Goal: Information Seeking & Learning: Learn about a topic

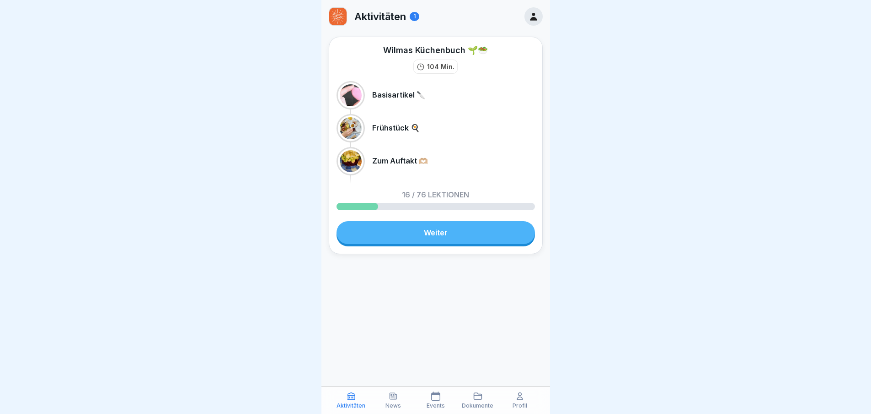
click at [422, 236] on link "Weiter" at bounding box center [436, 232] width 199 height 23
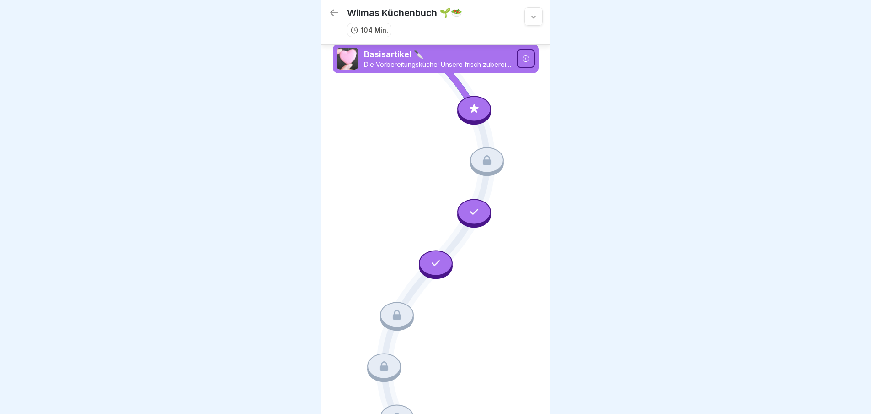
click at [468, 105] on icon at bounding box center [474, 108] width 12 height 12
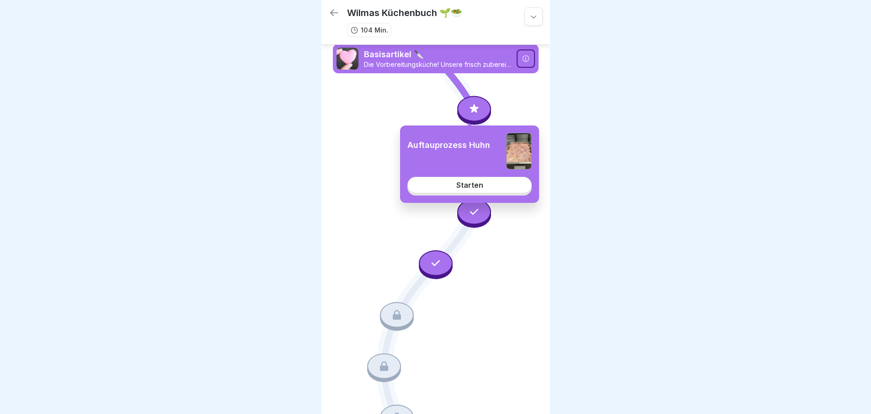
click at [463, 187] on div "Starten" at bounding box center [470, 185] width 27 height 8
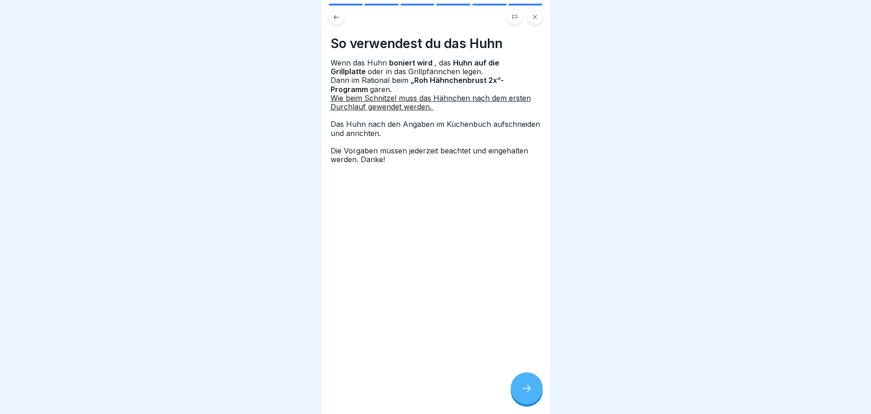
click at [529, 393] on icon at bounding box center [527, 387] width 11 height 11
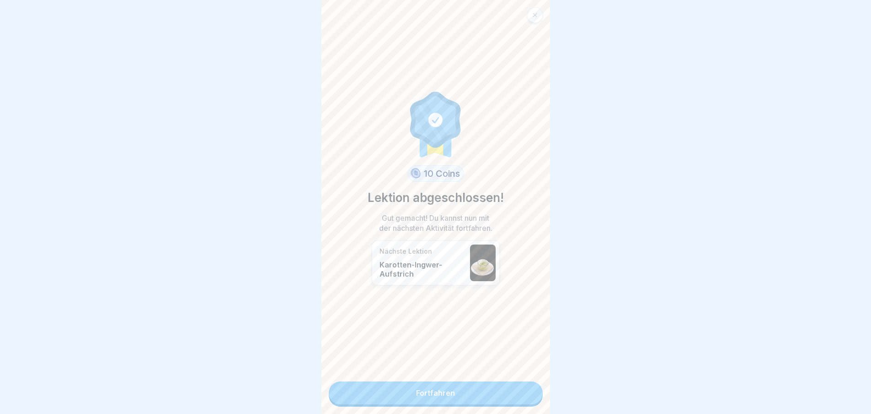
click at [529, 398] on link "Fortfahren" at bounding box center [436, 392] width 214 height 23
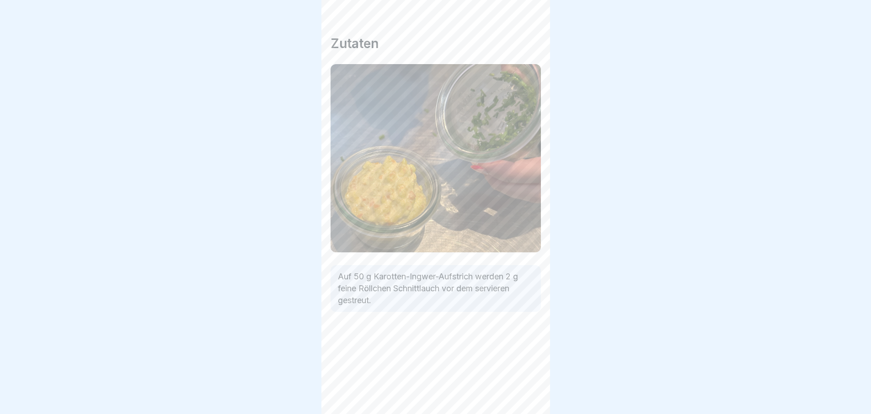
click at [529, 393] on icon at bounding box center [527, 387] width 11 height 11
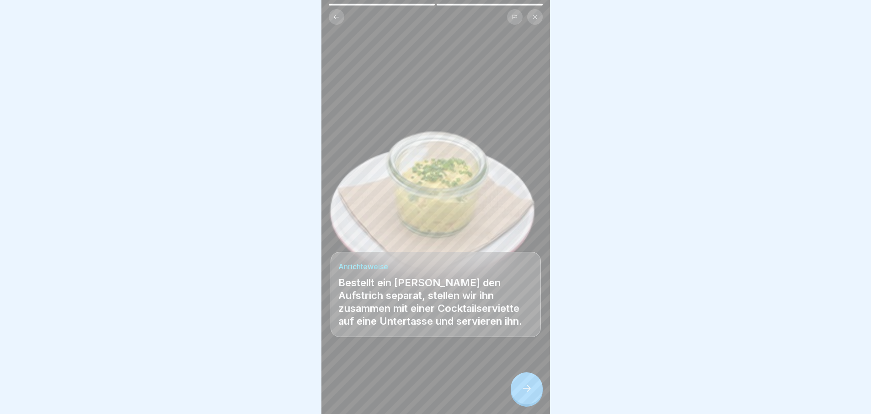
click at [529, 393] on icon at bounding box center [527, 387] width 11 height 11
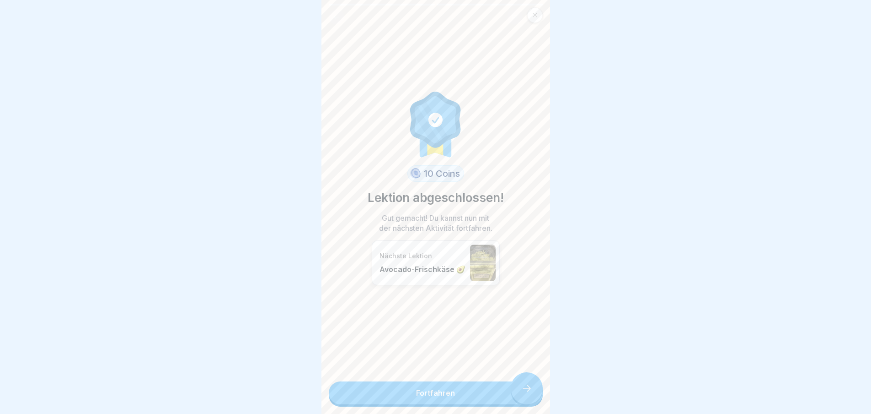
click at [529, 398] on link "Fortfahren" at bounding box center [436, 392] width 214 height 23
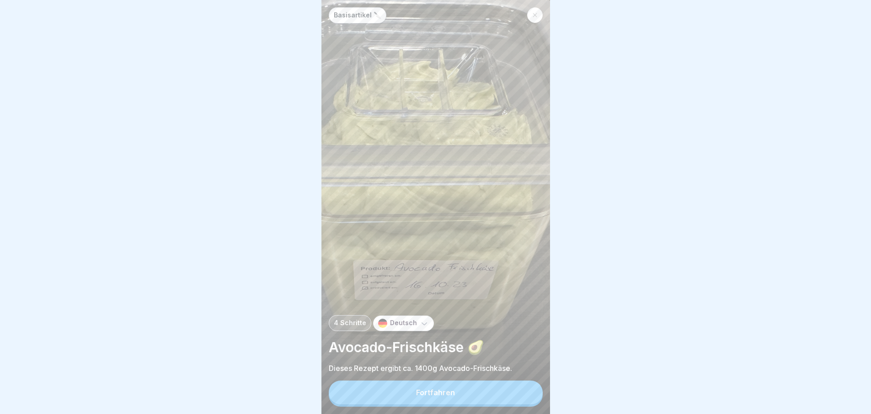
click at [529, 398] on button "Fortfahren" at bounding box center [436, 392] width 214 height 24
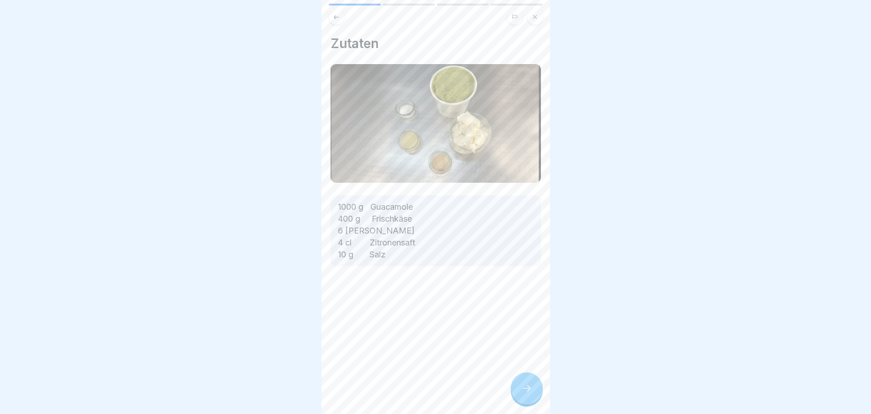
click at [529, 398] on div "Zutaten 1000 g Guacamole 400 g Frischkäse 6 [PERSON_NAME] 4 cl Zitronensaft 10 …" at bounding box center [436, 207] width 229 height 414
click at [529, 393] on icon at bounding box center [527, 387] width 11 height 11
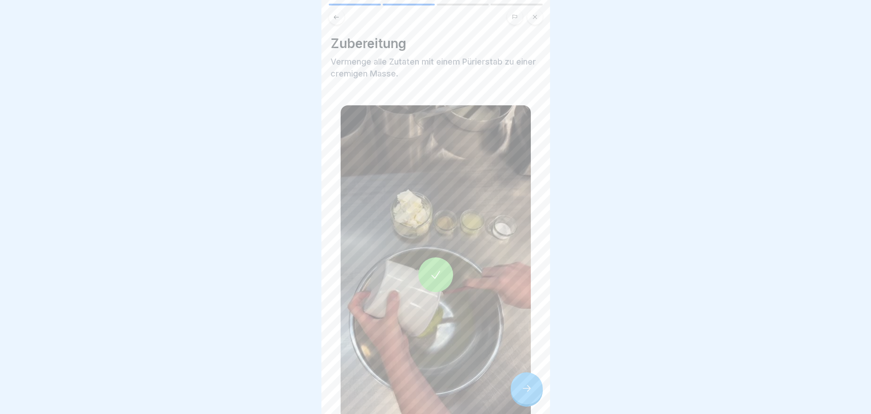
click at [529, 393] on icon at bounding box center [527, 387] width 11 height 11
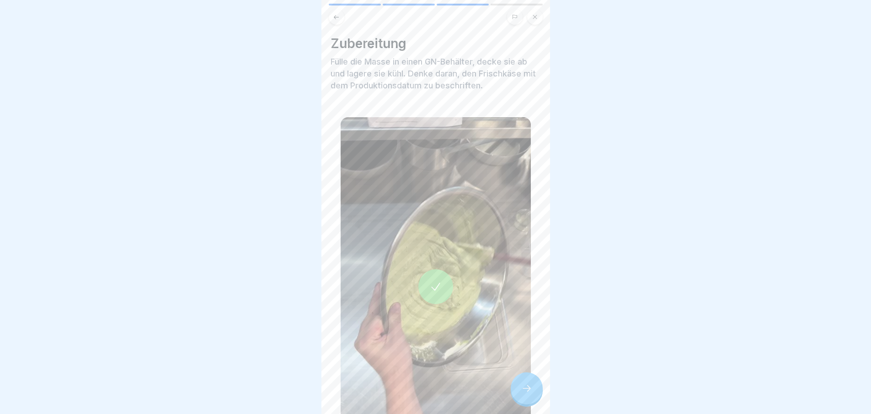
click at [529, 393] on icon at bounding box center [527, 387] width 11 height 11
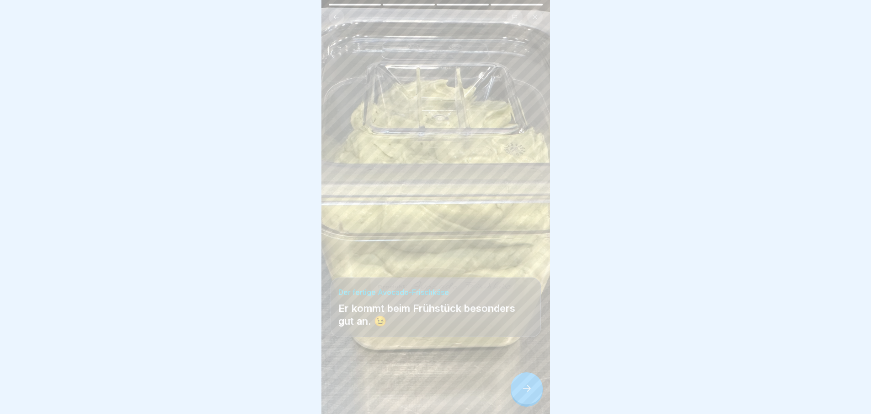
click at [529, 393] on icon at bounding box center [527, 387] width 11 height 11
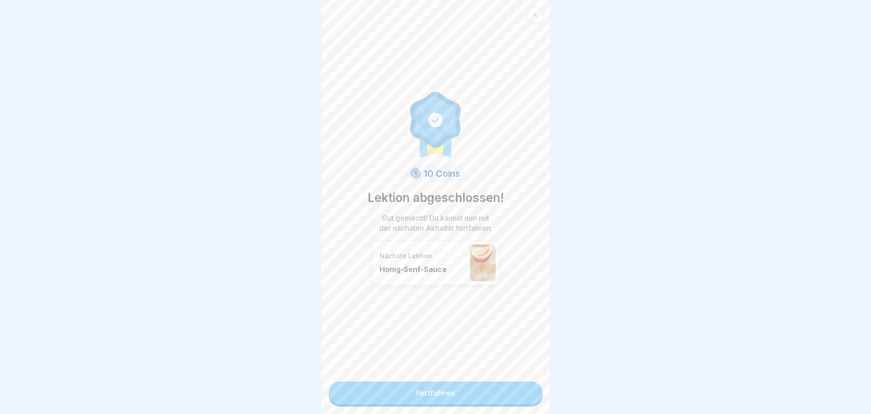
click at [529, 398] on link "Fortfahren" at bounding box center [436, 392] width 214 height 23
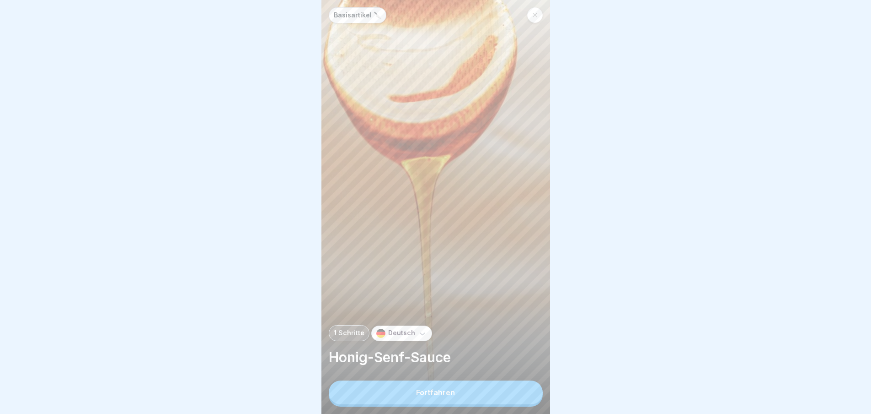
click at [529, 398] on button "Fortfahren" at bounding box center [436, 392] width 214 height 24
click at [550, 398] on div "Zutaten & Zubereitung der Honig-Senf-Sauce 🍯 Zutaten: 400 g Senf (mittelscharf)…" at bounding box center [664, 207] width 229 height 414
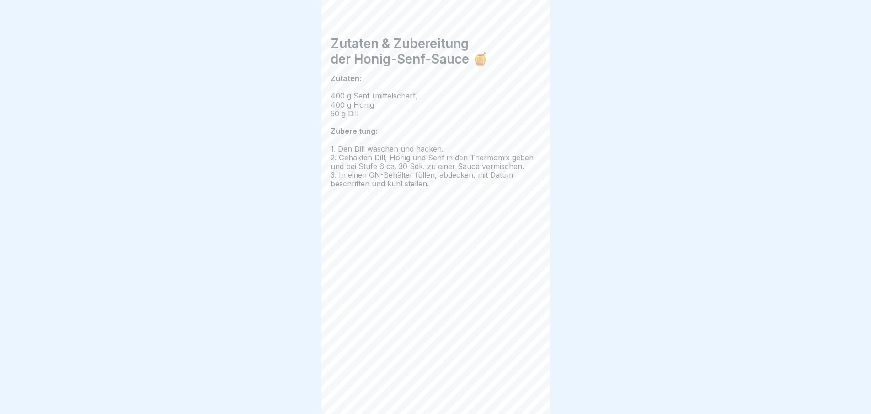
click at [529, 393] on icon at bounding box center [527, 387] width 11 height 11
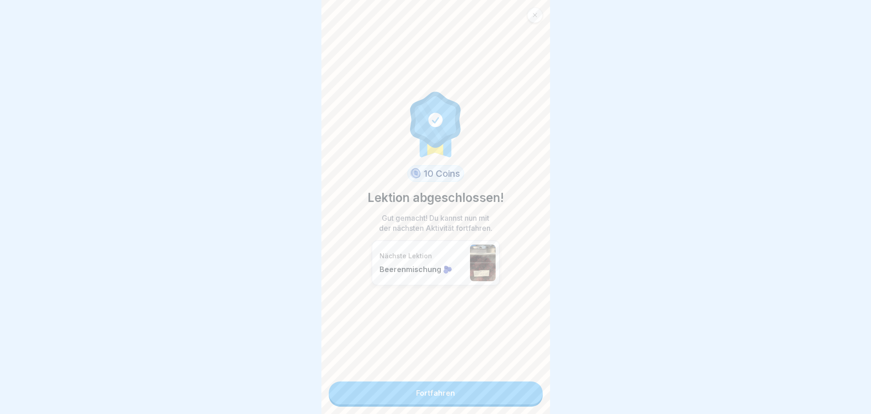
click at [529, 398] on link "Fortfahren" at bounding box center [436, 392] width 214 height 23
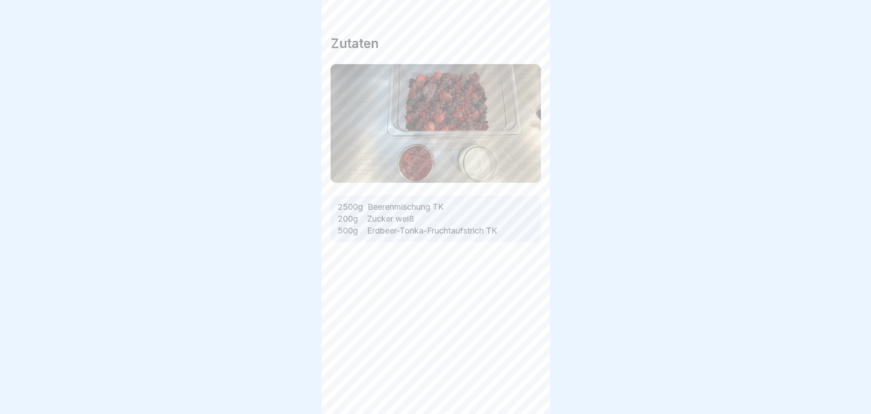
click at [529, 398] on div "Zutaten 2500g Beerenmischung TK 200g Zucker weiß 500g Erdbeer-Tonka-Fruchtaufst…" at bounding box center [436, 207] width 229 height 414
click at [529, 393] on icon at bounding box center [527, 387] width 11 height 11
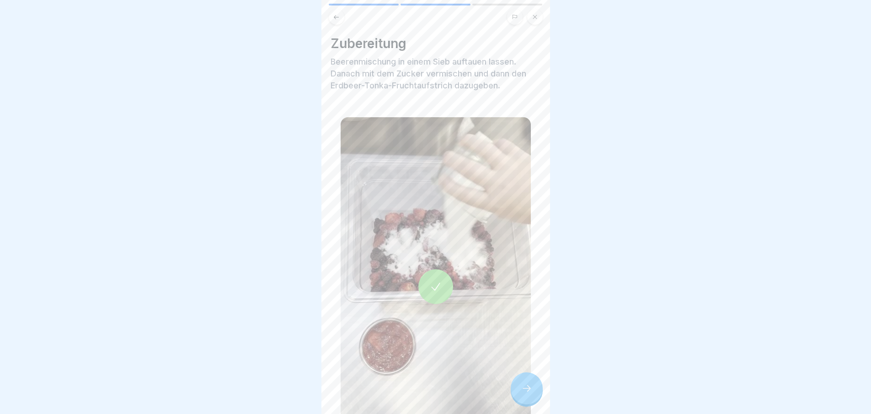
click at [529, 393] on icon at bounding box center [527, 387] width 11 height 11
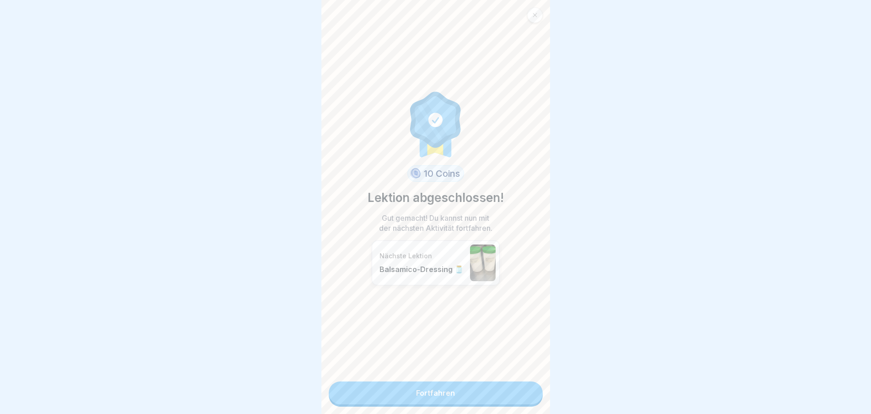
click at [529, 398] on link "Fortfahren" at bounding box center [436, 392] width 214 height 23
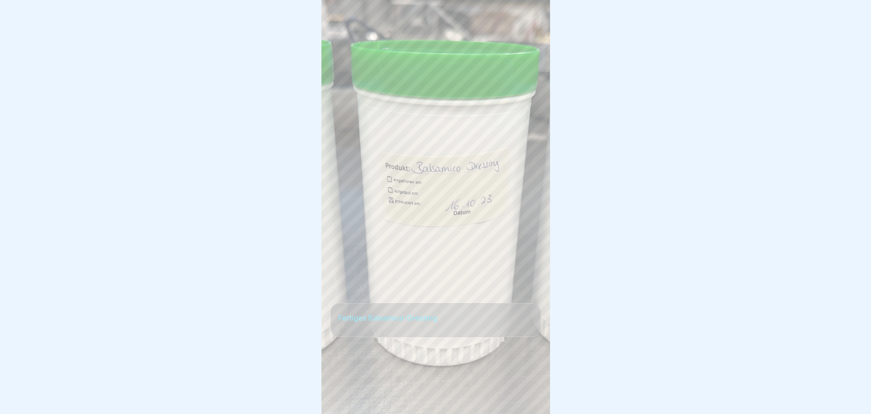
click at [529, 398] on div at bounding box center [436, 386] width 210 height 55
click at [529, 393] on icon at bounding box center [527, 387] width 11 height 11
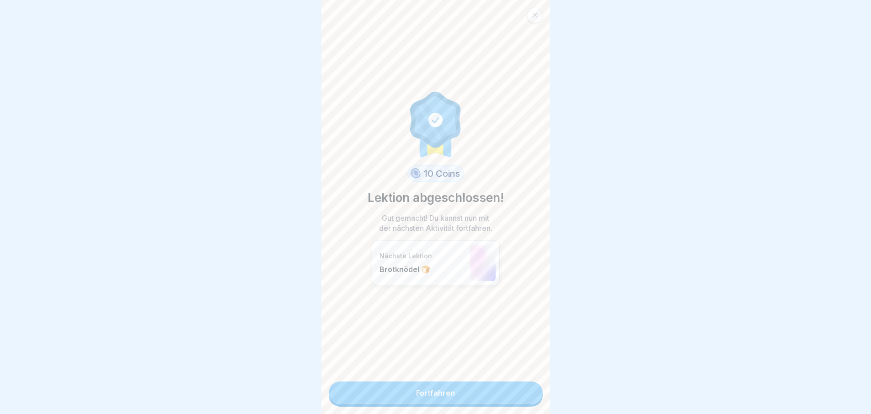
click at [529, 398] on link "Fortfahren" at bounding box center [436, 392] width 214 height 23
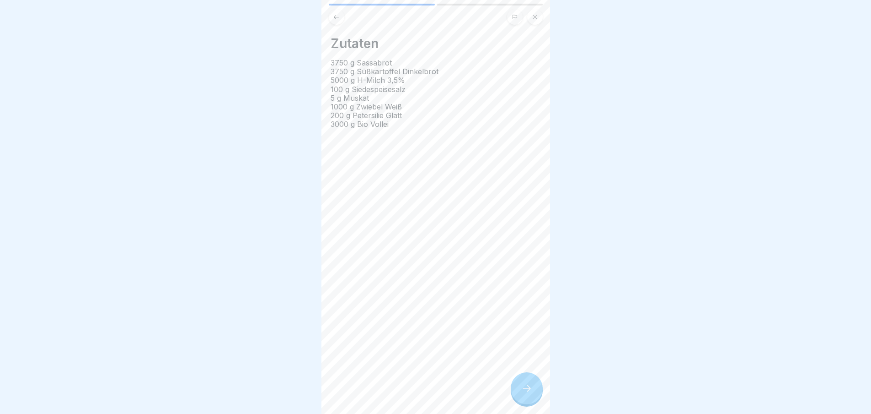
click at [529, 398] on div "Zutaten 3750 g Sassabrot 3750 g Süßkartoffel Dinkelbrot 5000 g H-Milch 3,5% 100…" at bounding box center [436, 207] width 229 height 414
click at [529, 393] on icon at bounding box center [527, 387] width 11 height 11
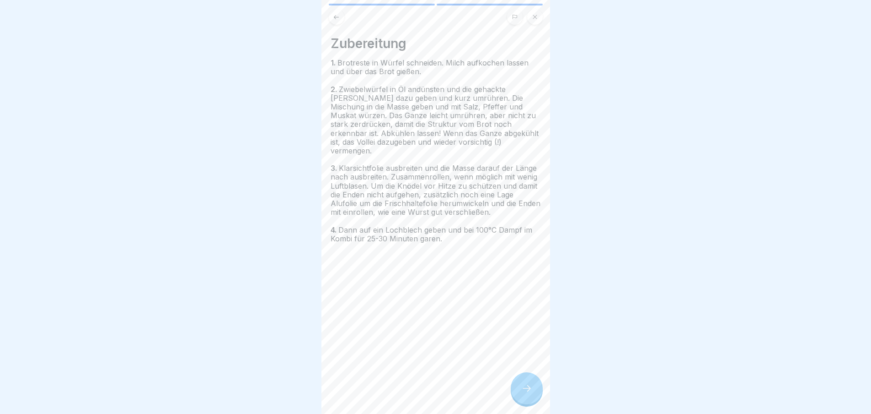
click at [529, 393] on icon at bounding box center [527, 387] width 11 height 11
click at [558, 398] on link "Fortfahren" at bounding box center [665, 392] width 214 height 23
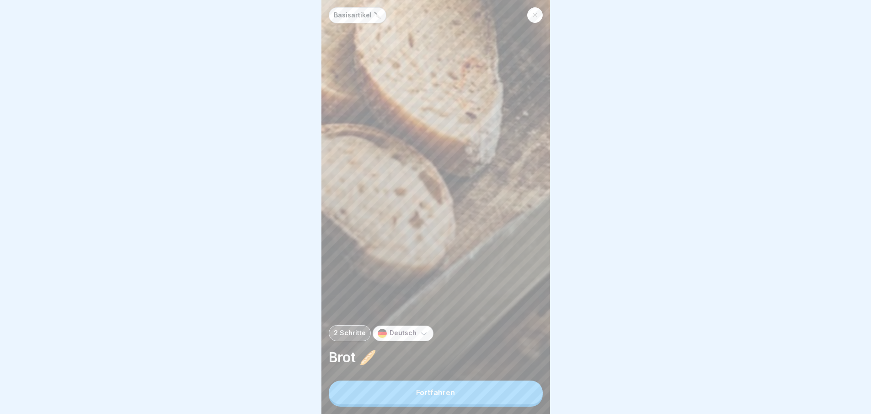
click at [529, 398] on button "Fortfahren" at bounding box center [436, 392] width 214 height 24
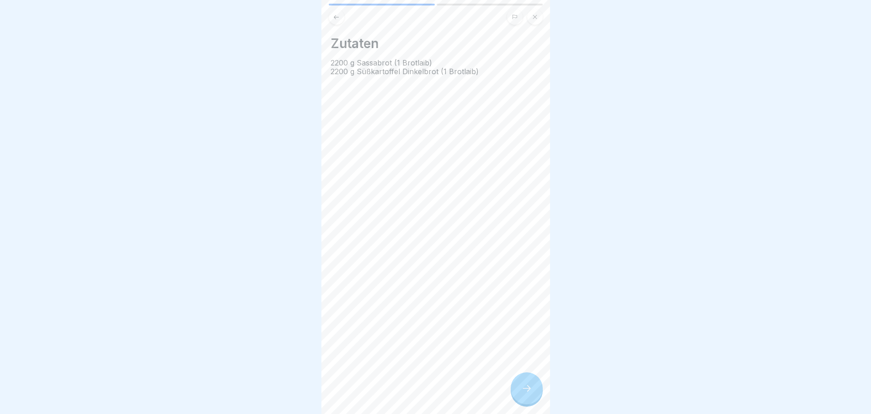
click at [529, 398] on div "Zutaten 2200 g Sassabrot (1 Brotlaib) 2200 g Süßkartoffel Dinkelbrot (1 Brotlai…" at bounding box center [436, 207] width 229 height 414
click at [529, 398] on div "Basisartikel 🔪 2 Schritte Deutsch Brot 🥖 Fortfahren Zutaten 2200 g Sassabrot (1…" at bounding box center [436, 207] width 229 height 414
click at [529, 393] on icon at bounding box center [527, 387] width 11 height 11
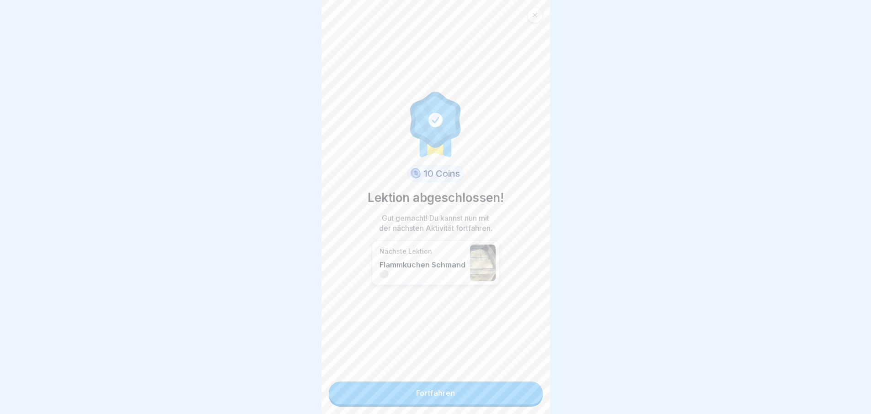
click at [529, 398] on link "Fortfahren" at bounding box center [436, 392] width 214 height 23
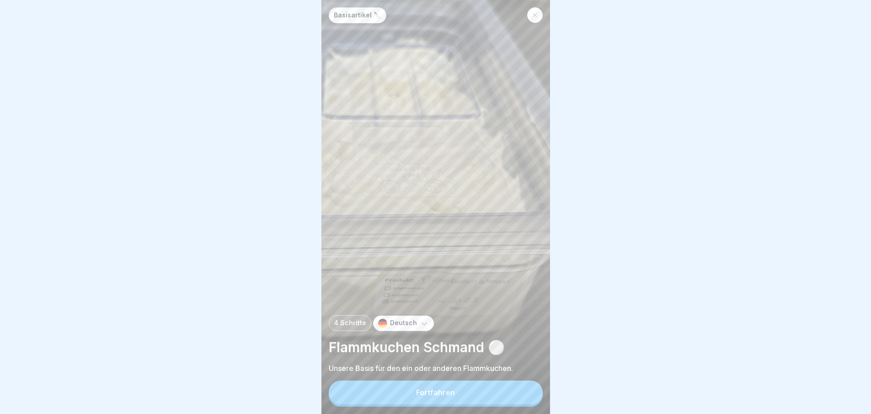
click at [529, 398] on button "Fortfahren" at bounding box center [436, 392] width 214 height 24
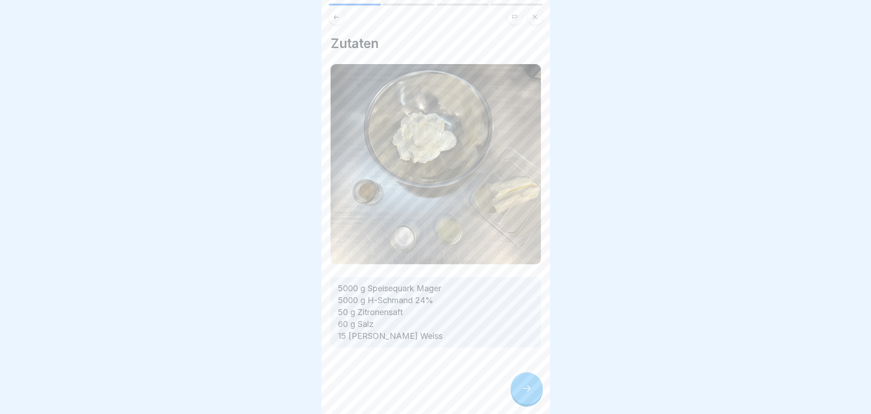
click at [529, 398] on div "Zutaten 5000 g Speisequark Mager 5000 g H-Schmand 24% 50 g Zitronensaft 60 g Sa…" at bounding box center [436, 207] width 229 height 414
click at [529, 398] on div "Basisartikel 🔪 4 Schritte Deutsch Flammkuchen Schmand ⚪️ Unsere Basis für den e…" at bounding box center [436, 207] width 229 height 414
click at [529, 393] on icon at bounding box center [527, 387] width 11 height 11
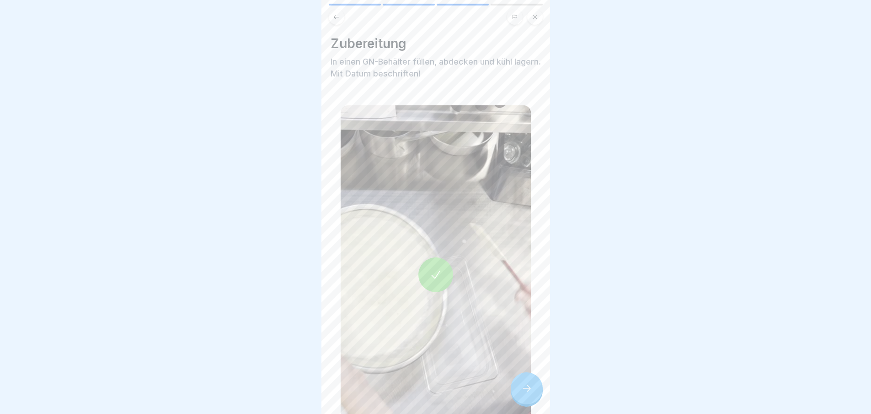
click at [529, 393] on icon at bounding box center [527, 387] width 11 height 11
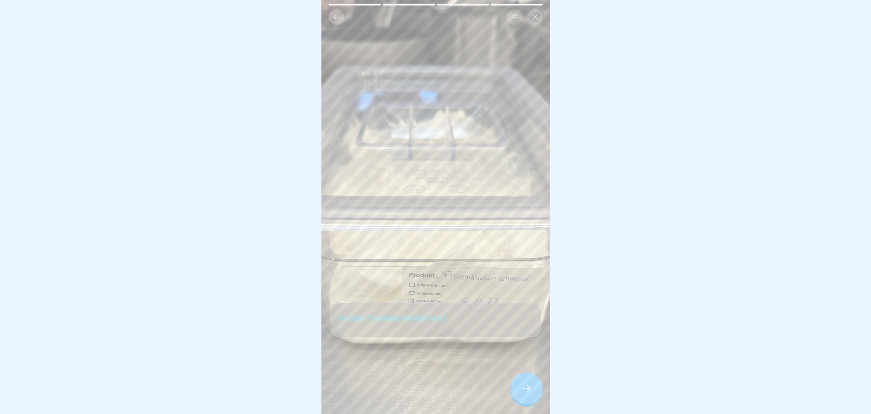
click at [529, 393] on icon at bounding box center [527, 387] width 11 height 11
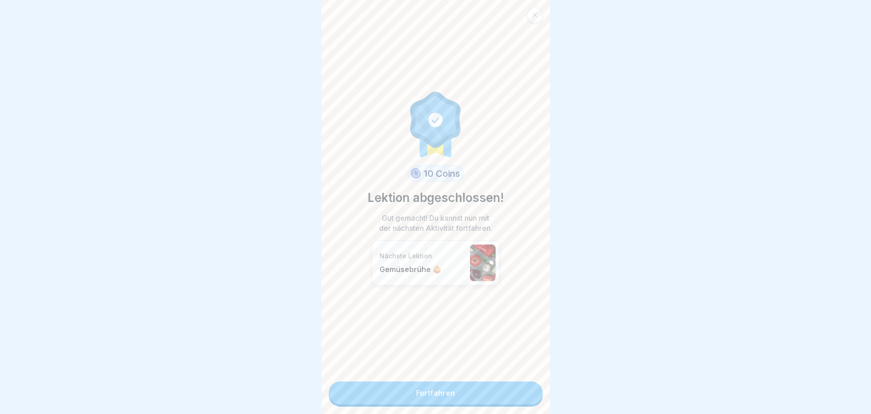
click at [529, 398] on link "Fortfahren" at bounding box center [436, 392] width 214 height 23
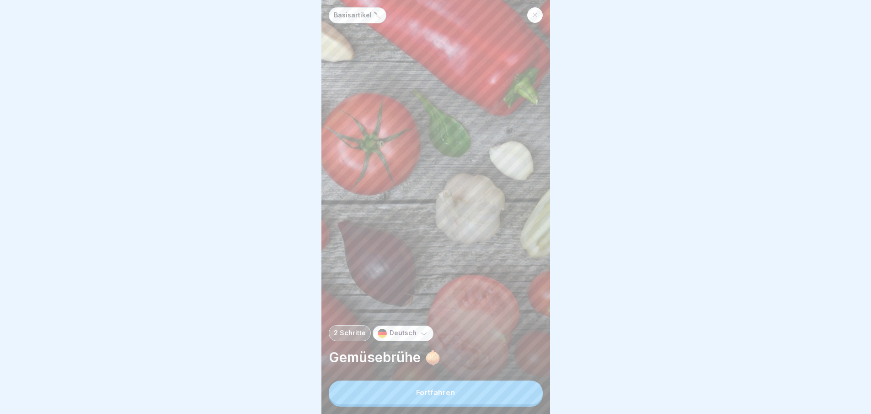
click at [529, 398] on button "Fortfahren" at bounding box center [436, 392] width 214 height 24
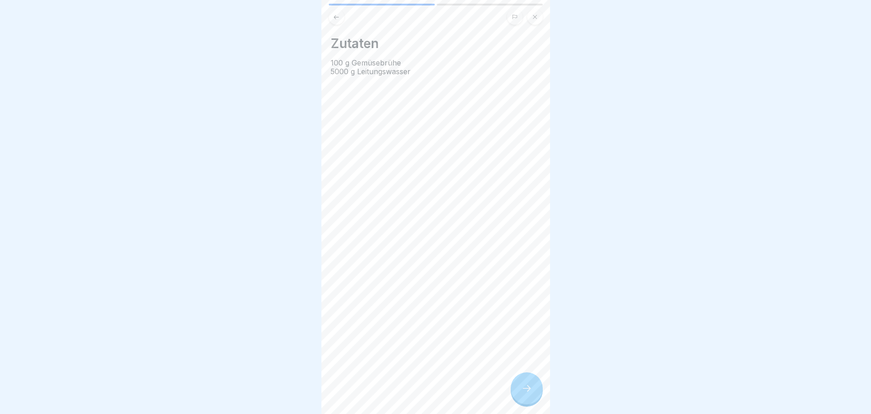
click at [322, 398] on div "Basisartikel 🔪 2 Schritte Deutsch Gemüsebrühe 🧅 Fortfahren Zutaten 100 g Gemüse…" at bounding box center [207, 207] width 229 height 414
click at [529, 398] on div "Basisartikel 🔪 2 Schritte Deutsch Gemüsebrühe 🧅 Fortfahren Zutaten 100 g Gemüse…" at bounding box center [436, 207] width 229 height 414
click at [529, 393] on icon at bounding box center [527, 387] width 11 height 11
click at [558, 398] on link "Fortfahren" at bounding box center [665, 392] width 214 height 23
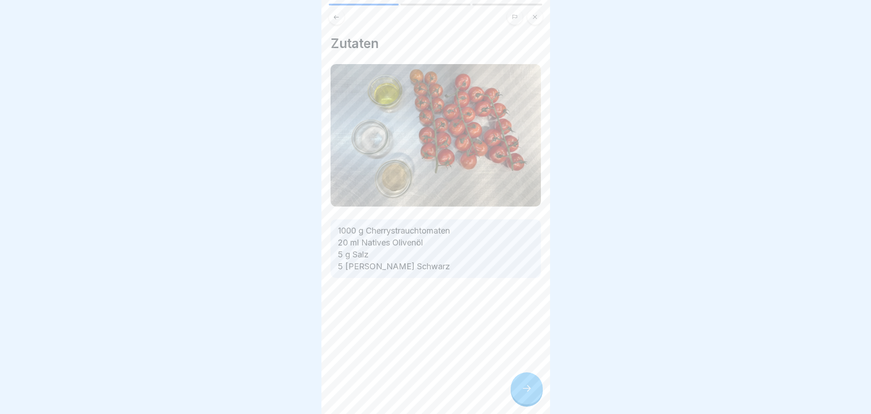
click at [529, 398] on div "Zutaten 1000 g Cherrystrauchtomaten 20 ml Natives Olivenöl 5 g Salz 5 [PERSON_N…" at bounding box center [436, 207] width 229 height 414
click at [529, 393] on icon at bounding box center [527, 387] width 11 height 11
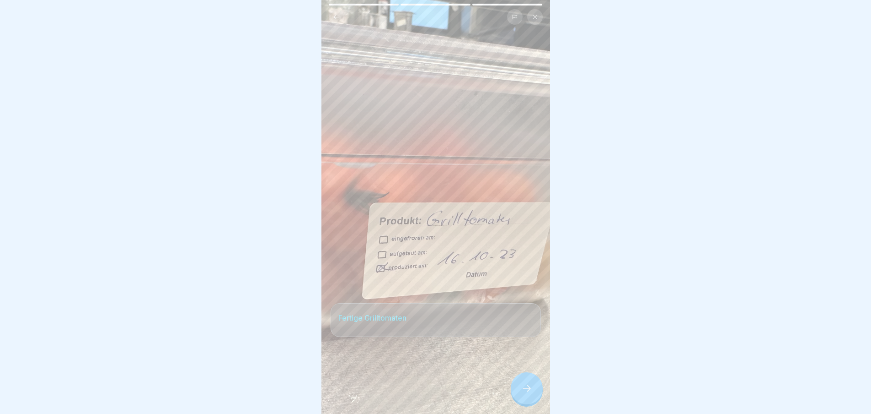
click at [529, 393] on icon at bounding box center [527, 387] width 11 height 11
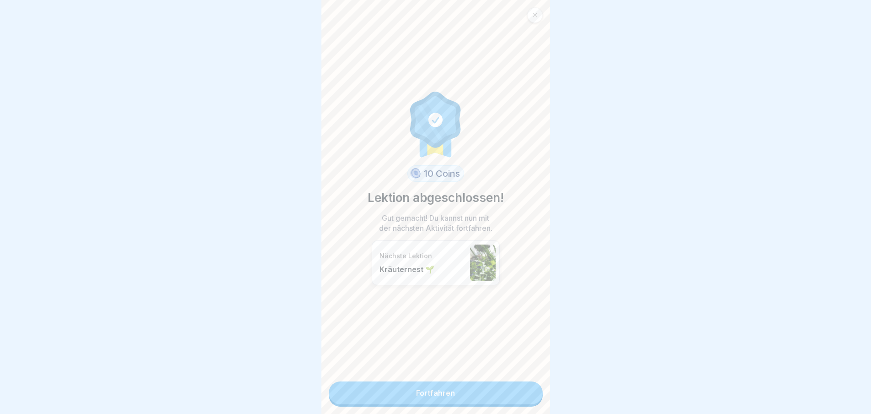
click at [529, 398] on link "Fortfahren" at bounding box center [436, 392] width 214 height 23
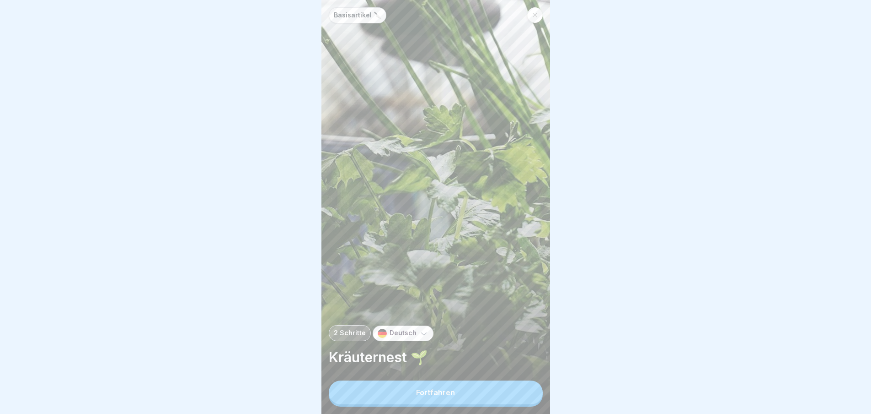
click at [529, 398] on button "Fortfahren" at bounding box center [436, 392] width 214 height 24
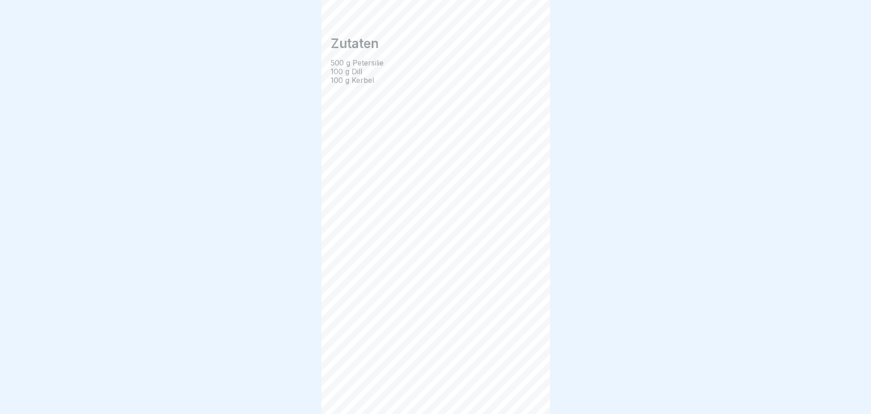
click at [529, 398] on div "Zutaten 500 g Petersilie 100 g Dill 100 g Kerbel" at bounding box center [436, 207] width 229 height 414
click at [529, 398] on div "Basisartikel 🔪 2 Schritte Deutsch Kräuternest 🌱 Fortfahren Zutaten 500 g Peters…" at bounding box center [436, 207] width 229 height 414
click at [529, 393] on icon at bounding box center [527, 387] width 11 height 11
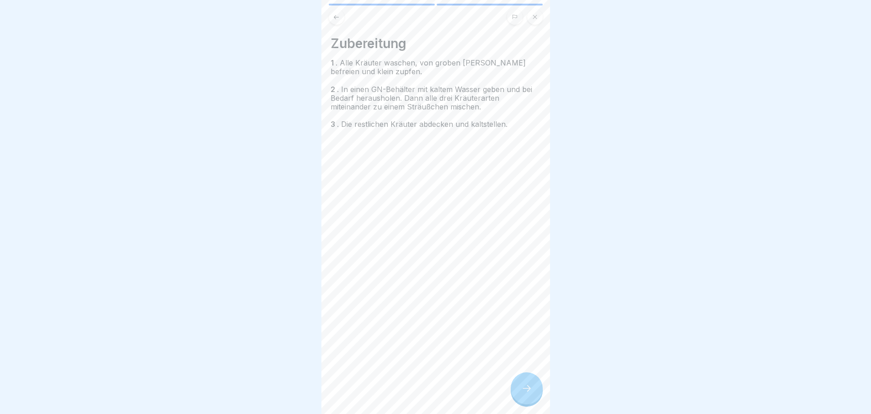
click at [529, 393] on icon at bounding box center [527, 387] width 11 height 11
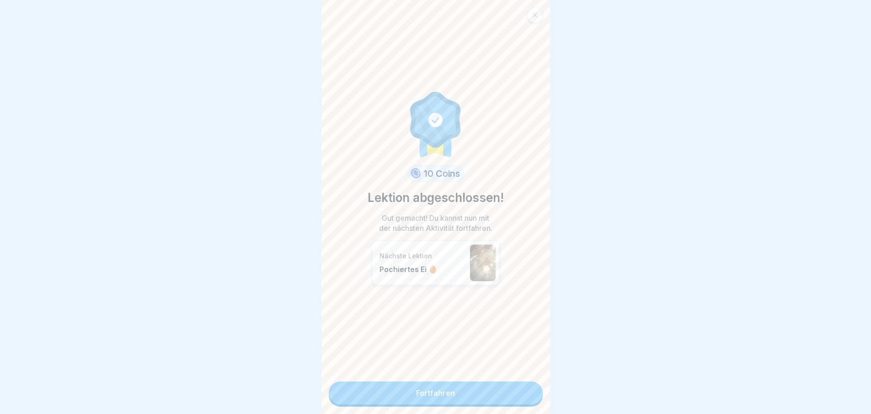
click at [529, 398] on link "Fortfahren" at bounding box center [436, 392] width 214 height 23
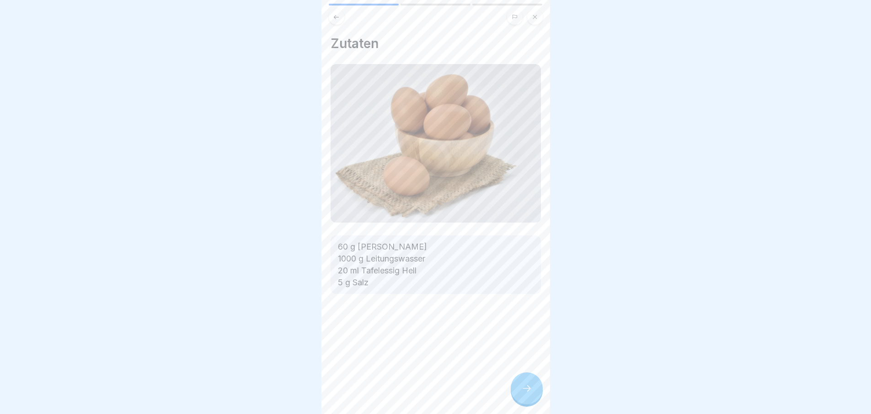
click at [529, 398] on div "Zutaten 60 g [PERSON_NAME] 1000 g Leitungswasser 20 ml Tafelessig Hell 5 g Salz" at bounding box center [436, 207] width 229 height 414
click at [529, 393] on icon at bounding box center [527, 387] width 11 height 11
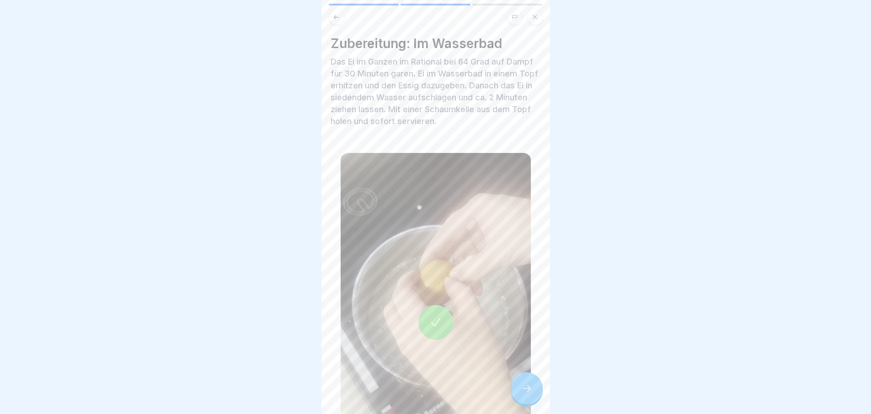
click at [529, 393] on icon at bounding box center [527, 387] width 11 height 11
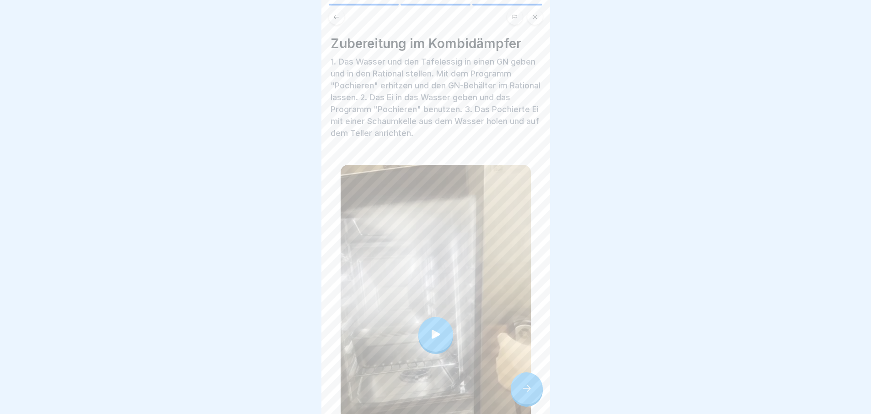
click at [529, 393] on icon at bounding box center [527, 387] width 11 height 11
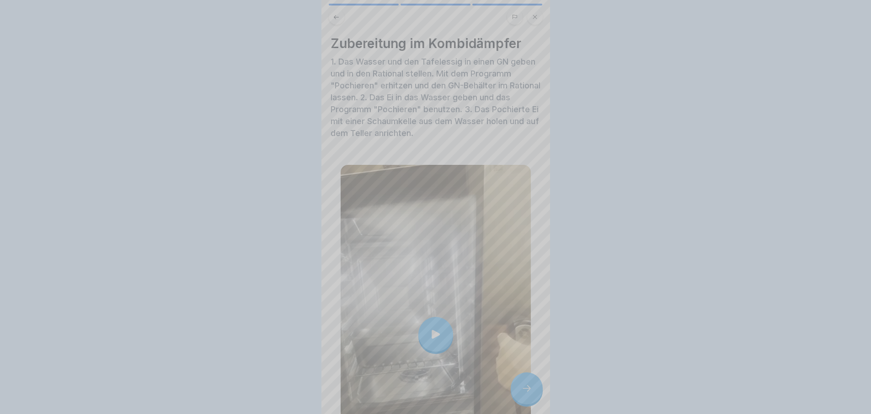
click at [529, 398] on div at bounding box center [436, 207] width 229 height 414
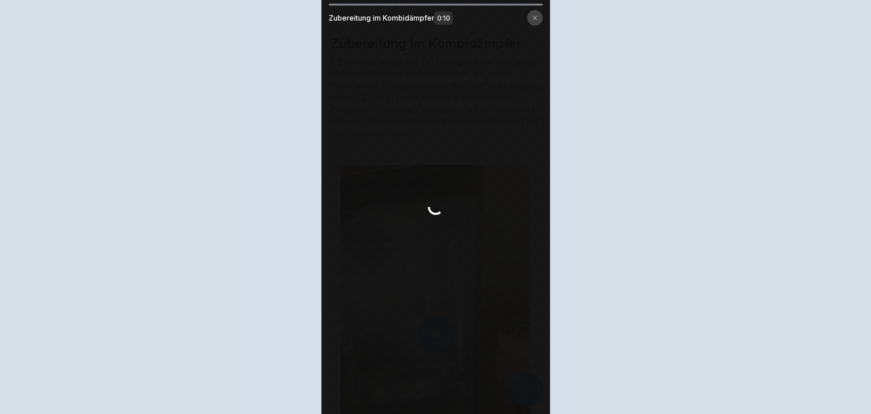
click at [529, 398] on video at bounding box center [436, 207] width 229 height 414
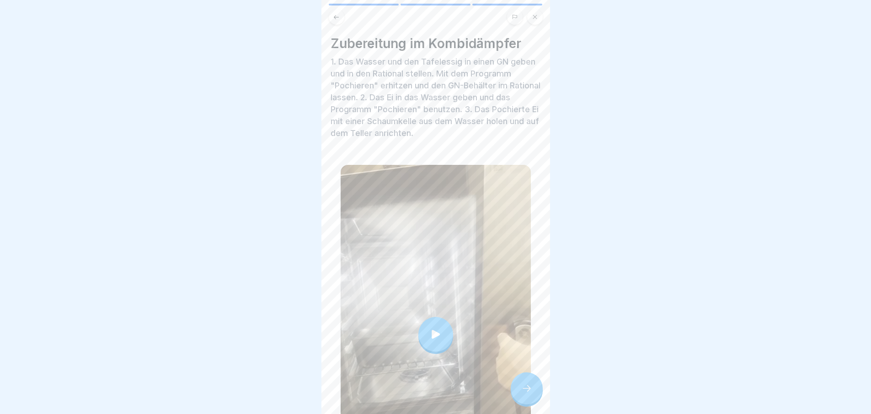
click at [529, 393] on icon at bounding box center [527, 387] width 11 height 11
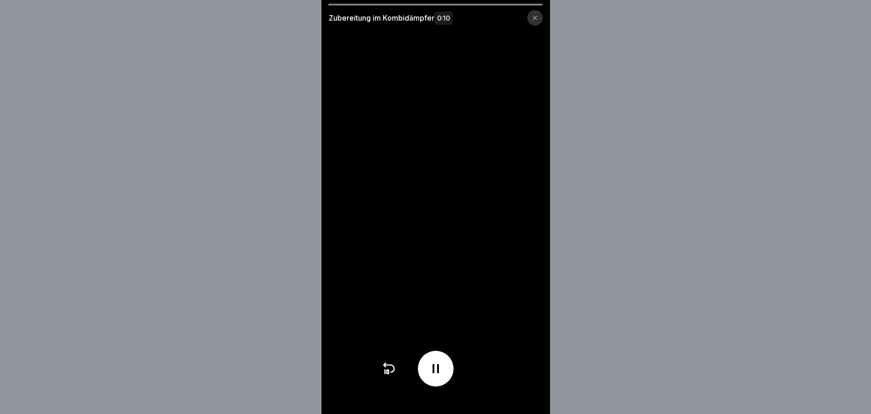
click at [529, 398] on video at bounding box center [436, 207] width 229 height 414
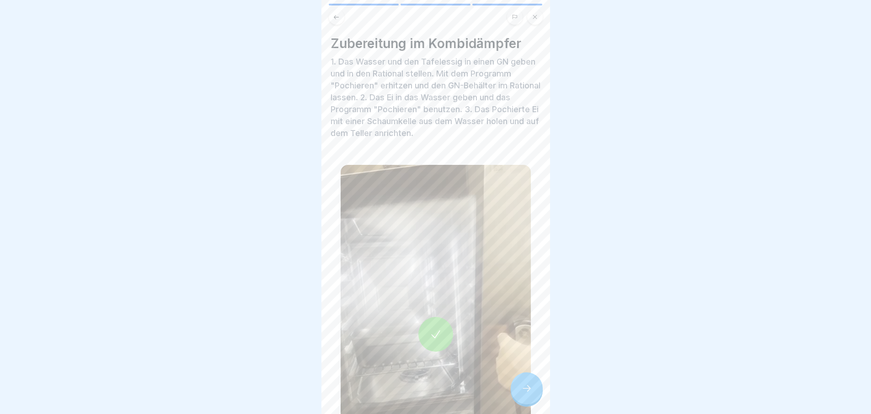
click at [534, 394] on div at bounding box center [527, 388] width 32 height 32
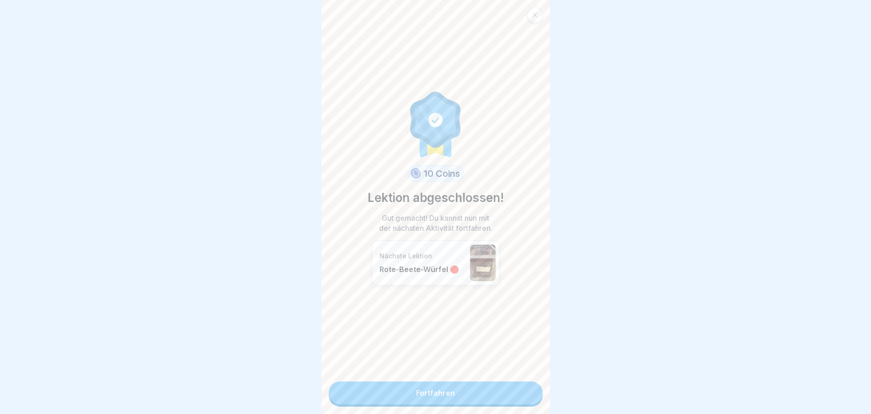
click at [444, 387] on link "Fortfahren" at bounding box center [436, 392] width 214 height 23
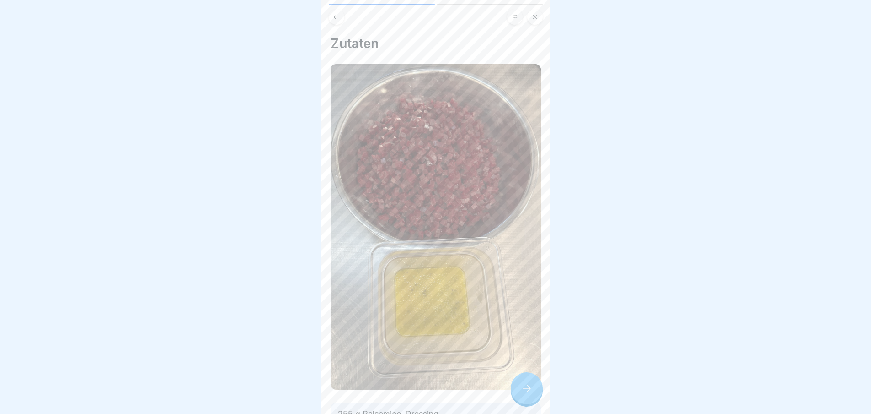
click at [525, 388] on div at bounding box center [527, 388] width 32 height 32
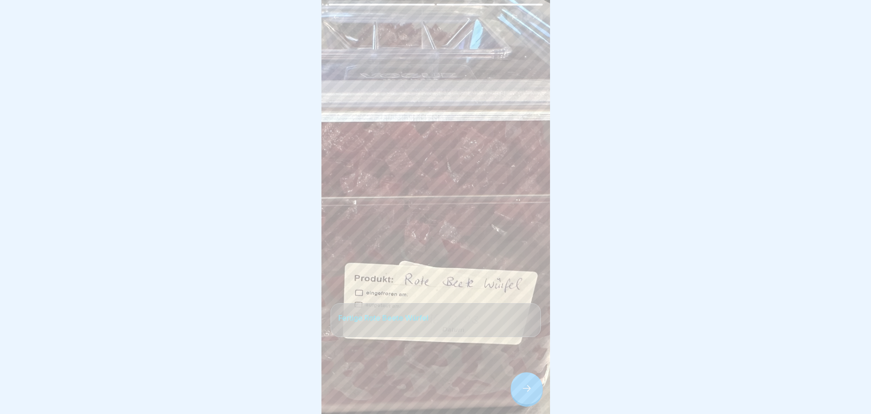
click at [525, 388] on div at bounding box center [527, 388] width 32 height 32
click at [558, 388] on link "Fortfahren" at bounding box center [665, 392] width 214 height 23
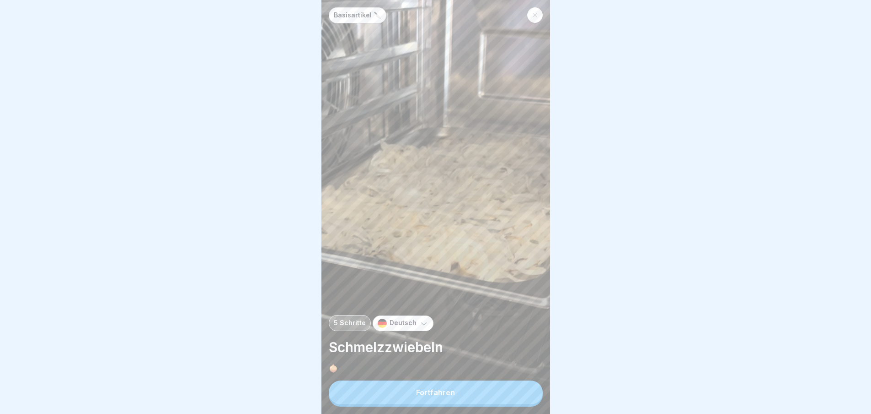
click at [525, 388] on button "Fortfahren" at bounding box center [436, 392] width 214 height 24
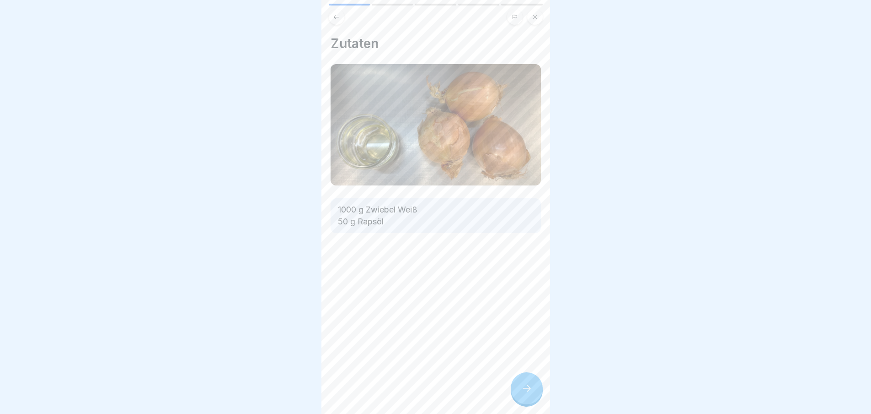
click at [525, 388] on div at bounding box center [527, 388] width 32 height 32
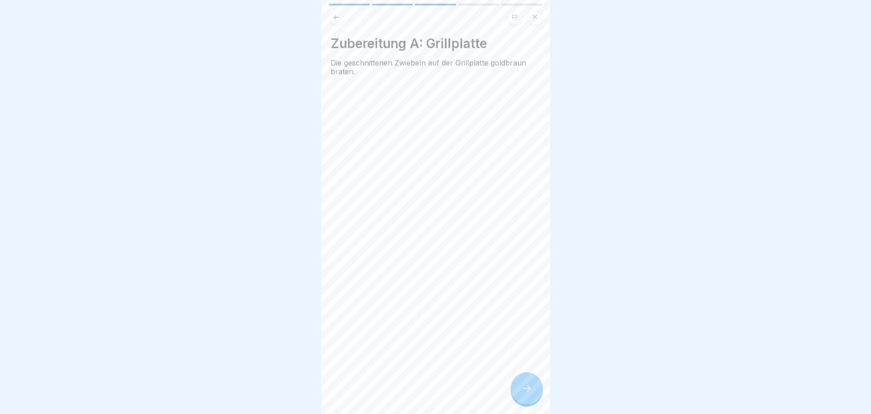
click at [525, 388] on div at bounding box center [527, 388] width 32 height 32
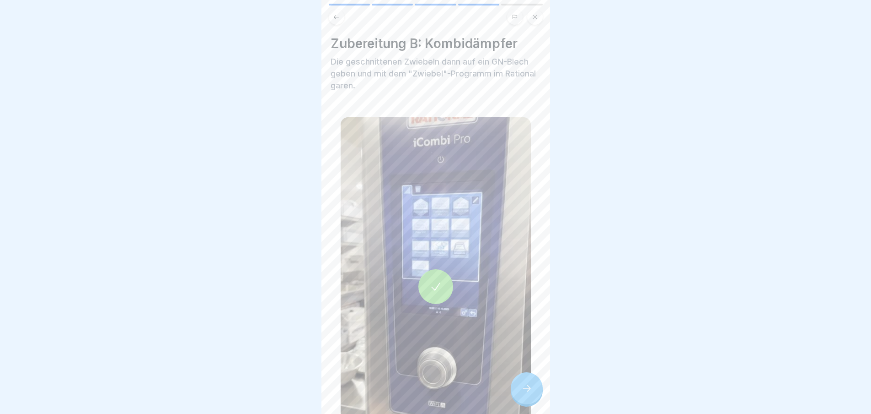
click at [525, 388] on div at bounding box center [527, 388] width 32 height 32
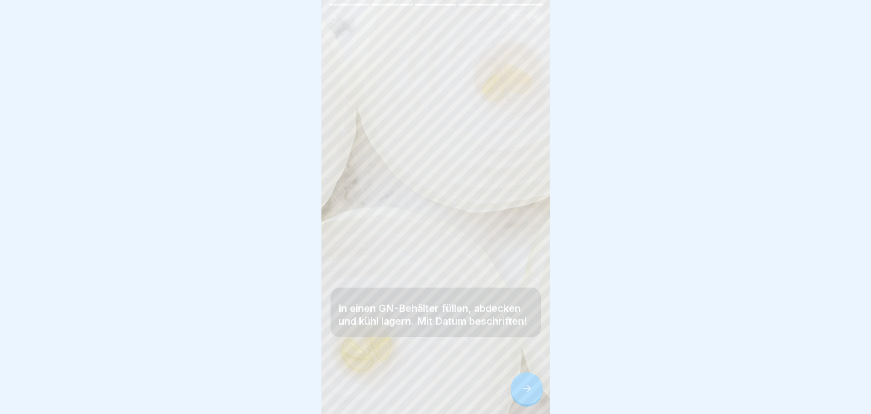
click at [525, 388] on div at bounding box center [527, 388] width 32 height 32
click at [558, 388] on link "Fortfahren" at bounding box center [665, 392] width 214 height 23
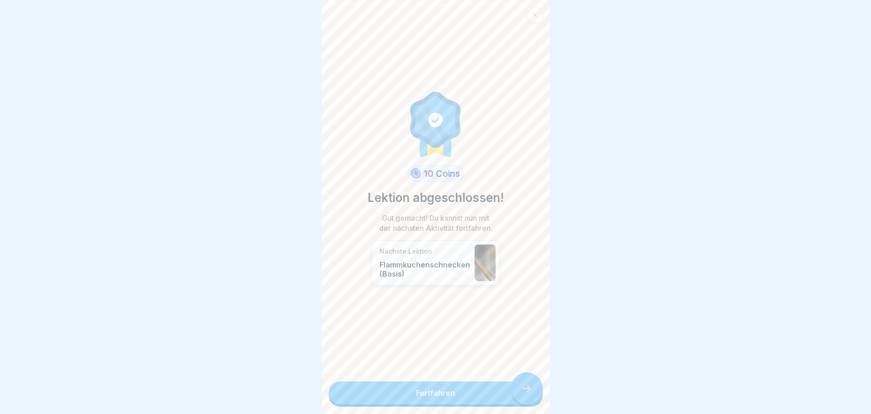
click at [525, 388] on link "Fortfahren" at bounding box center [436, 392] width 214 height 23
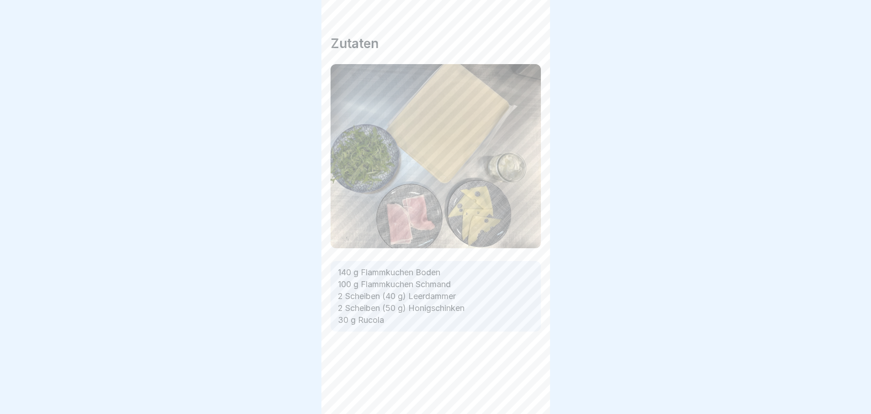
click at [525, 388] on div "Zutaten 140 g Flammkuchen Boden 100 g Flammkuchen Schmand 2 Scheiben (40 g) Lee…" at bounding box center [436, 207] width 229 height 414
click at [525, 388] on div at bounding box center [527, 388] width 32 height 32
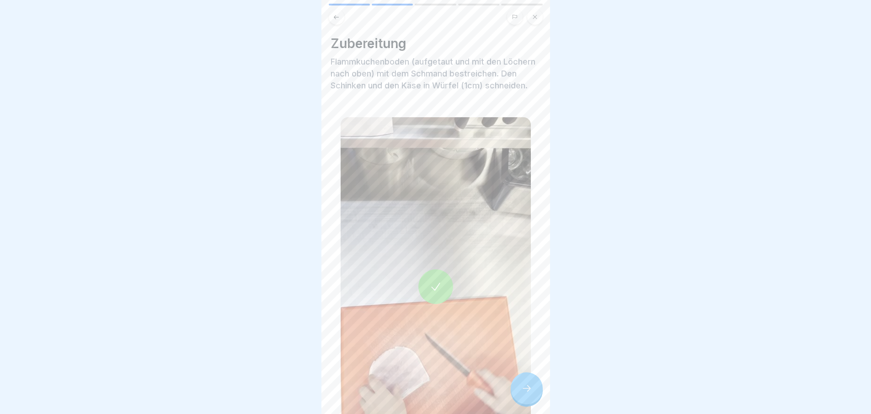
click at [525, 388] on div at bounding box center [527, 388] width 32 height 32
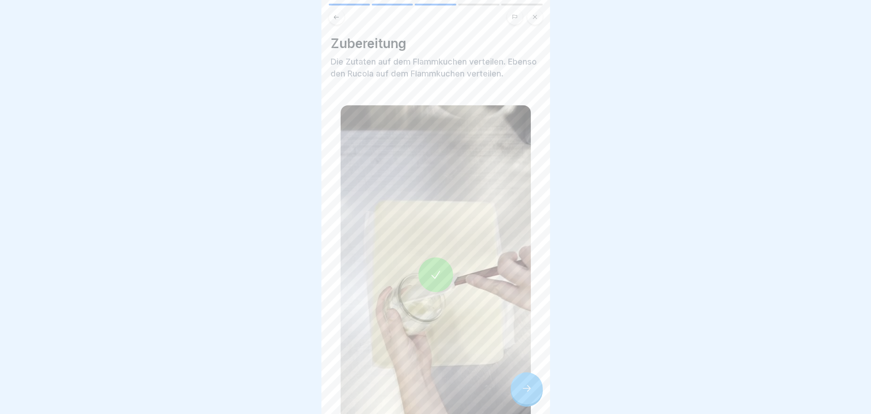
click at [525, 388] on div at bounding box center [527, 388] width 32 height 32
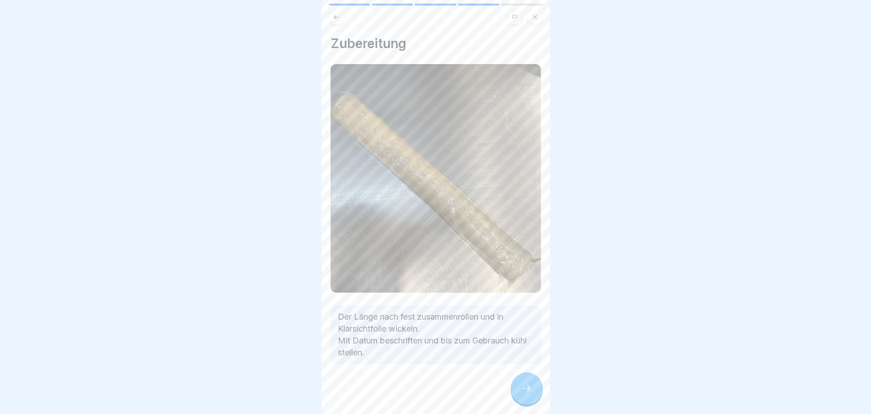
click at [525, 388] on div at bounding box center [527, 388] width 32 height 32
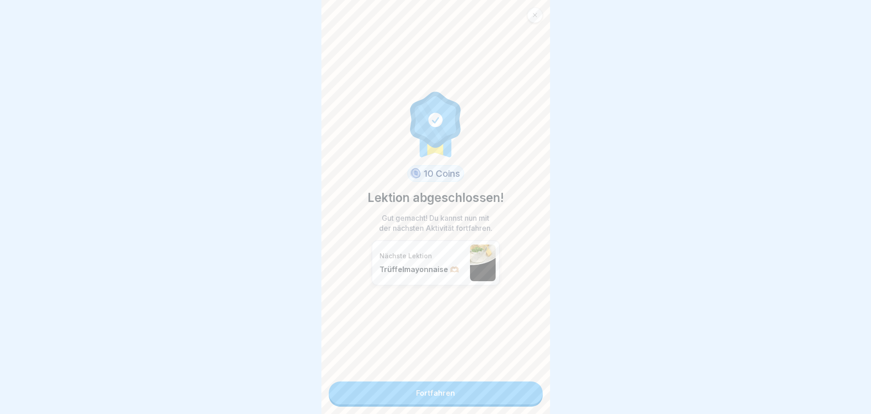
click at [525, 388] on link "Fortfahren" at bounding box center [436, 392] width 214 height 23
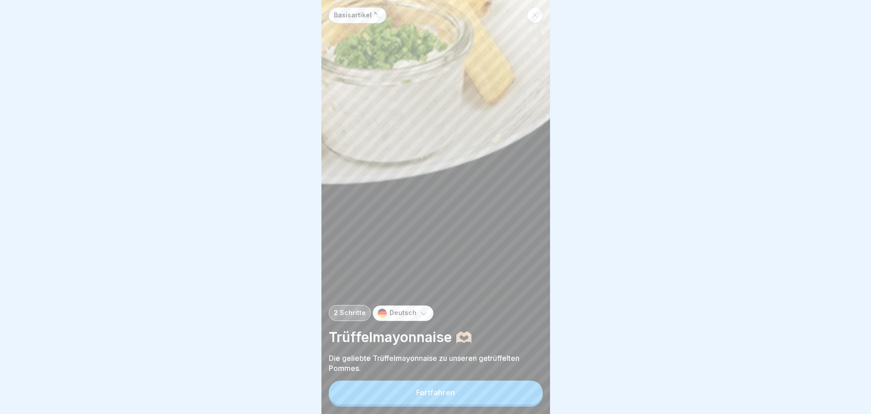
click at [525, 388] on button "Fortfahren" at bounding box center [436, 392] width 214 height 24
click at [550, 388] on div "Zutaten 10000 g Mayonnaise 500 g Crema Tartuffo 100 g Trüffelöl" at bounding box center [664, 207] width 229 height 414
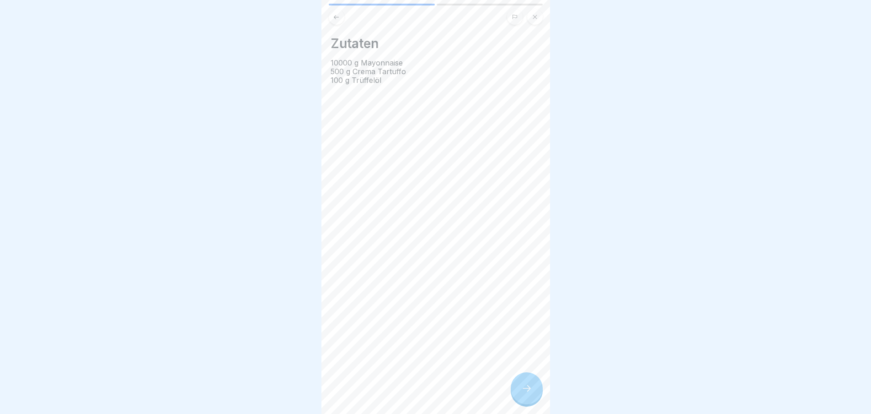
click at [525, 388] on div at bounding box center [527, 388] width 32 height 32
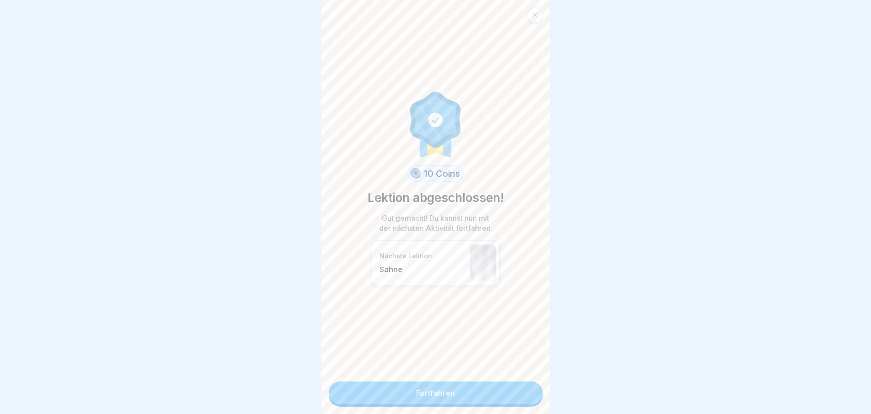
click at [525, 388] on link "Fortfahren" at bounding box center [436, 392] width 214 height 23
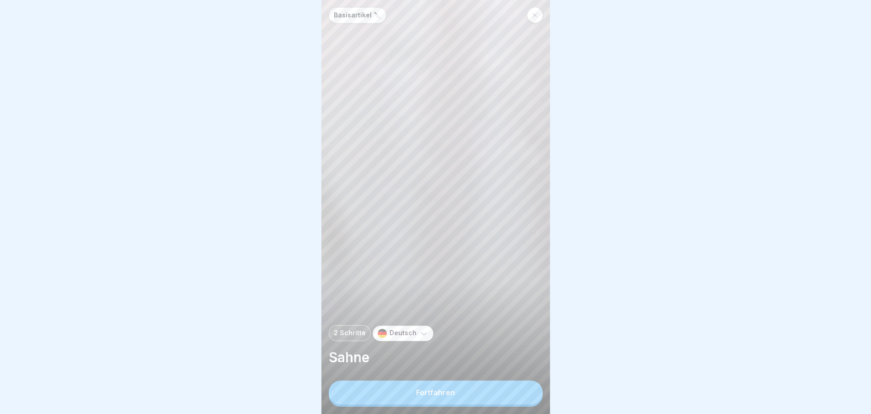
click at [525, 388] on button "Fortfahren" at bounding box center [436, 392] width 214 height 24
click at [550, 388] on div "Zutaten 250 g H-Küchen-Profi Sahne 30 g Isi Sahnekapseln Einweg" at bounding box center [664, 207] width 229 height 414
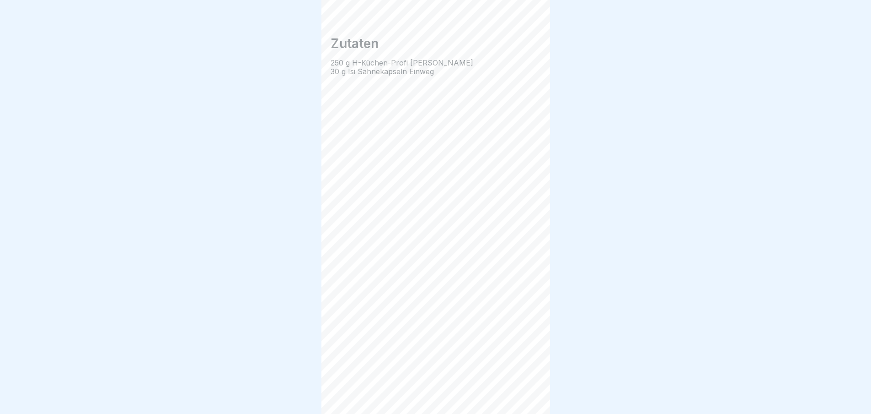
click at [525, 388] on div "Basisartikel 🔪 2 Schritte Deutsch Sahne Fortfahren Zutaten 250 g H-Küchen-Profi…" at bounding box center [436, 207] width 229 height 414
click at [525, 388] on div at bounding box center [527, 388] width 32 height 32
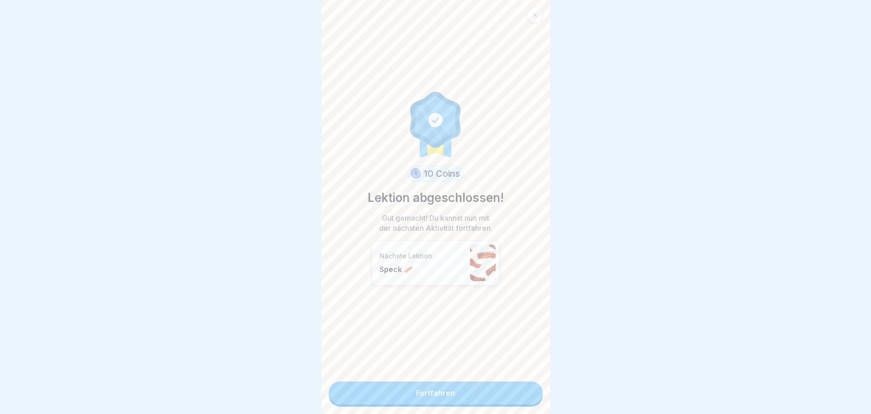
click at [525, 388] on link "Fortfahren" at bounding box center [436, 392] width 214 height 23
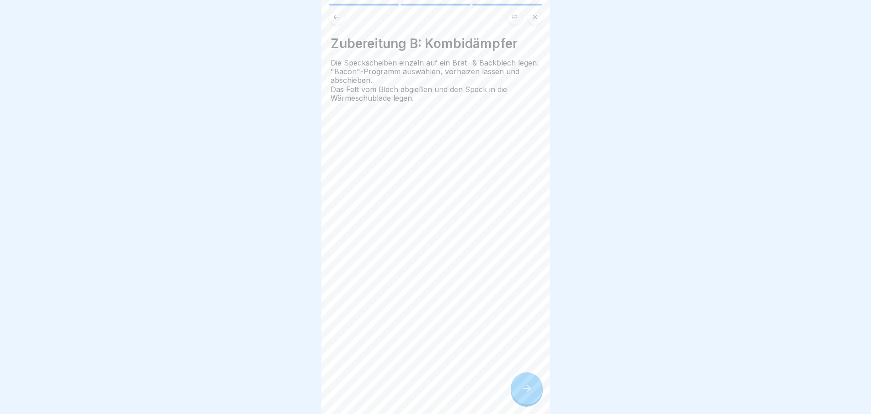
click at [525, 388] on div "Zubereitung B: Kombidämpfer Die Speckscheiben einzeln auf ein Brat- & Backblech…" at bounding box center [436, 207] width 229 height 414
click at [525, 388] on div at bounding box center [527, 388] width 32 height 32
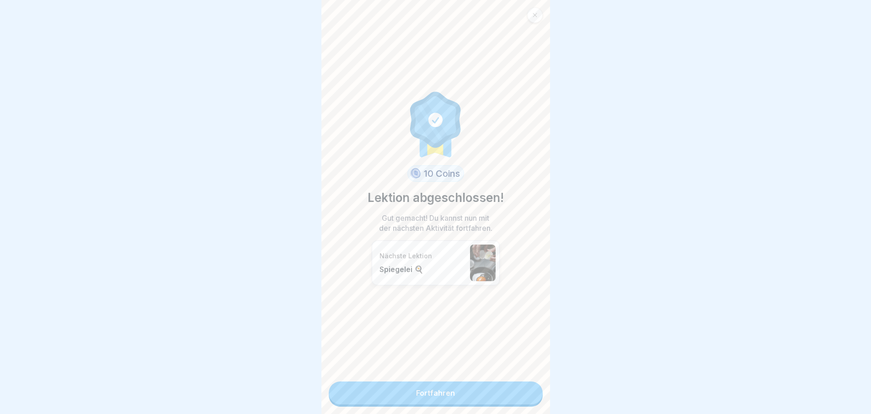
click at [525, 388] on link "Fortfahren" at bounding box center [436, 392] width 214 height 23
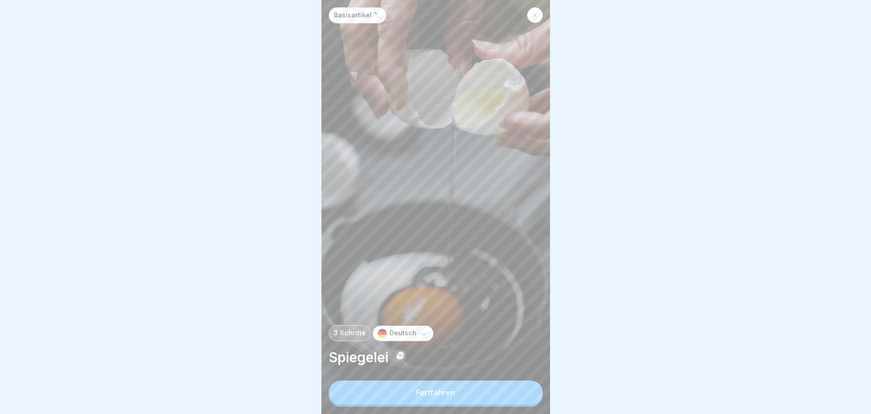
click at [525, 388] on button "Fortfahren" at bounding box center [436, 392] width 214 height 24
click at [550, 388] on div "Zutaten 1 Ei 5 g Rapsöl" at bounding box center [664, 207] width 229 height 414
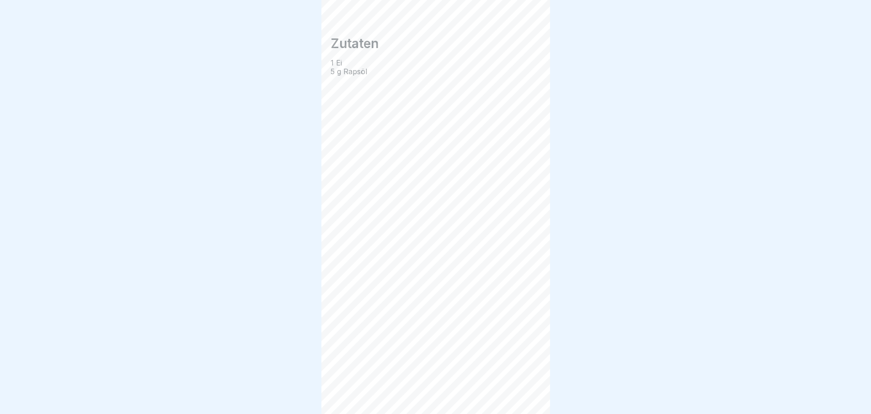
click at [525, 388] on div "Basisartikel 🔪 3 Schritte Deutsch Spiegelei 🍳 Fortfahren Zutaten 1 Ei 5 g Rapsö…" at bounding box center [436, 207] width 229 height 414
click at [525, 388] on div at bounding box center [527, 388] width 32 height 32
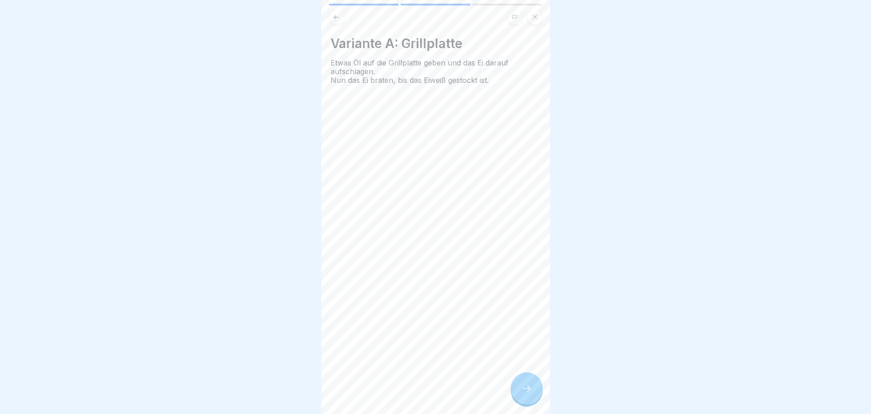
click at [525, 388] on div at bounding box center [527, 388] width 32 height 32
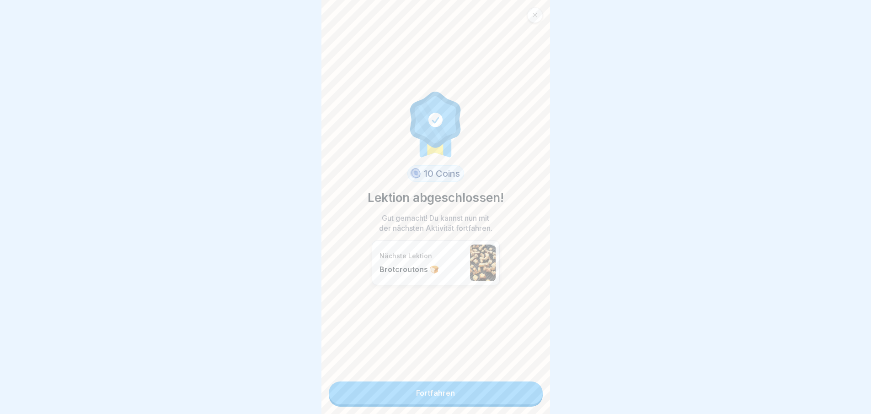
click at [525, 388] on link "Fortfahren" at bounding box center [436, 392] width 214 height 23
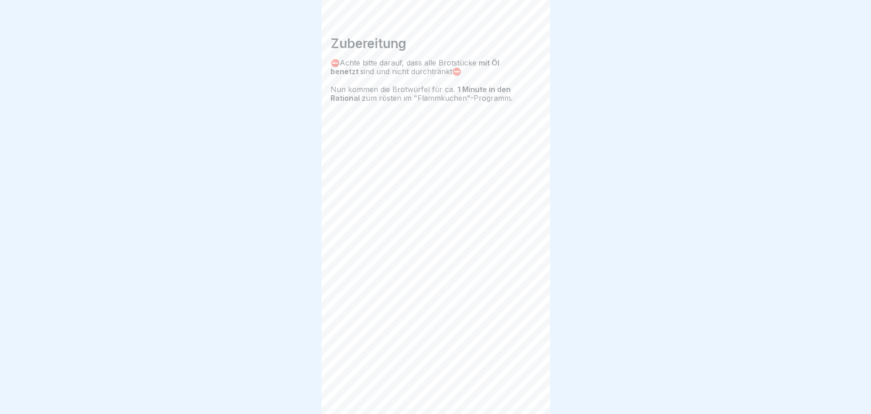
click at [525, 388] on div "Basisartikel 🔪 4 Schritte Deutsch Brotcroutons 🍞 Fortfahren Zutaten 1100 g Sass…" at bounding box center [436, 207] width 229 height 414
click at [525, 388] on div at bounding box center [527, 388] width 32 height 32
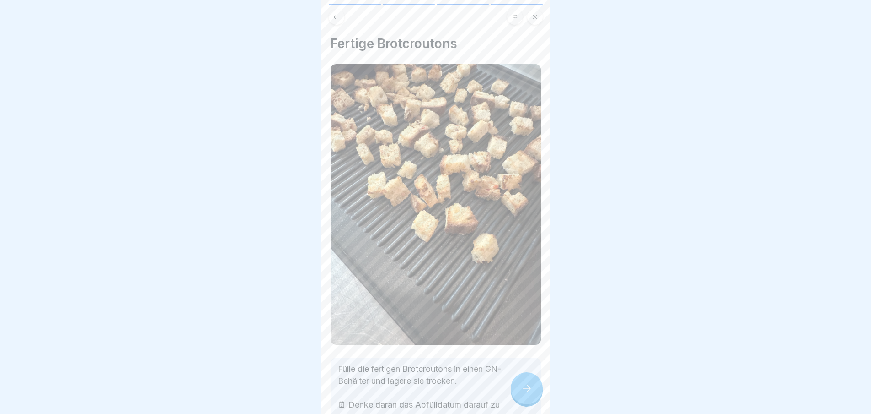
click at [525, 388] on div at bounding box center [527, 388] width 32 height 32
click at [558, 388] on link "Fortfahren" at bounding box center [665, 392] width 214 height 23
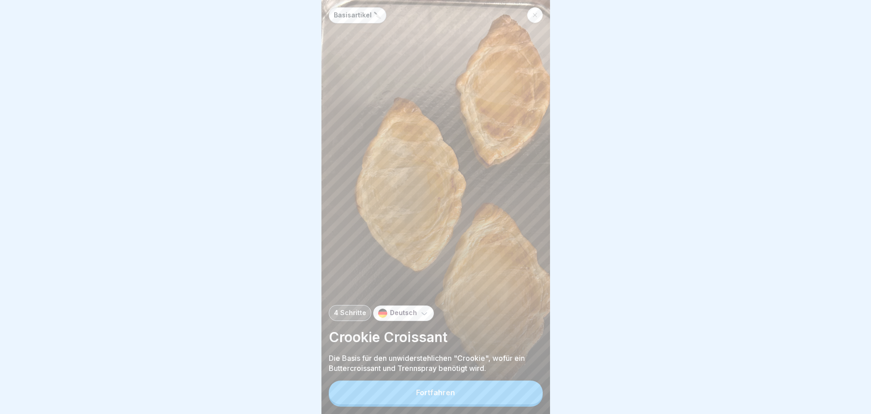
click at [525, 388] on button "Fortfahren" at bounding box center [436, 392] width 214 height 24
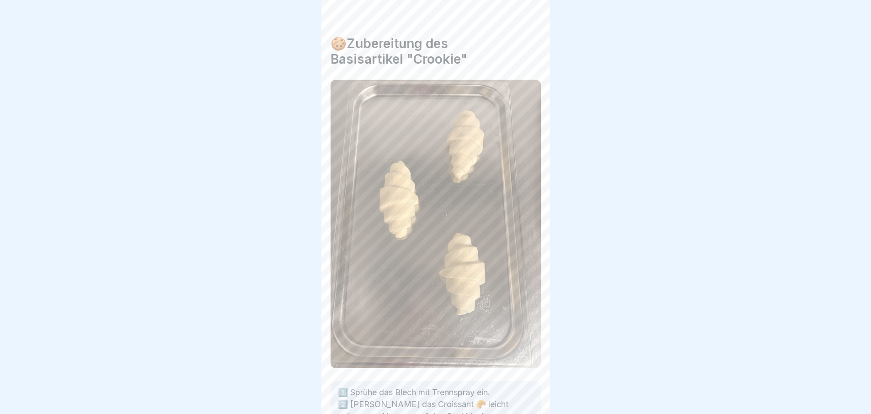
click at [525, 388] on p "1️⃣ Sprühe das Blech mit Trennspray ein. 2️⃣ [PERSON_NAME] das Croissant 🥐 leic…" at bounding box center [436, 404] width 196 height 36
click at [525, 388] on div "Basisartikel 🔪 4 Schritte Deutsch Crookie Croissant Die Basis für den unwiderst…" at bounding box center [436, 207] width 229 height 414
click at [525, 388] on div at bounding box center [527, 388] width 32 height 32
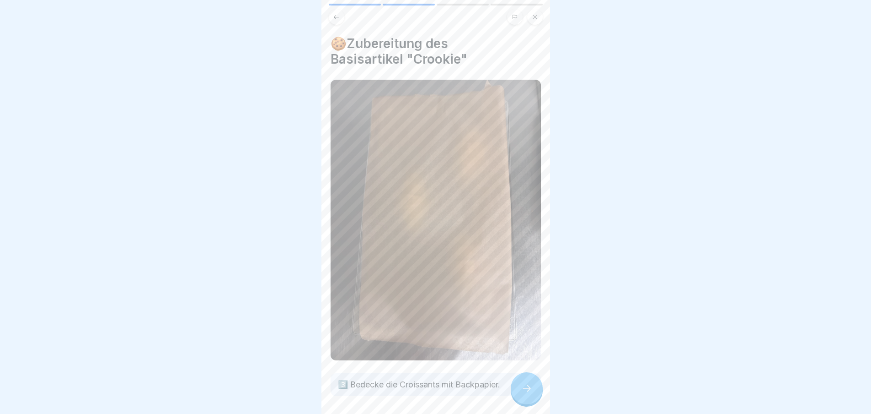
click at [525, 388] on div at bounding box center [527, 388] width 32 height 32
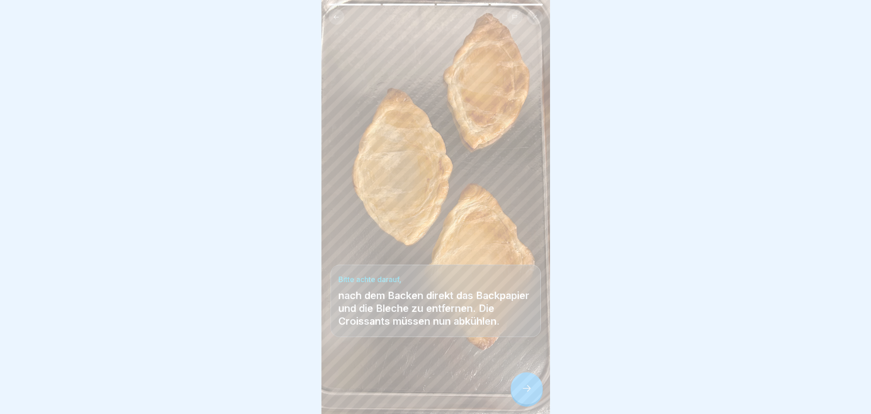
click at [525, 388] on div at bounding box center [527, 388] width 32 height 32
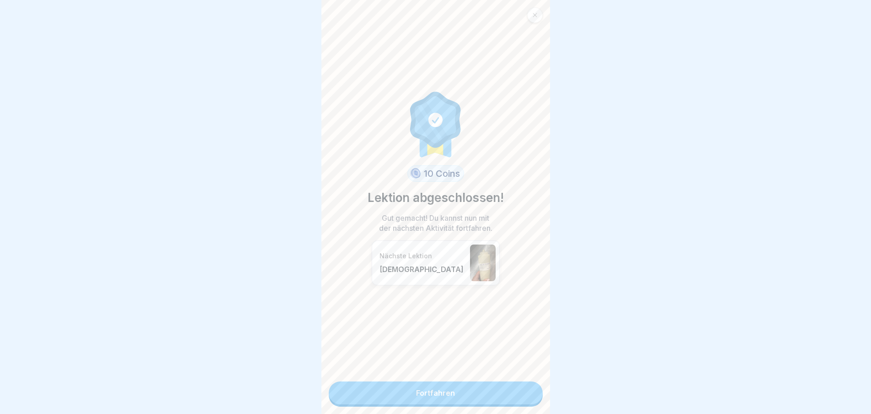
click at [525, 388] on link "Fortfahren" at bounding box center [436, 392] width 214 height 23
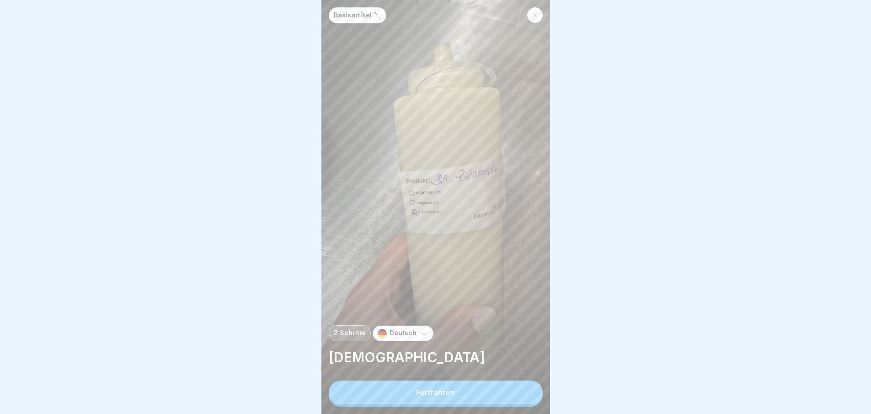
click at [525, 388] on button "Fortfahren" at bounding box center [436, 392] width 214 height 24
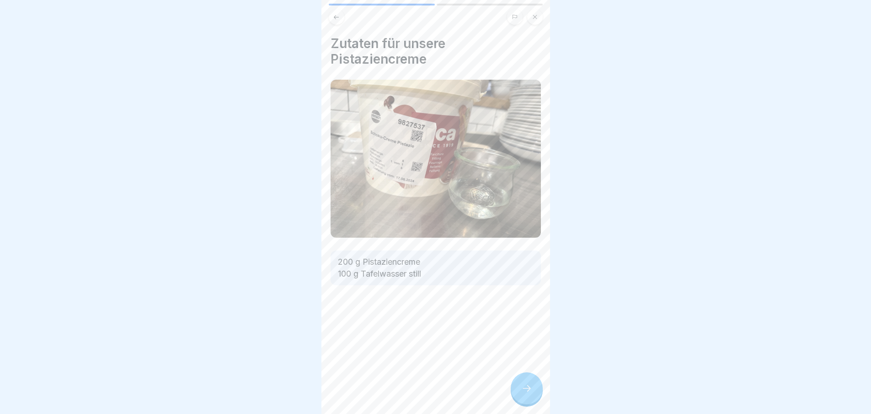
click at [525, 388] on div "Zutaten für unsere Pistaziencreme 200 g Pistaziencreme 100 g Tafelwasser still" at bounding box center [436, 207] width 229 height 414
click at [525, 388] on div "Basisartikel 🔪 2 Schritte Deutsch Pistaziencreme Fortfahren Zutaten für unsere …" at bounding box center [436, 207] width 229 height 414
click at [525, 388] on div at bounding box center [527, 388] width 32 height 32
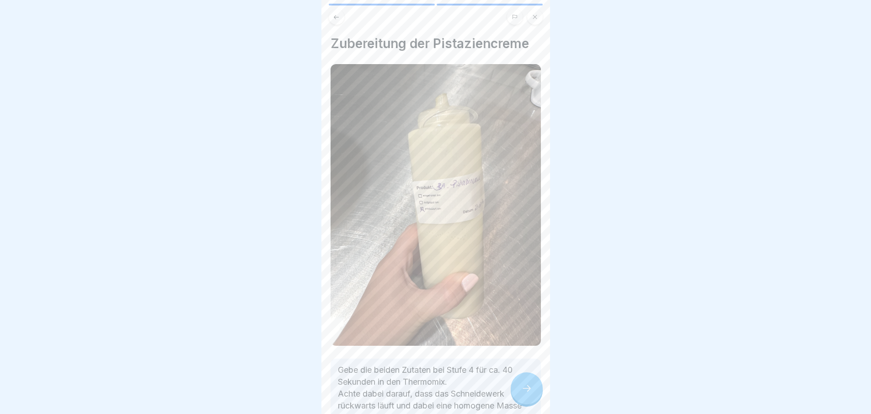
click at [525, 388] on div at bounding box center [527, 388] width 32 height 32
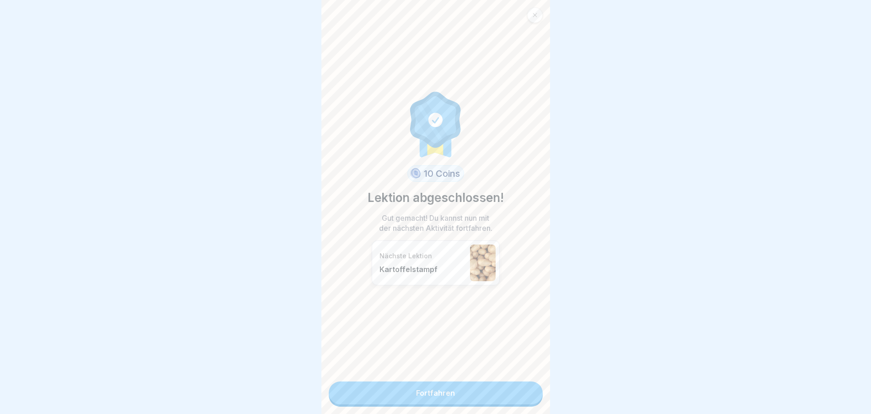
click at [525, 388] on link "Fortfahren" at bounding box center [436, 392] width 214 height 23
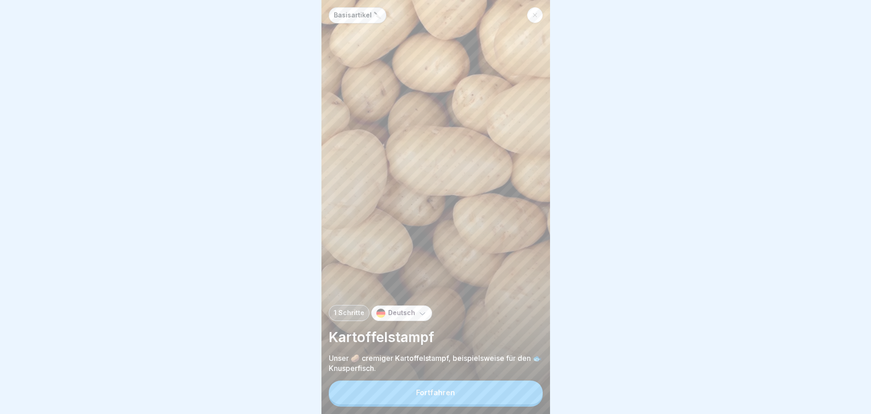
click at [525, 388] on button "Fortfahren" at bounding box center [436, 392] width 214 height 24
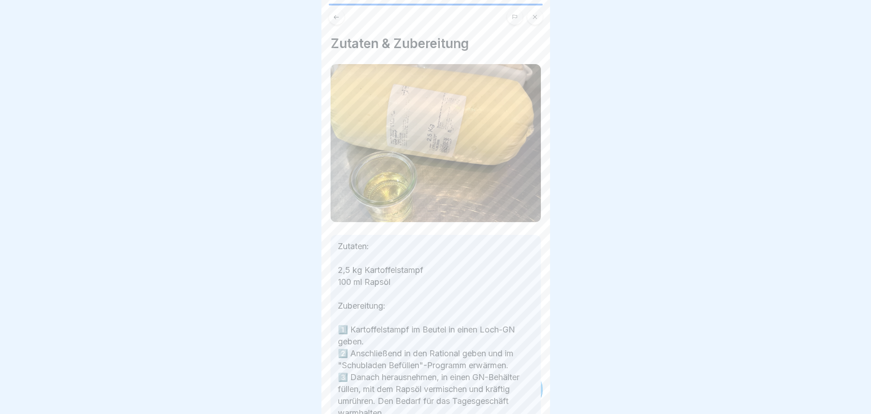
click at [322, 388] on div "Basisartikel 🔪 1 Schritte Deutsch Kartoffelstampf Unser 🥔 cremiger Kartoffelsta…" at bounding box center [207, 207] width 229 height 414
click at [525, 388] on div "Basisartikel 🔪 1 Schritte Deutsch Kartoffelstampf Unser 🥔 cremiger Kartoffelsta…" at bounding box center [436, 207] width 229 height 414
click at [525, 388] on div at bounding box center [527, 388] width 32 height 32
click at [558, 388] on link "Fortfahren" at bounding box center [665, 392] width 214 height 23
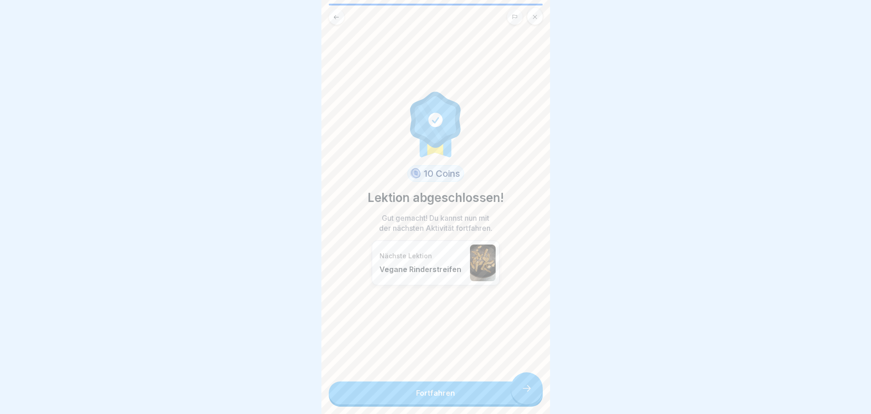
click at [525, 388] on link "Fortfahren" at bounding box center [436, 392] width 214 height 23
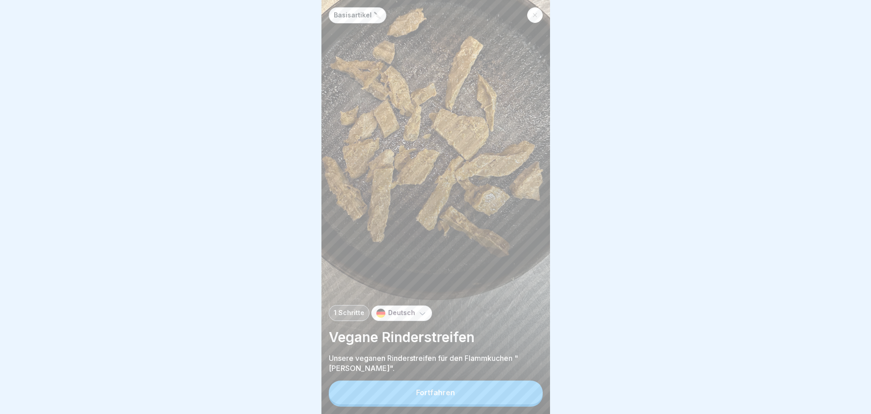
click at [525, 388] on button "Fortfahren" at bounding box center [436, 392] width 214 height 24
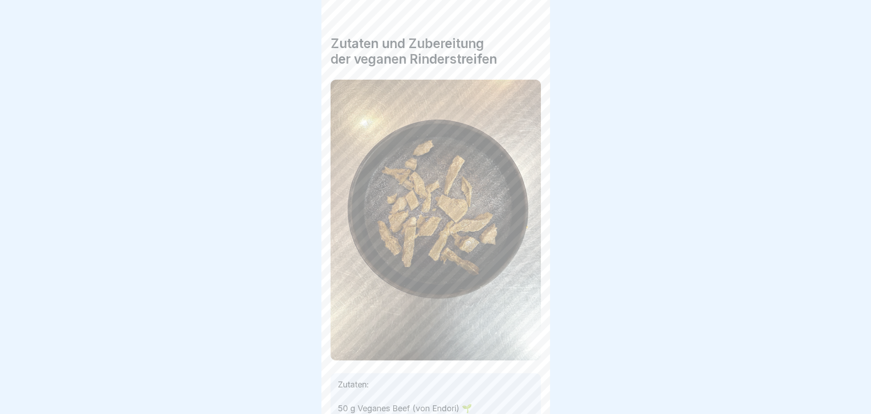
click at [525, 388] on div "Basisartikel 🔪 1 Schritte Deutsch Vegane Rinderstreifen Unsere veganen Rinderst…" at bounding box center [436, 207] width 229 height 414
click at [525, 388] on div at bounding box center [527, 388] width 32 height 32
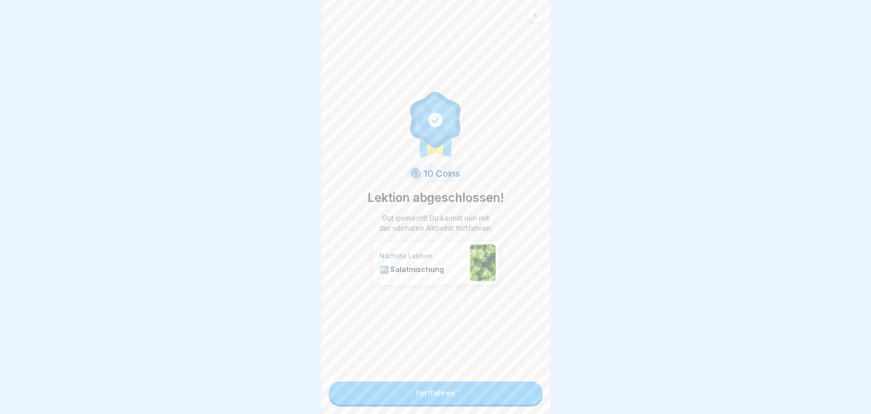
click at [525, 388] on div "10 Coins Lektion abgeschlossen! Gut gemacht! Du kannst nun mit der nächsten Akt…" at bounding box center [436, 207] width 229 height 414
click at [525, 388] on link "Fortfahren" at bounding box center [436, 392] width 214 height 23
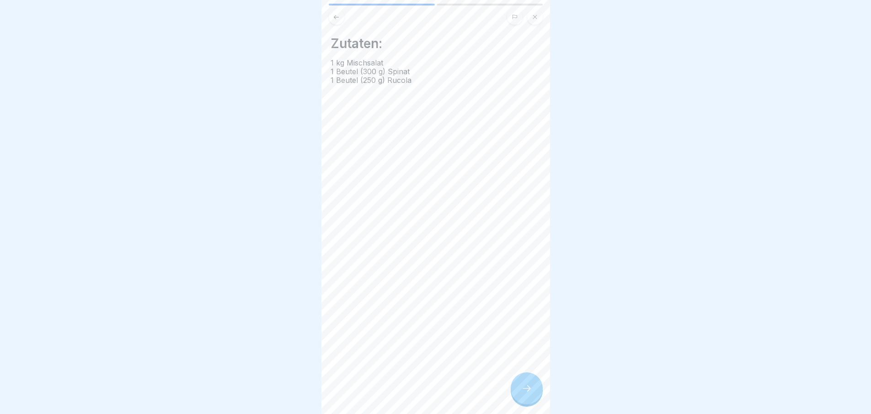
click at [525, 388] on div "Zutaten: 1 kg Mischsalat 1 Beutel (300 g) Spinat 1 Beutel (250 g) Rucola" at bounding box center [436, 207] width 229 height 414
click at [525, 388] on div "Basisartikel 🔪 2 Schritte Deutsch 🆕 Salatmischung Fortfahren Zutaten: 1 kg Misc…" at bounding box center [436, 207] width 229 height 414
click at [525, 388] on div at bounding box center [527, 388] width 32 height 32
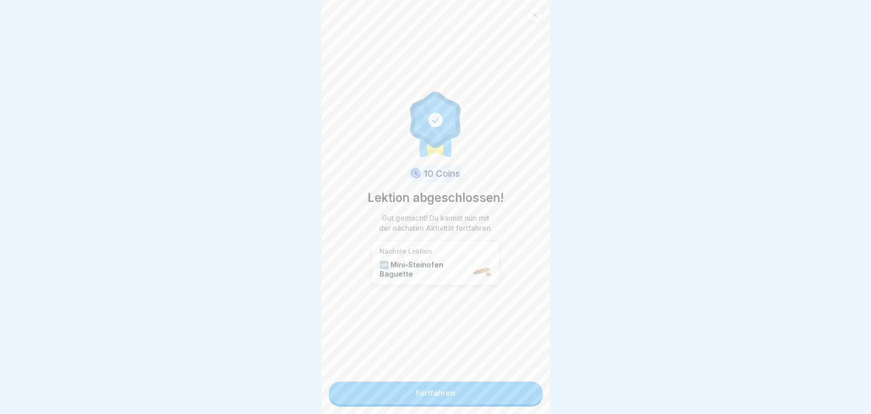
click at [525, 388] on link "Fortfahren" at bounding box center [436, 392] width 214 height 23
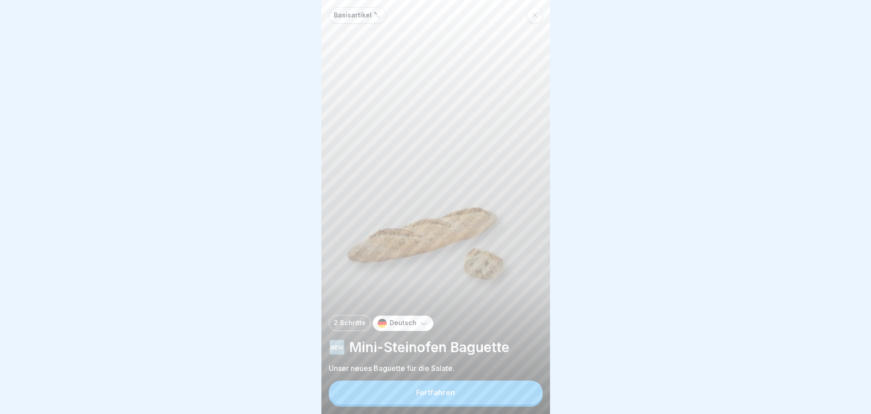
click at [525, 388] on button "Fortfahren" at bounding box center [436, 392] width 214 height 24
click at [550, 388] on div "Zubereitung 1️⃣ Die Mini-Baguettes auftauen lassen. 2️⃣ Im Rational im "Mini-Ba…" at bounding box center [664, 207] width 229 height 414
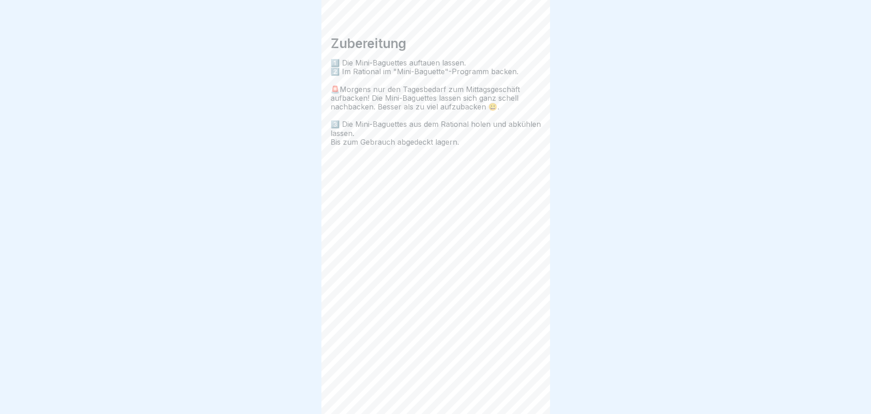
click at [525, 388] on div "Basisartikel 🔪 2 Schritte Deutsch 🆕 Mini-Steinofen Baguette Unser neues Baguett…" at bounding box center [436, 207] width 229 height 414
click at [525, 388] on div at bounding box center [527, 388] width 32 height 32
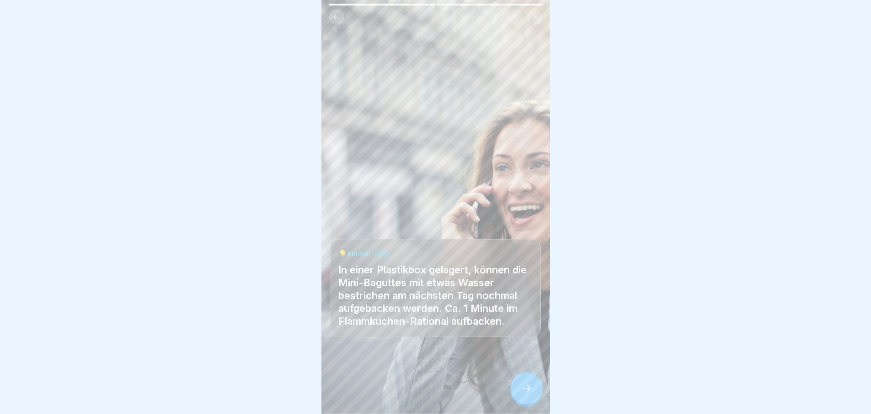
click at [525, 388] on div at bounding box center [527, 388] width 32 height 32
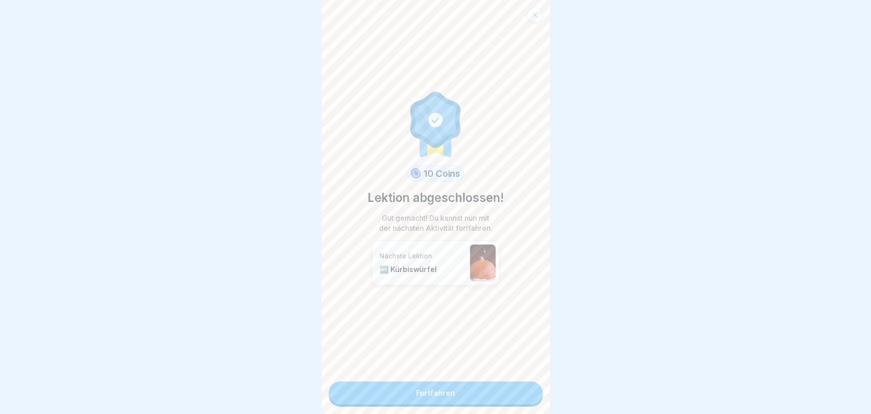
click at [525, 388] on link "Fortfahren" at bounding box center [436, 392] width 214 height 23
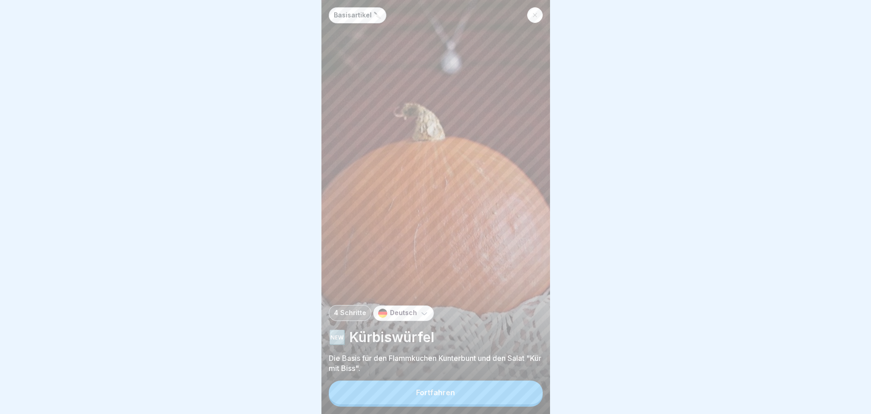
click at [525, 388] on button "Fortfahren" at bounding box center [436, 392] width 214 height 24
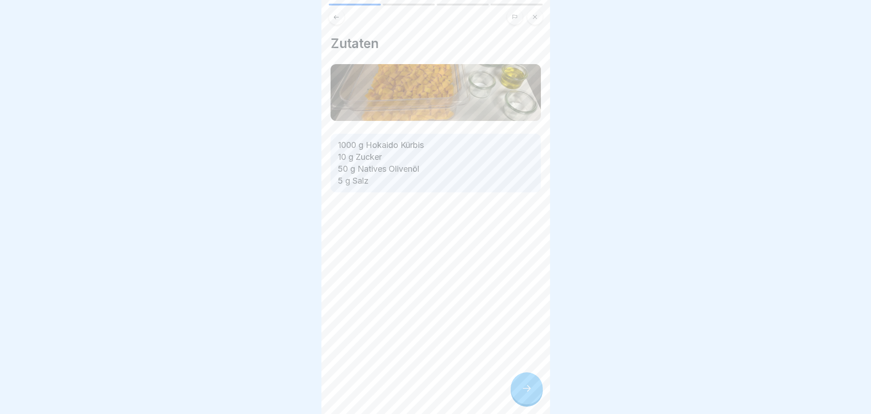
click at [525, 388] on div "Zutaten 1000 g Hokaido Kürbis 10 g Zucker 50 g Natives Olivenöl 5 g Salz" at bounding box center [436, 207] width 229 height 414
click at [525, 388] on div "Basisartikel 🔪 4 Schritte Deutsch 🆕 Kürbiswürfel Die Basis für den Flammkuchen …" at bounding box center [436, 207] width 229 height 414
click at [525, 388] on div at bounding box center [527, 388] width 32 height 32
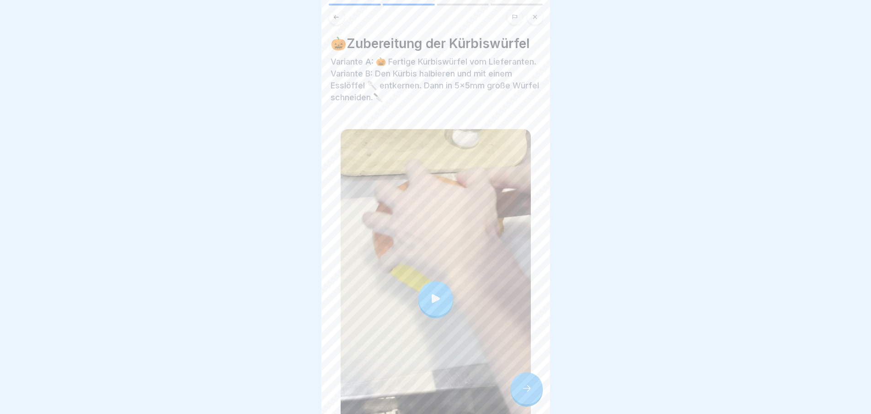
click at [525, 388] on div at bounding box center [527, 388] width 32 height 32
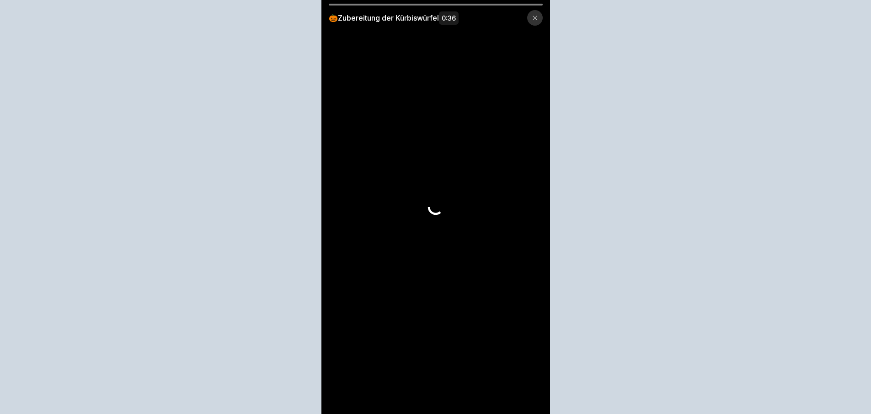
click at [525, 388] on video at bounding box center [436, 207] width 229 height 414
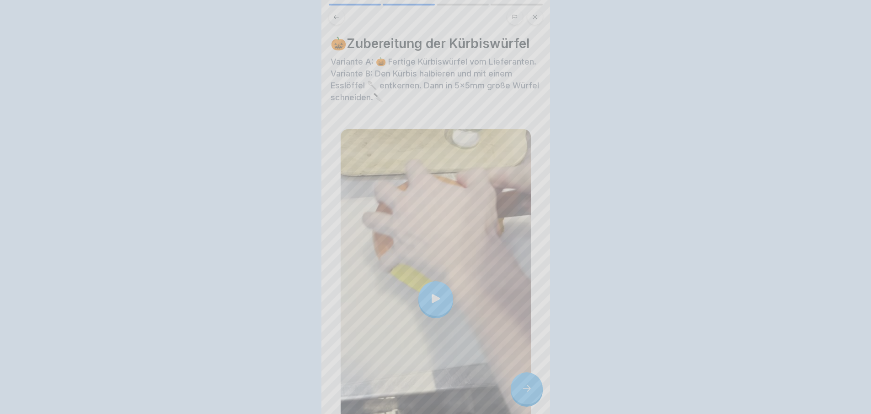
click at [525, 388] on video at bounding box center [436, 207] width 229 height 414
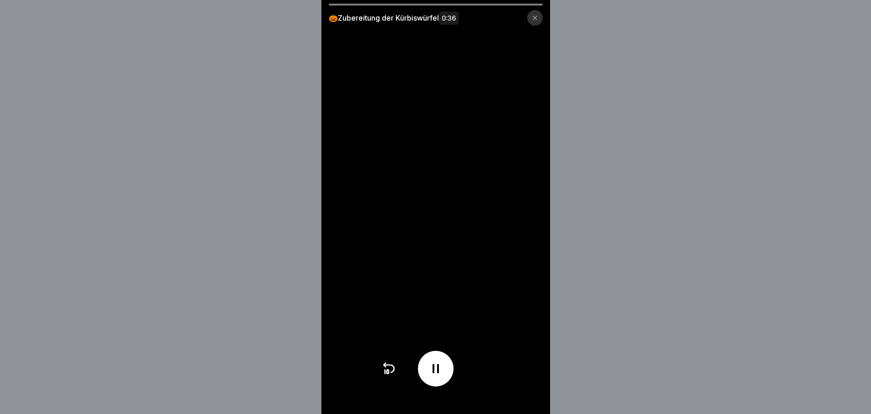
click at [525, 388] on video at bounding box center [436, 207] width 229 height 414
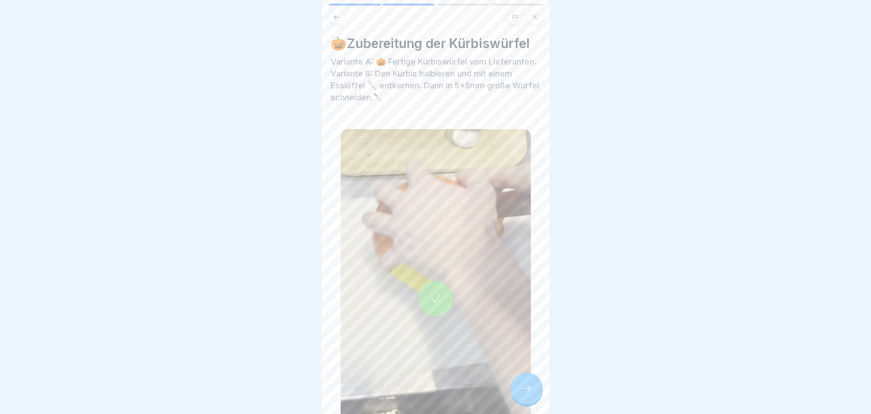
click at [522, 387] on div at bounding box center [527, 388] width 32 height 32
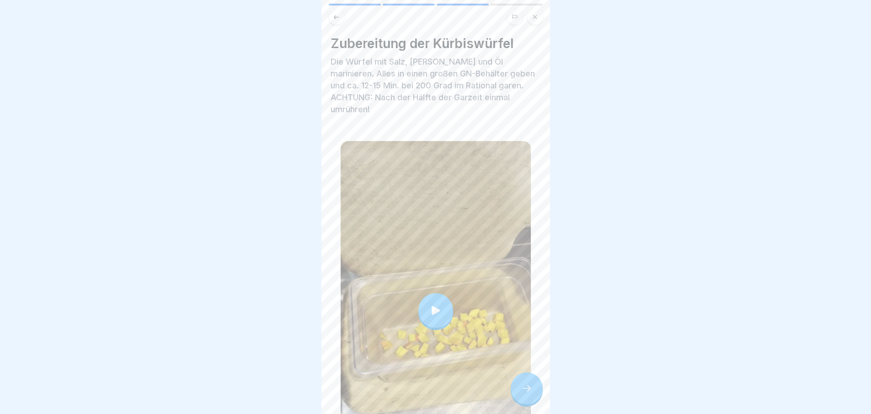
click at [534, 401] on div at bounding box center [527, 388] width 32 height 32
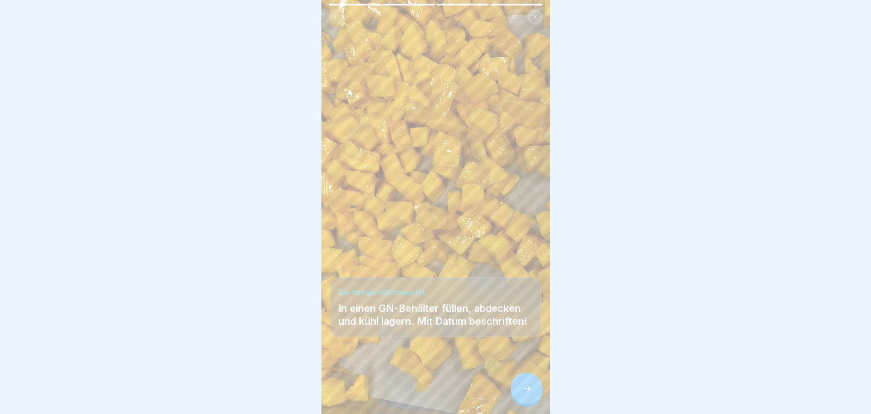
click at [534, 401] on div at bounding box center [527, 388] width 32 height 32
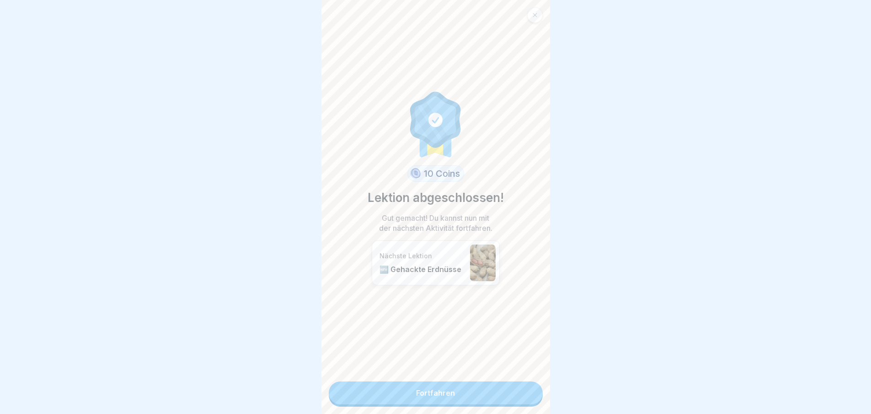
click at [534, 401] on div "10 Coins Lektion abgeschlossen! Gut gemacht! Du kannst nun mit der nächsten Akt…" at bounding box center [436, 207] width 229 height 414
click at [504, 386] on link "Fortfahren" at bounding box center [436, 392] width 214 height 23
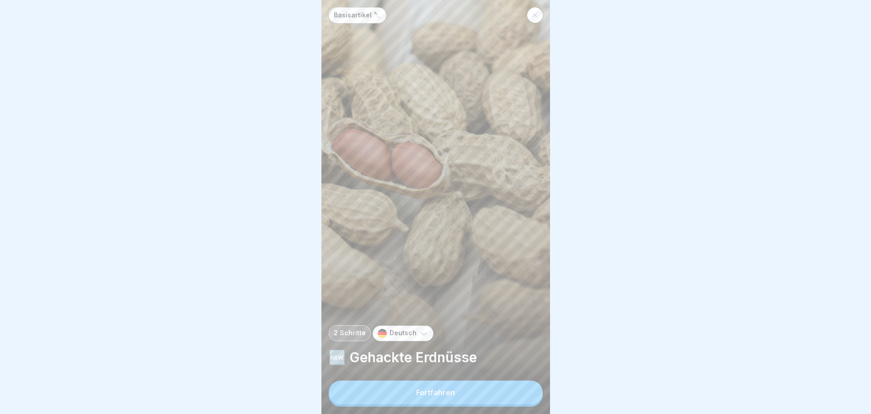
click at [497, 397] on button "Fortfahren" at bounding box center [436, 392] width 214 height 24
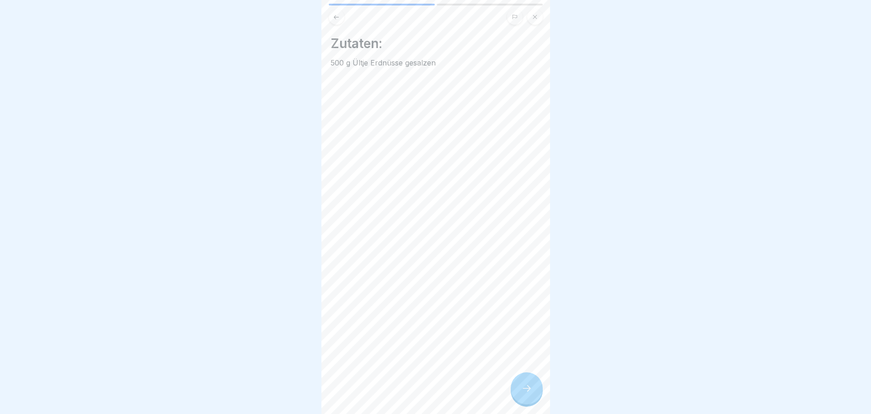
click at [527, 393] on icon at bounding box center [527, 387] width 11 height 11
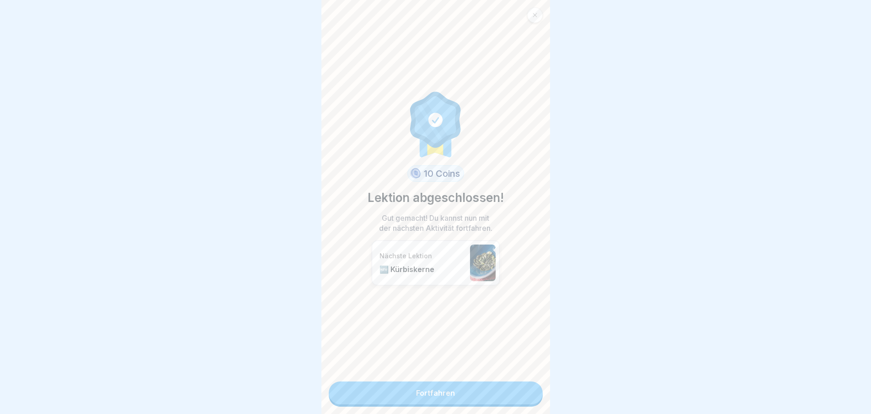
click at [527, 397] on link "Fortfahren" at bounding box center [436, 392] width 214 height 23
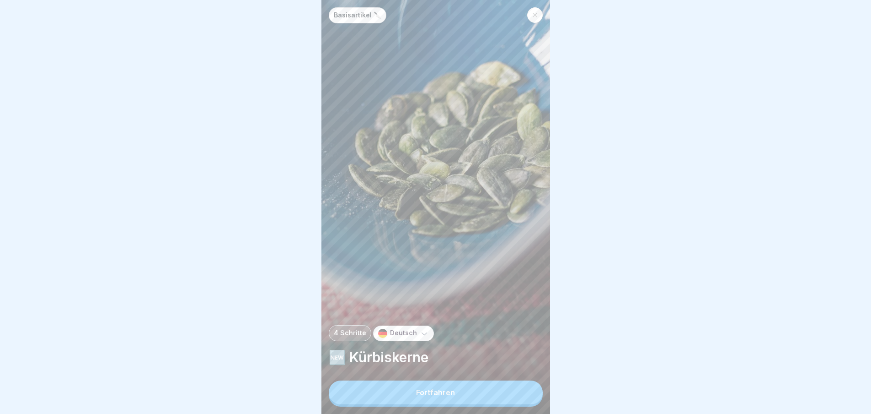
click at [527, 397] on button "Fortfahren" at bounding box center [436, 392] width 214 height 24
click at [550, 397] on div "Zutaten 500 g Kürbiskerne" at bounding box center [664, 207] width 229 height 414
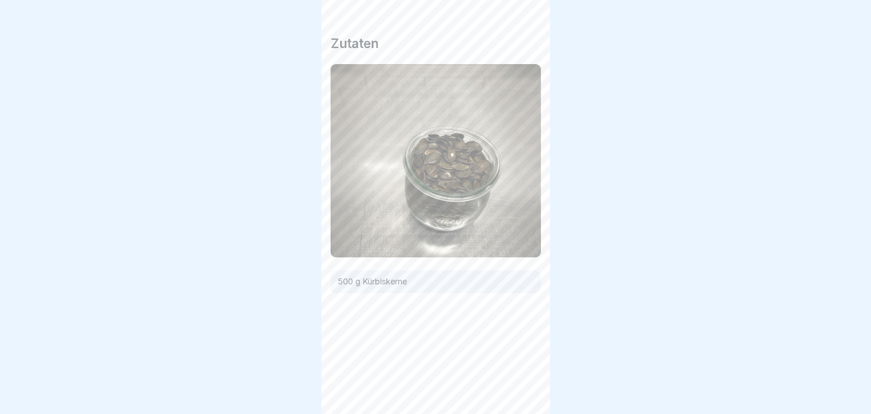
click at [527, 393] on icon at bounding box center [527, 387] width 11 height 11
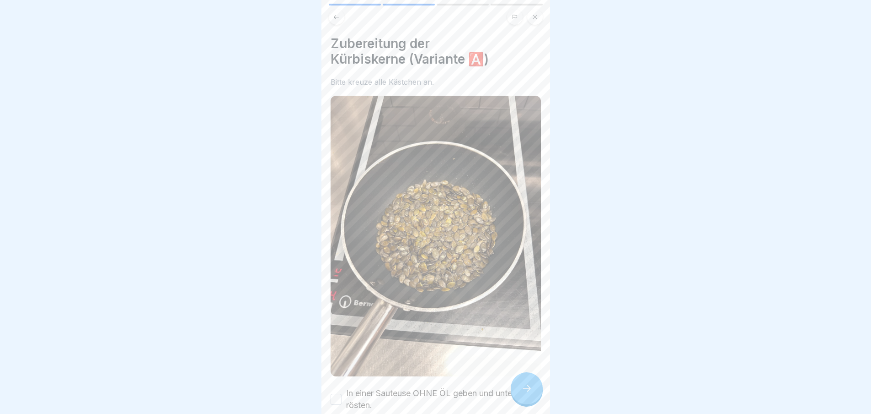
click at [527, 393] on icon at bounding box center [527, 387] width 11 height 11
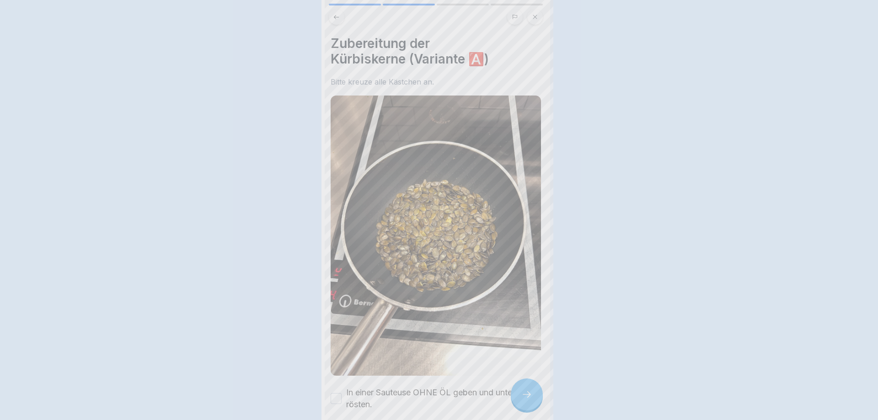
click at [527, 397] on div at bounding box center [439, 210] width 878 height 420
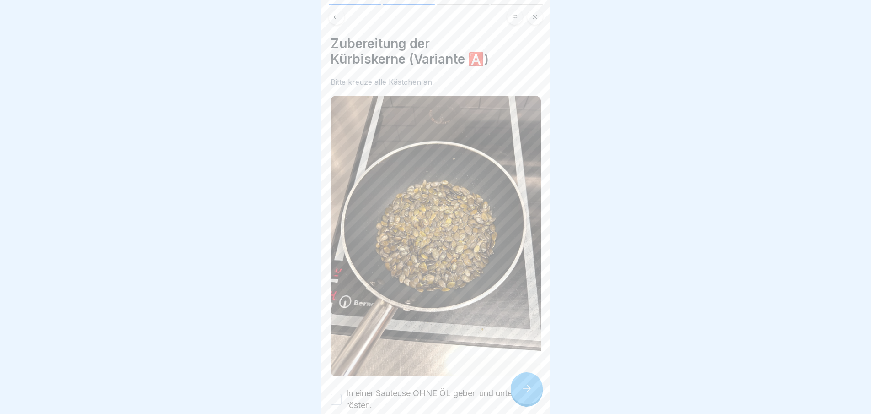
click at [527, 393] on icon at bounding box center [527, 387] width 11 height 11
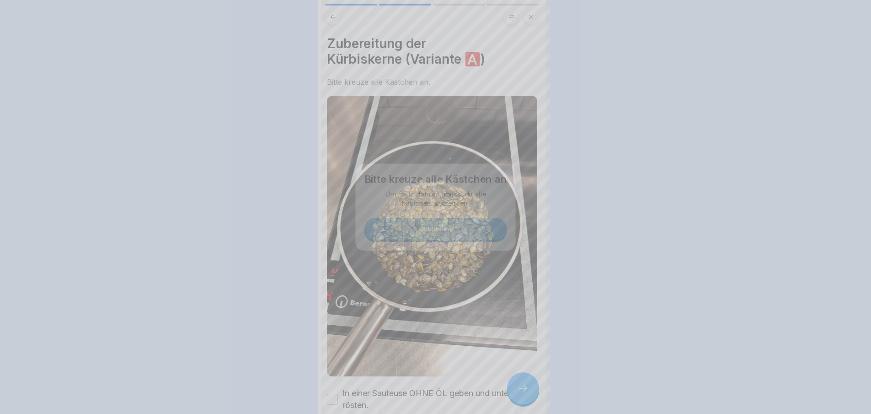
click at [527, 397] on div at bounding box center [435, 207] width 871 height 414
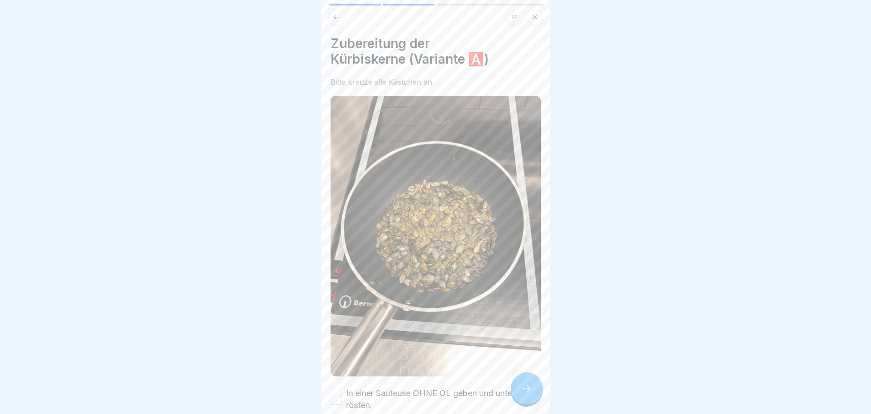
click at [527, 393] on icon at bounding box center [527, 387] width 11 height 11
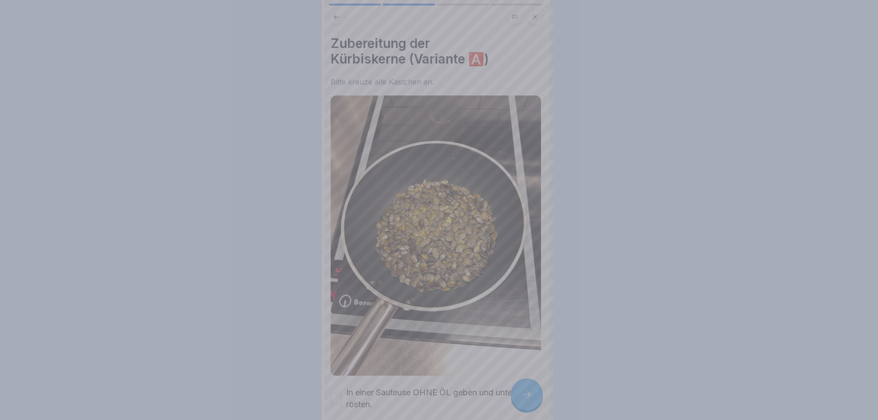
click at [527, 397] on div at bounding box center [439, 210] width 878 height 420
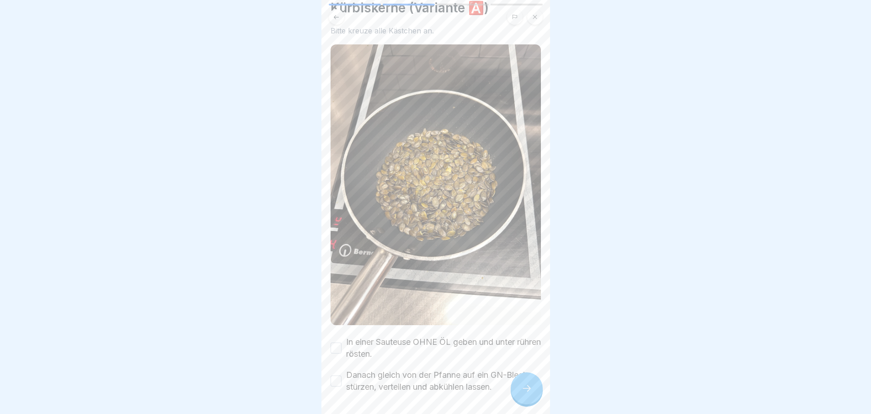
scroll to position [76, 0]
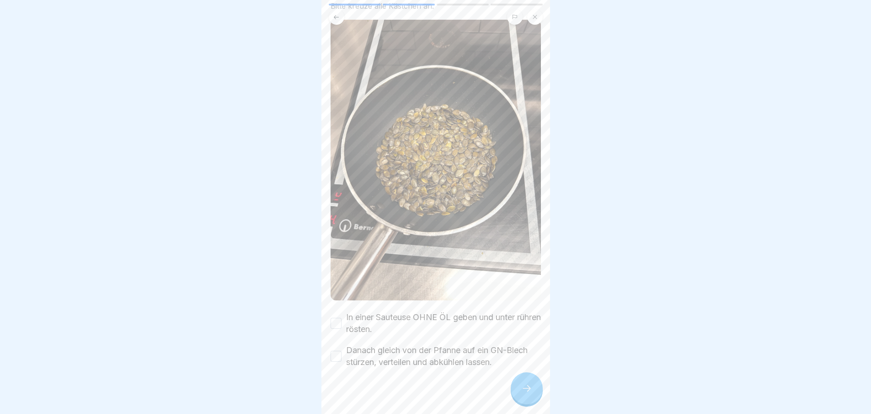
click at [337, 317] on button "In einer Sauteuse OHNE ÖL geben und unter rühren rösten." at bounding box center [336, 322] width 11 height 11
click at [338, 350] on button "Danach gleich von der Pfanne auf ein GN-Blech stürzen, verteilen und abkühlen l…" at bounding box center [336, 355] width 11 height 11
click at [533, 398] on div at bounding box center [527, 388] width 32 height 32
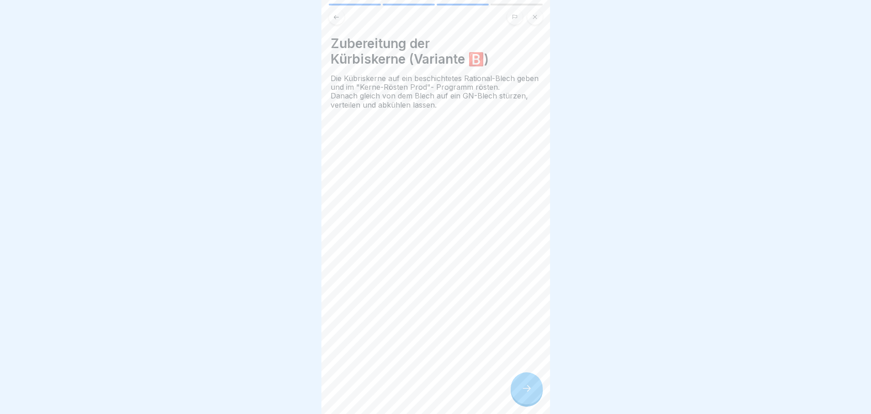
click at [522, 393] on icon at bounding box center [527, 387] width 11 height 11
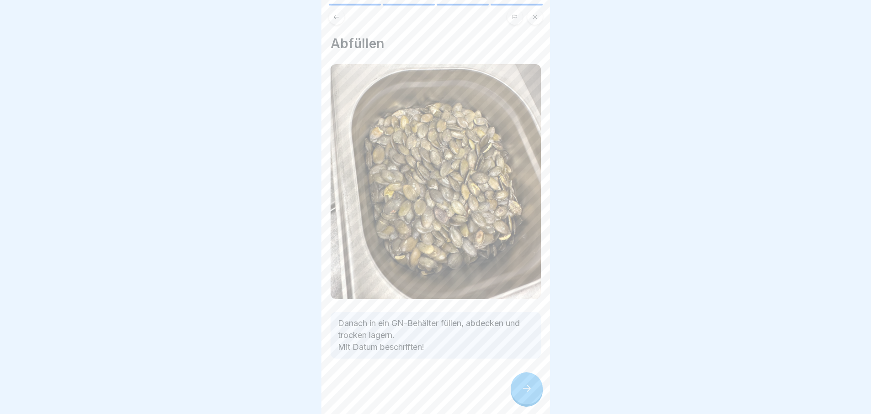
click at [522, 393] on icon at bounding box center [527, 387] width 11 height 11
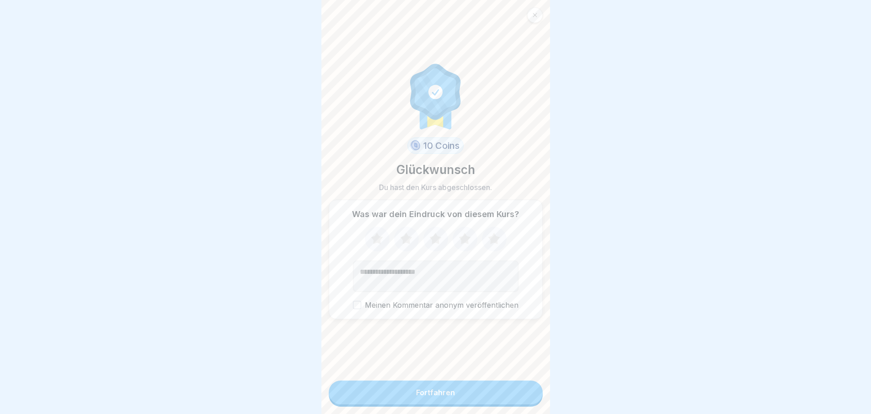
click at [522, 393] on button "Fortfahren" at bounding box center [436, 392] width 214 height 24
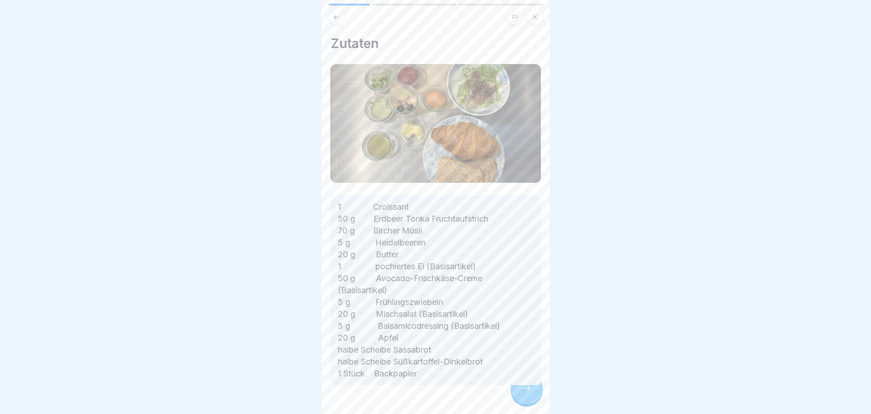
click at [522, 393] on div at bounding box center [436, 412] width 210 height 55
click at [522, 393] on icon at bounding box center [527, 387] width 11 height 11
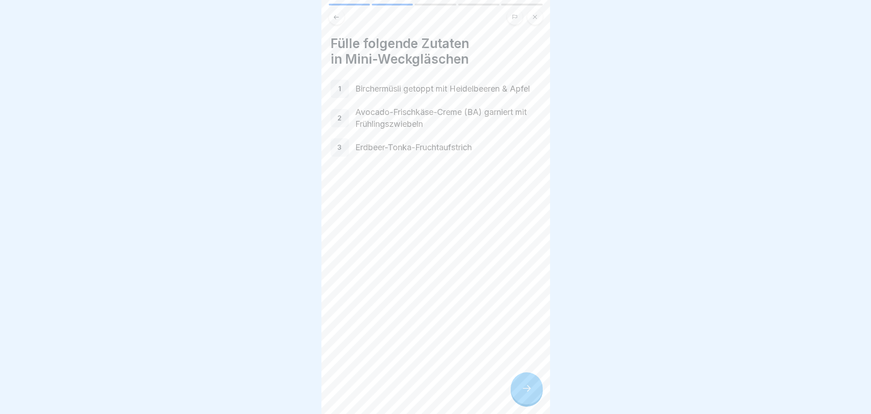
click at [522, 393] on icon at bounding box center [527, 387] width 11 height 11
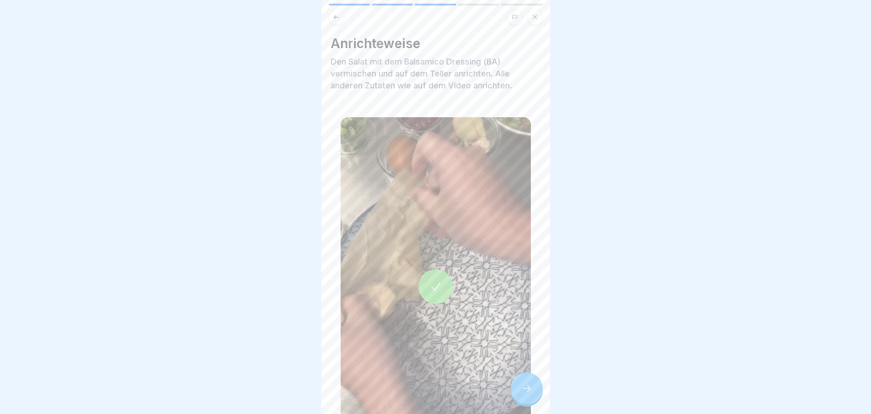
click at [522, 393] on icon at bounding box center [527, 387] width 11 height 11
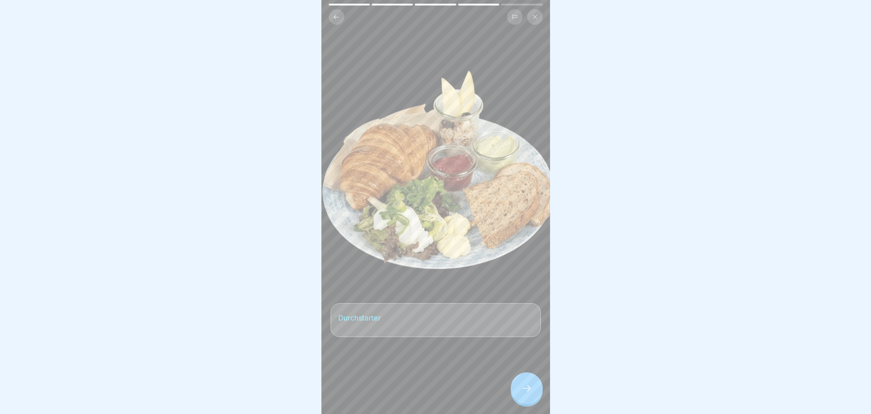
click at [522, 393] on icon at bounding box center [527, 387] width 11 height 11
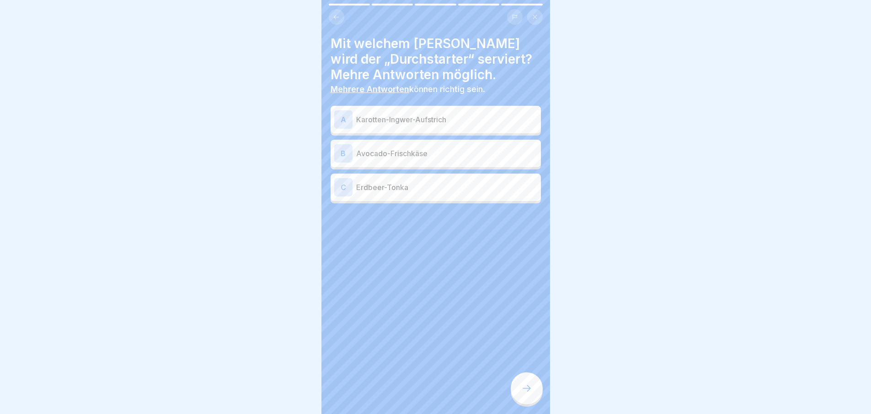
click at [522, 393] on icon at bounding box center [527, 387] width 11 height 11
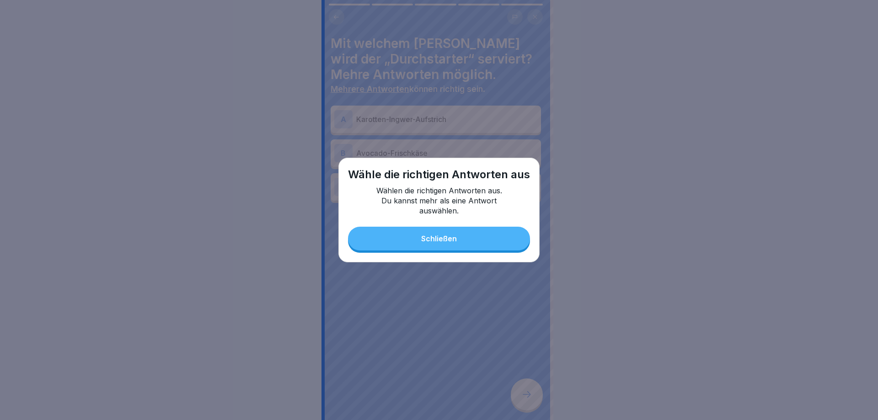
click at [469, 243] on button "Schließen" at bounding box center [439, 239] width 182 height 24
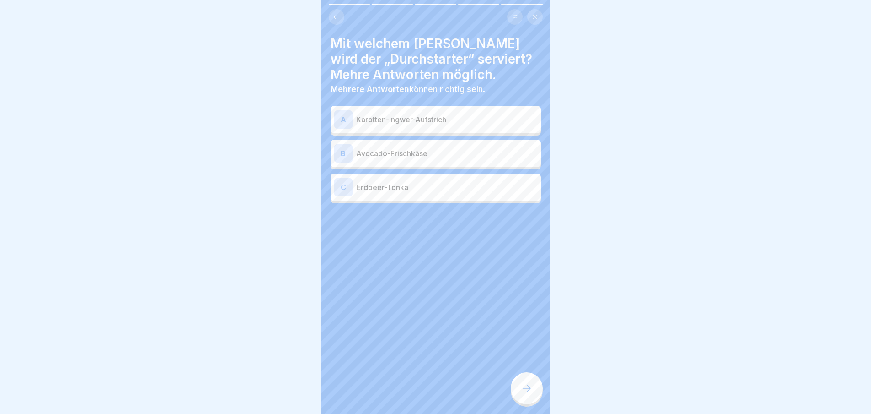
click at [428, 152] on p "Avocado-Frischkäse" at bounding box center [446, 153] width 181 height 11
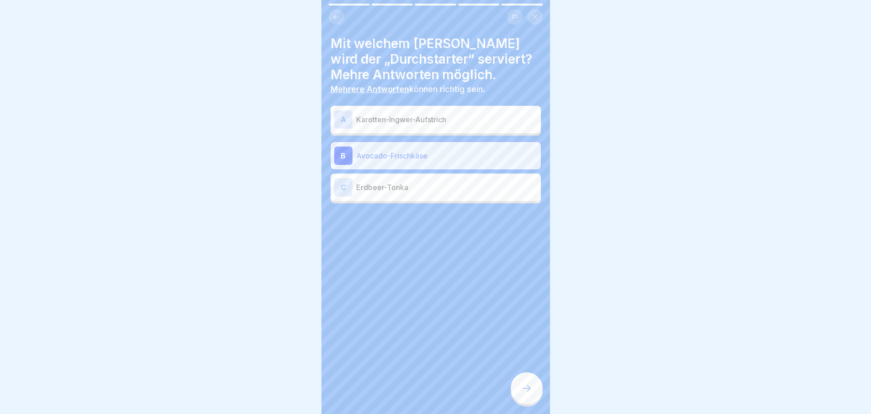
click at [425, 188] on p "Erdbeer-Tonka" at bounding box center [446, 187] width 181 height 11
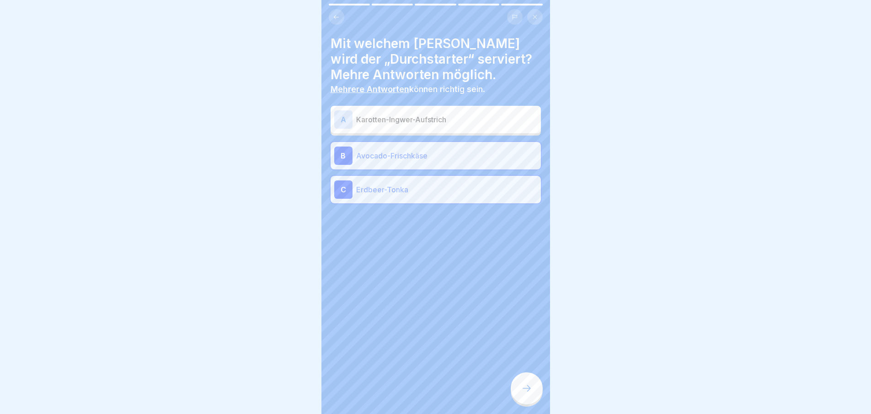
click at [526, 393] on icon at bounding box center [527, 387] width 11 height 11
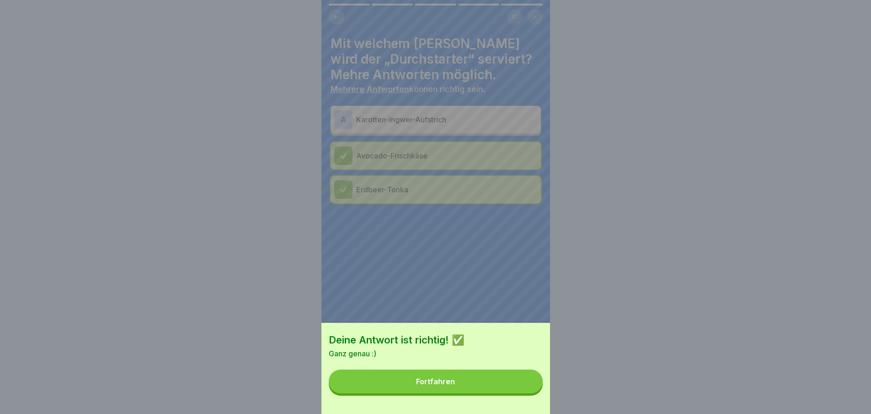
click at [520, 393] on button "Fortfahren" at bounding box center [436, 381] width 214 height 24
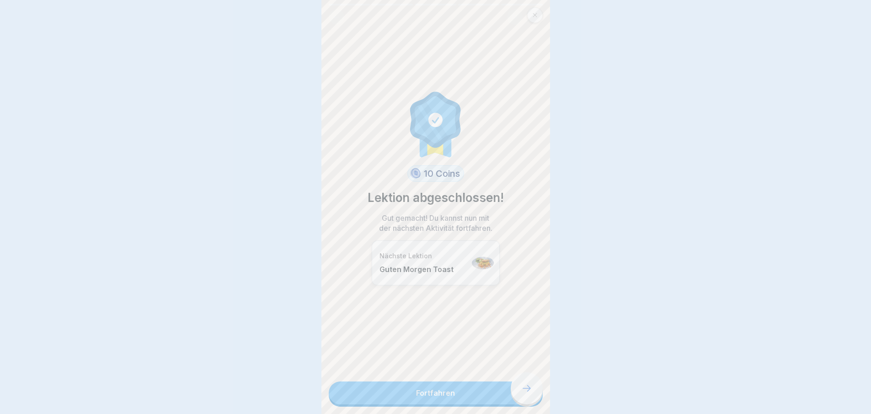
click at [520, 398] on link "Fortfahren" at bounding box center [436, 392] width 214 height 23
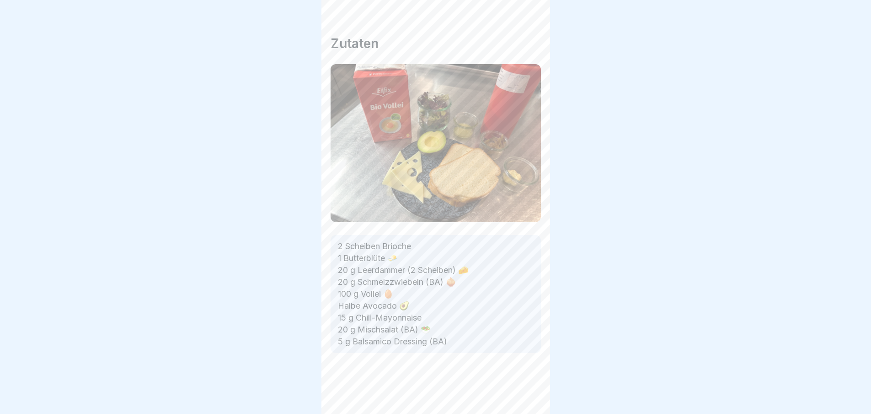
click at [520, 398] on div "Zutaten 2 Scheiben Brioche 1 Butterblüte 🧈 20 g Leerdammer (2 Scheiben) 🧀 20 g …" at bounding box center [436, 207] width 229 height 414
click at [520, 398] on div at bounding box center [436, 380] width 210 height 55
click at [520, 398] on div at bounding box center [527, 388] width 32 height 32
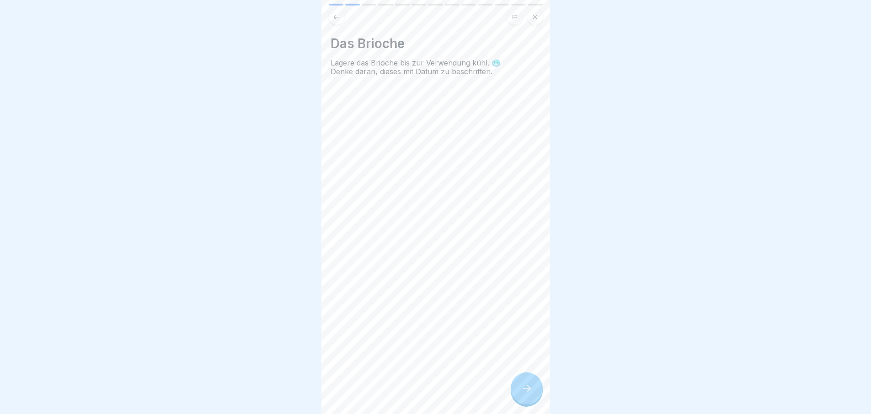
click at [520, 398] on div at bounding box center [527, 388] width 32 height 32
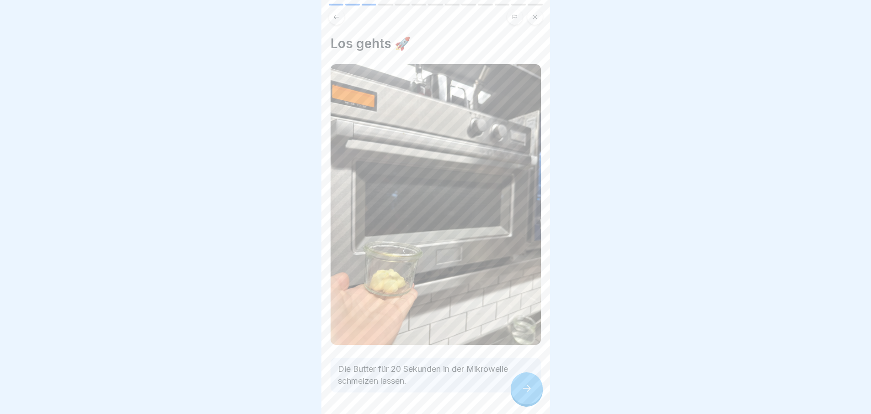
click at [520, 398] on div at bounding box center [527, 388] width 32 height 32
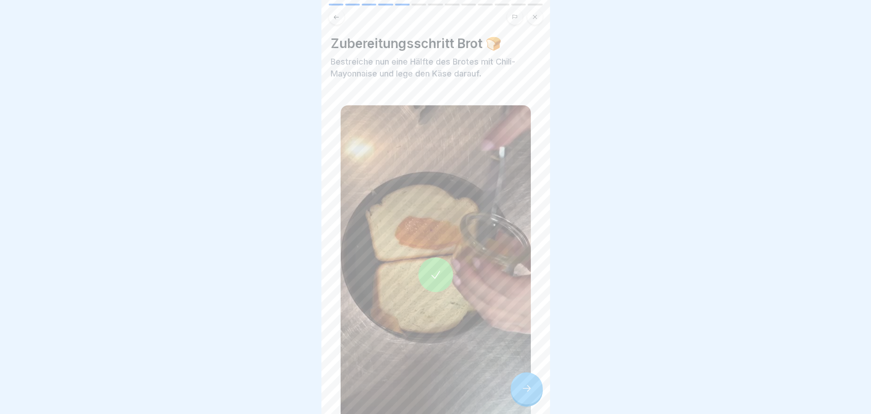
click at [520, 398] on div at bounding box center [527, 388] width 32 height 32
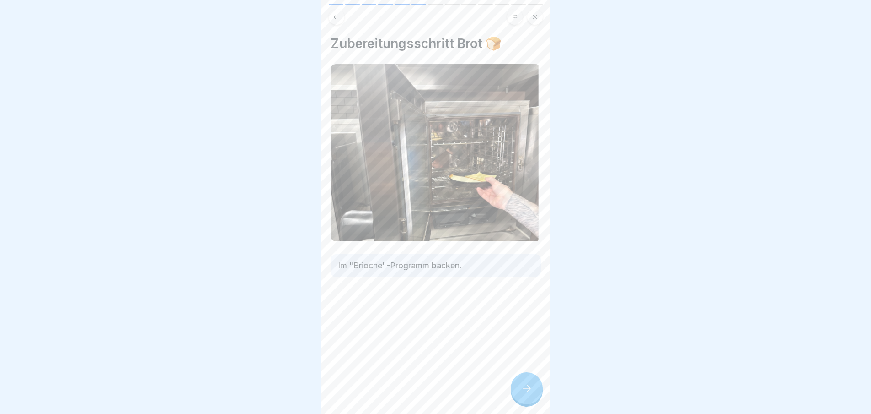
click at [520, 398] on div at bounding box center [527, 388] width 32 height 32
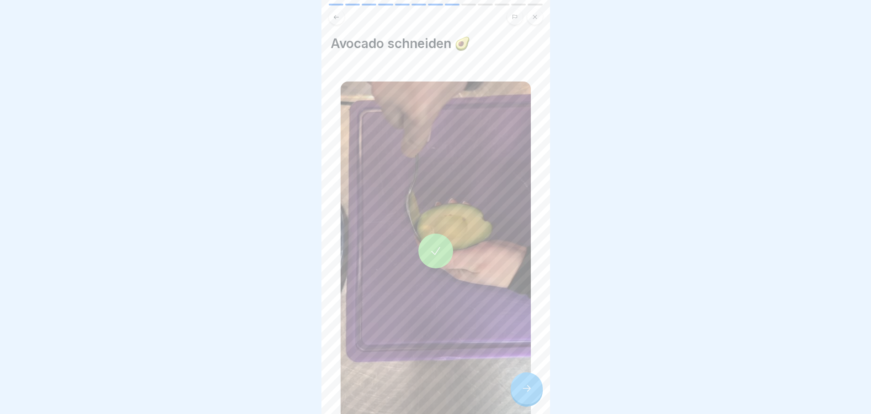
click at [520, 398] on div at bounding box center [527, 388] width 32 height 32
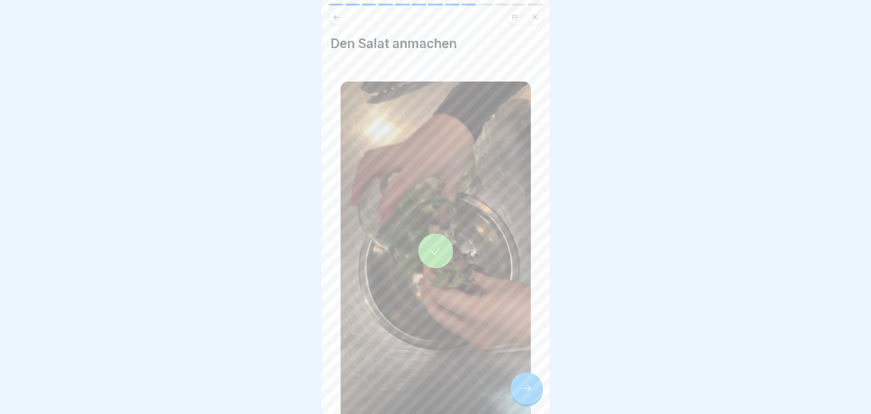
click at [520, 398] on div at bounding box center [527, 388] width 32 height 32
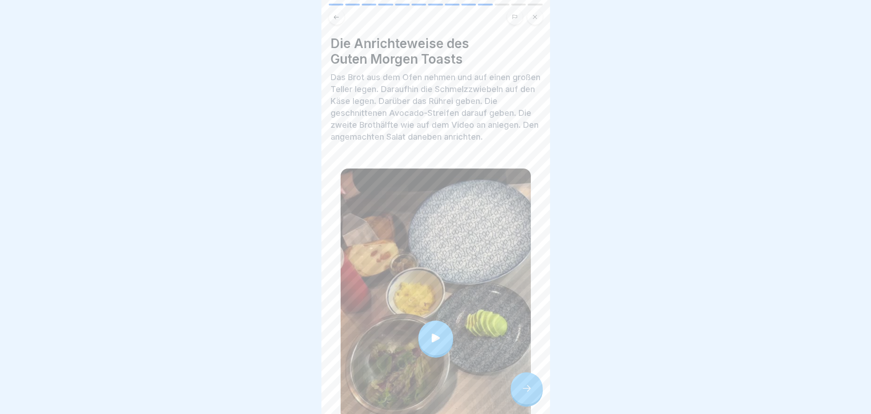
click at [520, 398] on div at bounding box center [527, 388] width 32 height 32
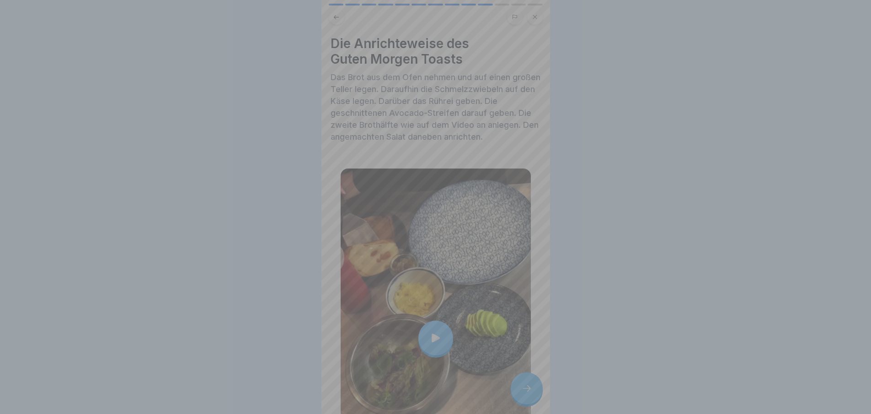
click at [520, 398] on video at bounding box center [436, 207] width 229 height 414
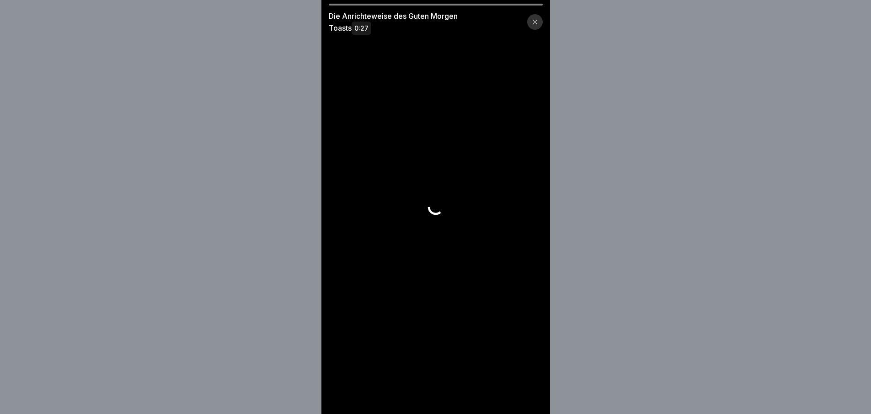
click at [520, 398] on video at bounding box center [436, 207] width 229 height 414
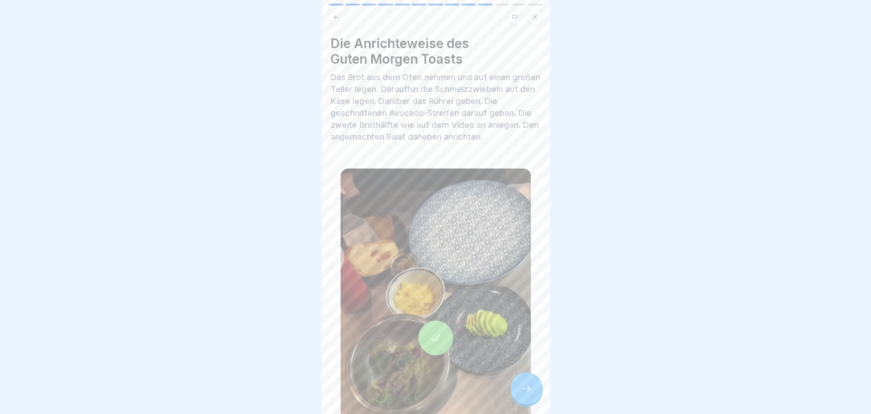
click at [532, 391] on div at bounding box center [527, 388] width 32 height 32
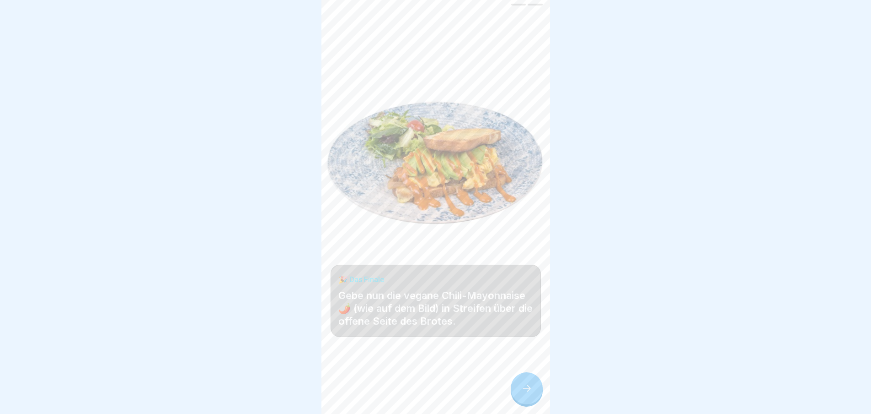
click at [525, 386] on div at bounding box center [527, 388] width 32 height 32
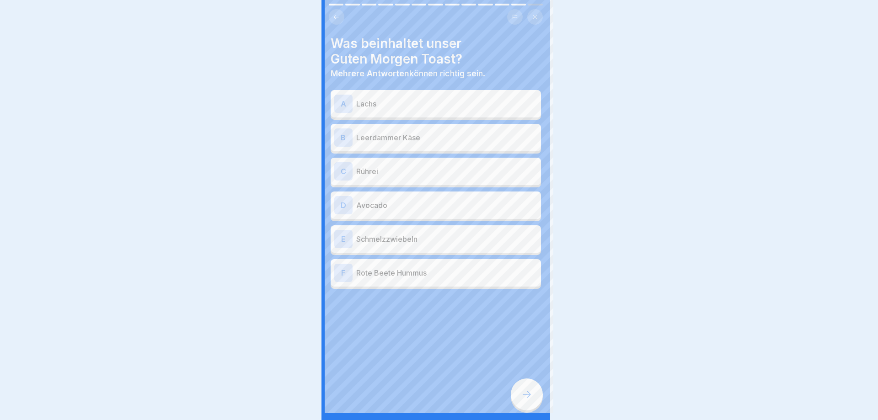
click at [525, 386] on div at bounding box center [439, 210] width 878 height 420
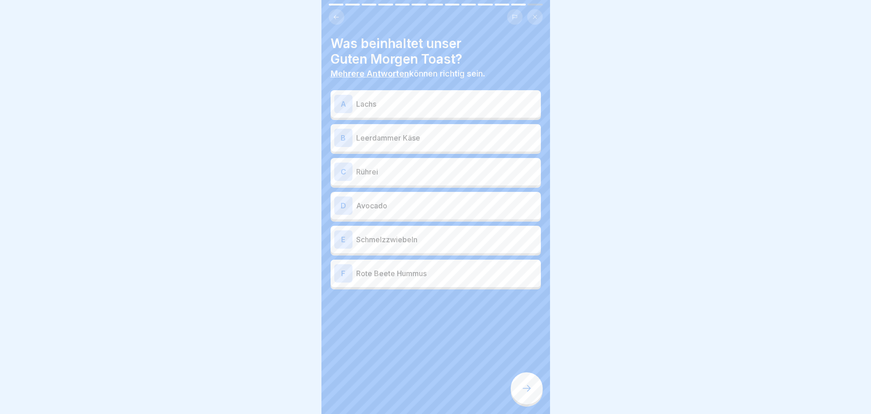
click at [525, 386] on div at bounding box center [527, 388] width 32 height 32
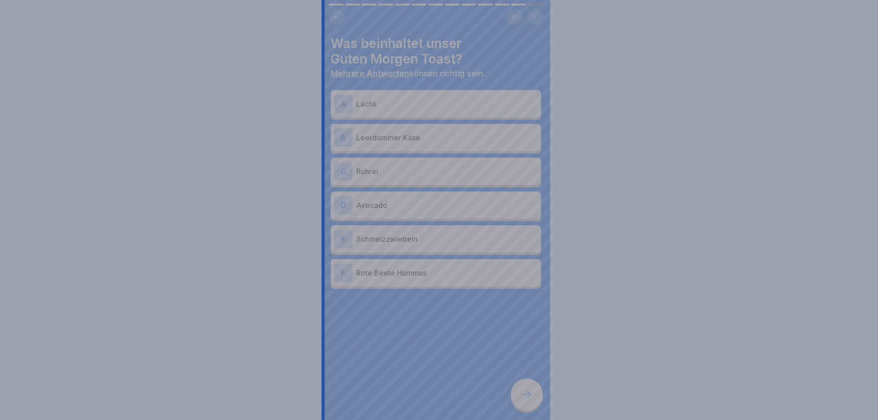
click at [525, 386] on div at bounding box center [439, 210] width 878 height 420
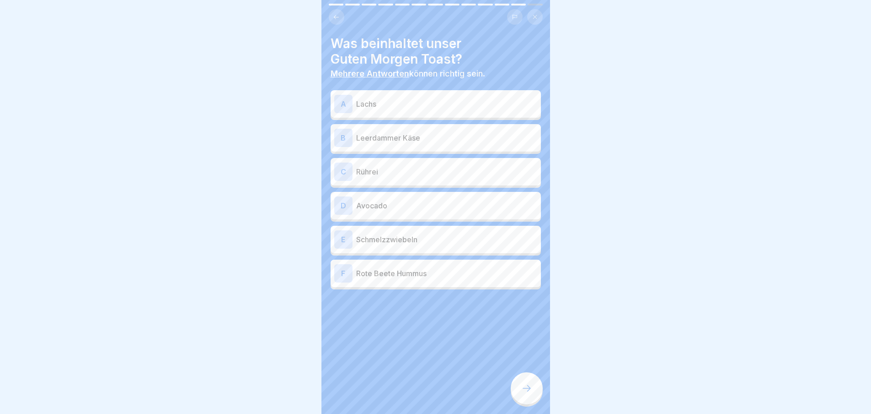
click at [427, 145] on div "B Leerdammer Käse" at bounding box center [435, 138] width 203 height 18
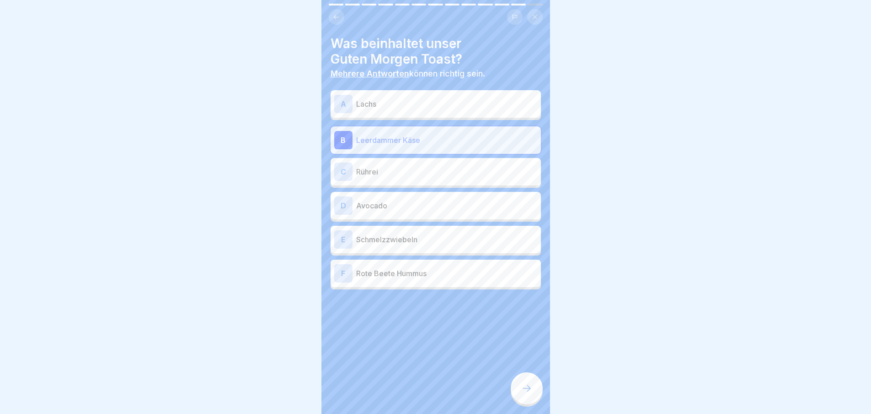
click at [428, 176] on p "Rührei" at bounding box center [446, 171] width 181 height 11
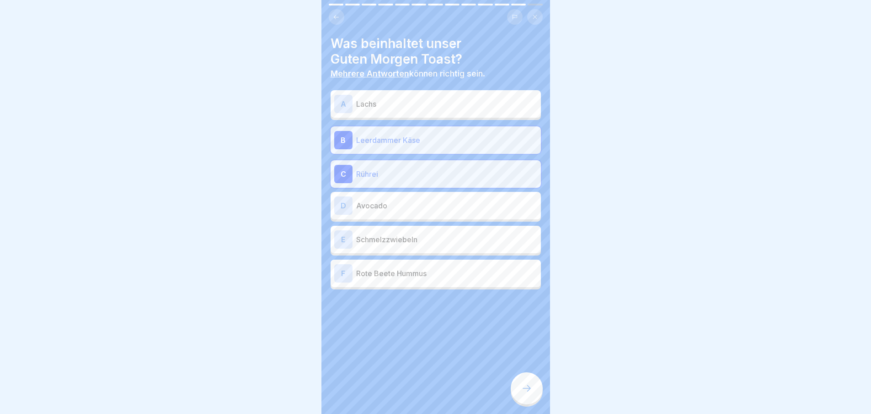
click at [428, 176] on p "Rührei" at bounding box center [446, 173] width 181 height 11
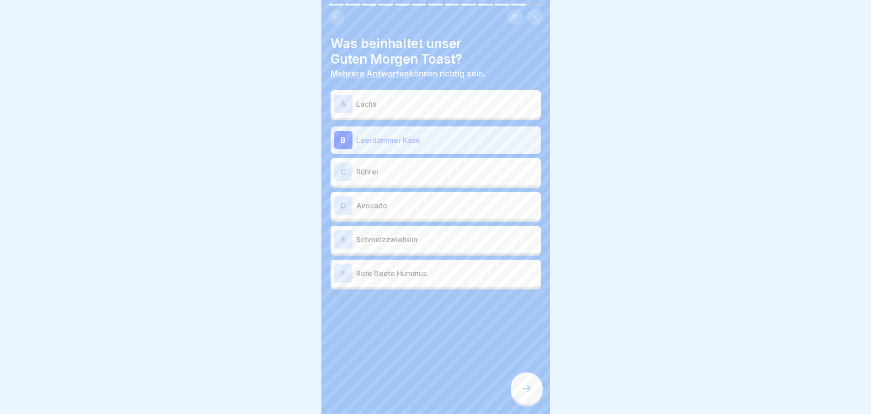
click at [428, 176] on p "Rührei" at bounding box center [446, 171] width 181 height 11
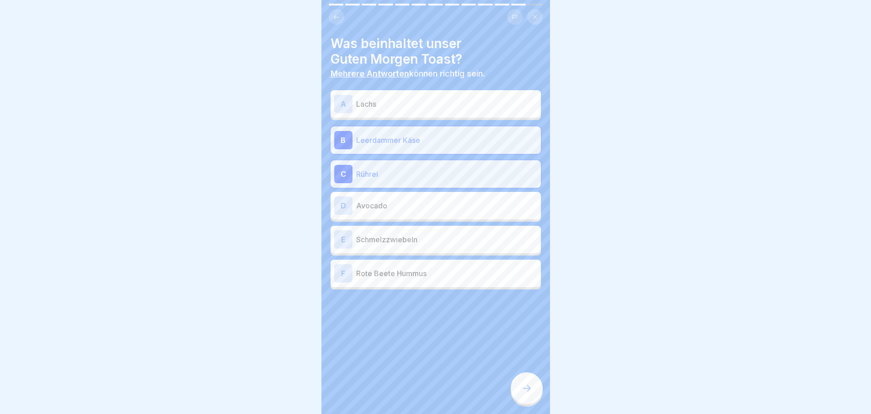
click at [421, 202] on p "Avocado" at bounding box center [446, 205] width 181 height 11
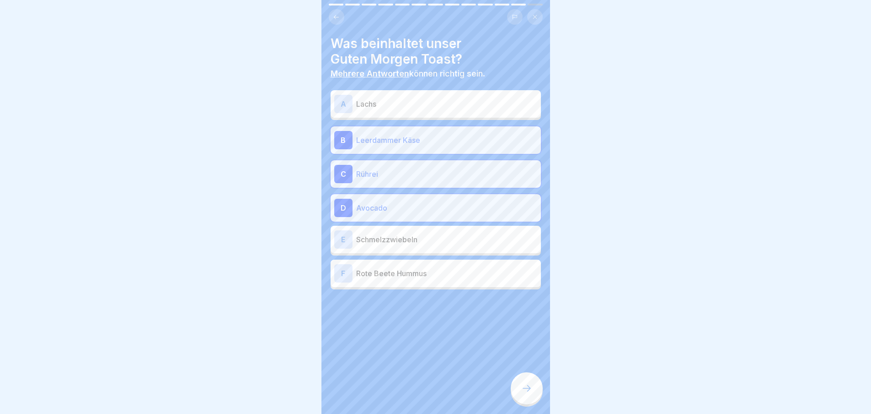
click at [422, 238] on p "Schmelzzwiebeln" at bounding box center [446, 239] width 181 height 11
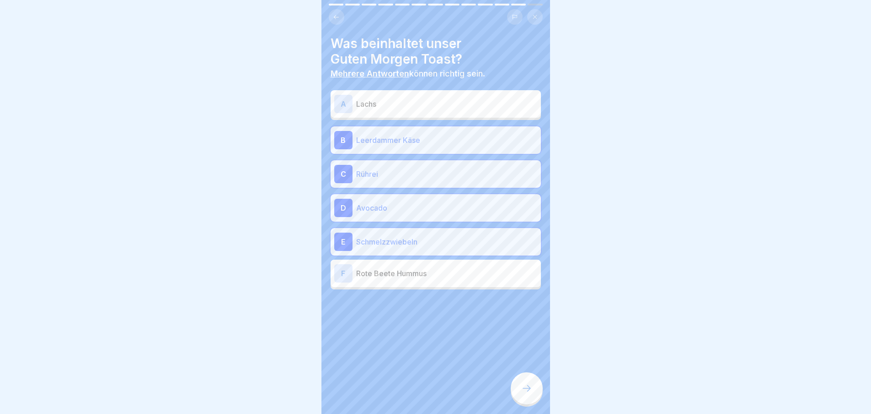
click at [533, 396] on div at bounding box center [527, 388] width 32 height 32
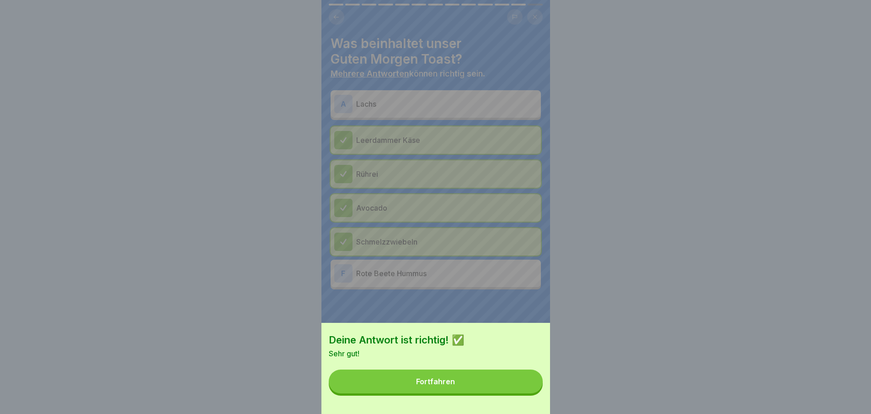
click at [533, 393] on button "Fortfahren" at bounding box center [436, 381] width 214 height 24
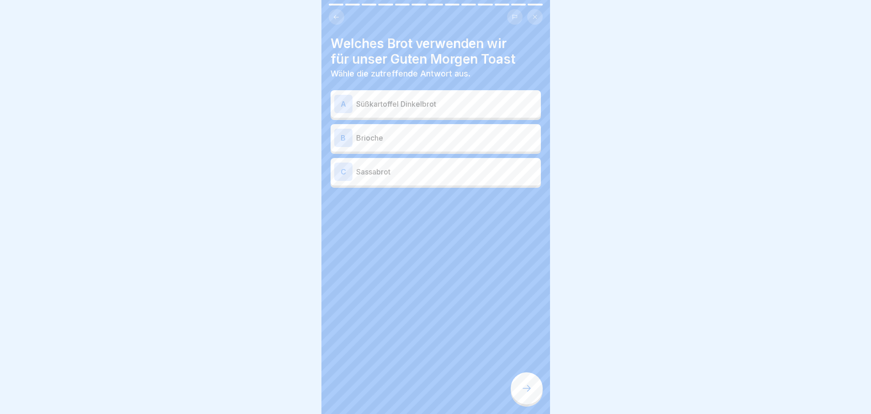
click at [533, 396] on div at bounding box center [527, 388] width 32 height 32
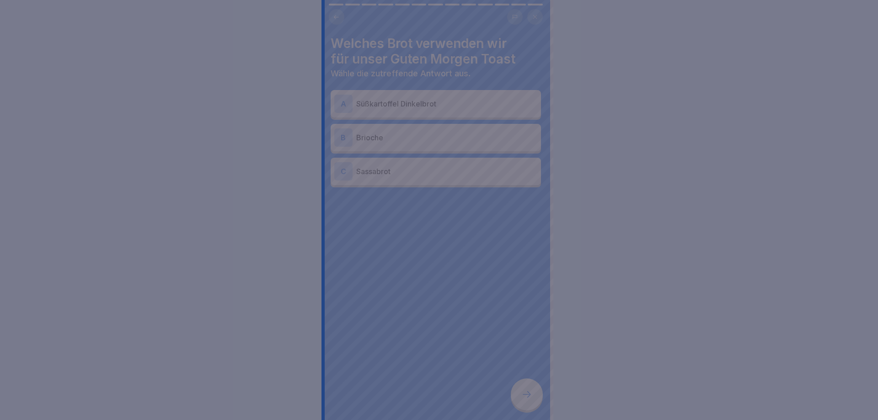
click at [533, 396] on div at bounding box center [439, 210] width 878 height 420
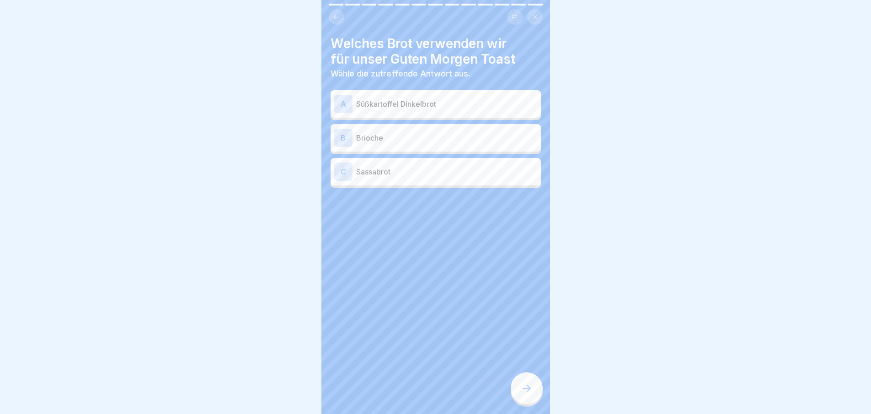
click at [422, 138] on p "Brioche" at bounding box center [446, 137] width 181 height 11
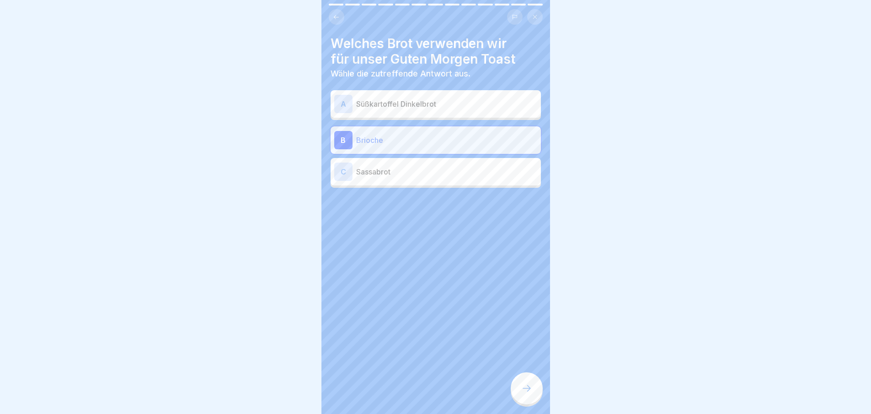
click at [530, 393] on icon at bounding box center [527, 387] width 11 height 11
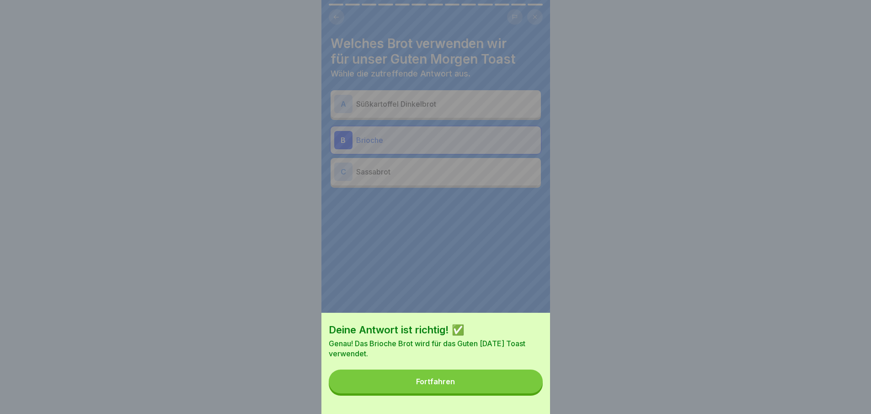
click at [530, 393] on button "Fortfahren" at bounding box center [436, 381] width 214 height 24
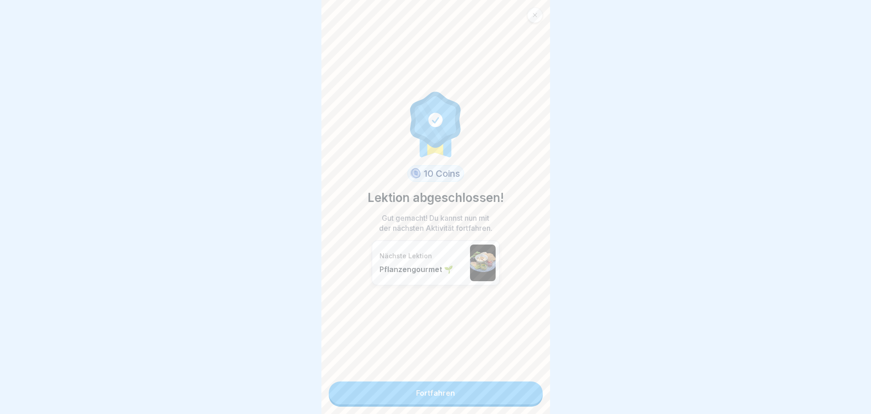
click at [530, 393] on link "Fortfahren" at bounding box center [436, 392] width 214 height 23
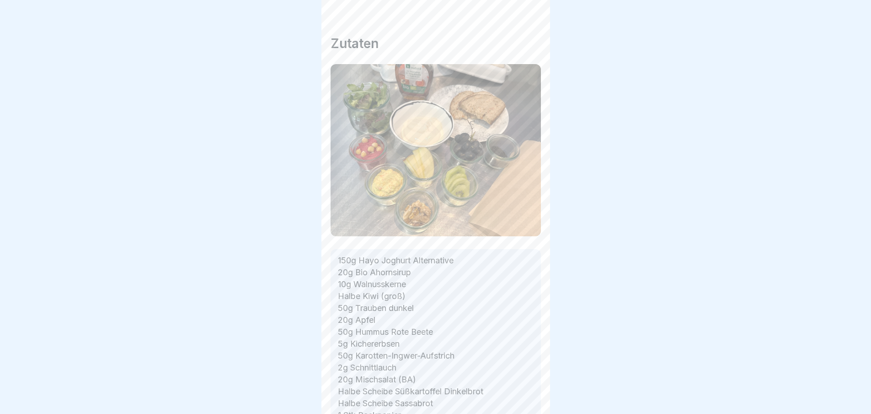
click at [530, 393] on icon at bounding box center [527, 387] width 11 height 11
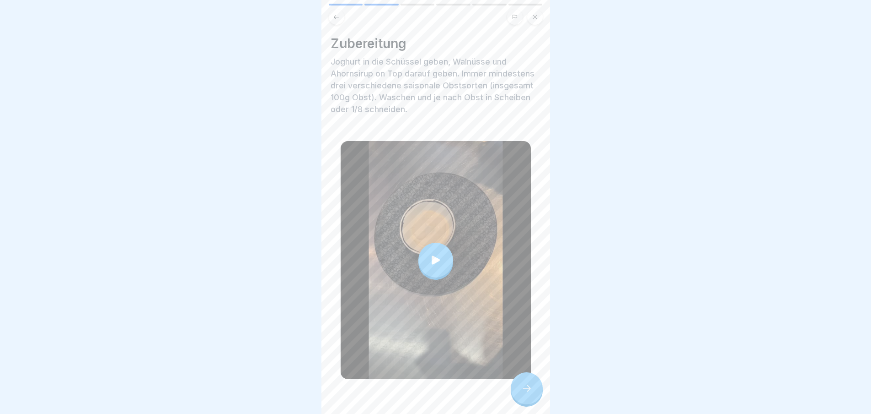
click at [530, 393] on icon at bounding box center [527, 387] width 11 height 11
click at [536, 393] on div at bounding box center [527, 388] width 32 height 32
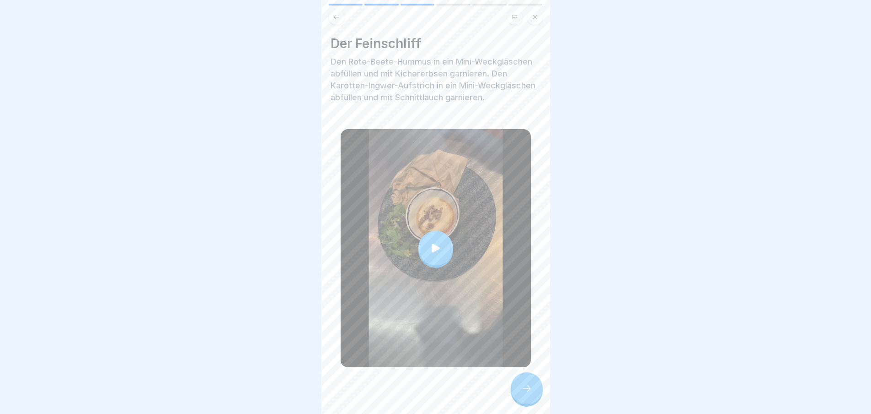
click at [535, 392] on div at bounding box center [527, 388] width 32 height 32
click at [536, 400] on div at bounding box center [527, 388] width 32 height 32
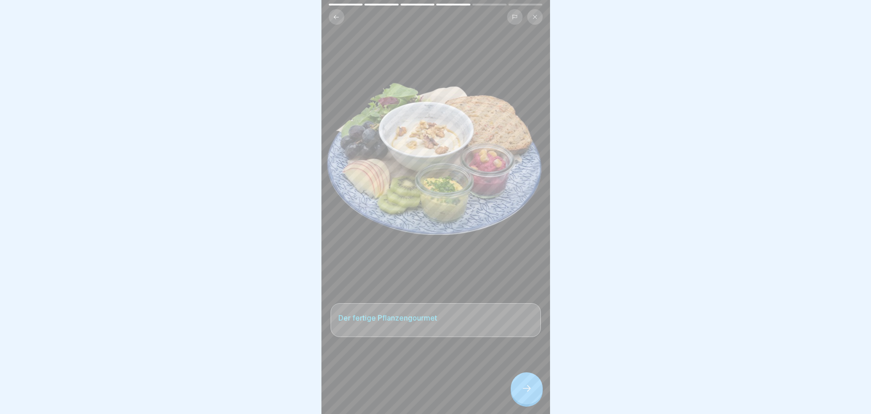
click at [536, 400] on div at bounding box center [527, 388] width 32 height 32
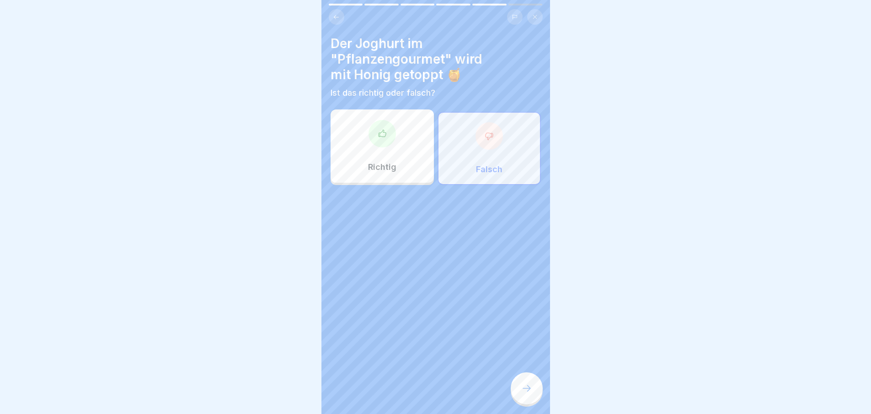
click at [536, 400] on div at bounding box center [527, 388] width 32 height 32
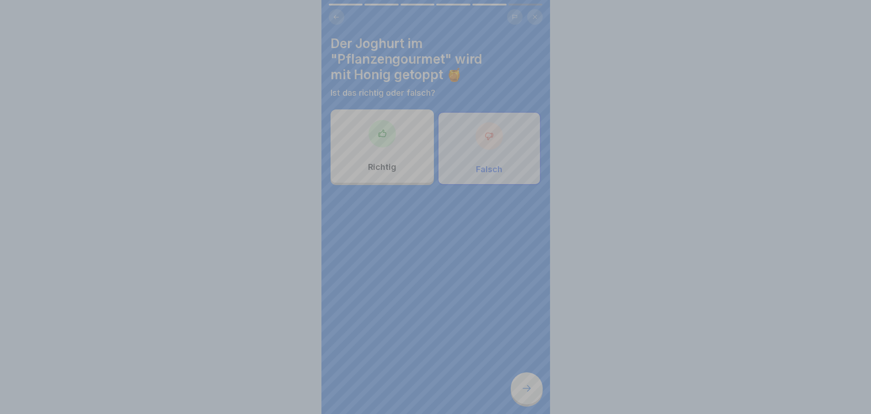
click at [536, 400] on div "Deine Antwort ist richtig! ✅ Genau! Der Joghurt wird mit Ahornsirup getoppt. Fo…" at bounding box center [436, 325] width 229 height 414
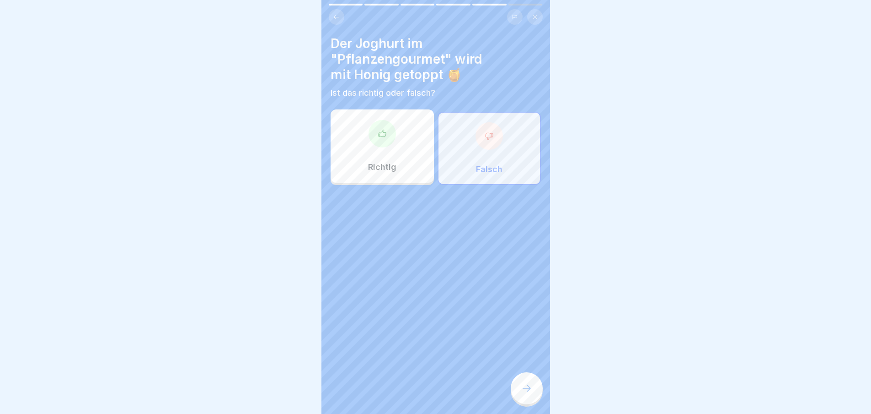
click at [534, 397] on div at bounding box center [527, 388] width 32 height 32
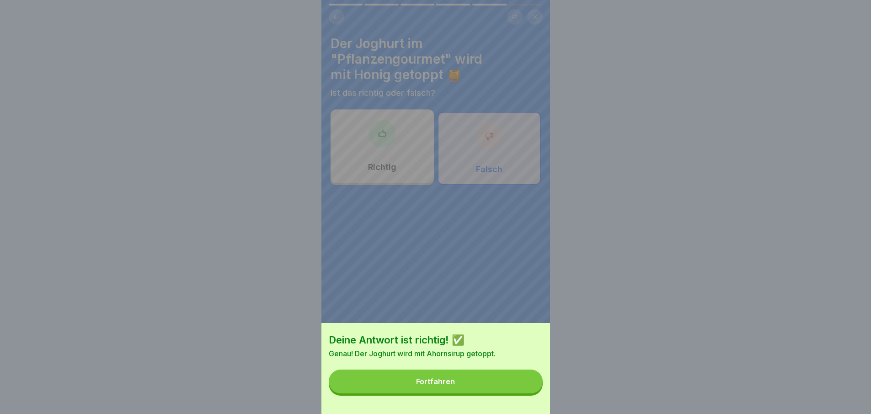
click at [530, 393] on button "Fortfahren" at bounding box center [436, 381] width 214 height 24
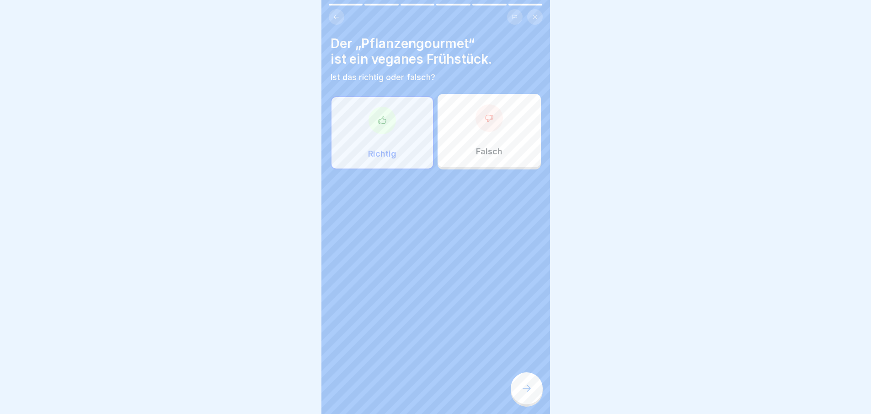
click at [530, 393] on icon at bounding box center [527, 387] width 11 height 11
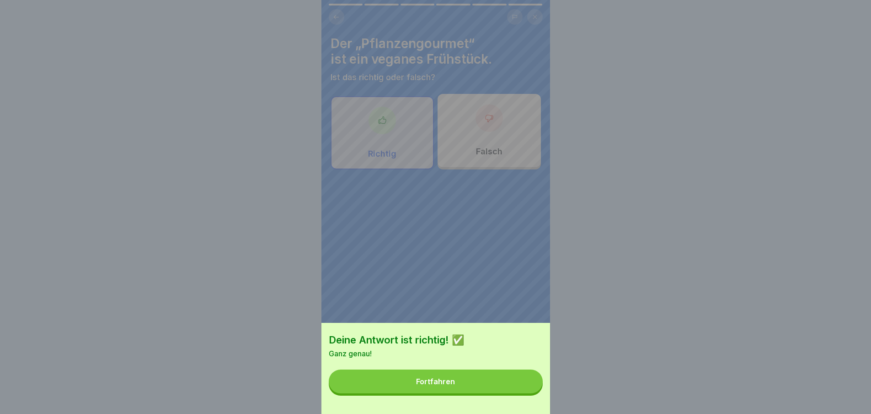
click at [530, 393] on button "Fortfahren" at bounding box center [436, 381] width 214 height 24
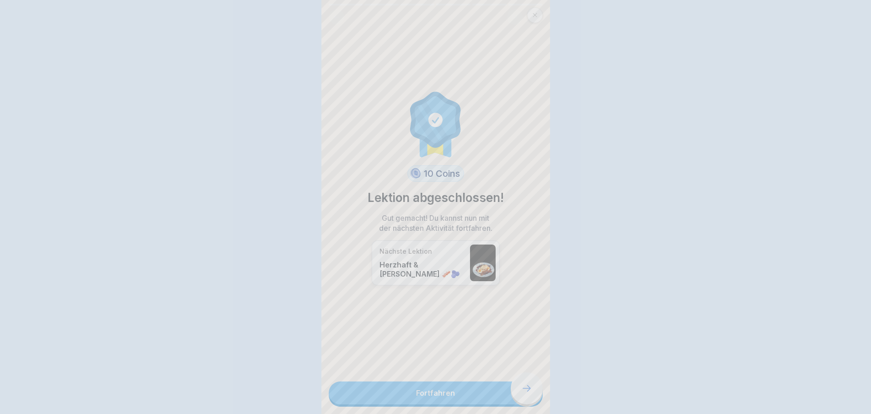
click at [530, 397] on div "Deine Antwort ist richtig! ✅ Ganz genau! Fortfahren" at bounding box center [435, 207] width 871 height 414
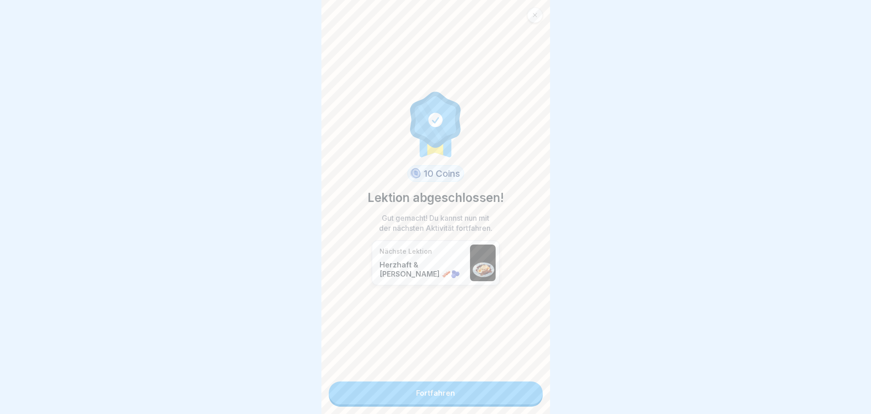
click at [530, 397] on link "Fortfahren" at bounding box center [436, 392] width 214 height 23
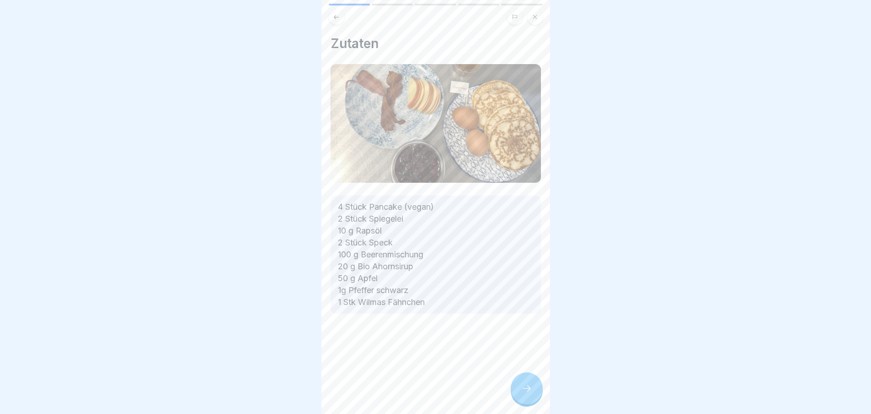
click at [530, 397] on div "Zutaten 4 Stück Pancake (vegan) 2 Stück Spiegelei 10 g Rapsöl 2 Stück Speck 100…" at bounding box center [436, 207] width 229 height 414
click at [530, 393] on icon at bounding box center [527, 387] width 11 height 11
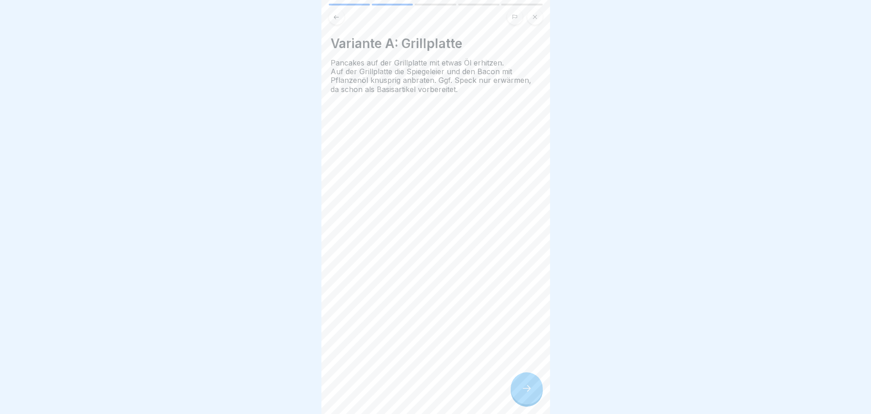
click at [530, 393] on icon at bounding box center [527, 387] width 11 height 11
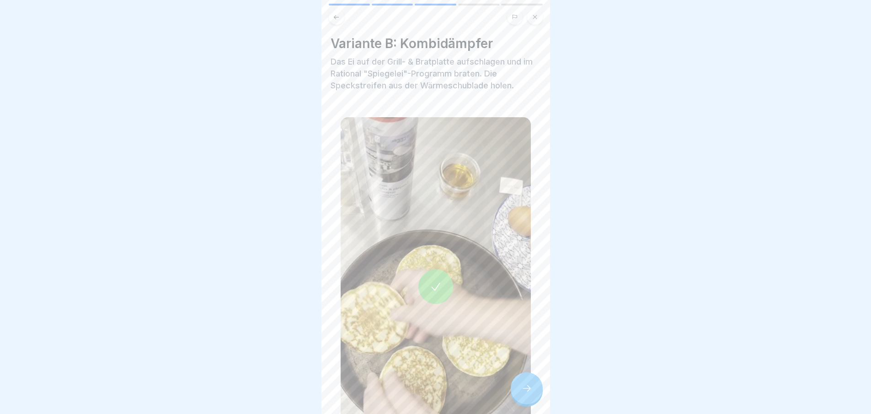
click at [530, 393] on icon at bounding box center [527, 387] width 11 height 11
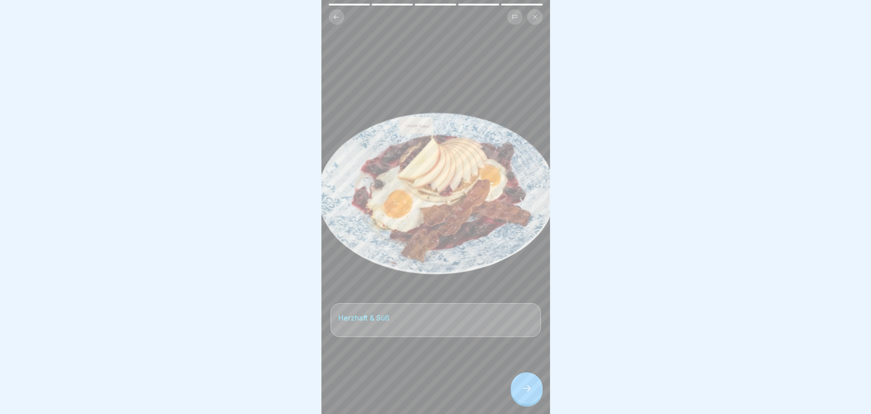
click at [530, 393] on icon at bounding box center [527, 387] width 11 height 11
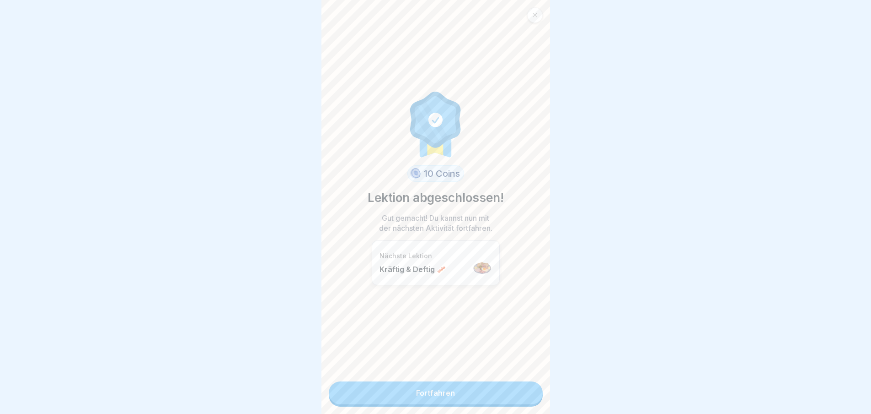
click at [530, 397] on link "Fortfahren" at bounding box center [436, 392] width 214 height 23
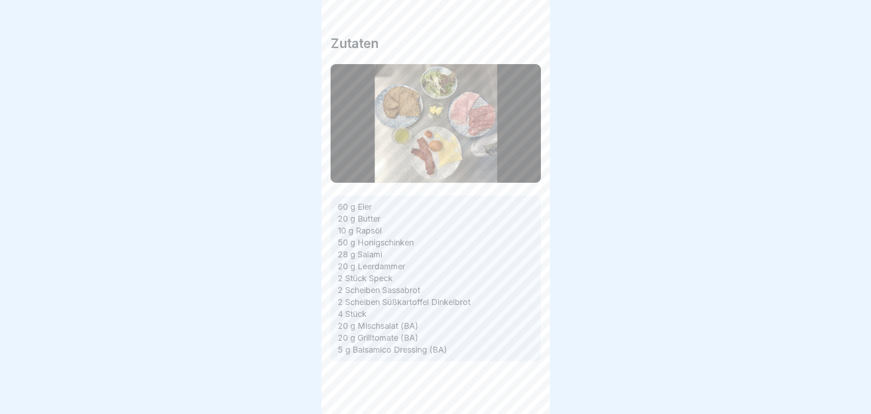
click at [530, 397] on div "Zutaten 60 g Eier 20 g Butter 10 g Rapsöl 50 g Honigschinken 28 g Salami 20 g L…" at bounding box center [436, 207] width 229 height 414
click at [530, 393] on icon at bounding box center [527, 387] width 11 height 11
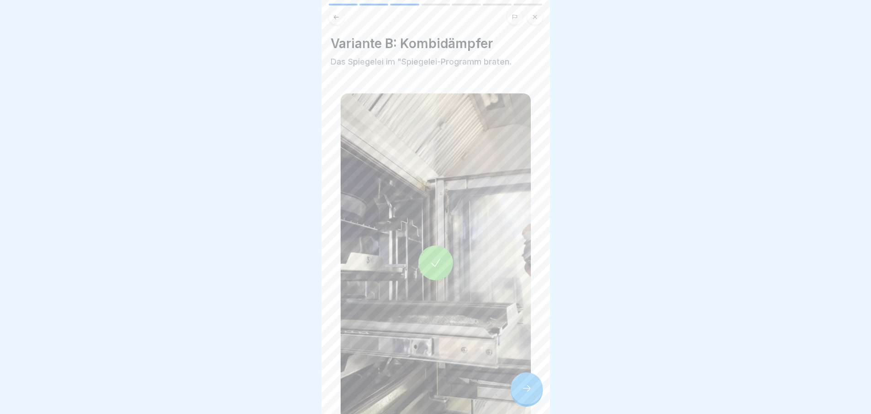
click at [530, 393] on icon at bounding box center [527, 387] width 11 height 11
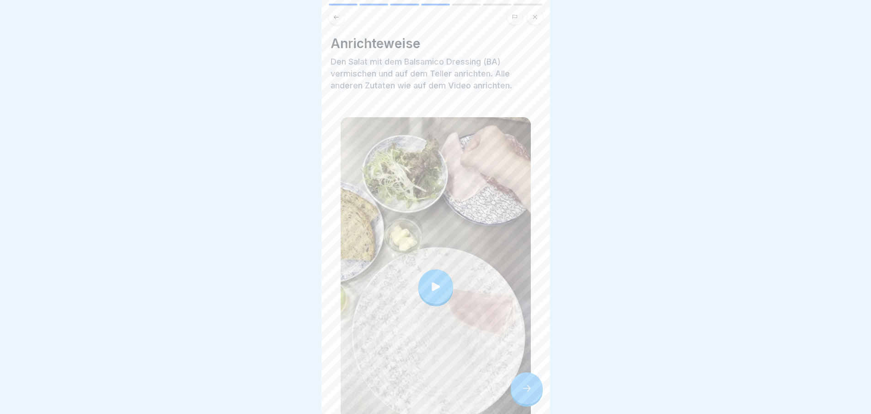
click at [530, 393] on icon at bounding box center [527, 387] width 11 height 11
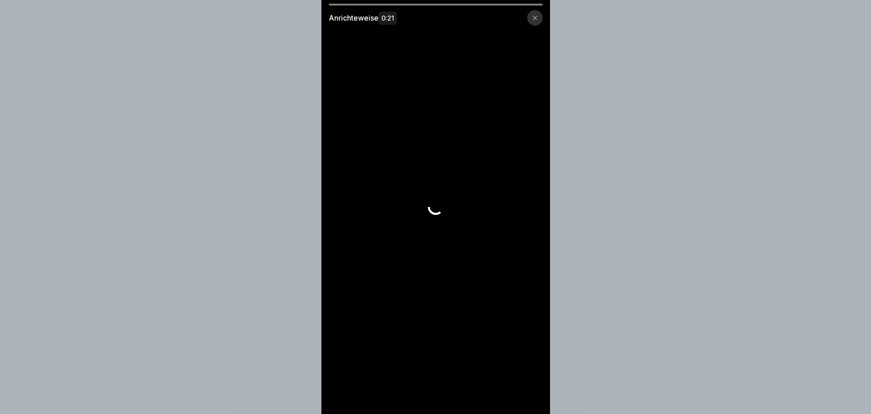
click at [530, 397] on video at bounding box center [436, 207] width 229 height 414
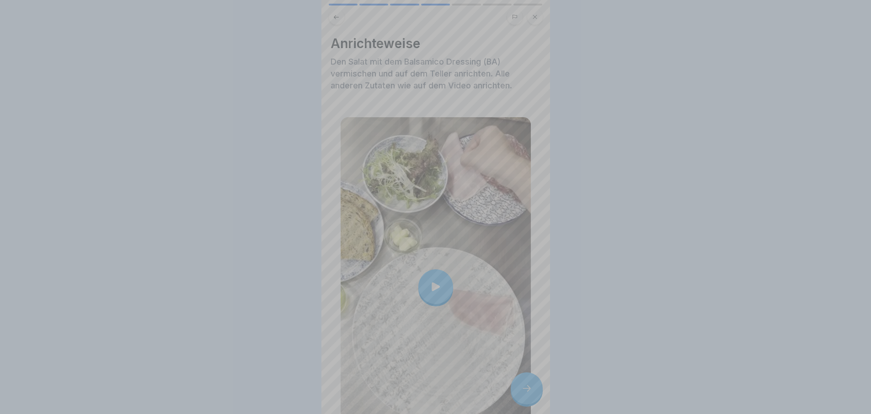
click at [530, 397] on video at bounding box center [436, 207] width 229 height 414
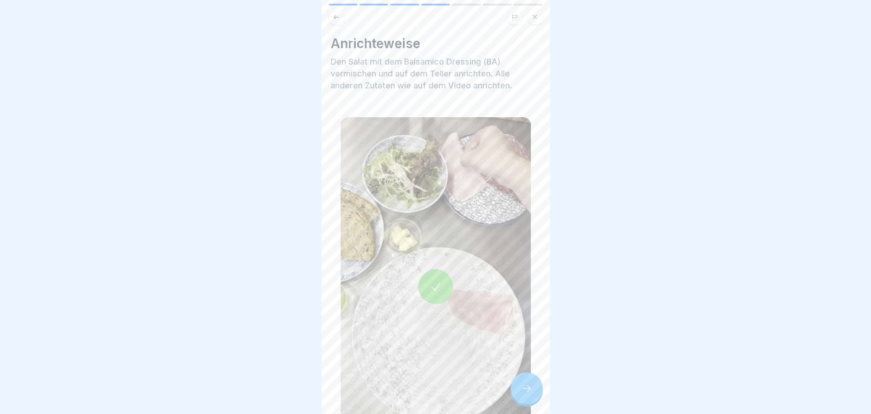
click at [513, 396] on div at bounding box center [527, 388] width 32 height 32
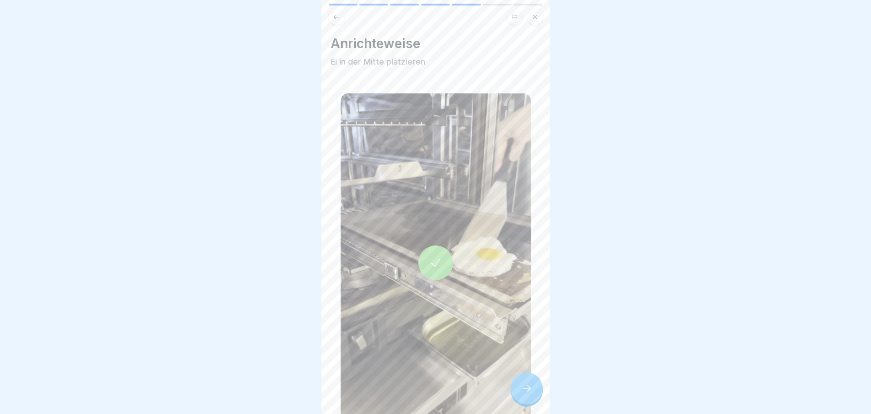
click at [522, 393] on icon at bounding box center [527, 387] width 11 height 11
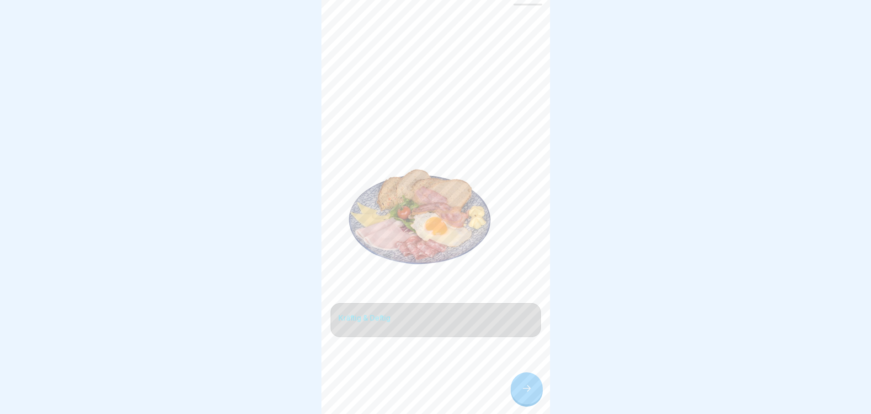
click at [522, 387] on div at bounding box center [527, 388] width 32 height 32
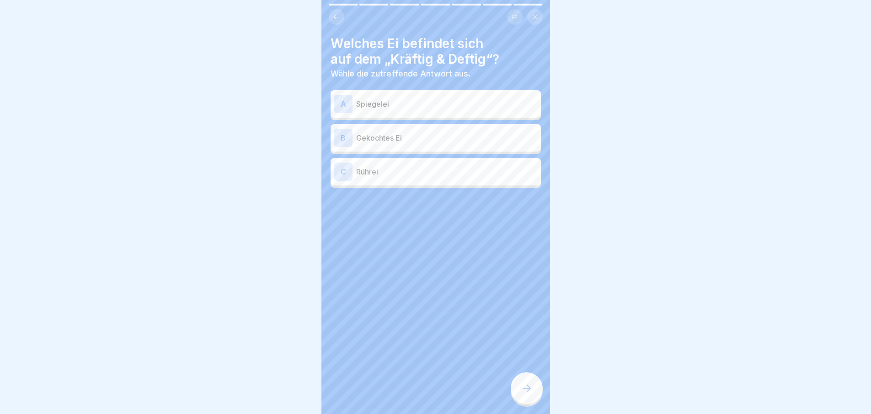
click at [522, 387] on div at bounding box center [527, 388] width 32 height 32
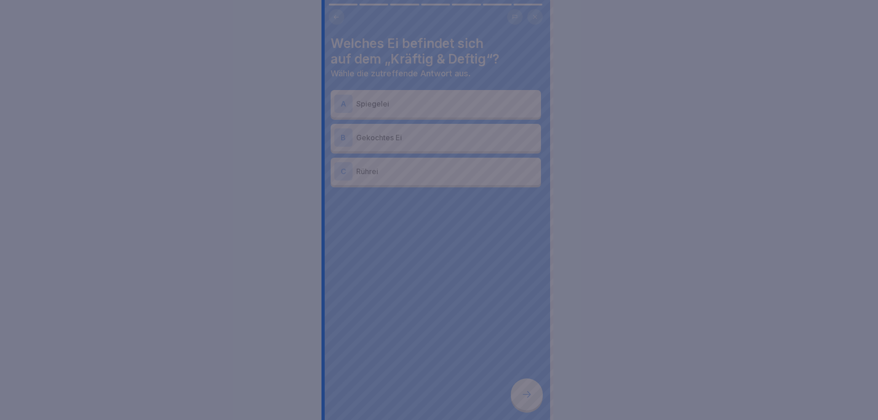
click at [522, 387] on div at bounding box center [439, 210] width 878 height 420
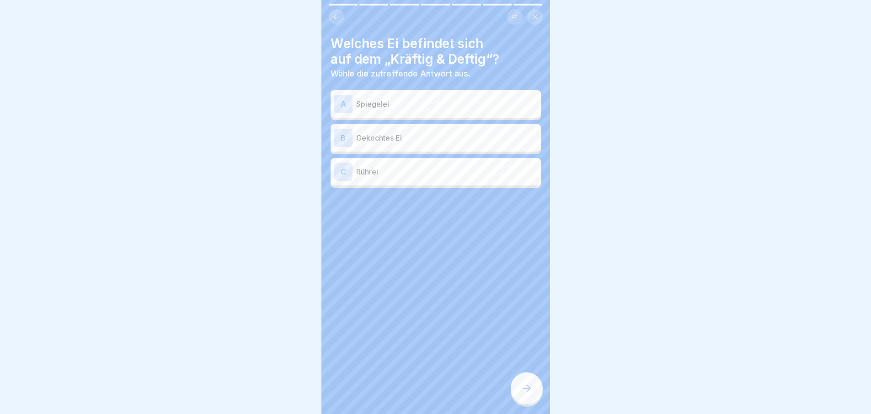
click at [423, 100] on p "Spiegelei" at bounding box center [446, 103] width 181 height 11
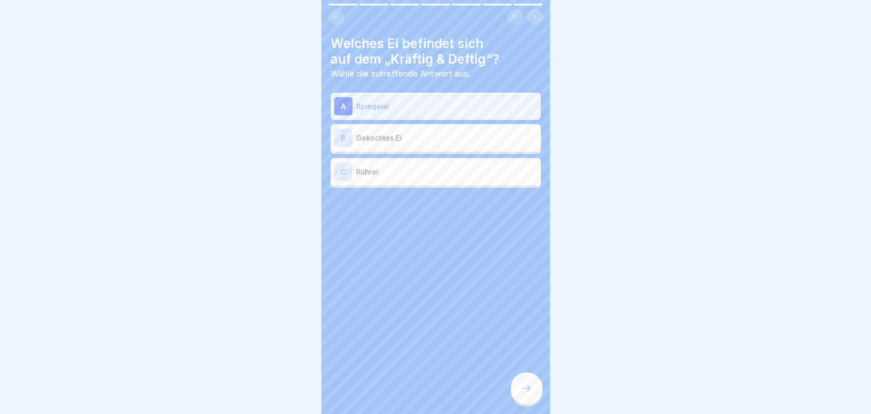
click at [532, 387] on div at bounding box center [527, 388] width 32 height 32
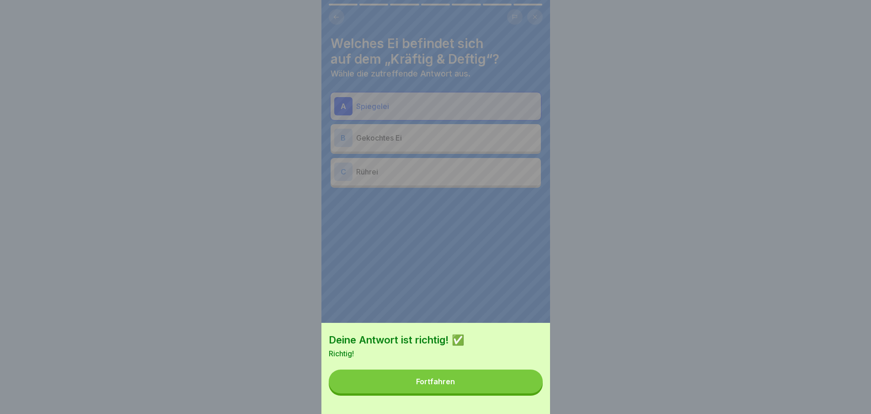
click at [530, 382] on button "Fortfahren" at bounding box center [436, 381] width 214 height 24
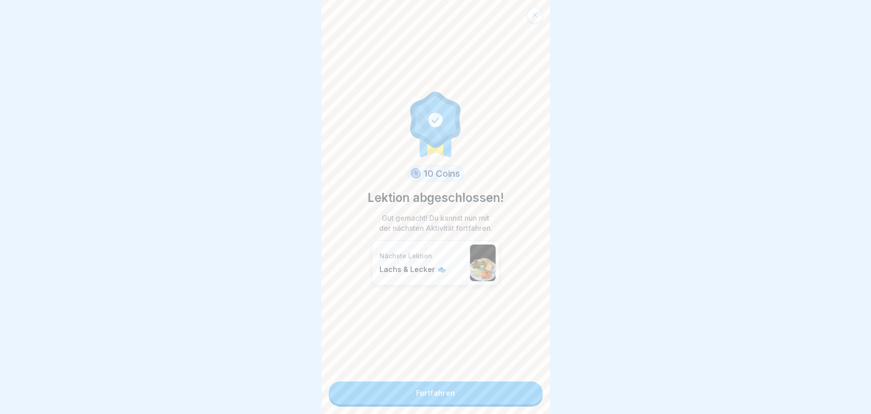
click at [522, 389] on link "Fortfahren" at bounding box center [436, 392] width 214 height 23
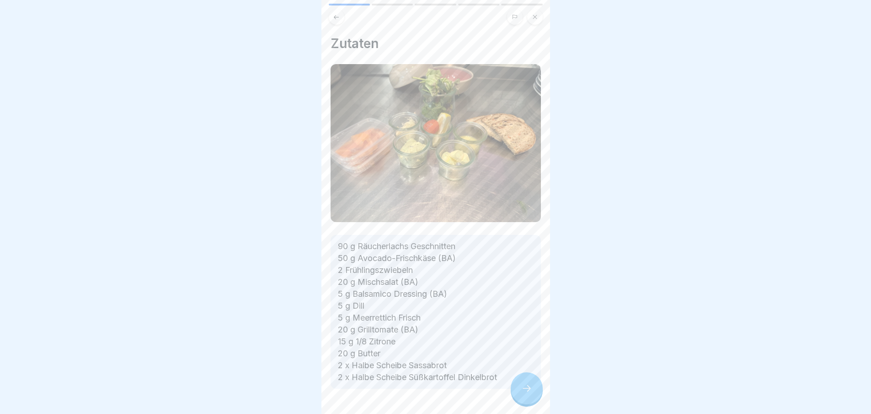
click at [531, 392] on icon at bounding box center [527, 387] width 11 height 11
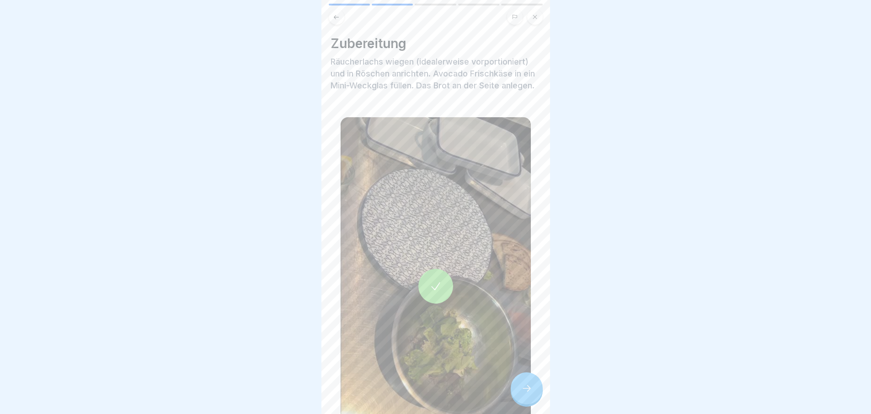
click at [524, 389] on div at bounding box center [527, 388] width 32 height 32
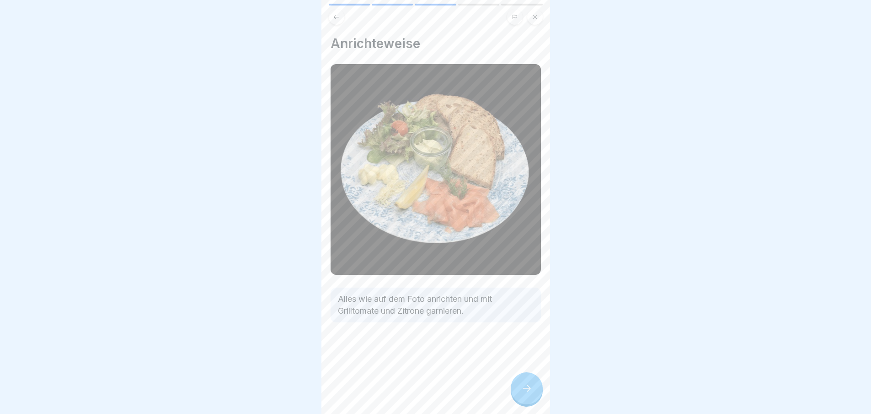
click at [539, 394] on div at bounding box center [527, 388] width 32 height 32
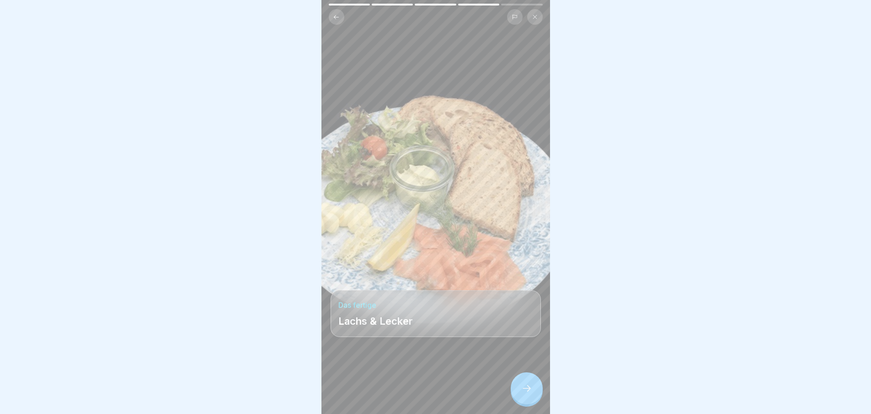
click at [530, 393] on icon at bounding box center [527, 387] width 11 height 11
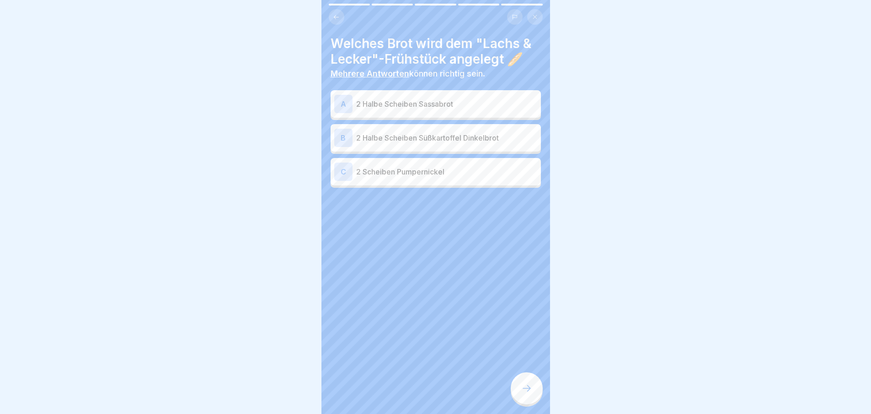
click at [530, 393] on icon at bounding box center [527, 387] width 11 height 11
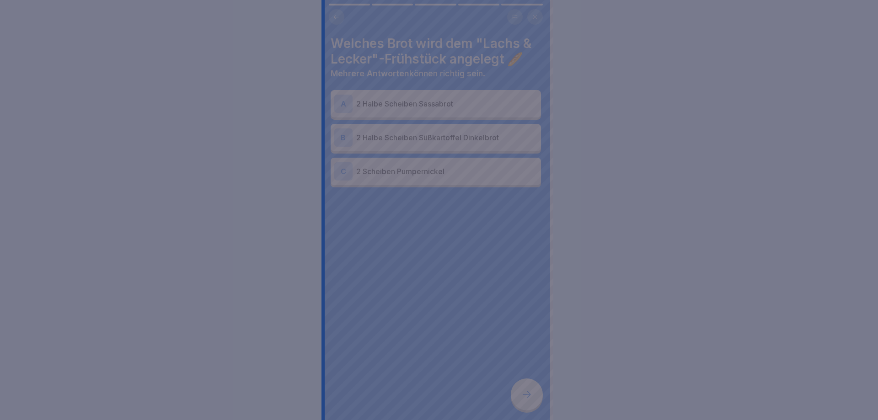
click at [530, 394] on div at bounding box center [439, 210] width 878 height 420
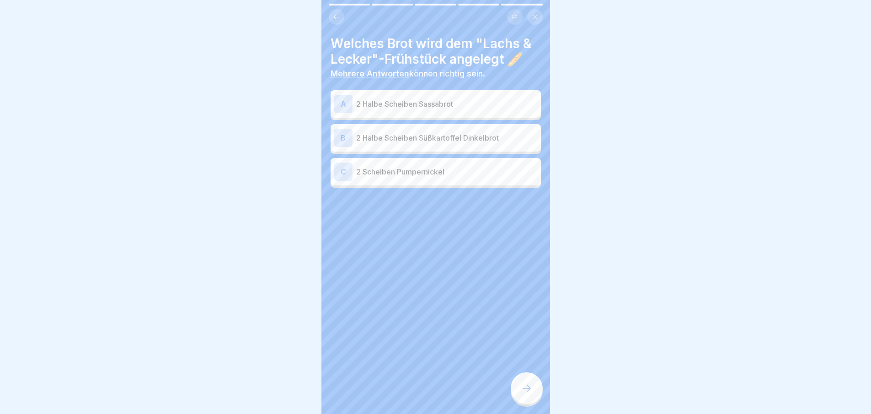
click at [430, 106] on p "2 Halbe Scheiben Sassabrot" at bounding box center [446, 103] width 181 height 11
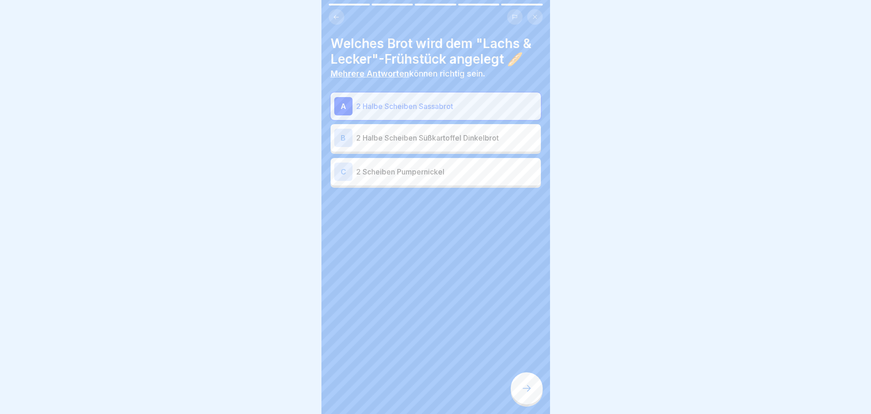
click at [430, 139] on p "2 Halbe Scheiben Süßkartoffel Dinkelbrot" at bounding box center [446, 137] width 181 height 11
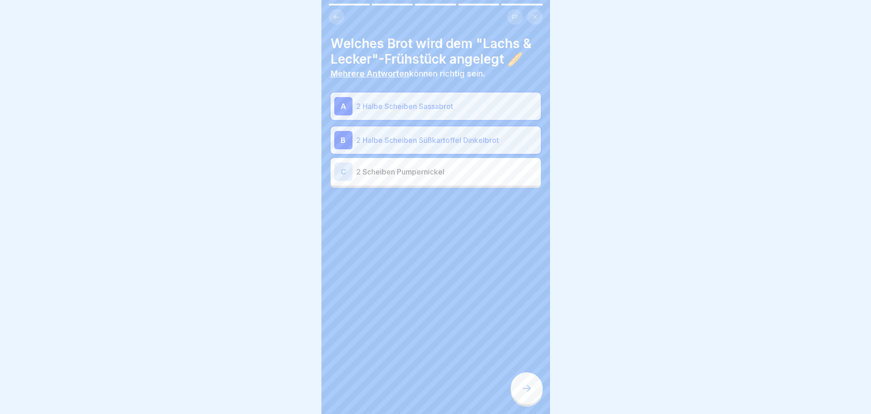
click at [516, 388] on div at bounding box center [527, 388] width 32 height 32
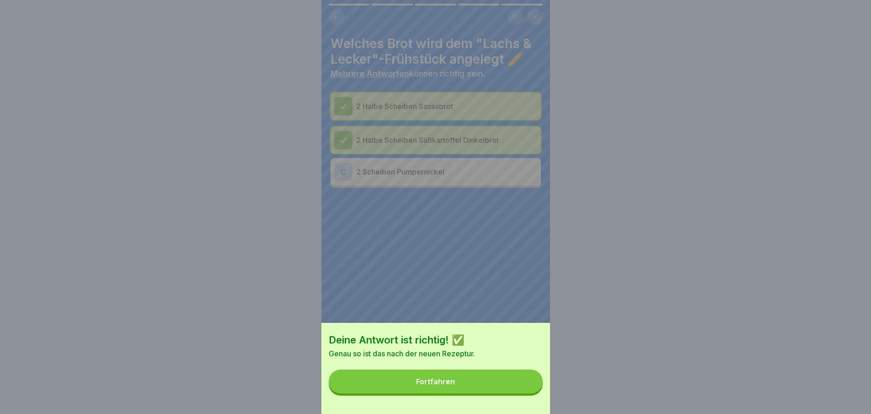
click at [515, 387] on button "Fortfahren" at bounding box center [436, 381] width 214 height 24
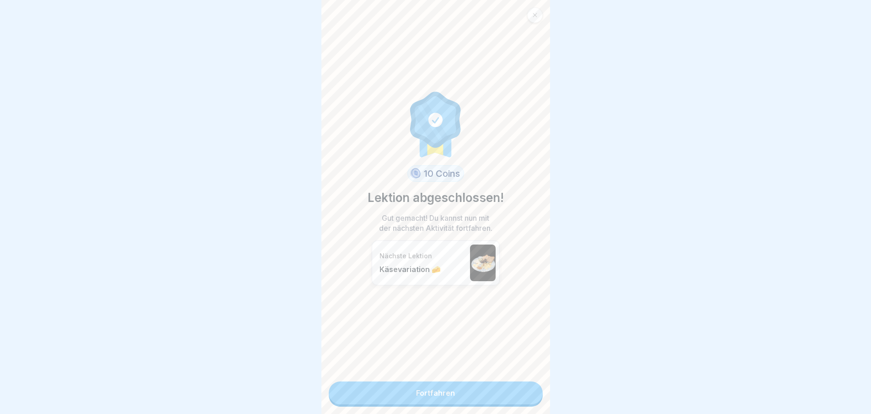
click at [515, 390] on link "Fortfahren" at bounding box center [436, 392] width 214 height 23
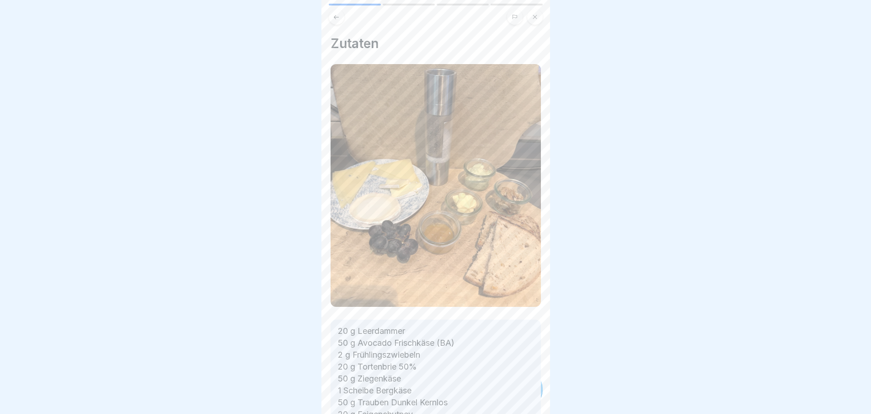
click at [515, 390] on p "20 g Leerdammer 50 g Avocado Frischkäse (BA) 2 g Frühlingszwiebeln 20 g Tortenb…" at bounding box center [436, 402] width 196 height 155
click at [515, 390] on div at bounding box center [527, 388] width 32 height 32
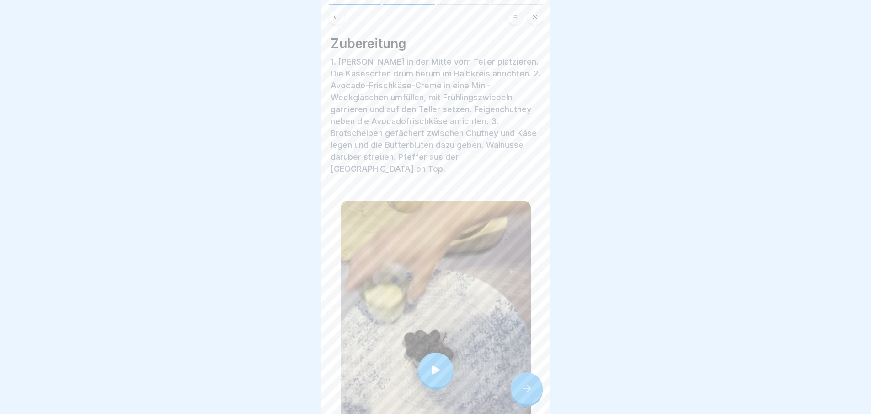
click at [518, 392] on div at bounding box center [527, 388] width 32 height 32
click at [523, 393] on icon at bounding box center [527, 387] width 11 height 11
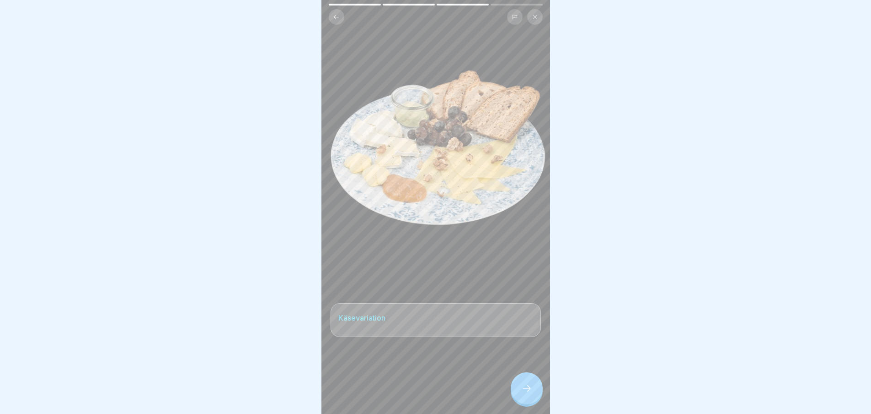
click at [523, 393] on icon at bounding box center [527, 387] width 11 height 11
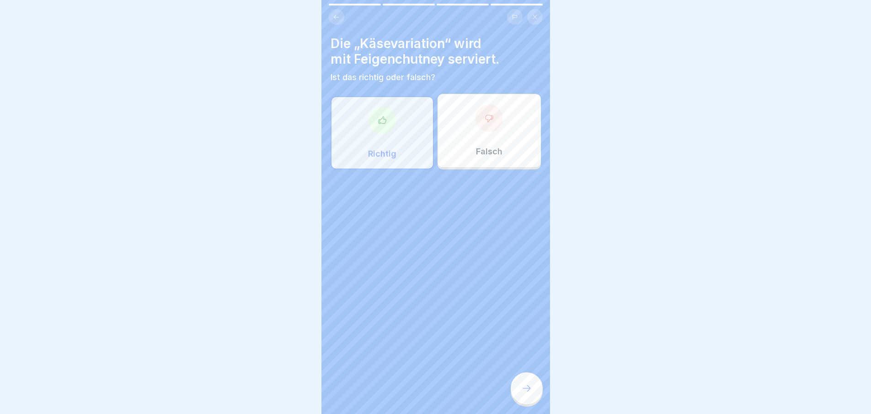
click at [523, 393] on icon at bounding box center [527, 387] width 11 height 11
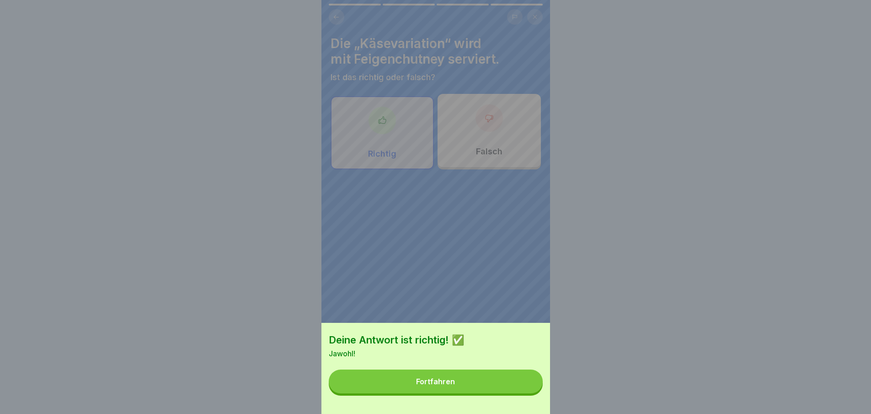
click at [523, 393] on button "Fortfahren" at bounding box center [436, 381] width 214 height 24
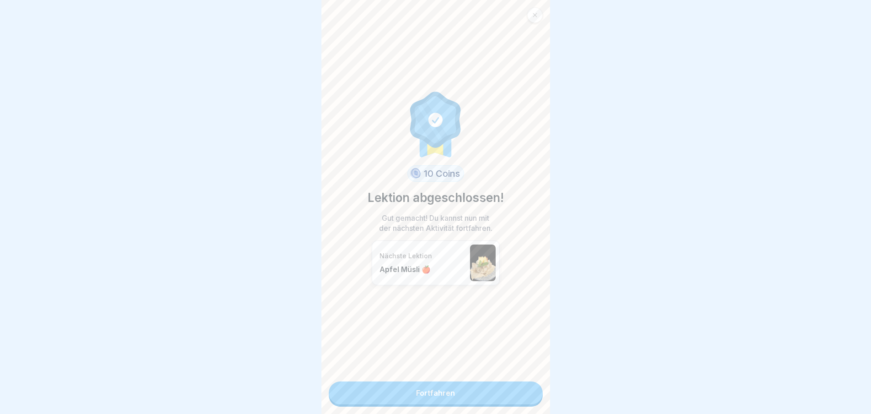
click at [523, 395] on link "Fortfahren" at bounding box center [436, 392] width 214 height 23
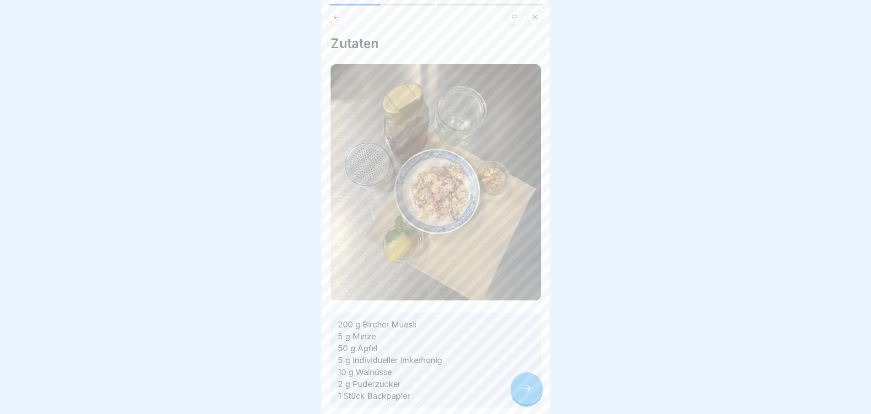
click at [523, 393] on icon at bounding box center [527, 387] width 11 height 11
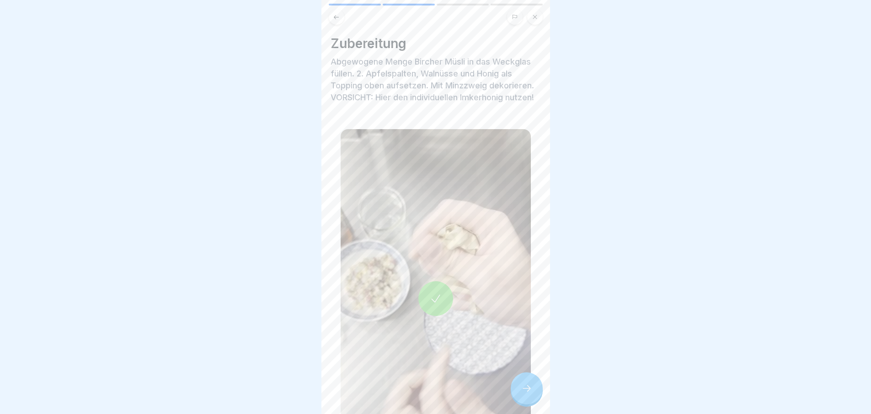
click at [523, 393] on icon at bounding box center [527, 387] width 11 height 11
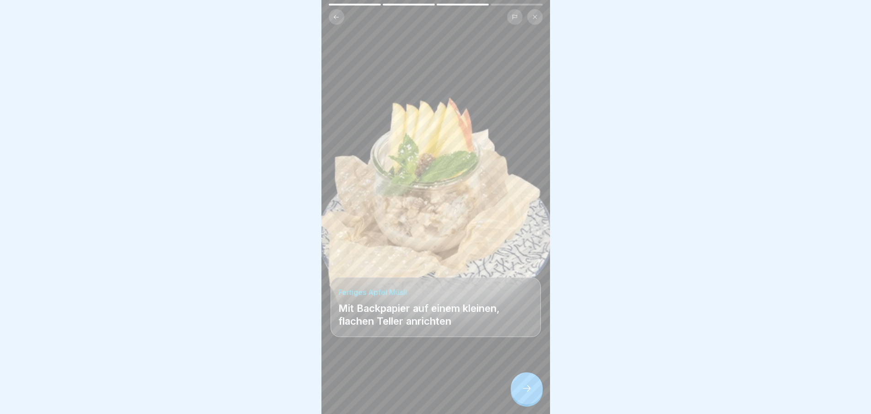
click at [523, 393] on icon at bounding box center [527, 387] width 11 height 11
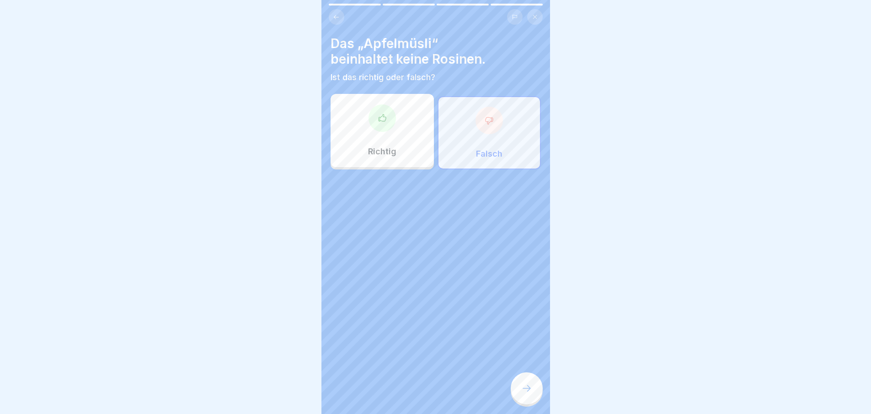
click at [523, 393] on icon at bounding box center [527, 387] width 11 height 11
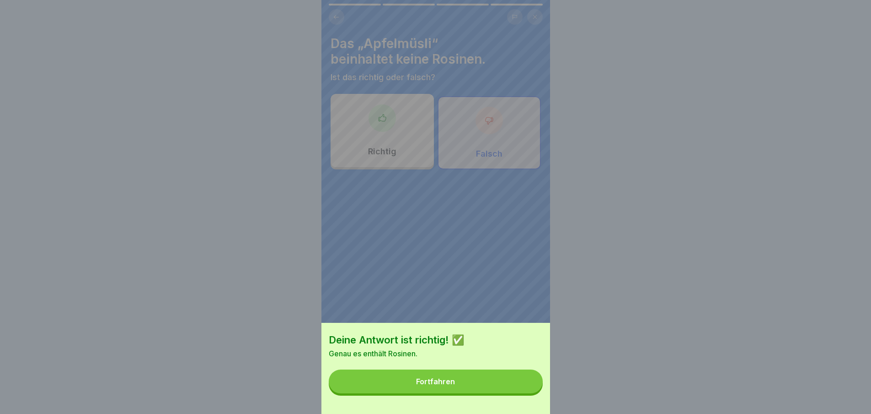
click at [523, 393] on button "Fortfahren" at bounding box center [436, 381] width 214 height 24
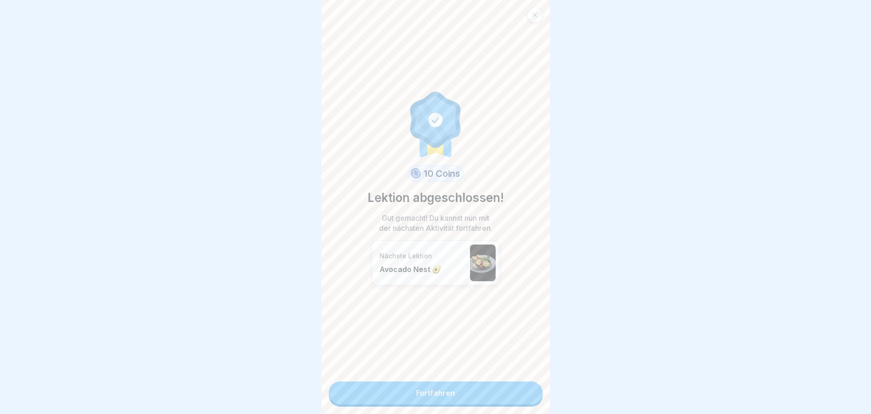
click at [523, 395] on link "Fortfahren" at bounding box center [436, 392] width 214 height 23
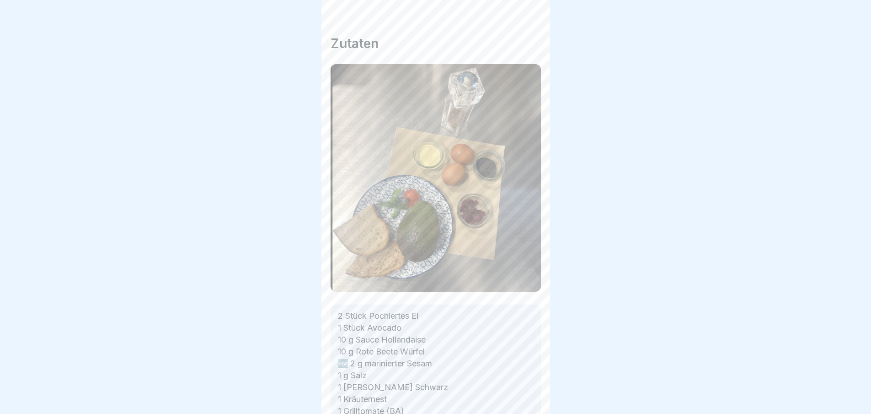
click at [523, 395] on div "Frühstück 🍳 6 Schritte Deutsch Avocado Nest 🥑 Zwei Avocadohälften mit pochierte…" at bounding box center [436, 207] width 229 height 414
click at [523, 393] on icon at bounding box center [527, 387] width 11 height 11
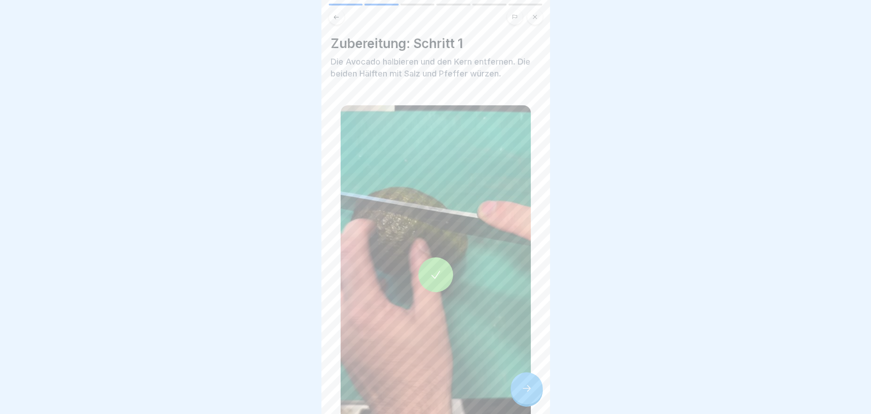
click at [523, 393] on icon at bounding box center [527, 387] width 11 height 11
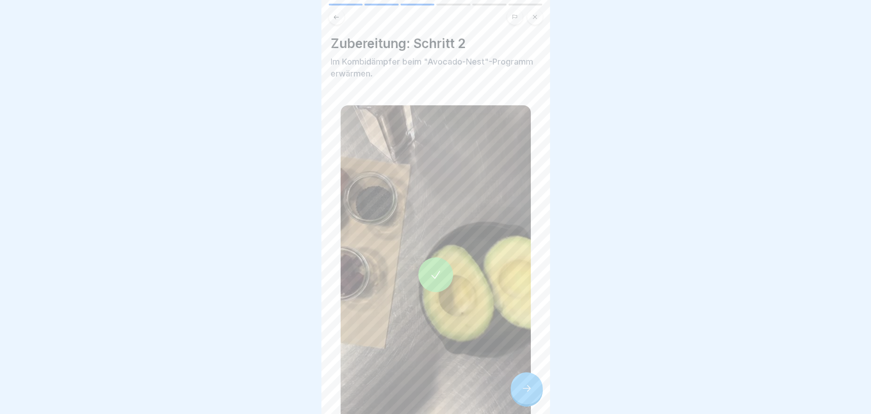
click at [523, 393] on icon at bounding box center [527, 387] width 11 height 11
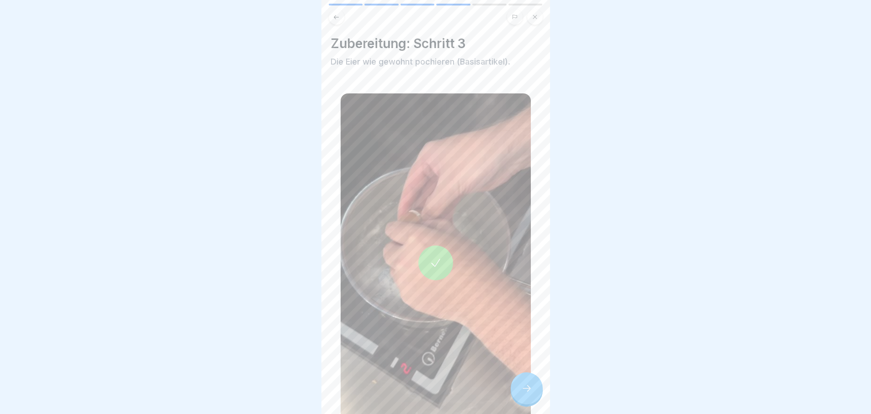
click at [523, 393] on icon at bounding box center [527, 387] width 11 height 11
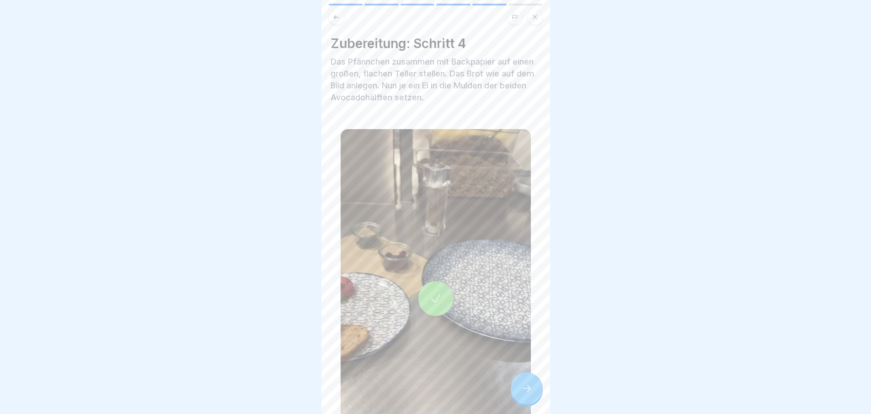
click at [523, 393] on icon at bounding box center [527, 387] width 11 height 11
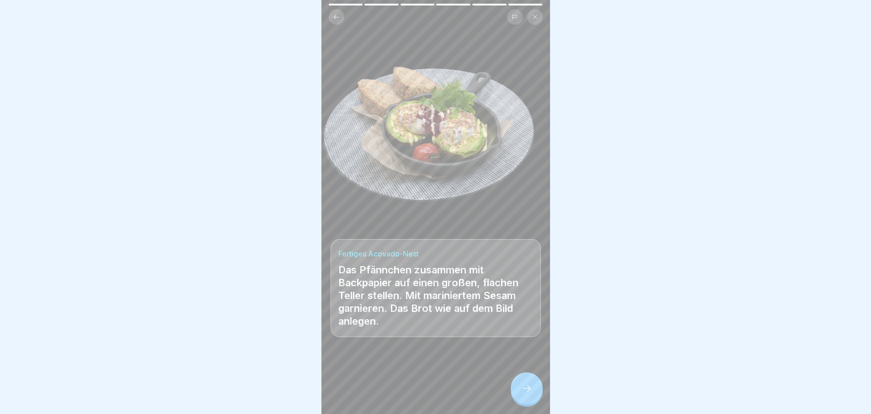
click at [523, 393] on icon at bounding box center [527, 387] width 11 height 11
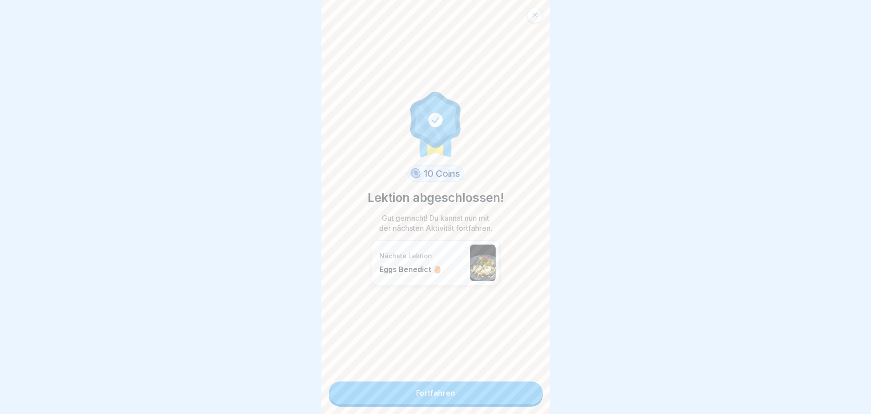
click at [523, 395] on link "Fortfahren" at bounding box center [436, 392] width 214 height 23
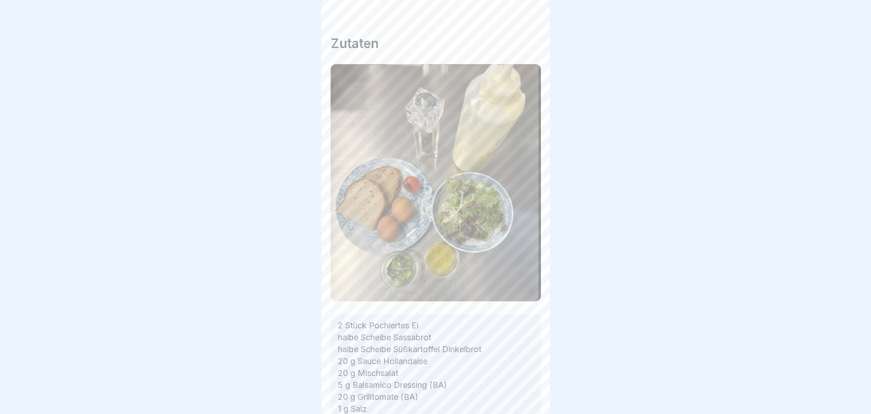
click at [523, 395] on div "Zutaten 2 Stück Pochiertes Ei halbe Scheibe Sassabrot halbe Scheibe Süßkartoffe…" at bounding box center [436, 207] width 229 height 414
click at [523, 393] on icon at bounding box center [527, 387] width 11 height 11
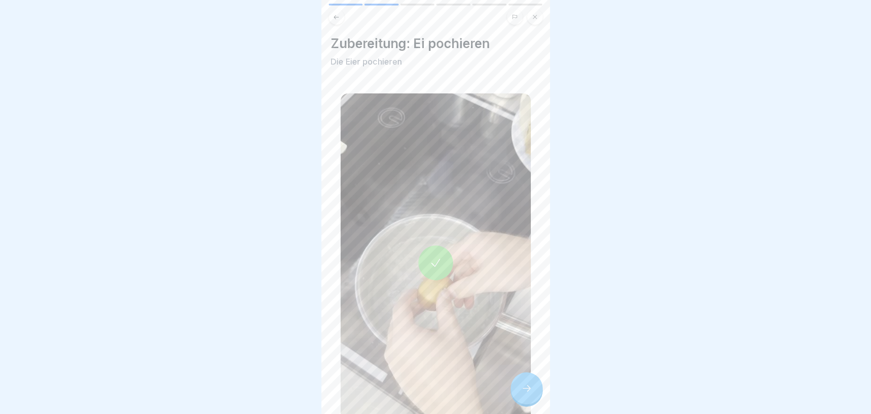
click at [523, 393] on icon at bounding box center [527, 387] width 11 height 11
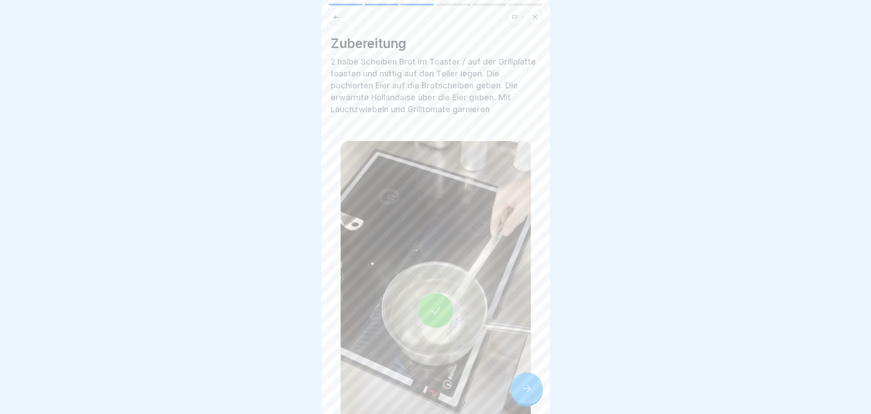
click at [523, 393] on icon at bounding box center [527, 387] width 11 height 11
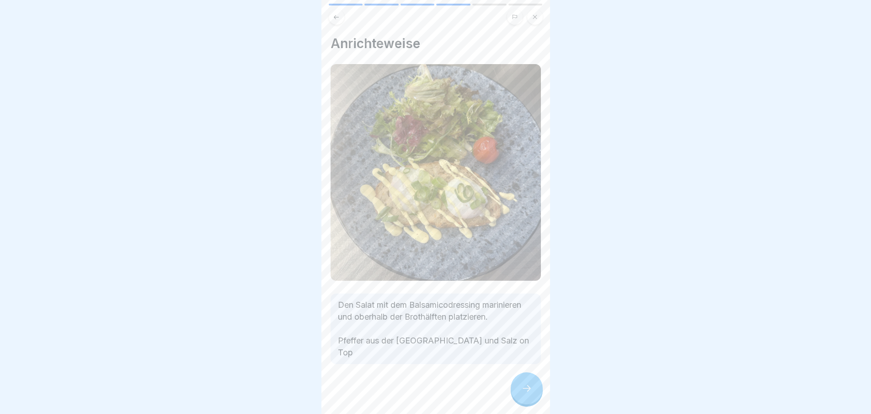
click at [523, 393] on icon at bounding box center [527, 387] width 11 height 11
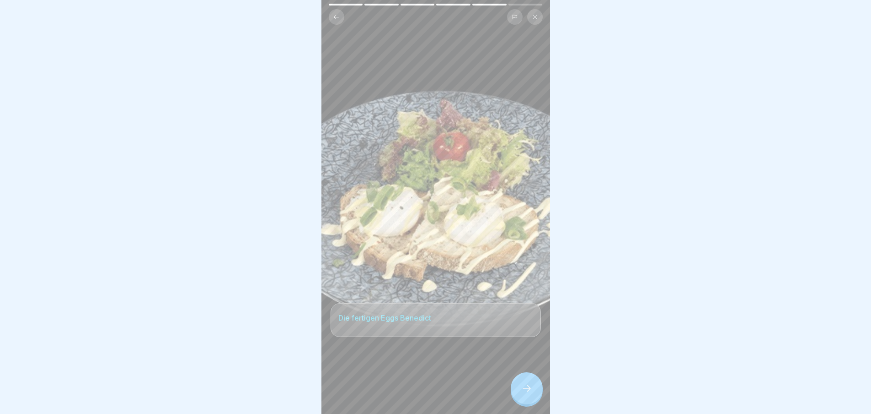
click at [523, 393] on icon at bounding box center [527, 387] width 11 height 11
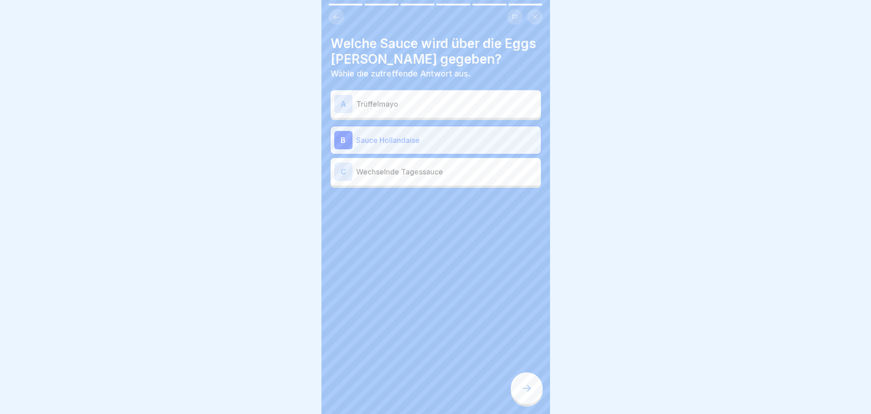
click at [523, 393] on icon at bounding box center [527, 387] width 11 height 11
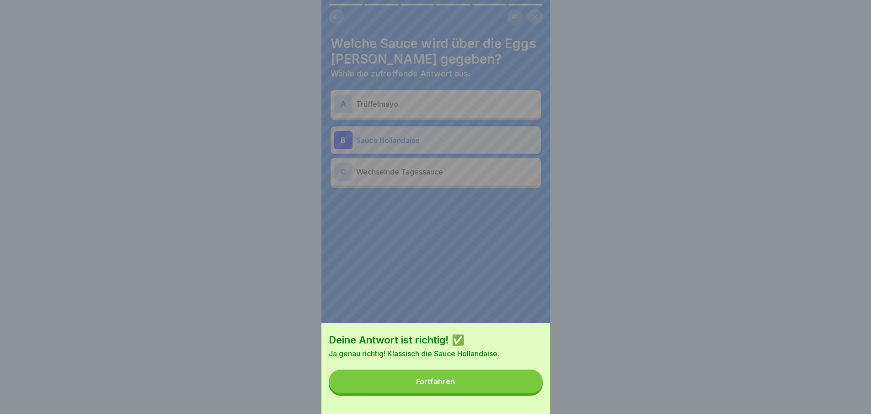
click at [523, 393] on button "Fortfahren" at bounding box center [436, 381] width 214 height 24
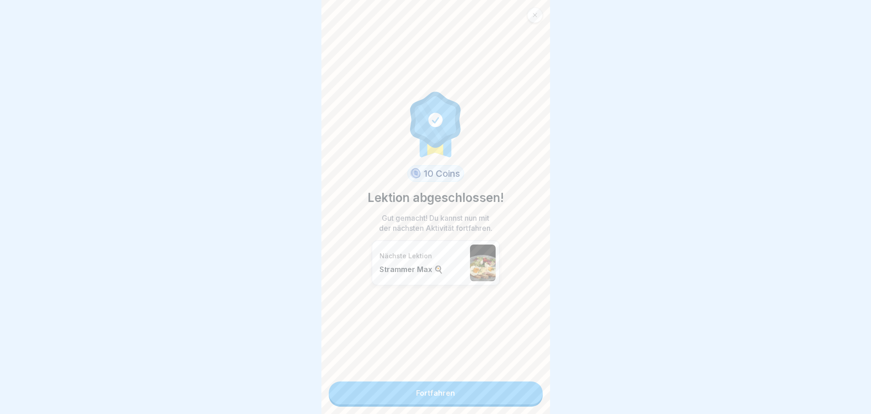
click at [523, 395] on link "Fortfahren" at bounding box center [436, 392] width 214 height 23
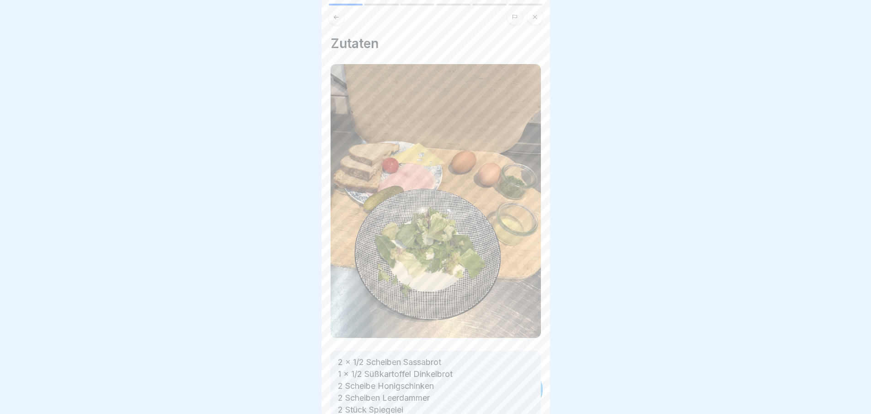
click at [523, 395] on p "2 x 1/2 Scheiben Sassabrot 1 x 1/2 Süßkartoffel Dinkelbrot 2 Scheibe Honigschin…" at bounding box center [436, 415] width 196 height 119
click at [523, 393] on icon at bounding box center [527, 387] width 11 height 11
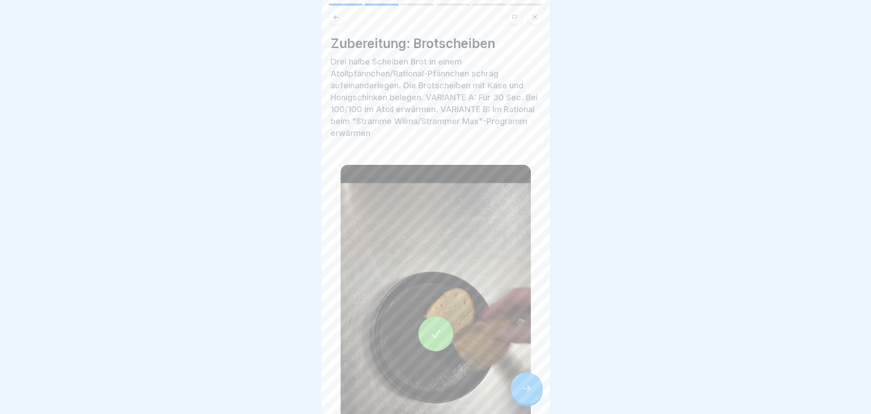
click at [523, 393] on icon at bounding box center [527, 387] width 11 height 11
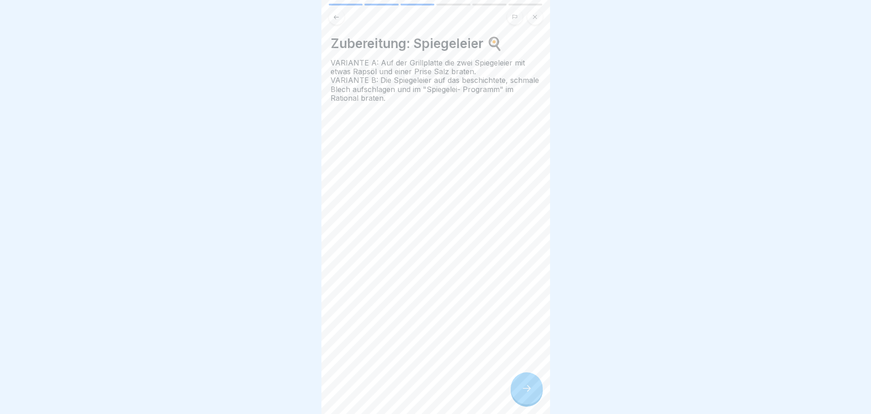
click at [523, 393] on icon at bounding box center [527, 387] width 11 height 11
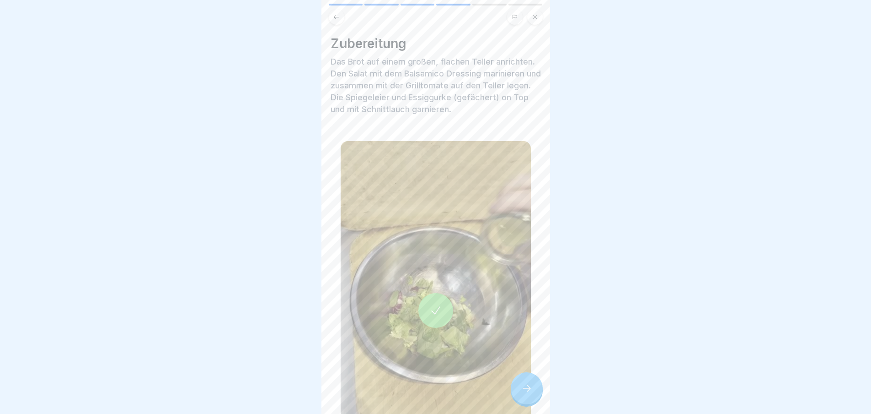
click at [523, 393] on icon at bounding box center [527, 387] width 11 height 11
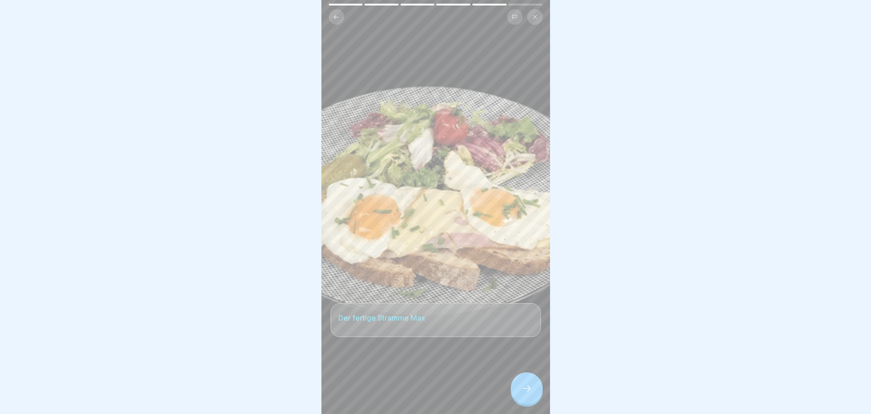
click at [523, 393] on icon at bounding box center [527, 387] width 11 height 11
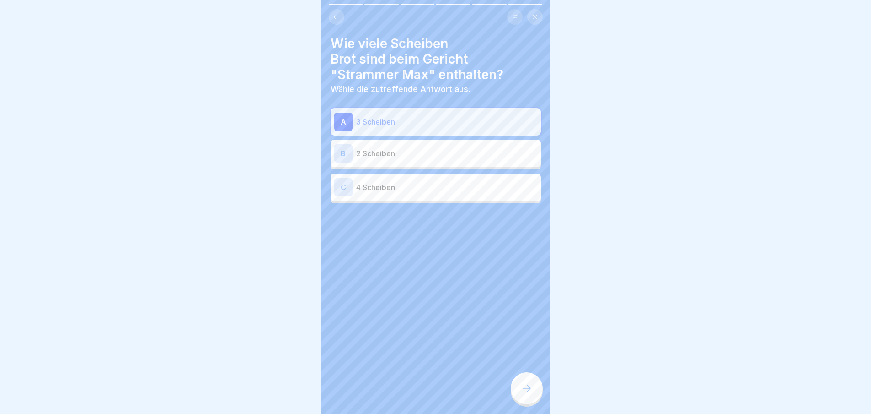
click at [523, 393] on icon at bounding box center [527, 387] width 11 height 11
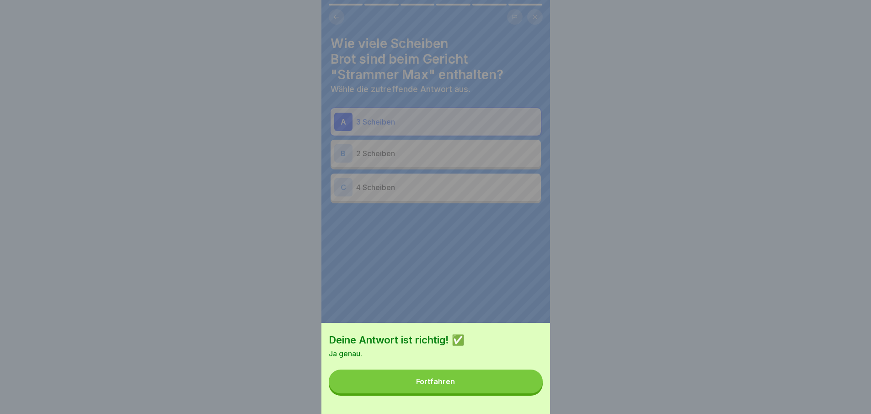
click at [523, 393] on button "Fortfahren" at bounding box center [436, 381] width 214 height 24
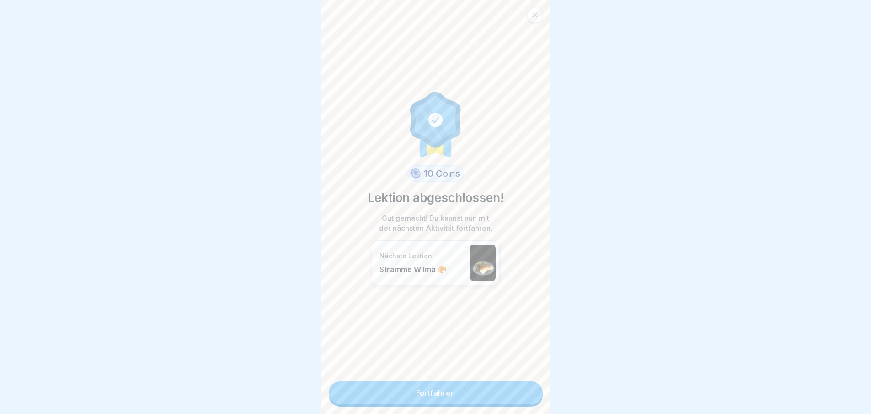
click at [523, 395] on link "Fortfahren" at bounding box center [436, 392] width 214 height 23
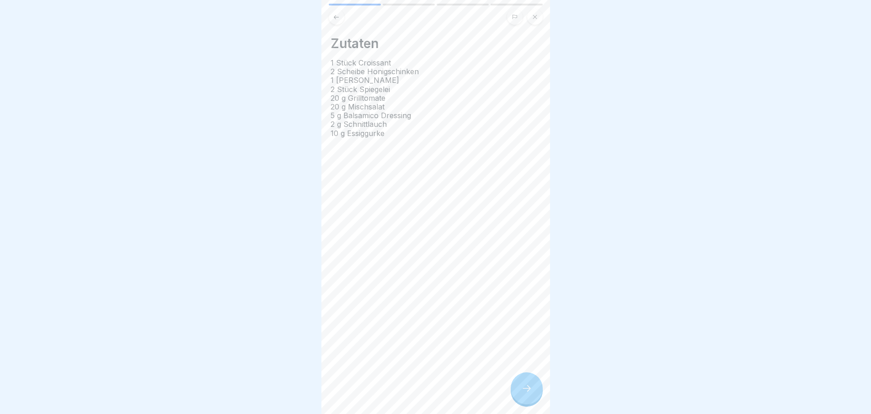
click at [523, 393] on icon at bounding box center [527, 387] width 11 height 11
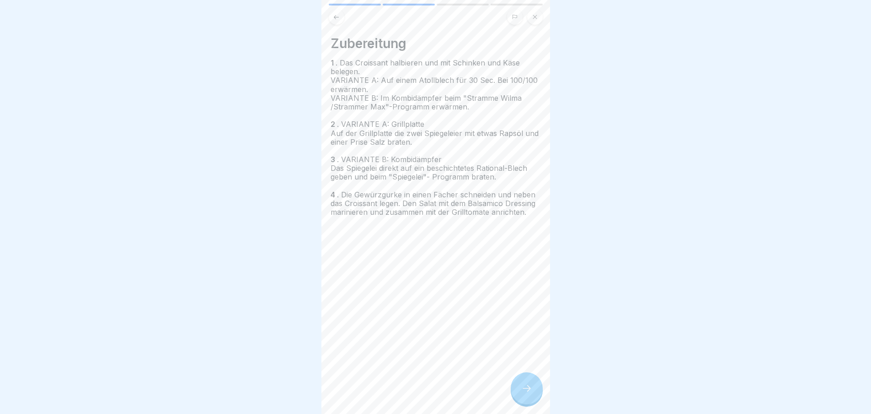
click at [523, 393] on icon at bounding box center [527, 387] width 11 height 11
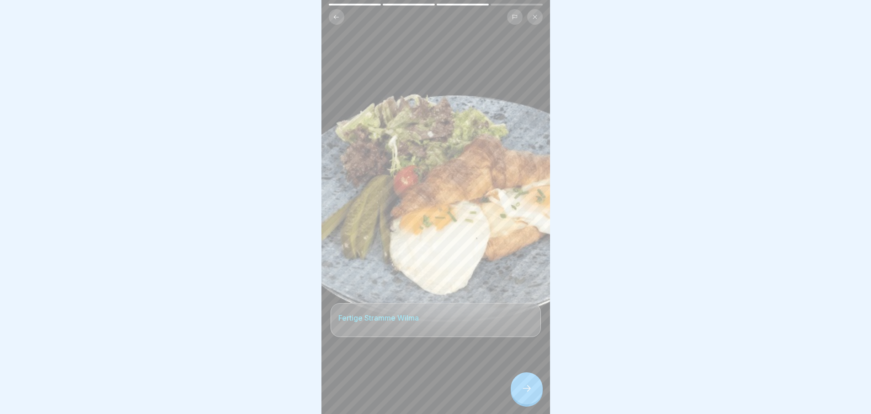
click at [523, 393] on icon at bounding box center [527, 387] width 11 height 11
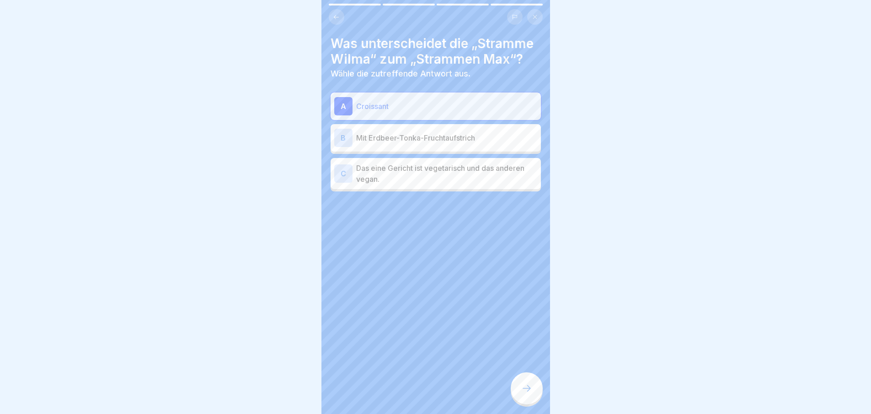
click at [523, 393] on icon at bounding box center [527, 387] width 11 height 11
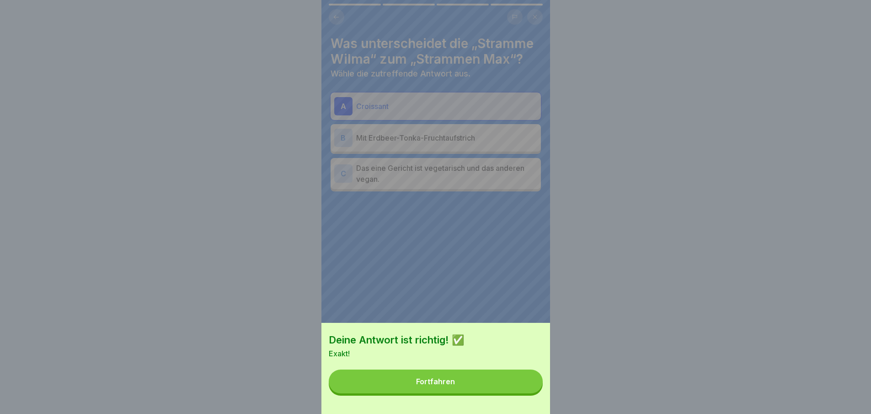
click at [523, 393] on button "Fortfahren" at bounding box center [436, 381] width 214 height 24
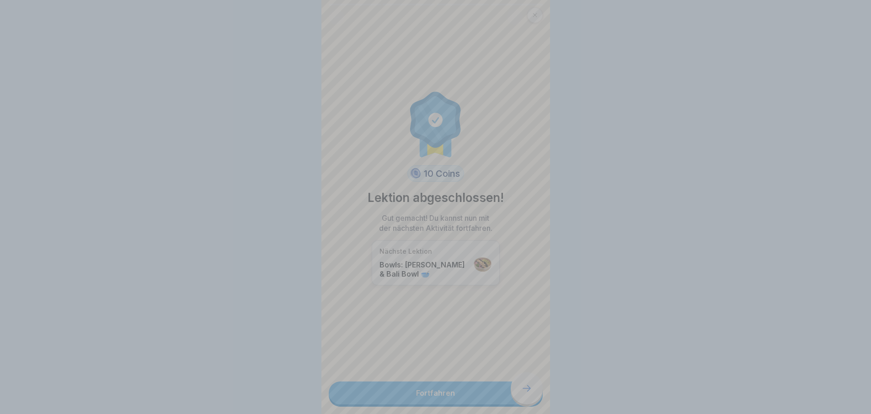
click at [523, 395] on div "Deine Antwort ist richtig! ✅ Exakt! Fortfahren" at bounding box center [435, 207] width 871 height 414
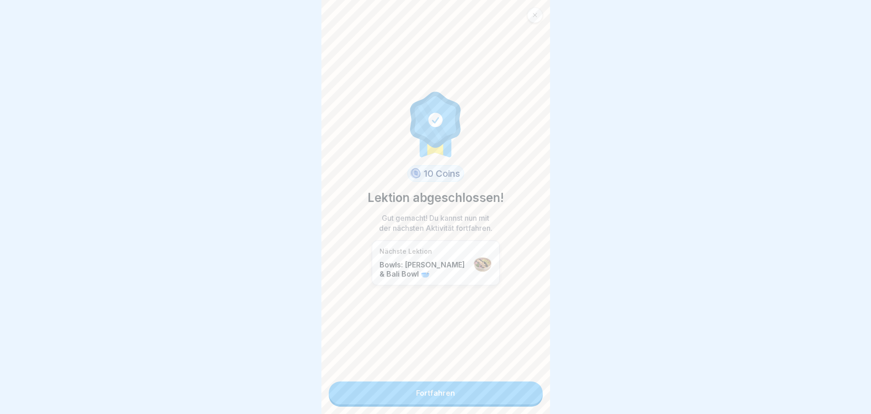
click at [523, 395] on link "Fortfahren" at bounding box center [436, 392] width 214 height 23
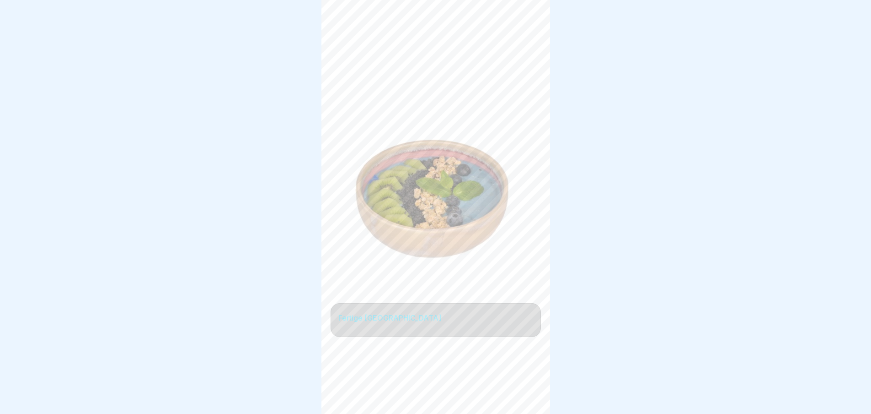
click at [523, 395] on div at bounding box center [436, 386] width 210 height 55
click at [523, 393] on icon at bounding box center [527, 387] width 11 height 11
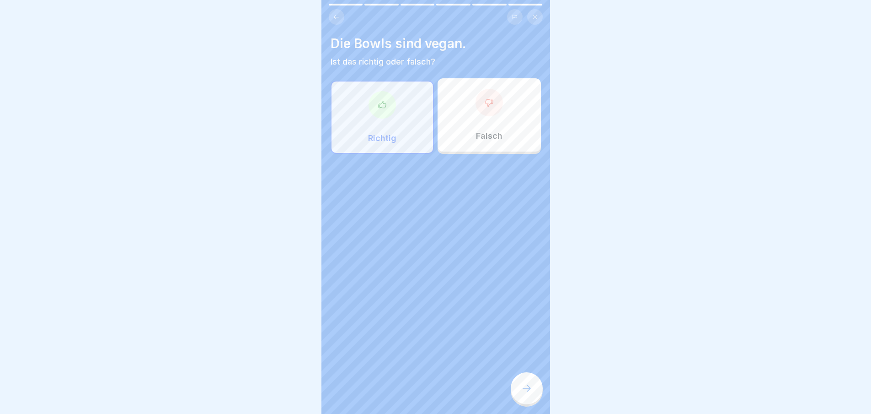
click at [523, 393] on icon at bounding box center [527, 387] width 11 height 11
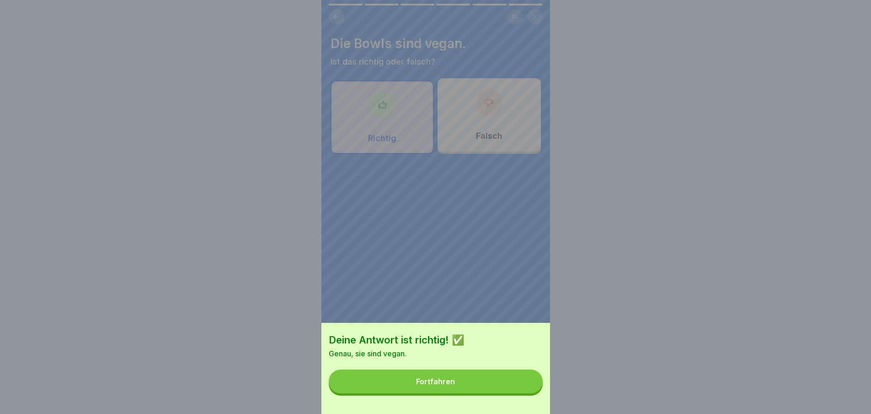
click at [523, 393] on button "Fortfahren" at bounding box center [436, 381] width 214 height 24
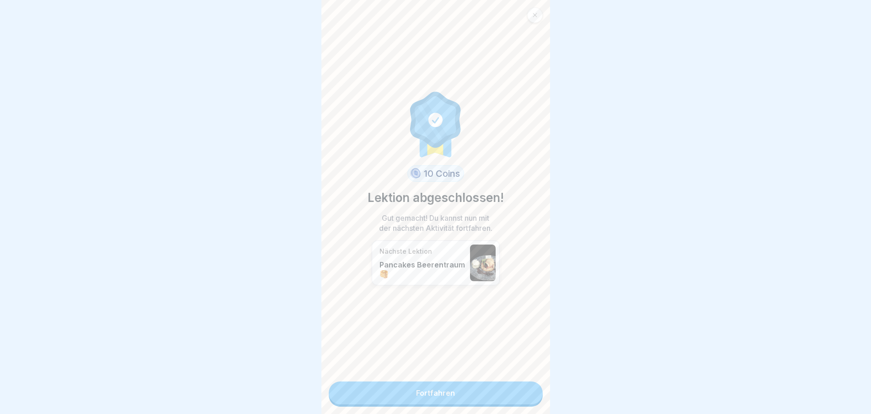
click at [523, 395] on link "Fortfahren" at bounding box center [436, 392] width 214 height 23
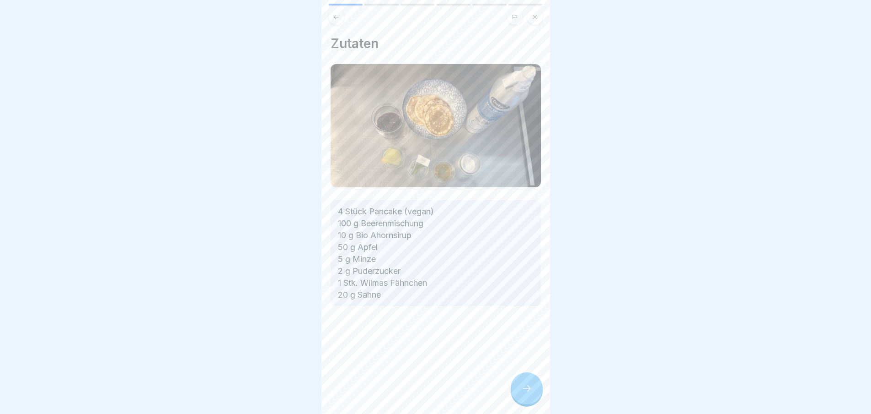
click at [523, 395] on div "Zutaten 4 Stück Pancake (vegan) 100 g Beerenmischung 10 g Bio Ahornsirup 50 g A…" at bounding box center [436, 207] width 229 height 414
click at [523, 395] on div "Frühstück 🍳 6 Schritte Deutsch Pancakes Beerentraum 🥞 Mit Beeren, frischen Apfe…" at bounding box center [436, 207] width 229 height 414
click at [523, 393] on icon at bounding box center [527, 387] width 11 height 11
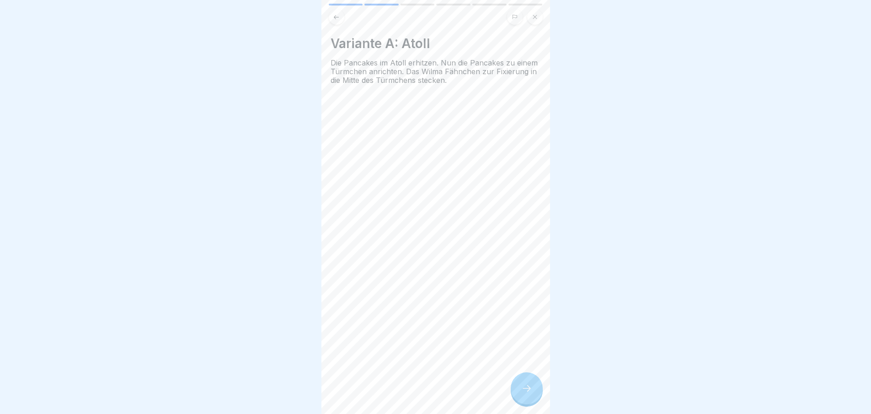
click at [523, 393] on icon at bounding box center [527, 387] width 11 height 11
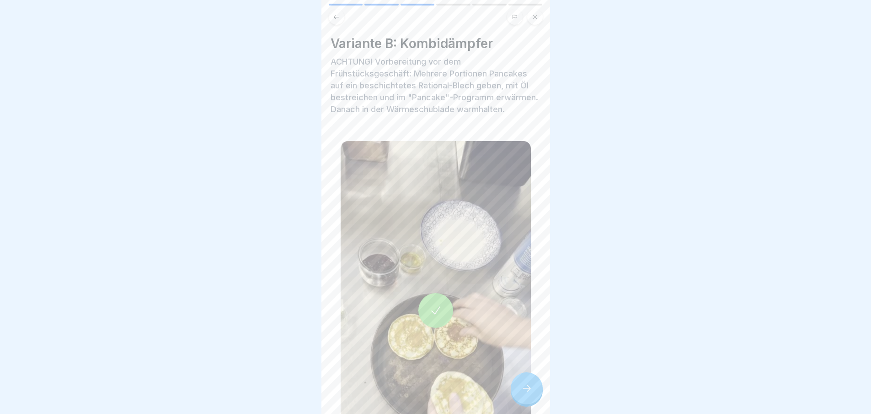
click at [523, 393] on icon at bounding box center [527, 387] width 11 height 11
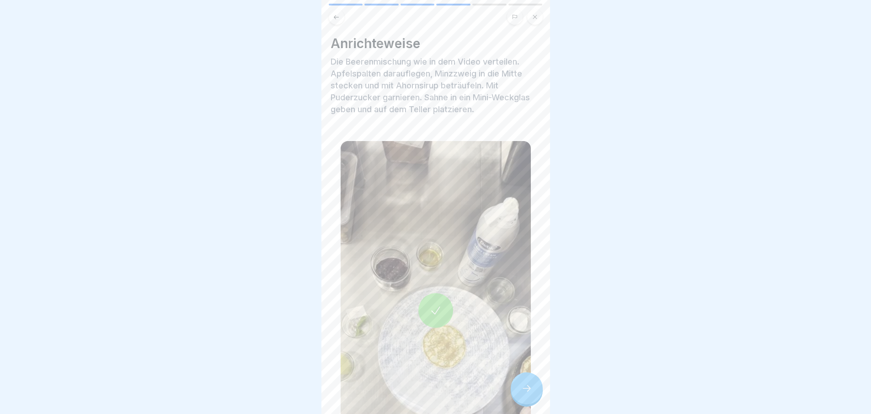
click at [523, 393] on icon at bounding box center [527, 387] width 11 height 11
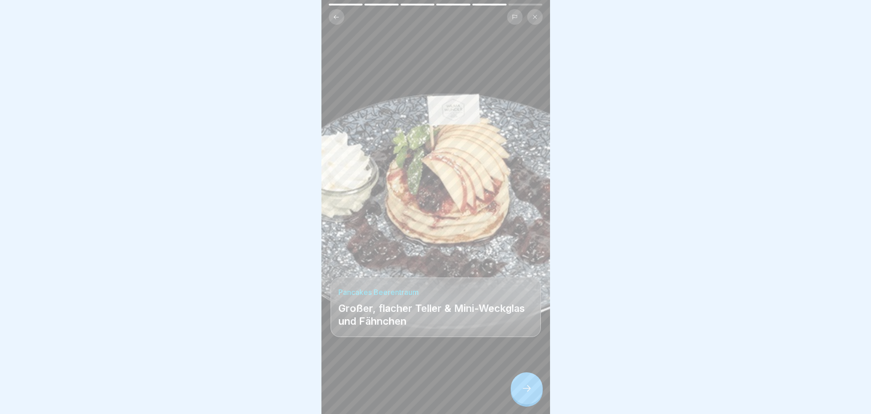
click at [523, 393] on icon at bounding box center [527, 387] width 11 height 11
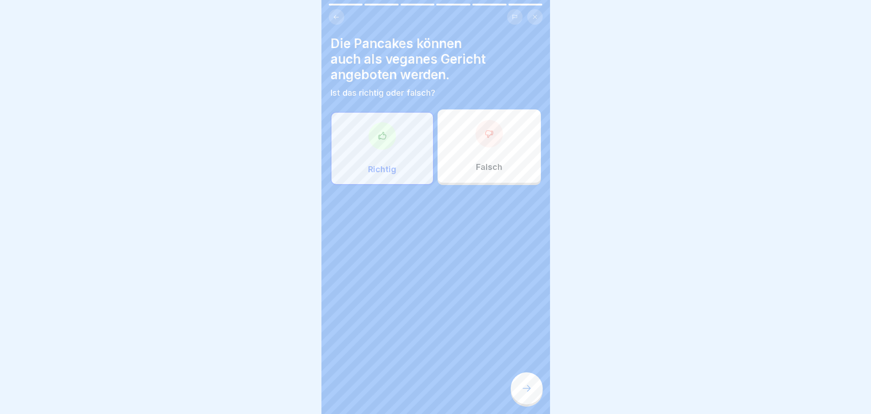
click at [523, 393] on icon at bounding box center [527, 387] width 11 height 11
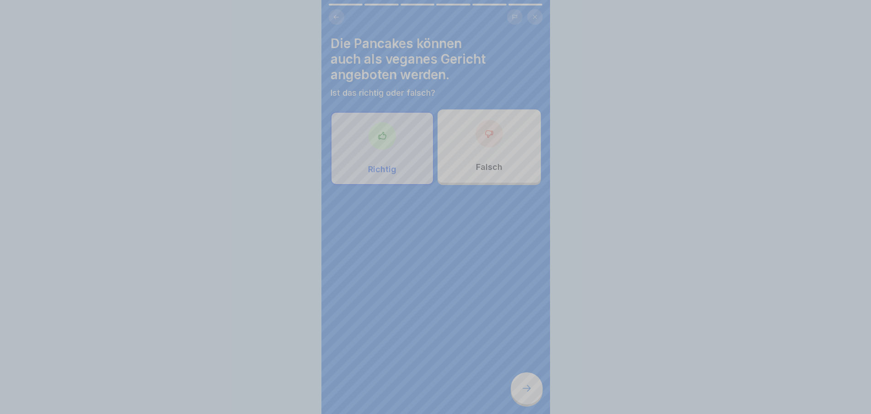
click at [523, 395] on div "Deine Antwort ist richtig! ✅ Ganz genau! Durch das Weglassen der Sahne möglich.…" at bounding box center [436, 391] width 229 height 414
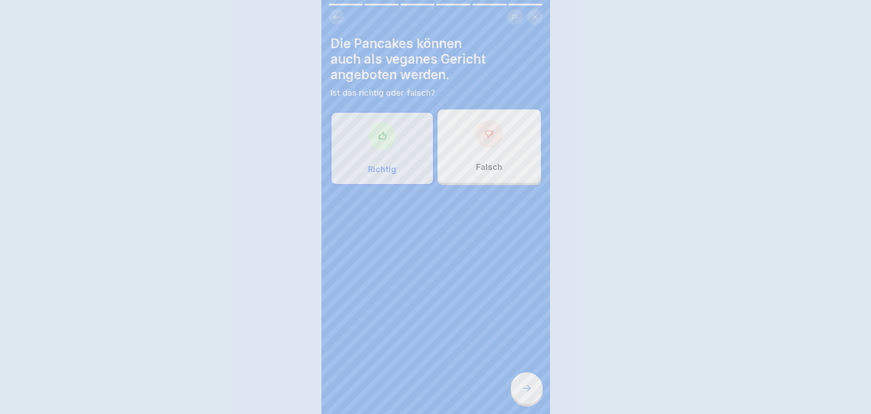
click at [523, 395] on div "Deine Antwort ist richtig! ✅ Ganz genau! Durch das Weglassen der Sahne möglich.…" at bounding box center [435, 207] width 871 height 414
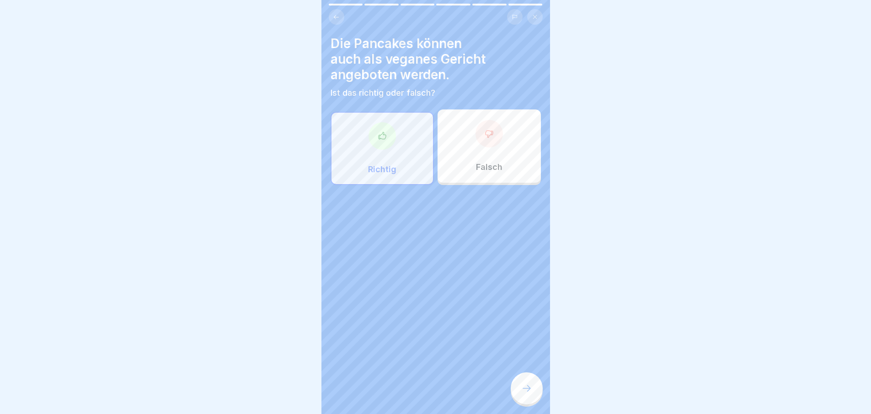
click at [523, 393] on icon at bounding box center [527, 387] width 11 height 11
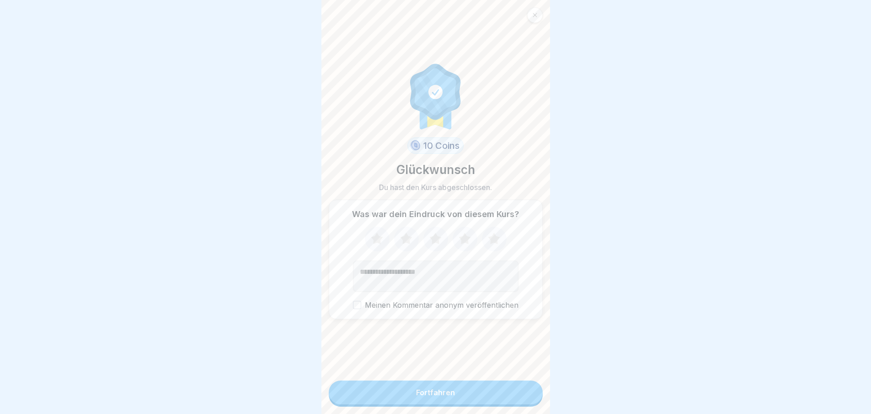
click at [523, 395] on button "Fortfahren" at bounding box center [436, 392] width 214 height 24
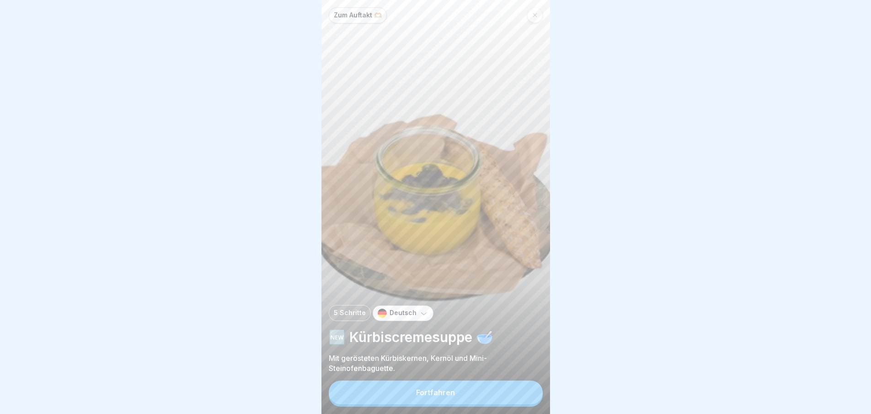
click at [523, 395] on button "Fortfahren" at bounding box center [436, 392] width 214 height 24
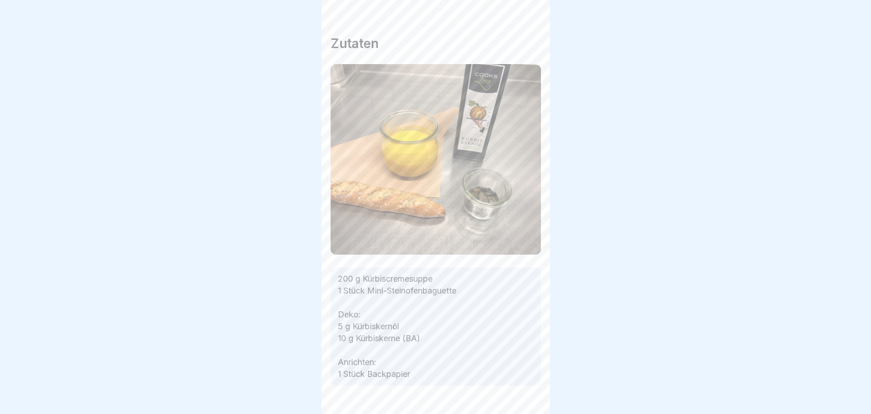
click at [523, 393] on icon at bounding box center [527, 387] width 11 height 11
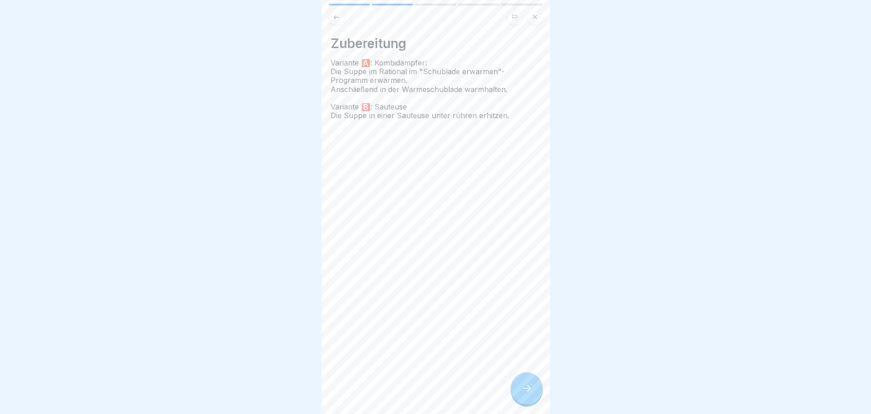
click at [523, 393] on icon at bounding box center [527, 387] width 11 height 11
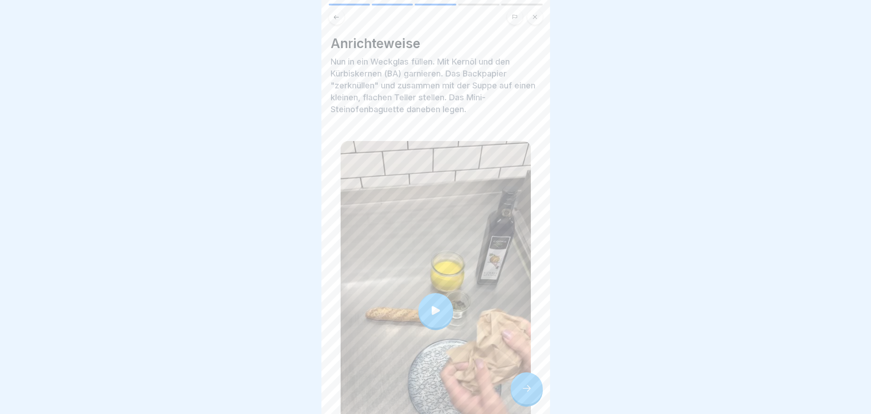
click at [523, 393] on icon at bounding box center [527, 387] width 11 height 11
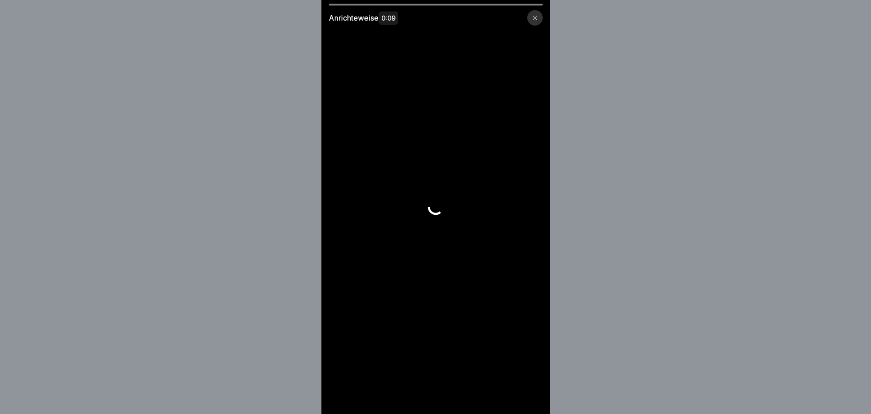
click at [523, 395] on video at bounding box center [436, 207] width 229 height 414
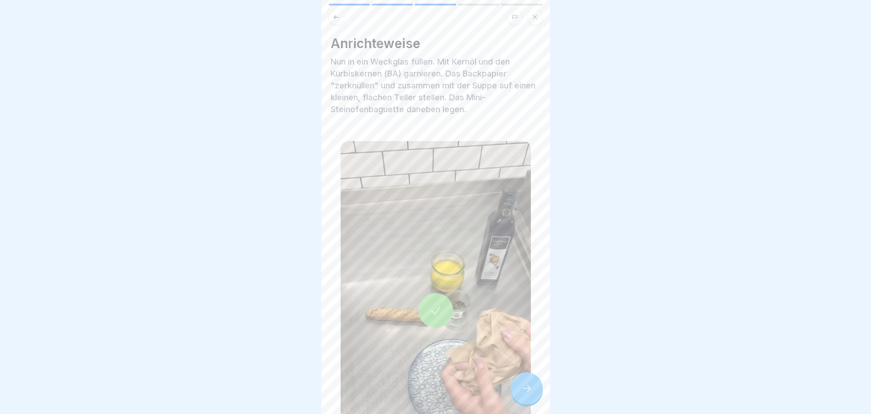
click at [523, 393] on icon at bounding box center [527, 387] width 11 height 11
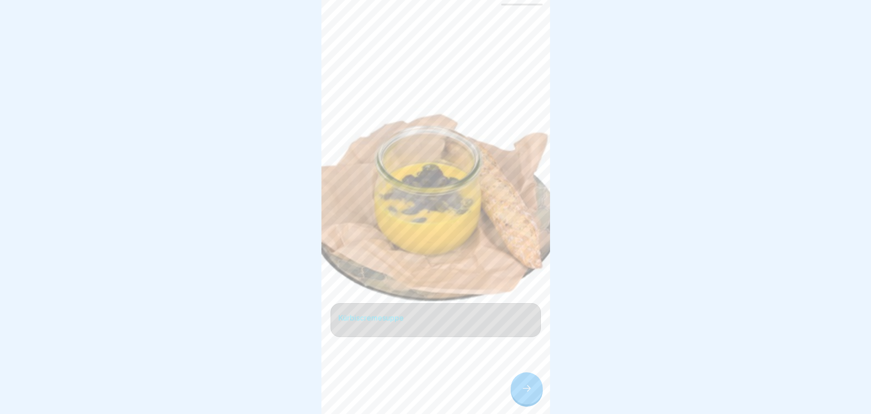
click at [520, 393] on div at bounding box center [527, 388] width 32 height 32
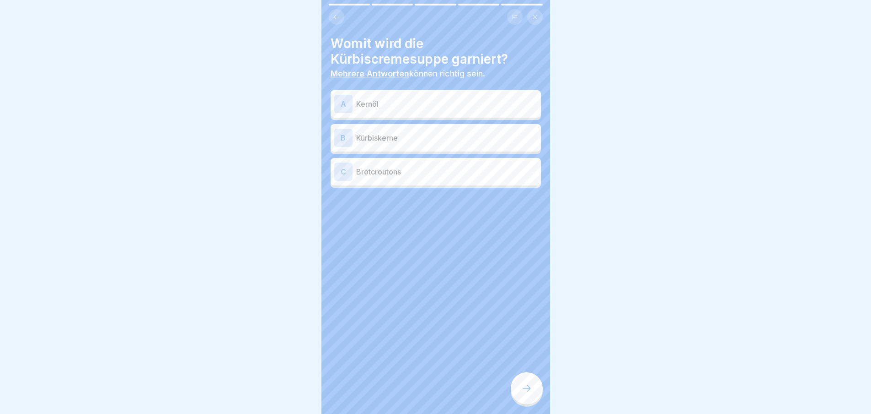
click at [419, 141] on p "Kürbiskerne" at bounding box center [446, 137] width 181 height 11
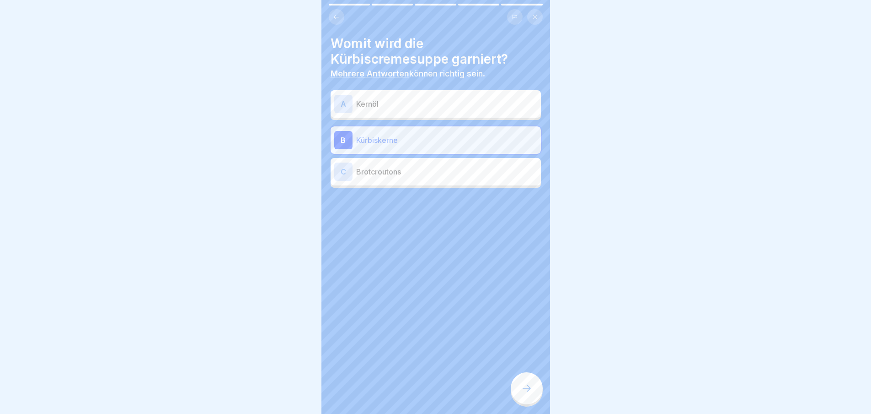
click at [418, 140] on p "Kürbiskerne" at bounding box center [446, 139] width 181 height 11
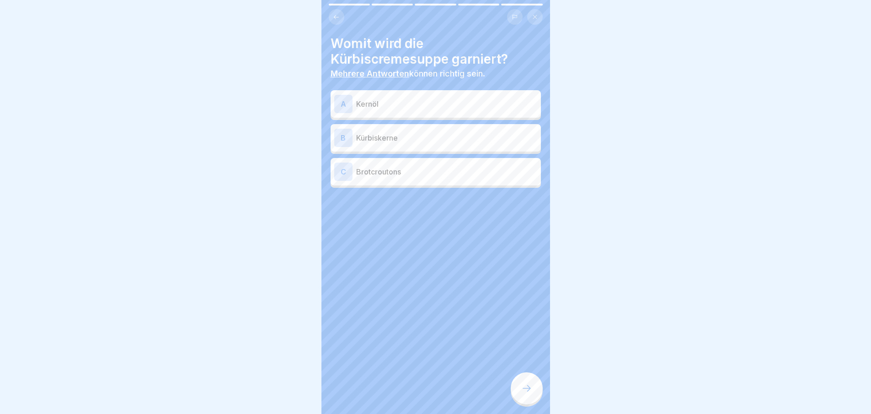
click at [410, 108] on p "Kernöl" at bounding box center [446, 103] width 181 height 11
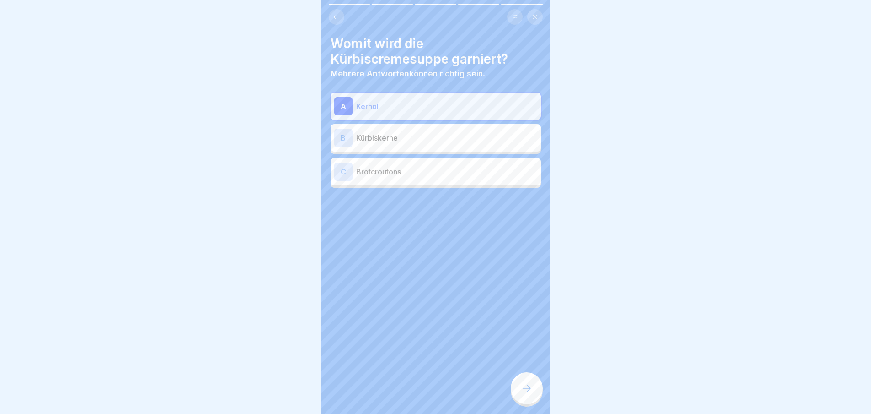
click at [534, 400] on div at bounding box center [527, 388] width 32 height 32
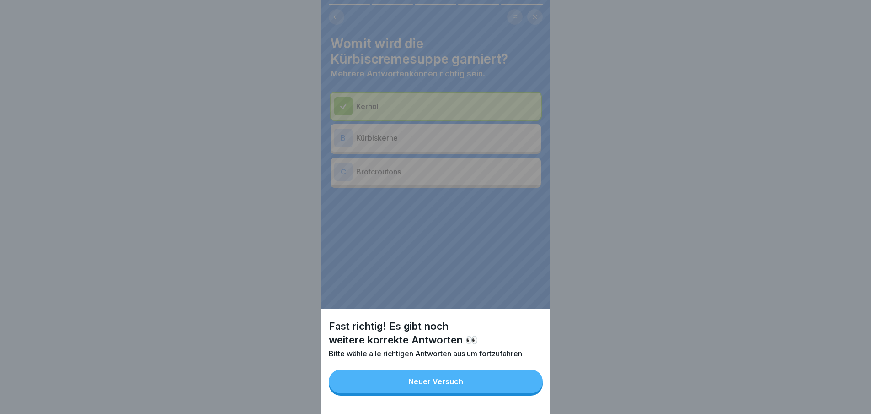
click at [532, 393] on button "Neuer Versuch" at bounding box center [436, 381] width 214 height 24
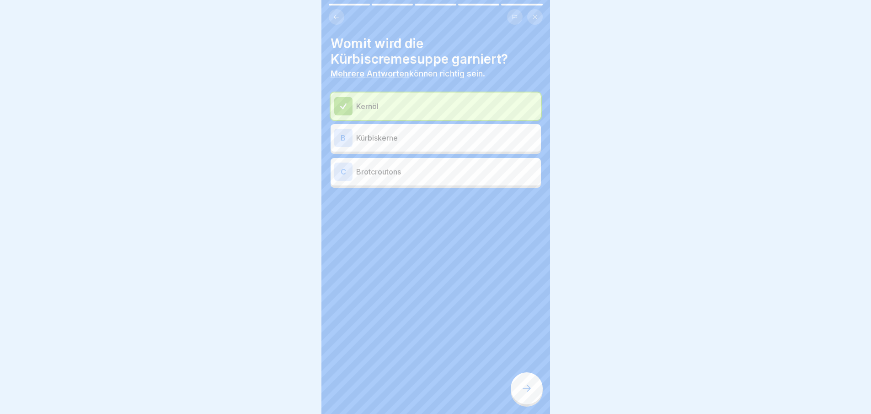
click at [532, 393] on icon at bounding box center [527, 387] width 11 height 11
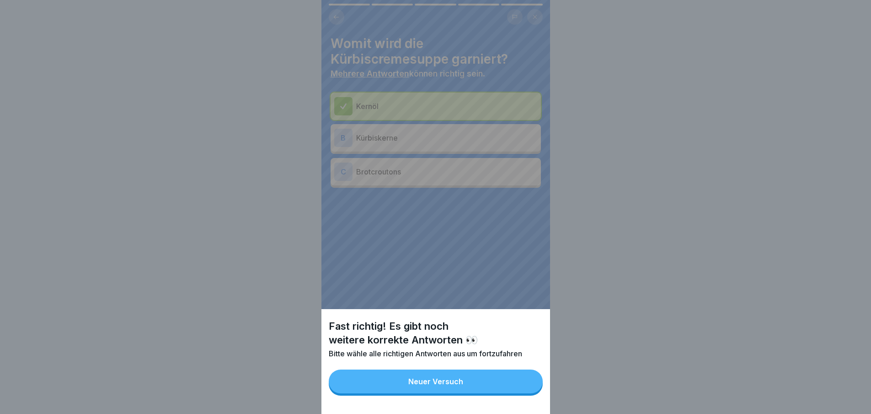
click at [532, 393] on button "Neuer Versuch" at bounding box center [436, 381] width 214 height 24
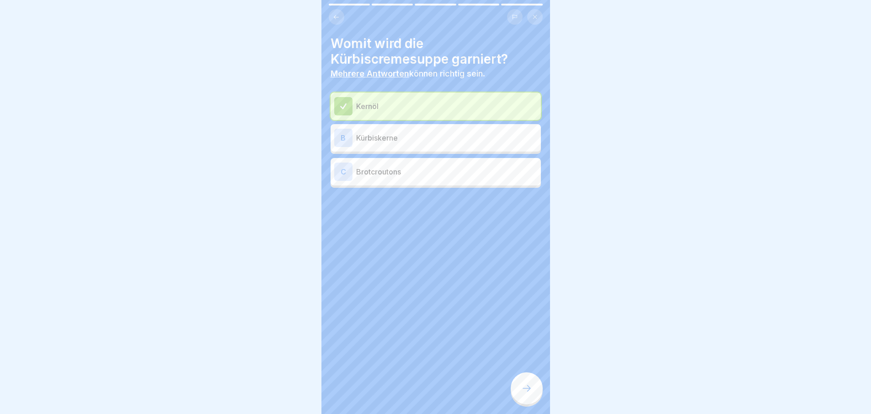
click at [436, 141] on p "Kürbiskerne" at bounding box center [446, 137] width 181 height 11
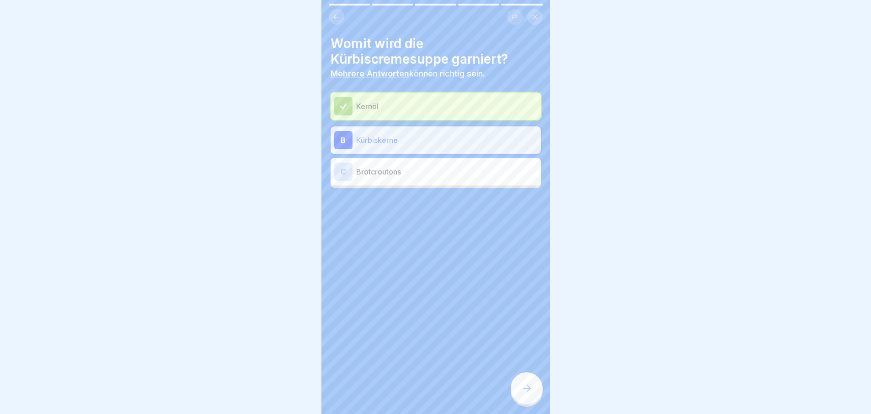
click at [533, 394] on div at bounding box center [527, 388] width 32 height 32
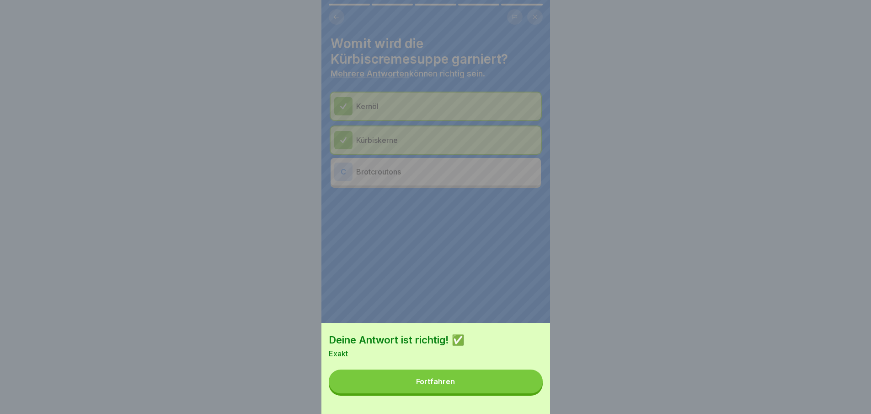
click at [516, 393] on button "Fortfahren" at bounding box center [436, 381] width 214 height 24
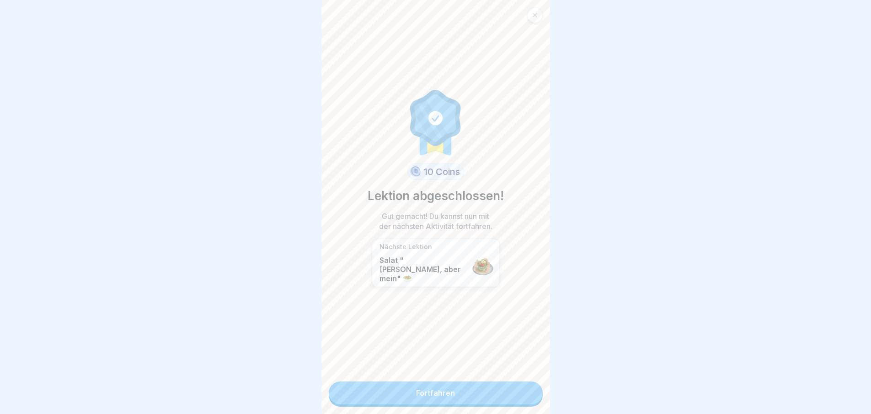
click at [511, 392] on link "Fortfahren" at bounding box center [436, 392] width 214 height 23
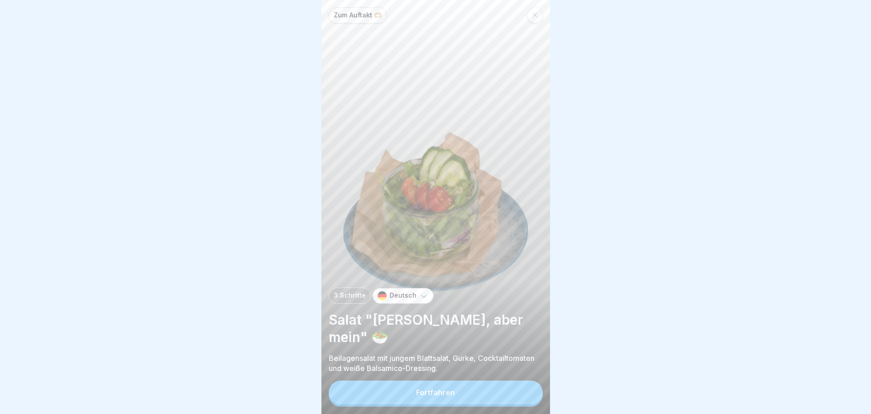
click at [511, 393] on button "Fortfahren" at bounding box center [436, 392] width 214 height 24
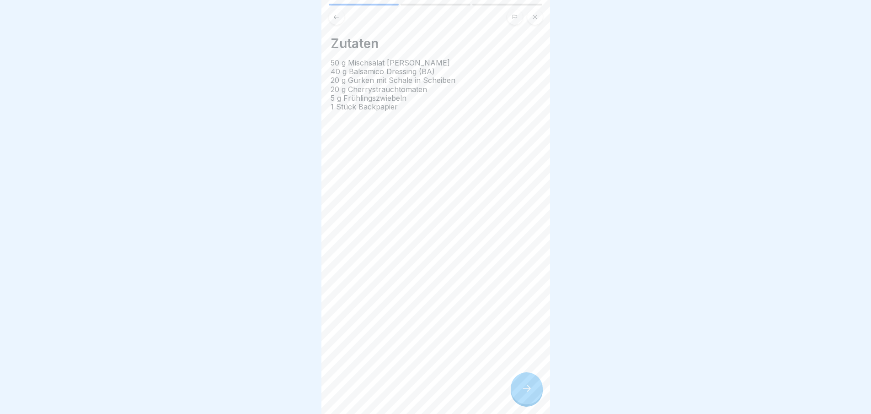
click at [523, 390] on div at bounding box center [527, 388] width 32 height 32
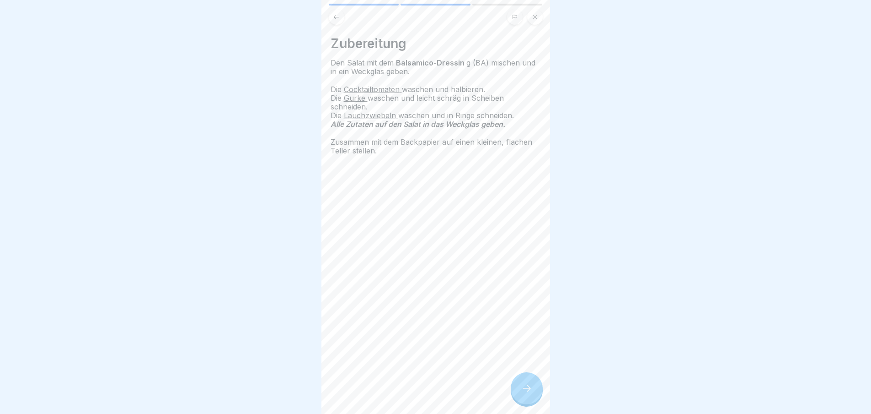
click at [524, 390] on icon at bounding box center [527, 387] width 11 height 11
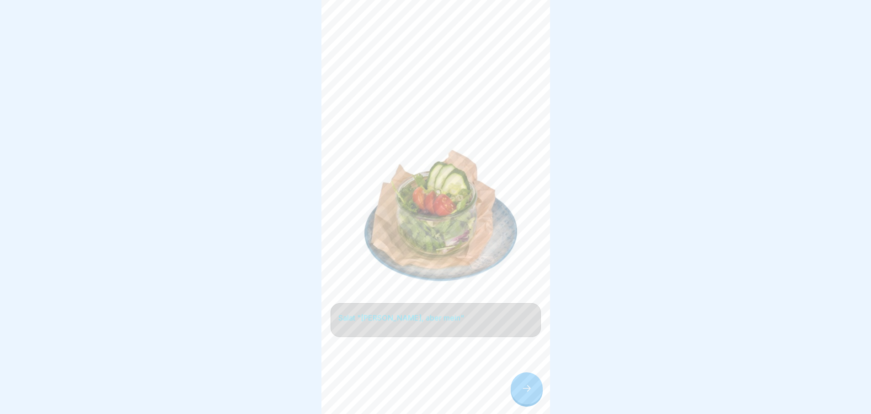
click at [524, 390] on icon at bounding box center [527, 387] width 11 height 11
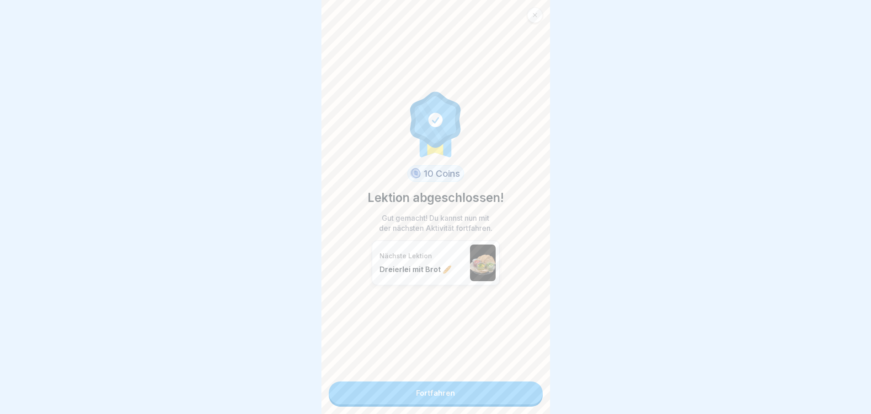
click at [524, 390] on link "Fortfahren" at bounding box center [436, 392] width 214 height 23
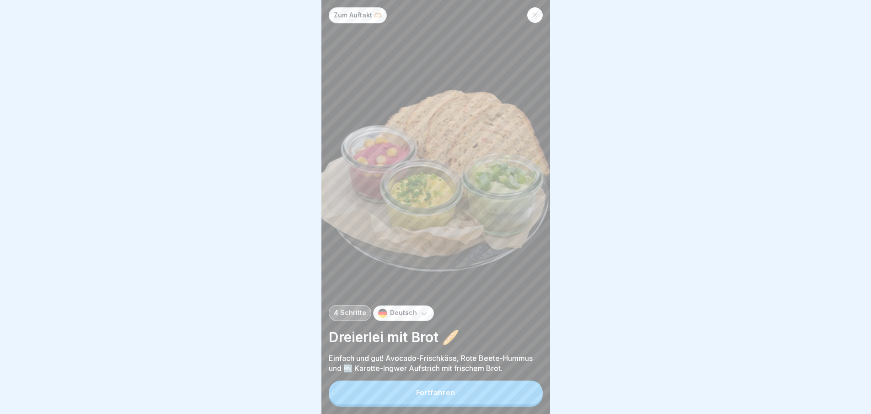
click at [524, 390] on button "Fortfahren" at bounding box center [436, 392] width 214 height 24
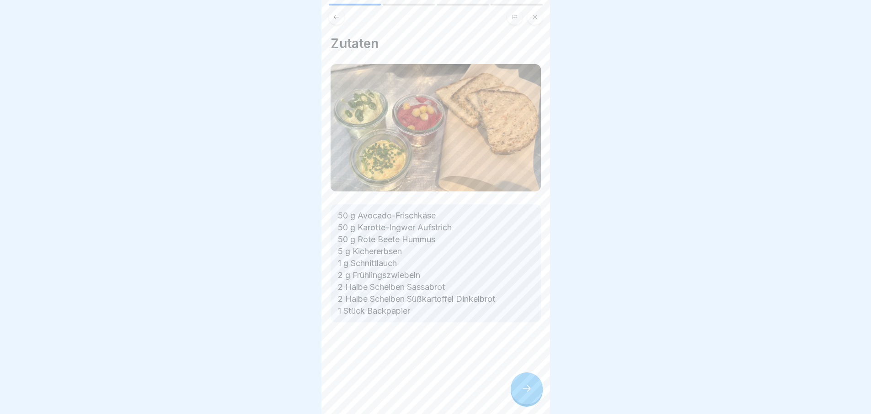
click at [524, 390] on div "Zutaten 50 g Avocado-Frischkäse 50 g Karotte-Ingwer Aufstrich 50 g Rote Beete H…" at bounding box center [436, 207] width 229 height 414
click at [524, 390] on icon at bounding box center [527, 387] width 11 height 11
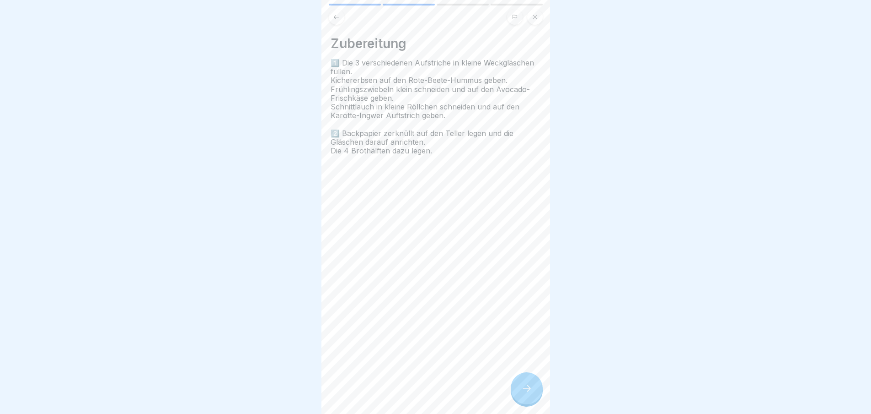
click at [524, 390] on div at bounding box center [527, 388] width 32 height 32
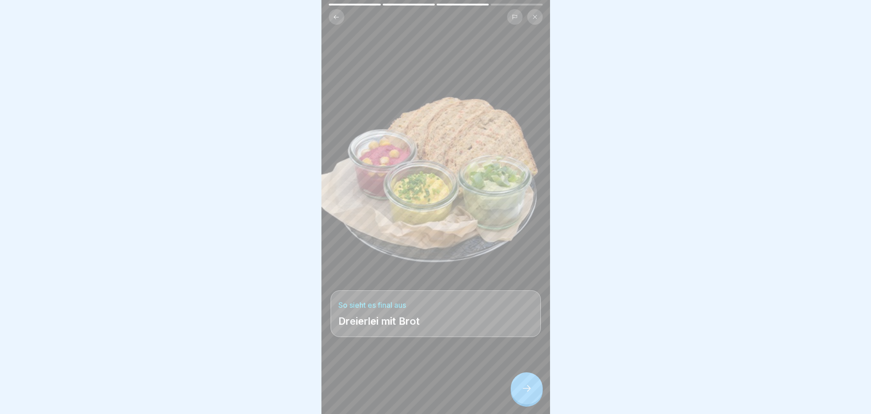
click at [524, 390] on div at bounding box center [527, 388] width 32 height 32
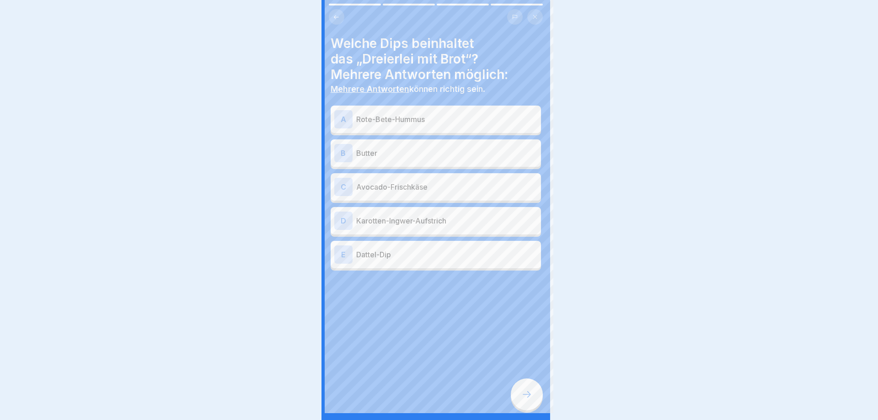
click at [524, 390] on div at bounding box center [439, 210] width 878 height 420
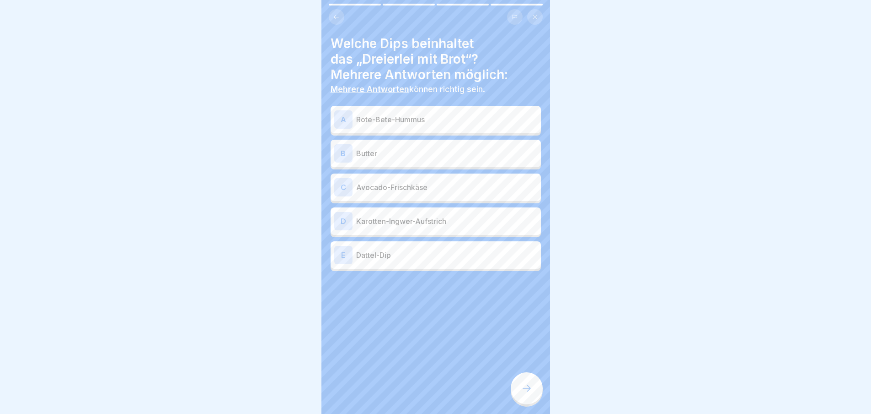
click at [407, 114] on p "Rote-Bete-Hummus" at bounding box center [446, 119] width 181 height 11
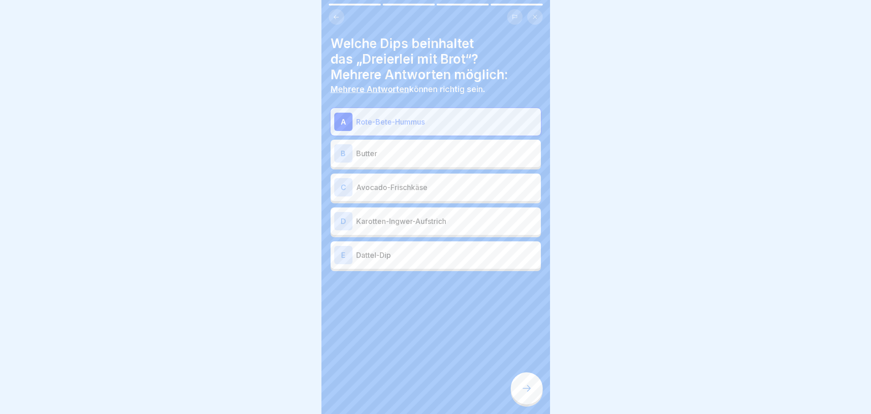
click at [397, 189] on p "Avocado-Frischkäse" at bounding box center [446, 187] width 181 height 11
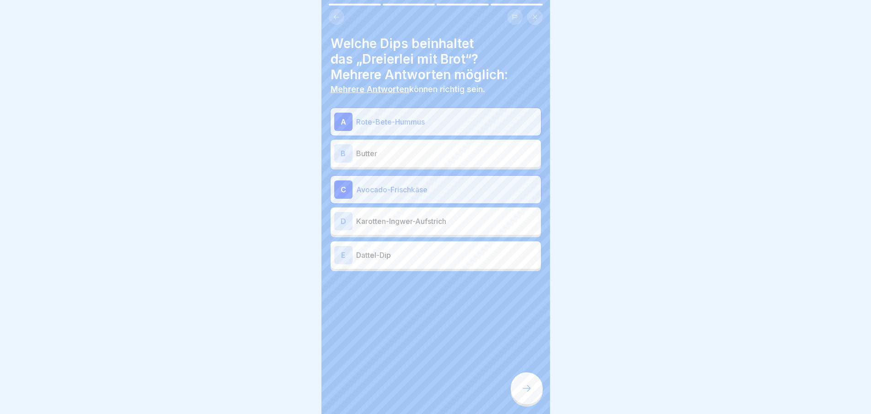
click at [401, 221] on p "Karotten-Ingwer-Aufstrich" at bounding box center [446, 220] width 181 height 11
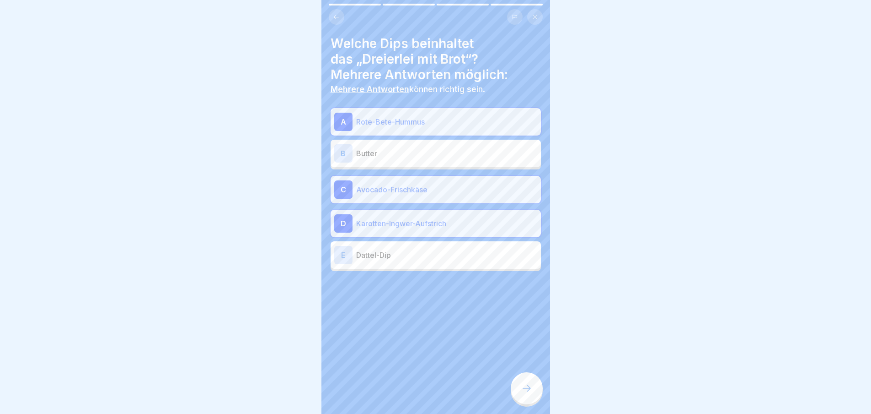
click at [521, 393] on div at bounding box center [527, 388] width 32 height 32
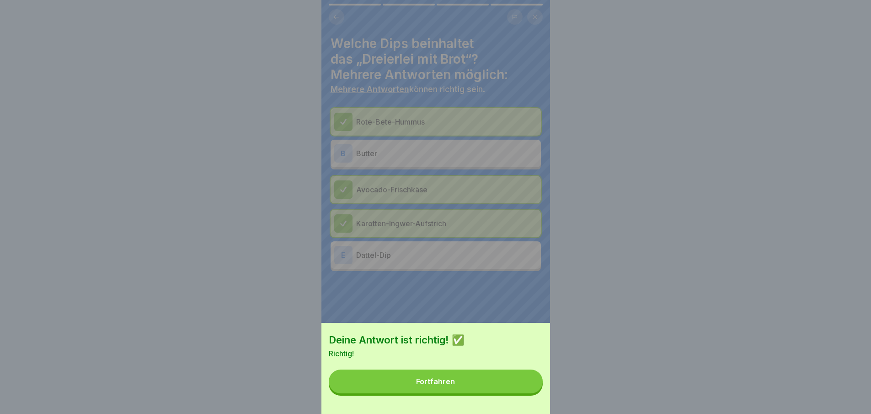
click at [521, 391] on button "Fortfahren" at bounding box center [436, 381] width 214 height 24
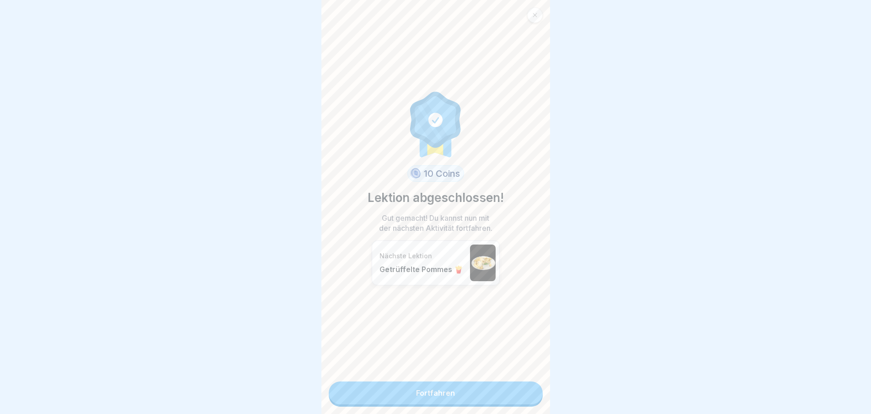
click at [521, 391] on link "Fortfahren" at bounding box center [436, 392] width 214 height 23
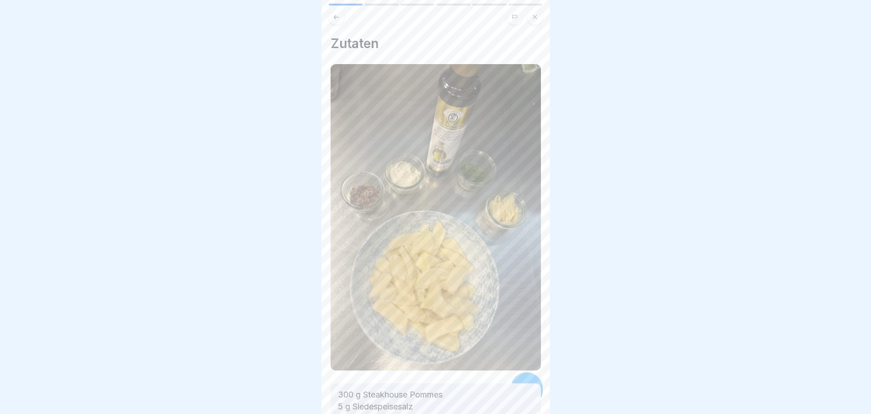
click at [522, 391] on icon at bounding box center [527, 387] width 11 height 11
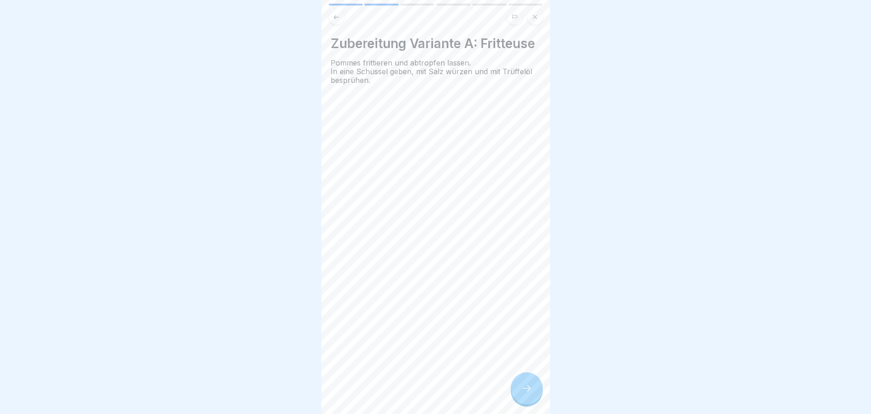
click at [522, 391] on icon at bounding box center [527, 387] width 11 height 11
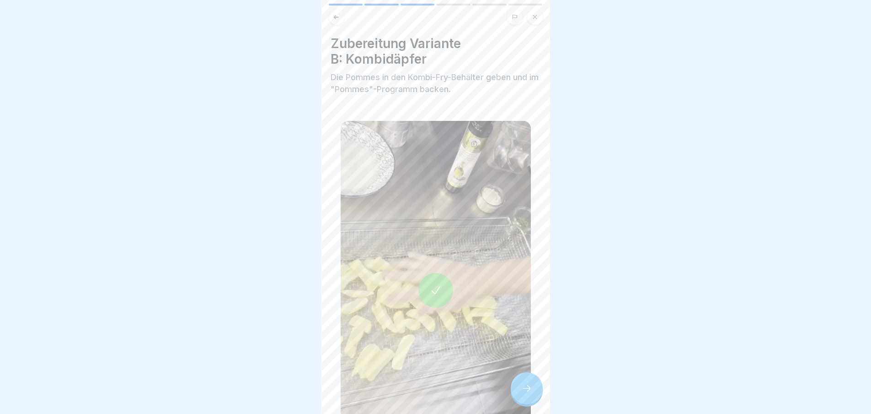
click at [522, 391] on icon at bounding box center [527, 387] width 11 height 11
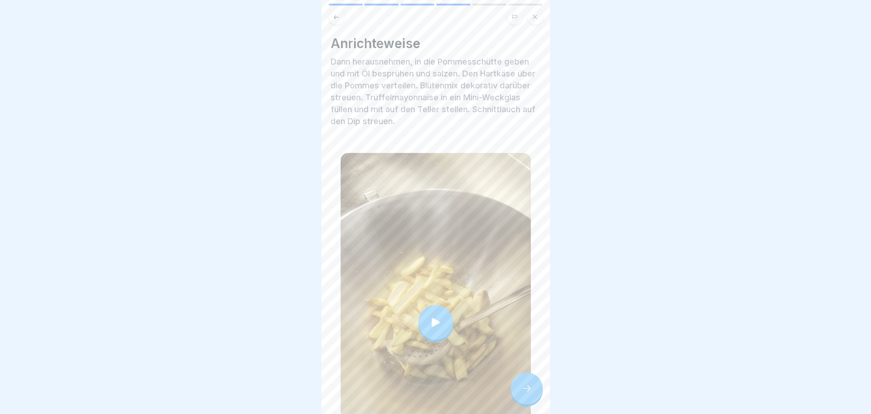
click at [522, 391] on icon at bounding box center [527, 387] width 11 height 11
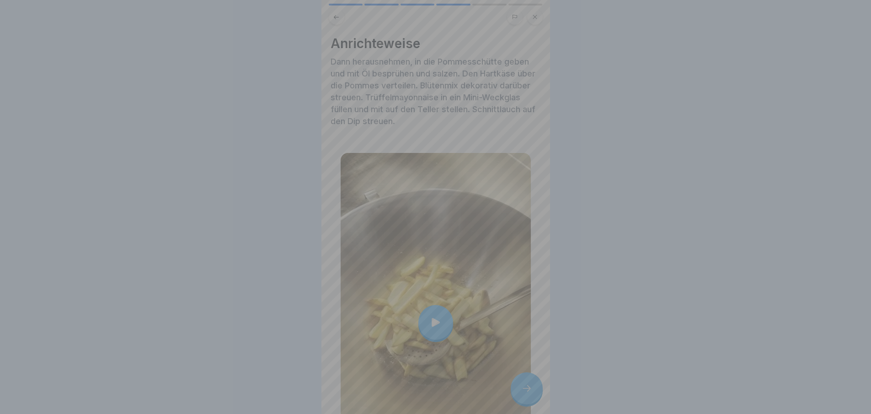
click at [521, 391] on video at bounding box center [436, 207] width 229 height 414
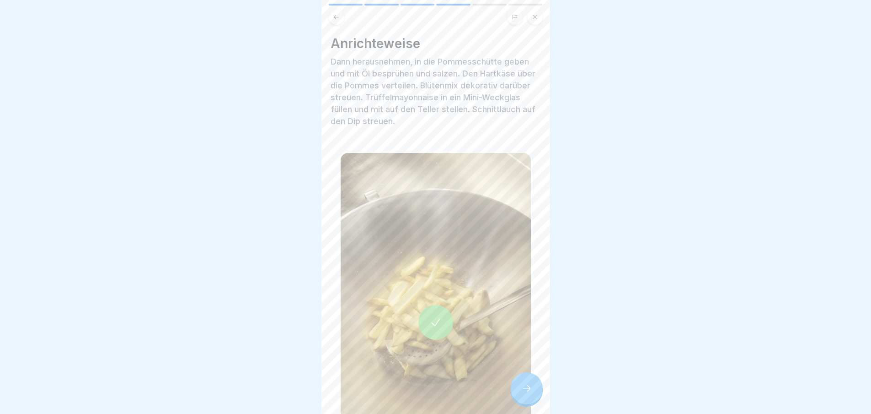
click at [532, 393] on div at bounding box center [527, 388] width 32 height 32
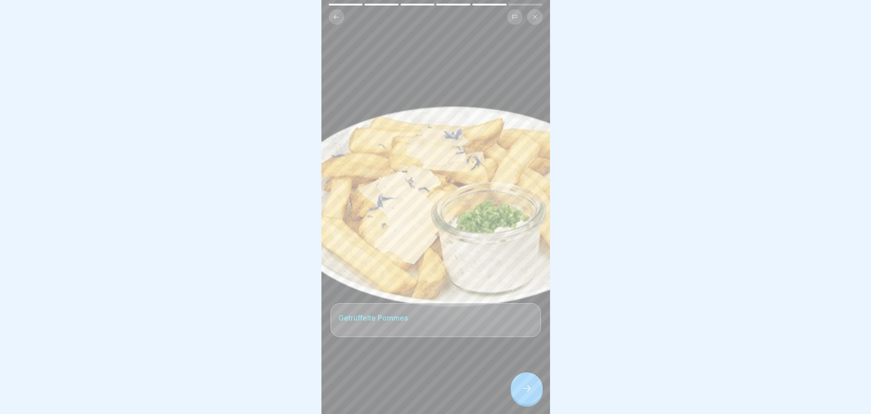
click at [532, 393] on icon at bounding box center [527, 387] width 11 height 11
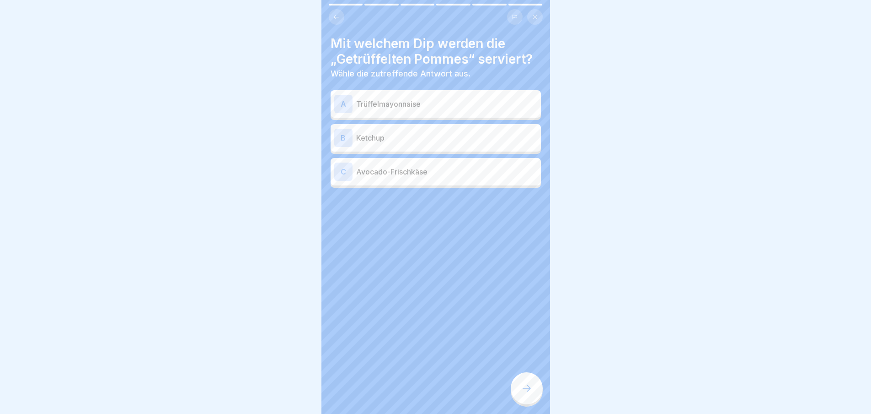
click at [417, 114] on div "A Trüffelmayonnaise" at bounding box center [436, 103] width 210 height 27
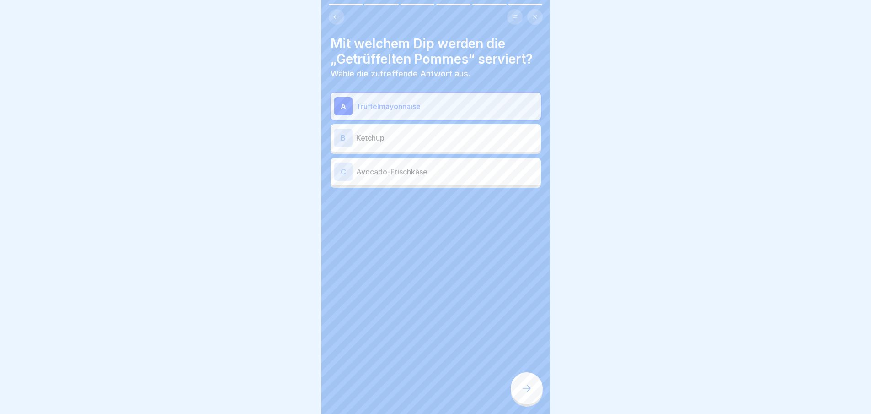
click at [527, 392] on icon at bounding box center [527, 387] width 11 height 11
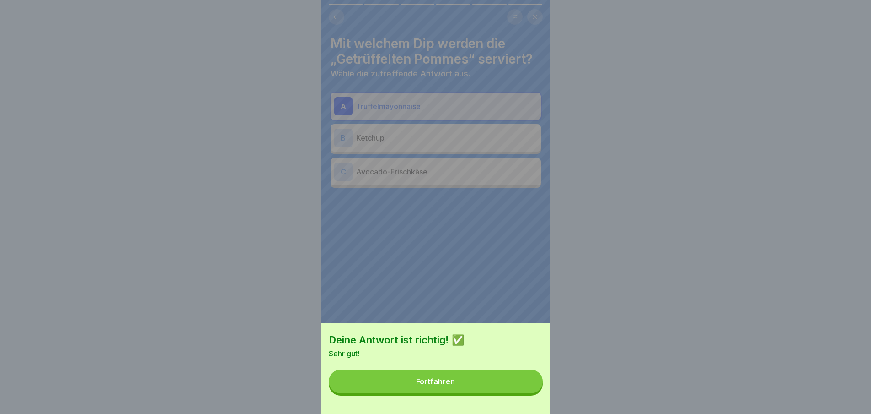
click at [527, 392] on button "Fortfahren" at bounding box center [436, 381] width 214 height 24
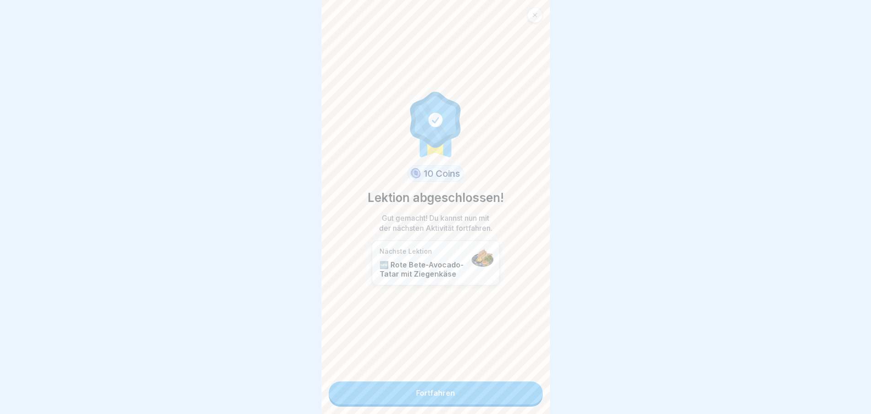
click at [509, 384] on link "Fortfahren" at bounding box center [436, 392] width 214 height 23
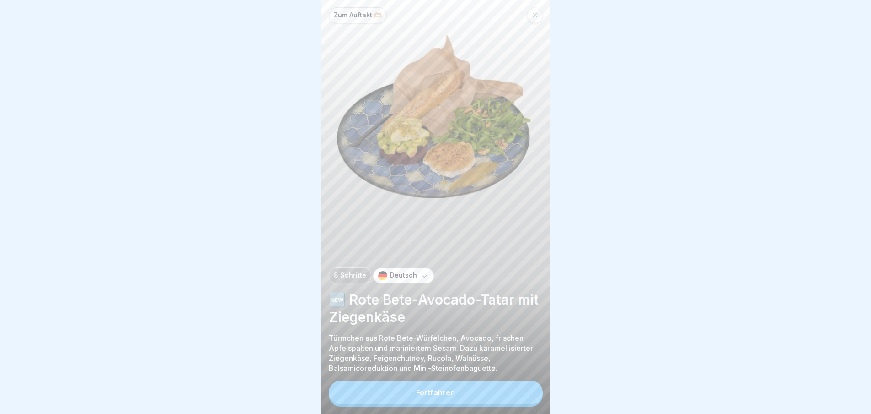
click at [473, 400] on button "Fortfahren" at bounding box center [436, 392] width 214 height 24
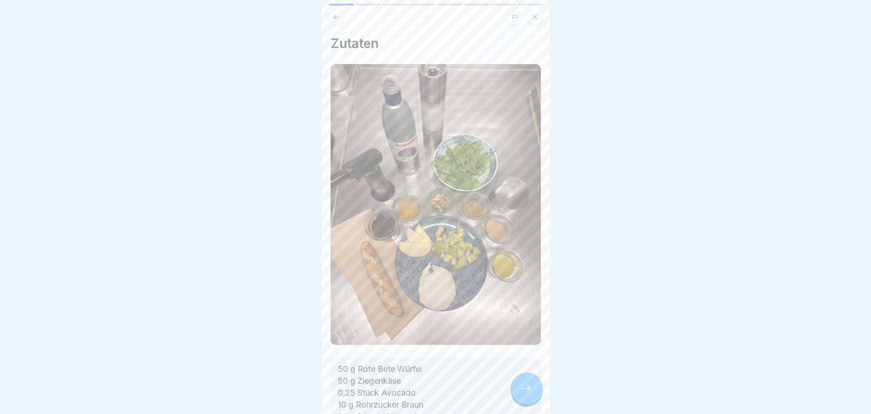
scroll to position [226, 0]
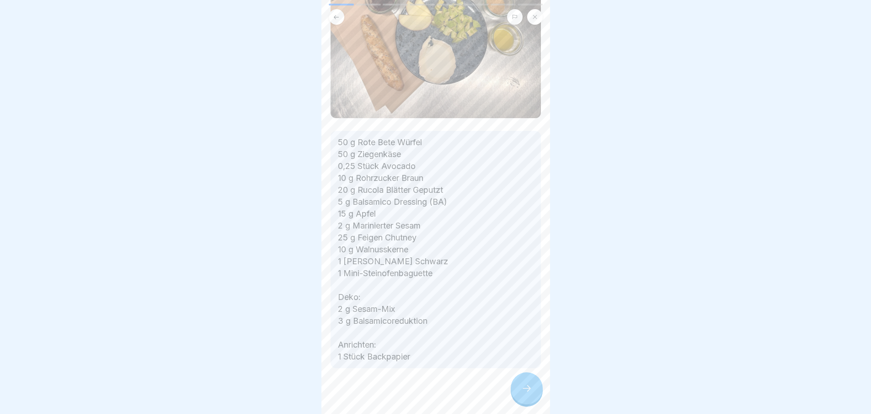
click at [537, 387] on div at bounding box center [527, 388] width 32 height 32
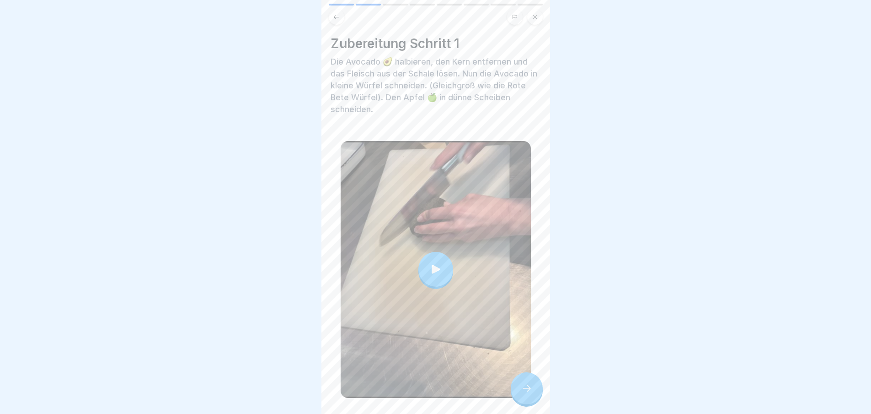
click at [527, 391] on icon at bounding box center [527, 388] width 8 height 6
click at [525, 393] on icon at bounding box center [527, 387] width 11 height 11
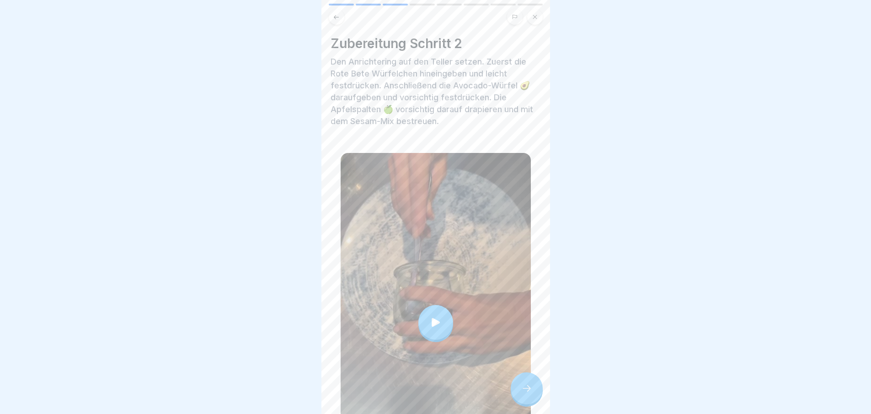
click at [525, 393] on icon at bounding box center [527, 387] width 11 height 11
click at [531, 388] on div at bounding box center [527, 388] width 32 height 32
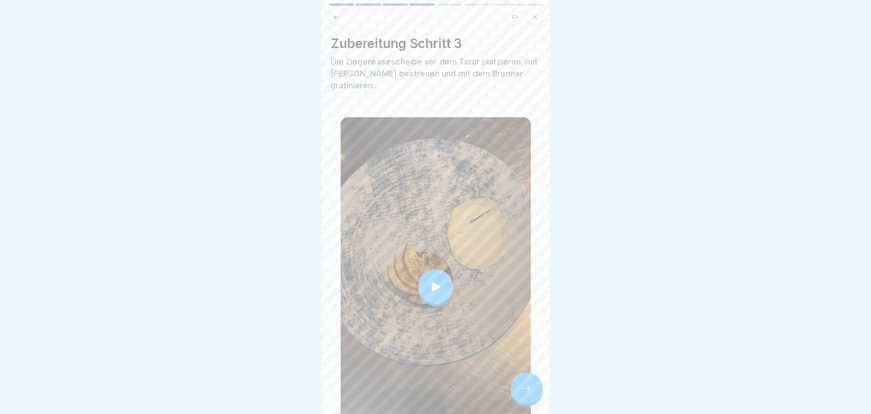
click at [531, 388] on div at bounding box center [527, 388] width 32 height 32
click at [529, 393] on icon at bounding box center [527, 387] width 11 height 11
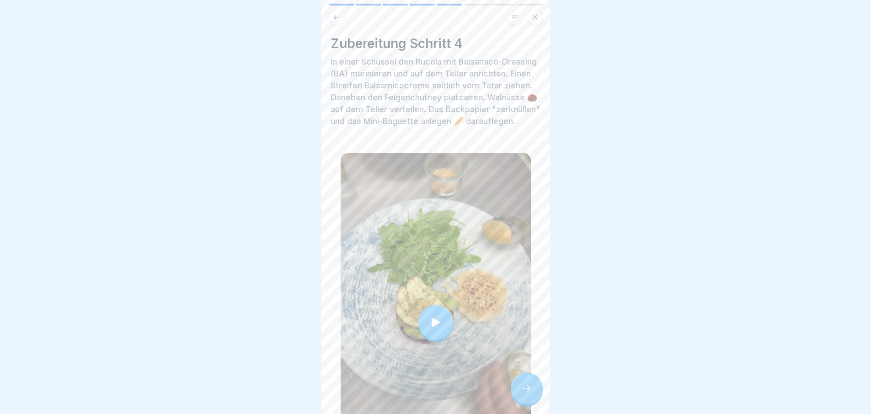
click at [529, 393] on icon at bounding box center [527, 387] width 11 height 11
click at [539, 391] on div at bounding box center [527, 388] width 32 height 32
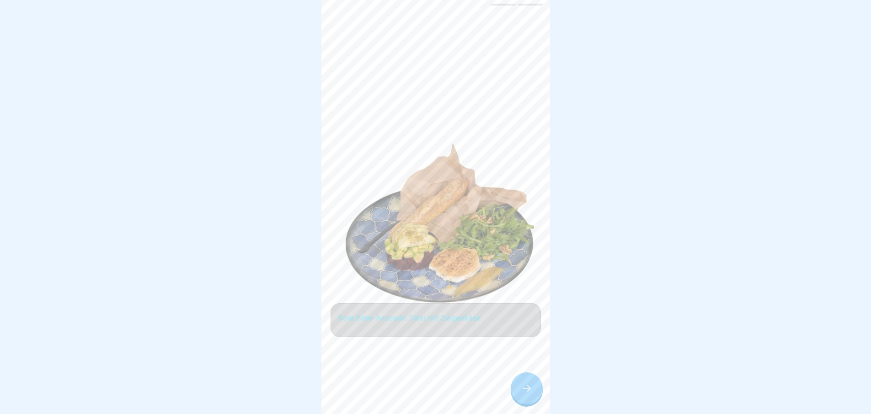
click at [535, 388] on div at bounding box center [527, 388] width 32 height 32
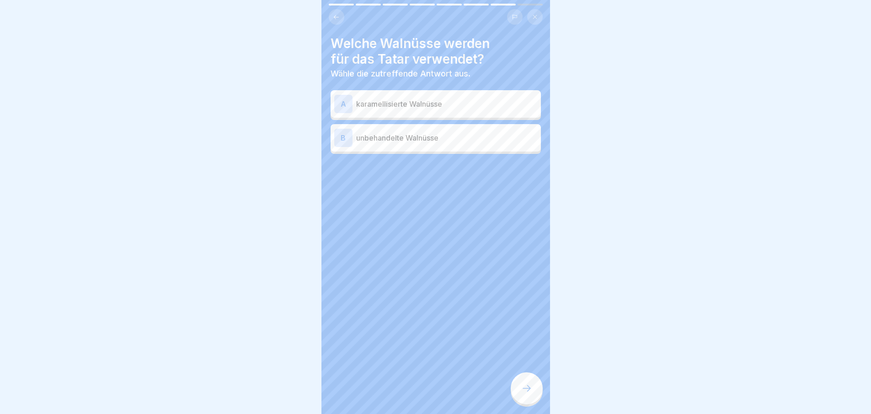
click at [532, 390] on div at bounding box center [527, 388] width 32 height 32
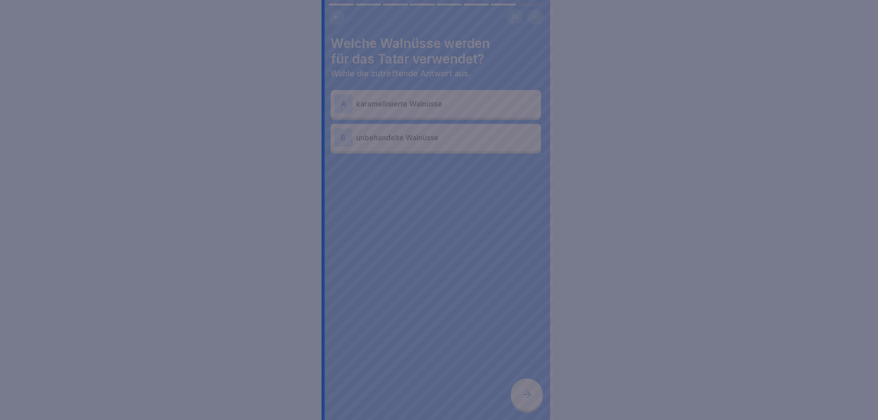
click at [532, 390] on div at bounding box center [439, 210] width 878 height 420
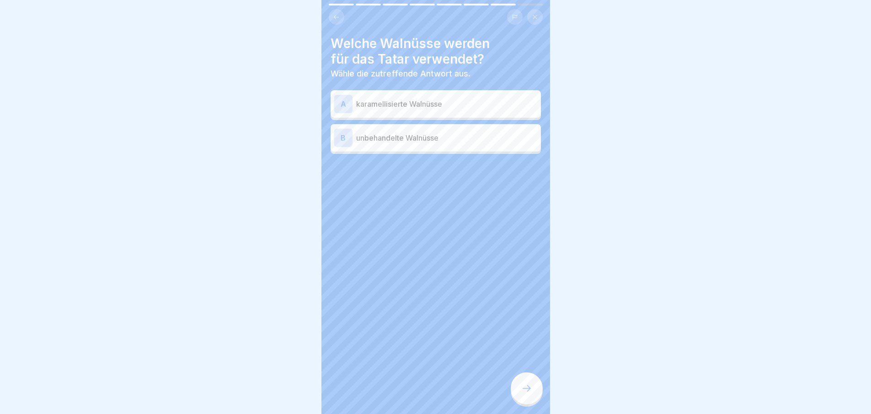
click at [419, 145] on div "B unbehandelte Walnüsse" at bounding box center [435, 138] width 203 height 18
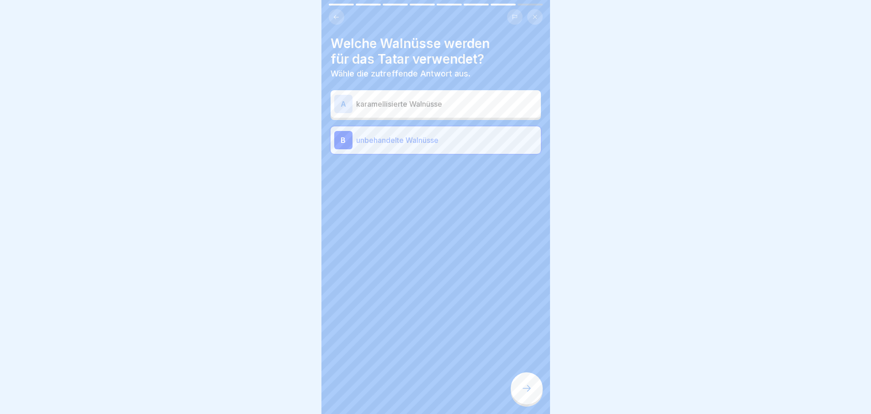
click at [529, 393] on icon at bounding box center [527, 387] width 11 height 11
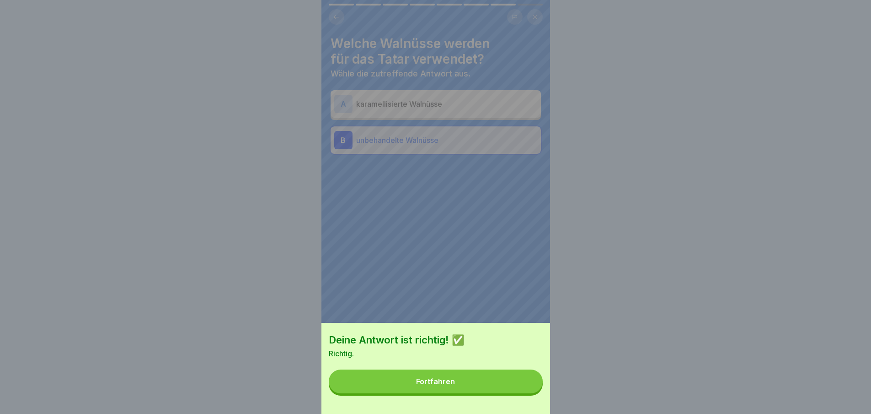
click at [519, 383] on button "Fortfahren" at bounding box center [436, 381] width 214 height 24
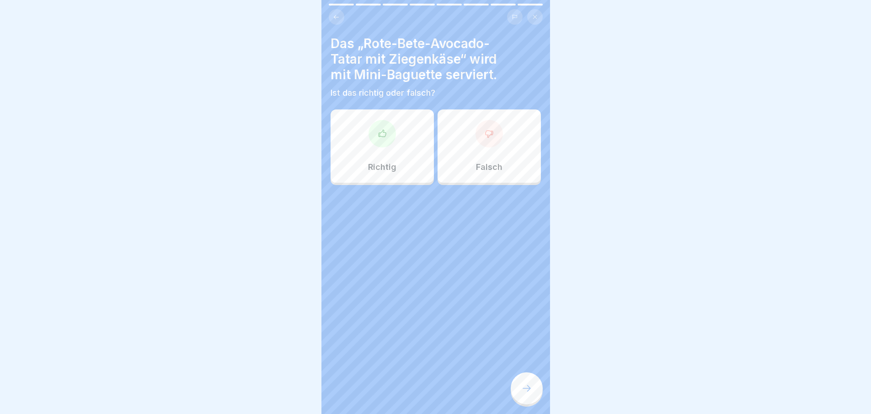
click at [391, 129] on div at bounding box center [382, 133] width 27 height 27
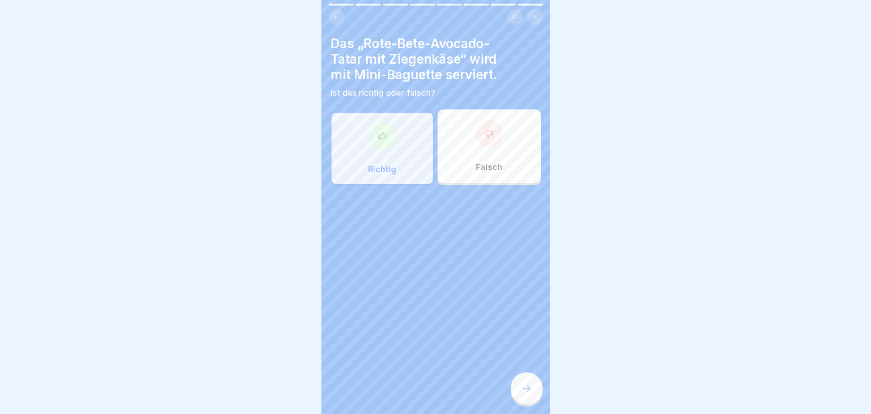
click at [528, 393] on icon at bounding box center [527, 387] width 11 height 11
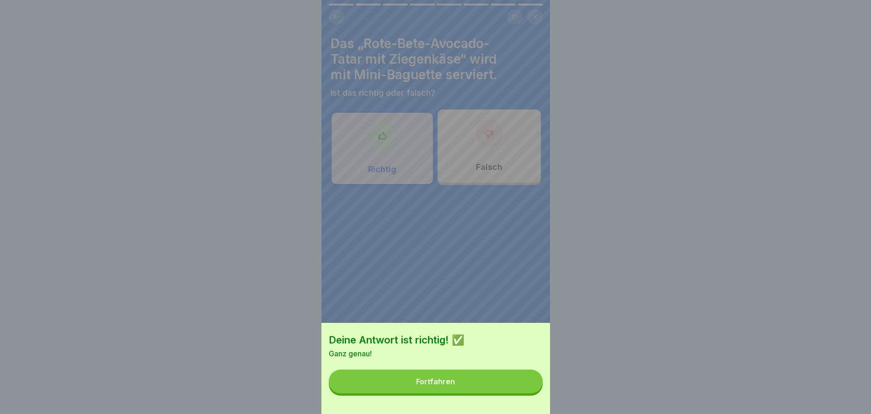
click at [508, 387] on button "Fortfahren" at bounding box center [436, 381] width 214 height 24
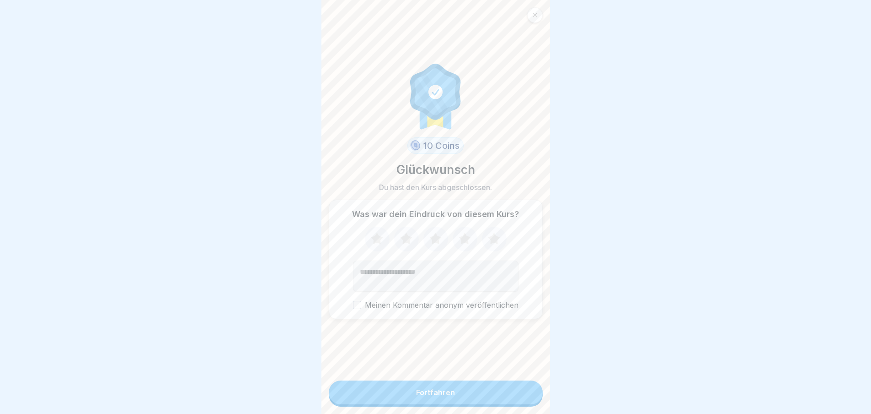
click at [495, 395] on button "Fortfahren" at bounding box center [436, 392] width 214 height 24
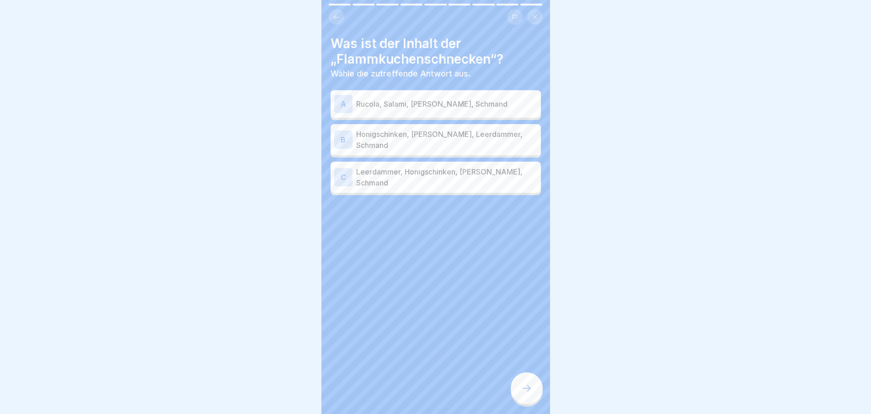
click at [430, 142] on p "Honigschinken, [PERSON_NAME], Leerdammer, Schmand" at bounding box center [446, 140] width 181 height 22
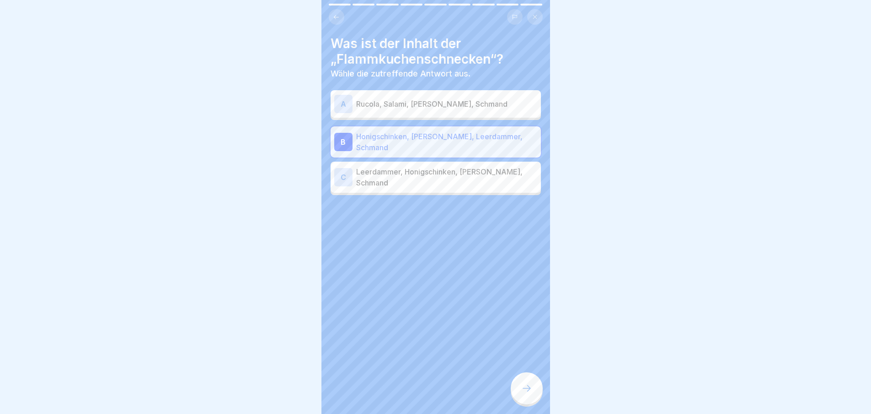
click at [534, 394] on div at bounding box center [527, 388] width 32 height 32
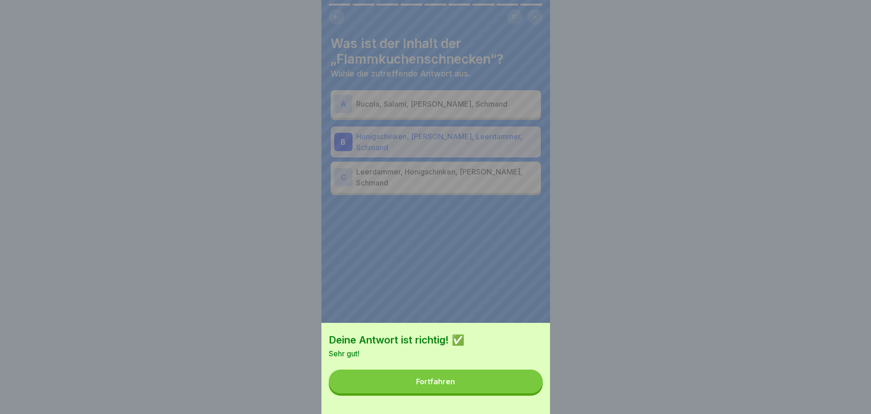
click at [529, 393] on button "Fortfahren" at bounding box center [436, 381] width 214 height 24
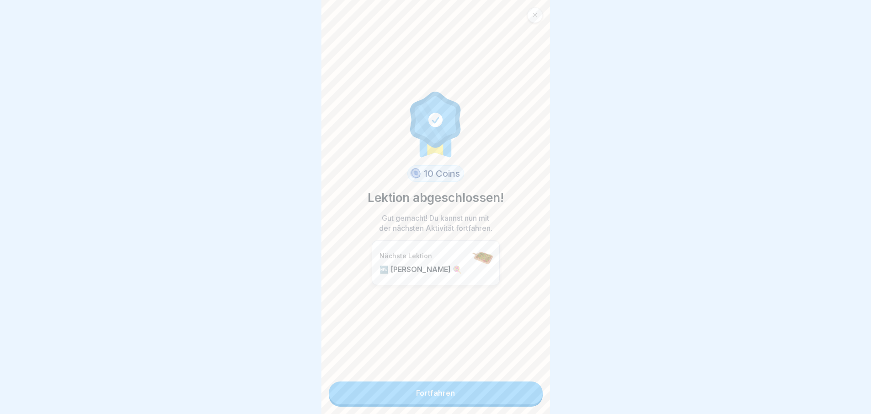
click at [511, 396] on link "Fortfahren" at bounding box center [436, 392] width 214 height 23
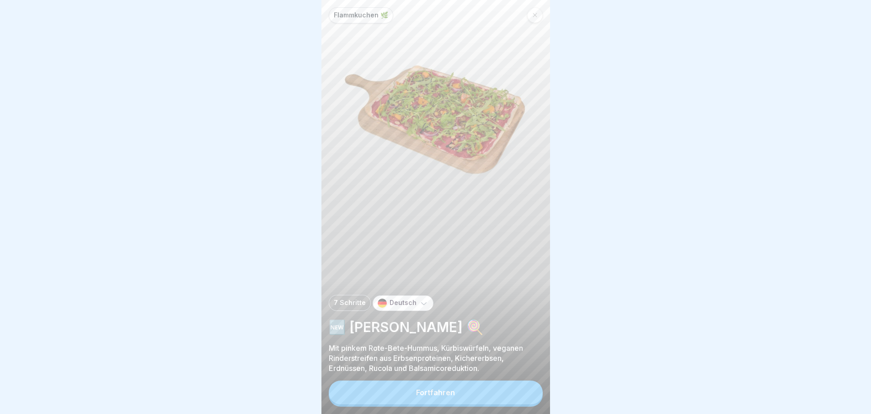
click at [508, 393] on button "Fortfahren" at bounding box center [436, 392] width 214 height 24
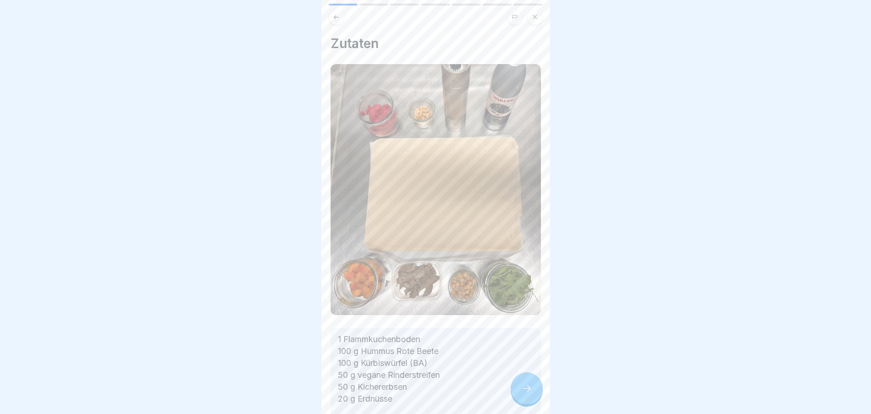
click at [528, 389] on div at bounding box center [527, 388] width 32 height 32
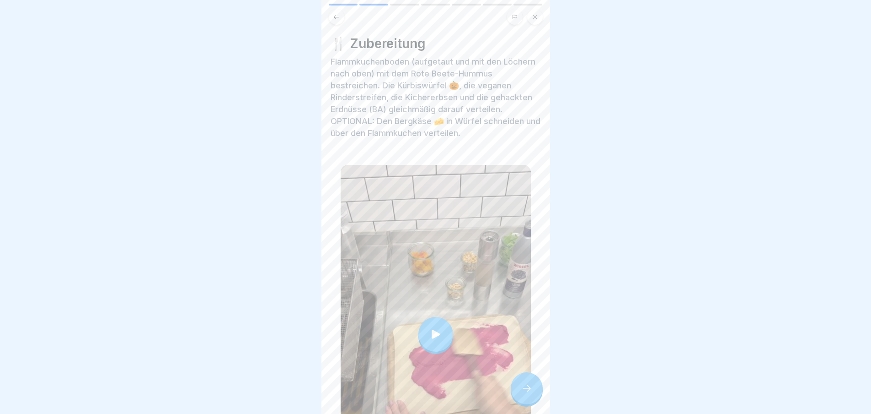
click at [528, 389] on div at bounding box center [527, 388] width 32 height 32
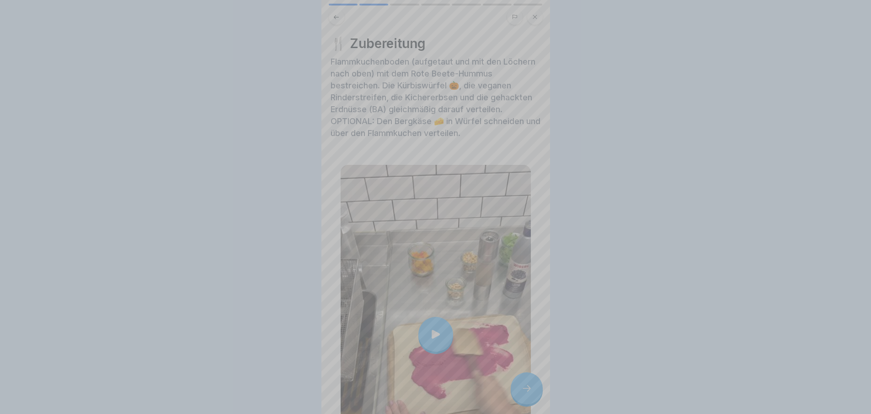
click at [528, 389] on video at bounding box center [436, 207] width 229 height 414
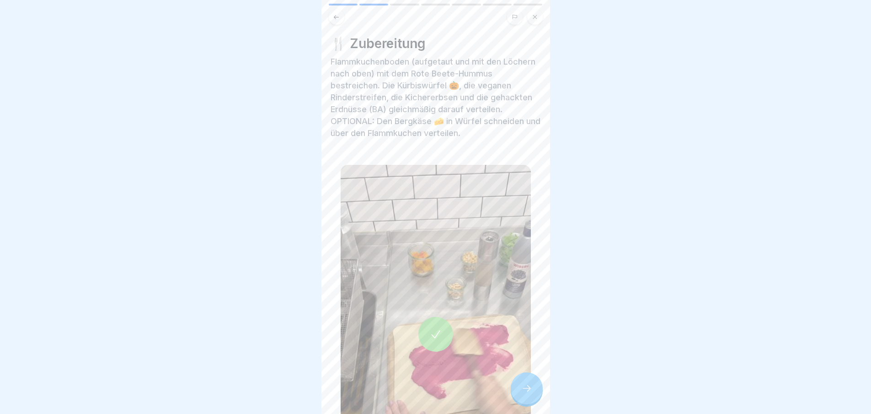
click at [529, 388] on div at bounding box center [527, 388] width 32 height 32
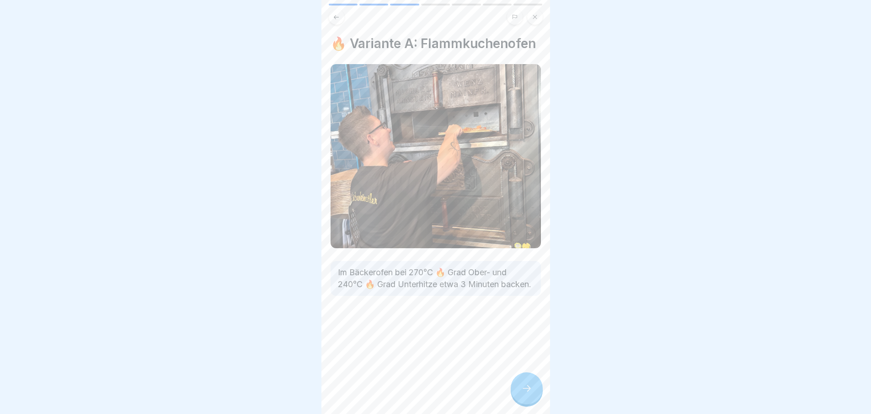
click at [529, 388] on div at bounding box center [527, 388] width 32 height 32
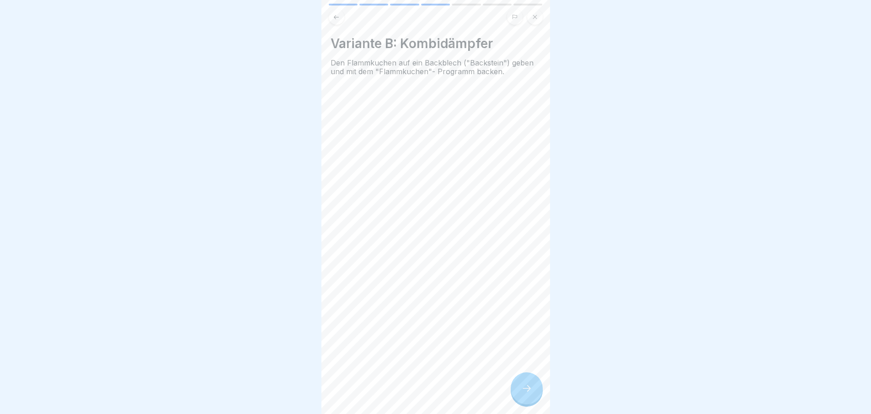
click at [529, 388] on div at bounding box center [527, 388] width 32 height 32
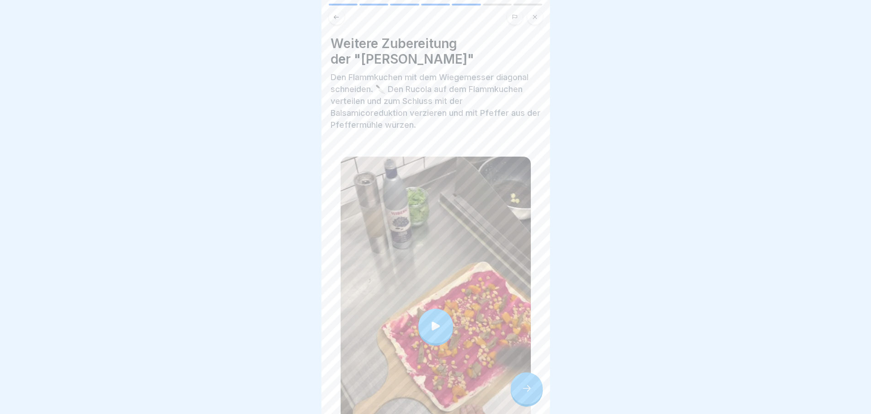
click at [529, 388] on div at bounding box center [527, 388] width 32 height 32
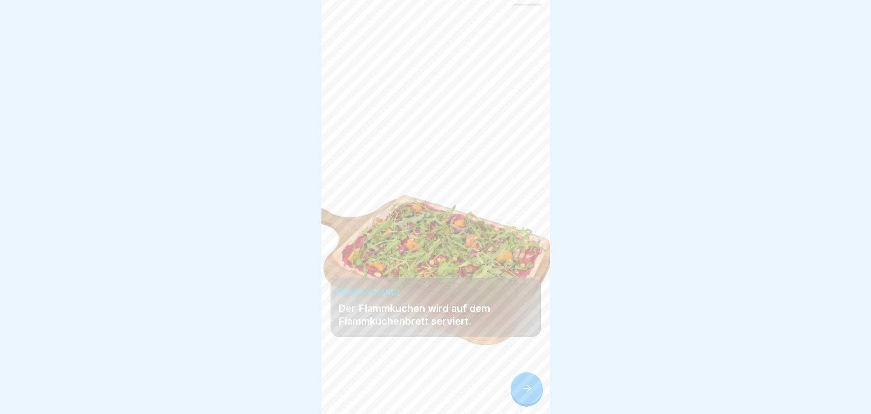
click at [529, 388] on div at bounding box center [527, 388] width 32 height 32
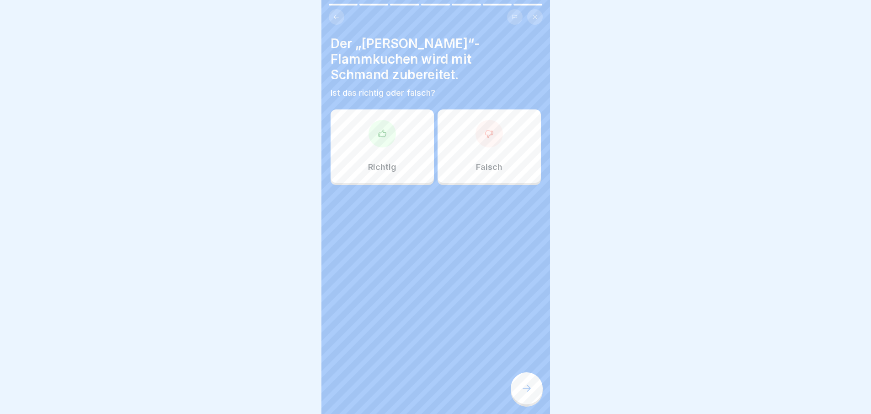
click at [529, 388] on div at bounding box center [527, 388] width 32 height 32
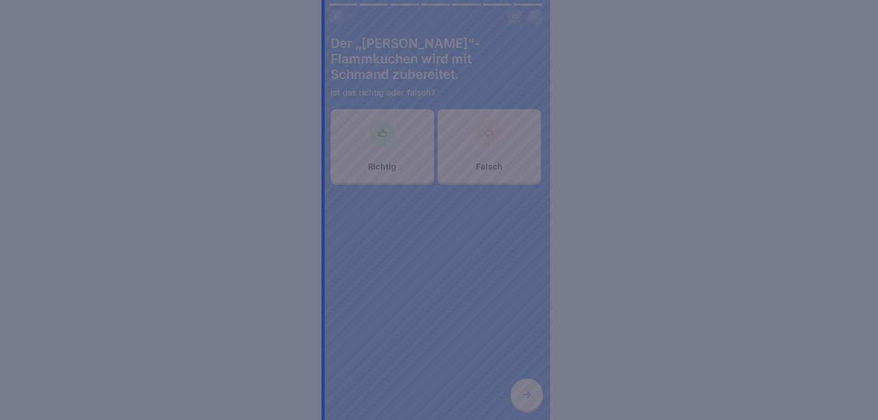
click at [529, 388] on div at bounding box center [439, 210] width 878 height 420
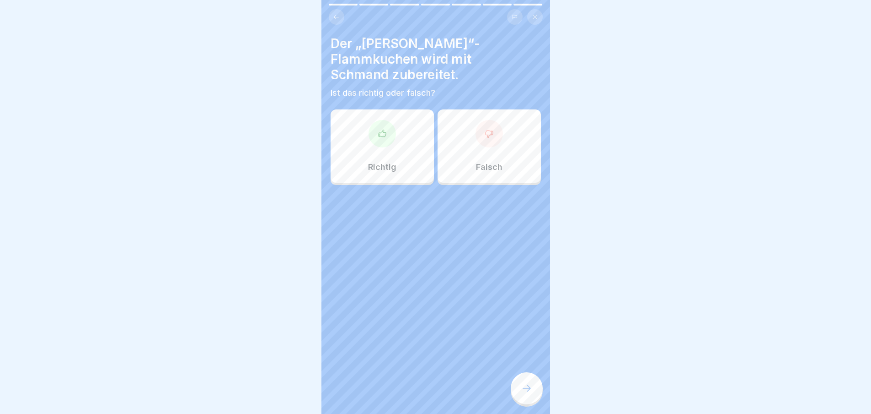
click at [505, 147] on div "Falsch" at bounding box center [489, 145] width 103 height 73
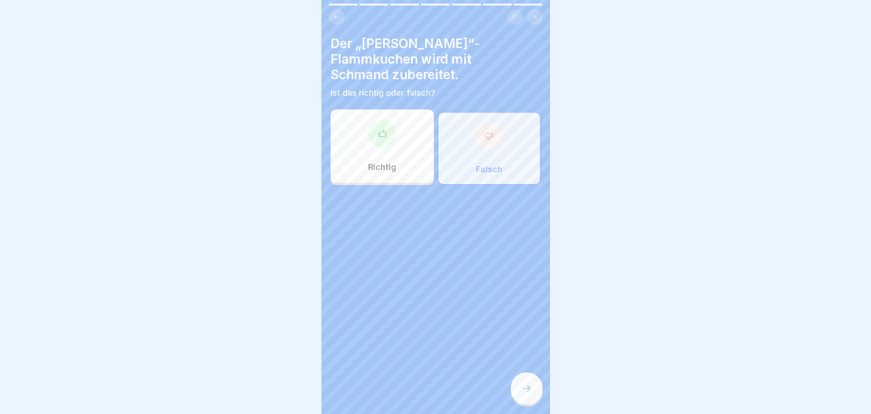
click at [536, 390] on div at bounding box center [527, 388] width 32 height 32
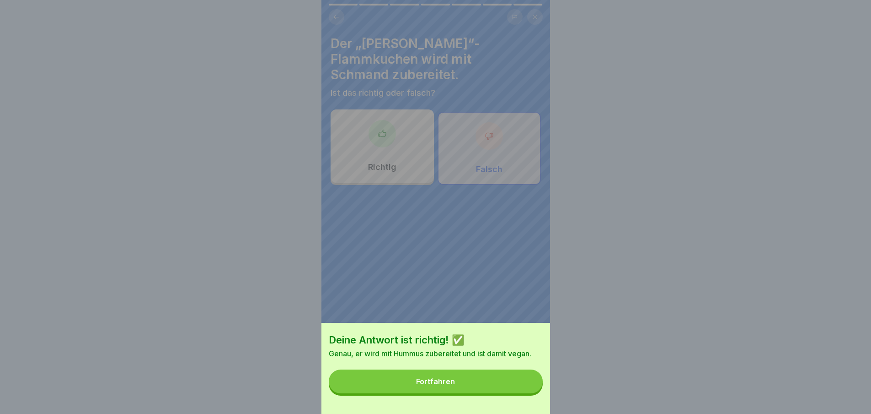
click at [534, 393] on button "Fortfahren" at bounding box center [436, 381] width 214 height 24
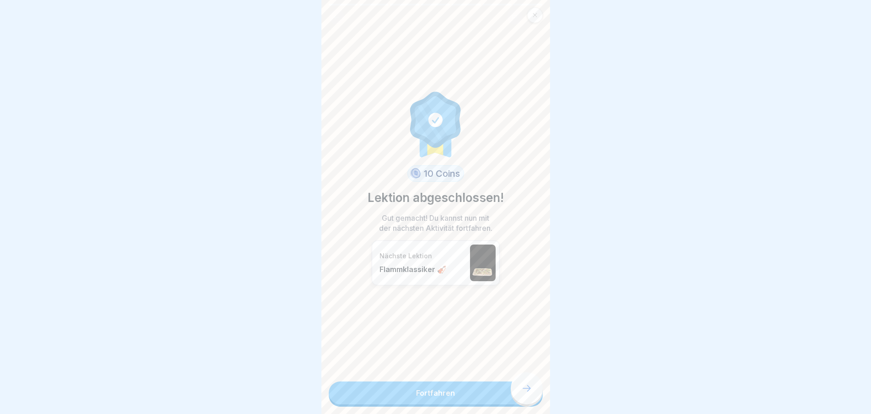
click at [506, 395] on link "Fortfahren" at bounding box center [436, 392] width 214 height 23
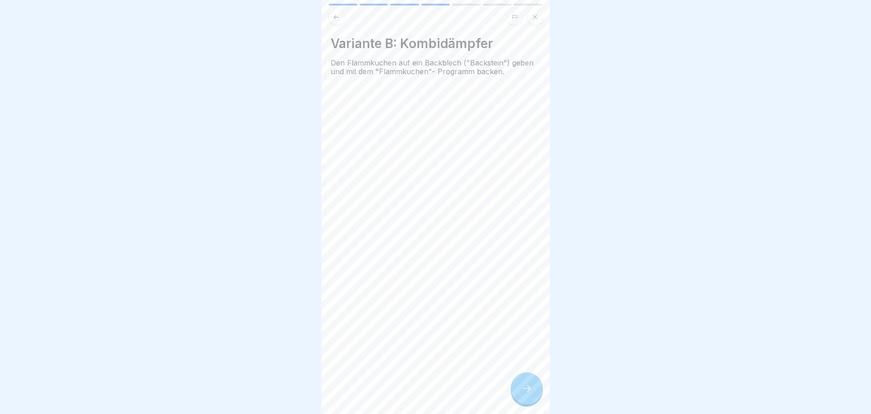
click at [506, 395] on div "Variante B: Kombidämpfer Den Flammkuchen auf ein Backblech ("Backstein") geben …" at bounding box center [436, 207] width 229 height 414
click at [529, 393] on icon at bounding box center [527, 387] width 11 height 11
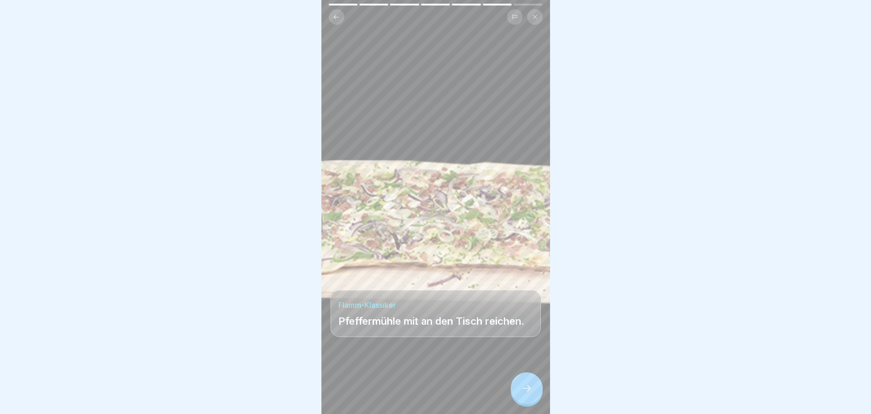
click at [529, 391] on icon at bounding box center [527, 388] width 8 height 6
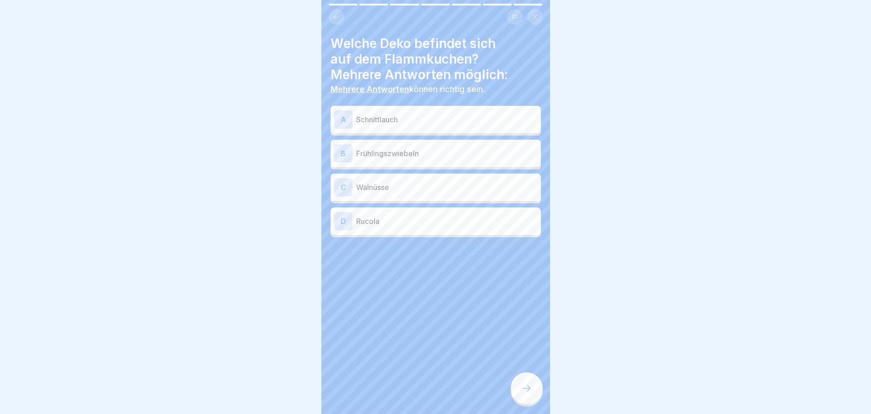
click at [529, 393] on icon at bounding box center [527, 387] width 11 height 11
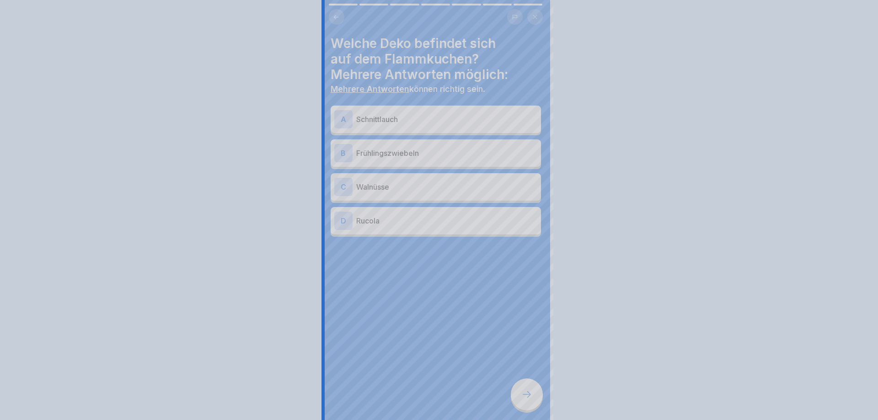
click at [529, 395] on div at bounding box center [439, 210] width 878 height 420
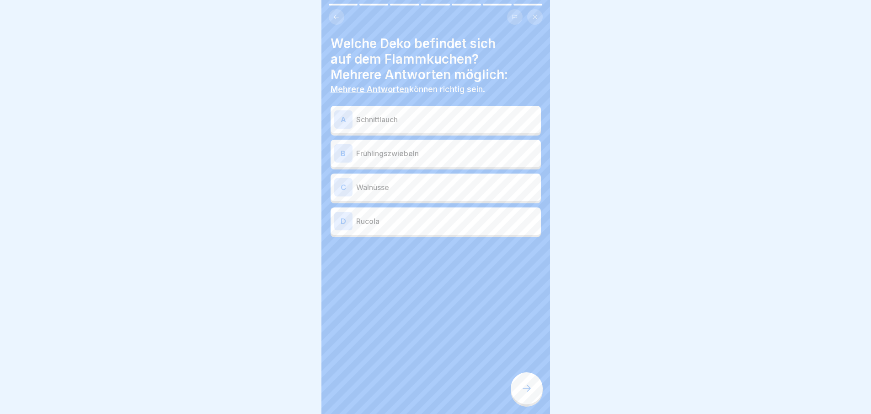
click at [529, 391] on icon at bounding box center [527, 388] width 8 height 6
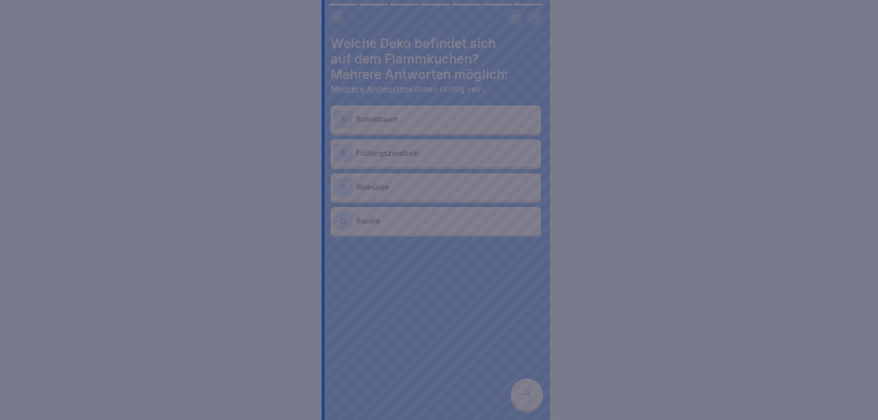
click at [529, 395] on div at bounding box center [439, 210] width 878 height 420
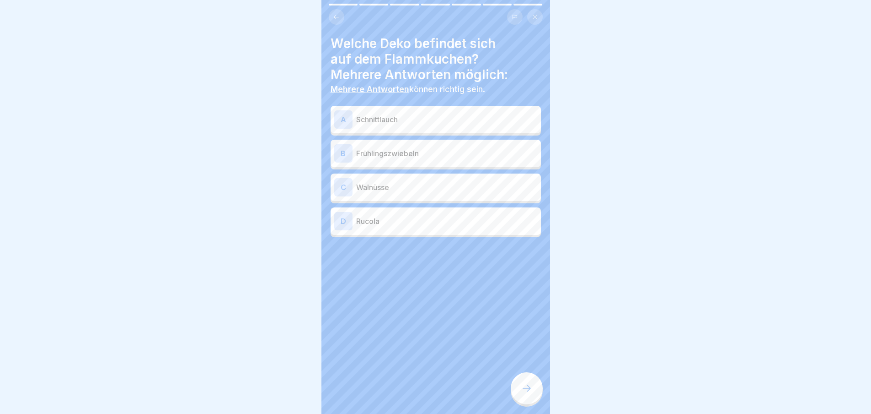
click at [383, 117] on p "Schnittlauch" at bounding box center [446, 119] width 181 height 11
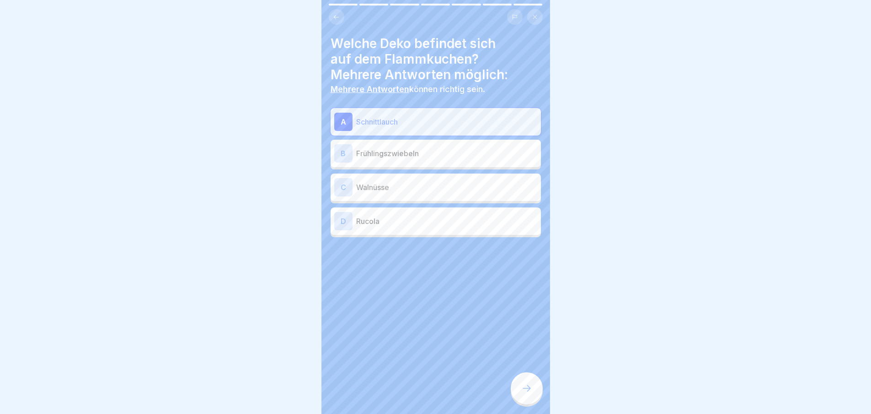
click at [394, 124] on p "Schnittlauch" at bounding box center [446, 121] width 181 height 11
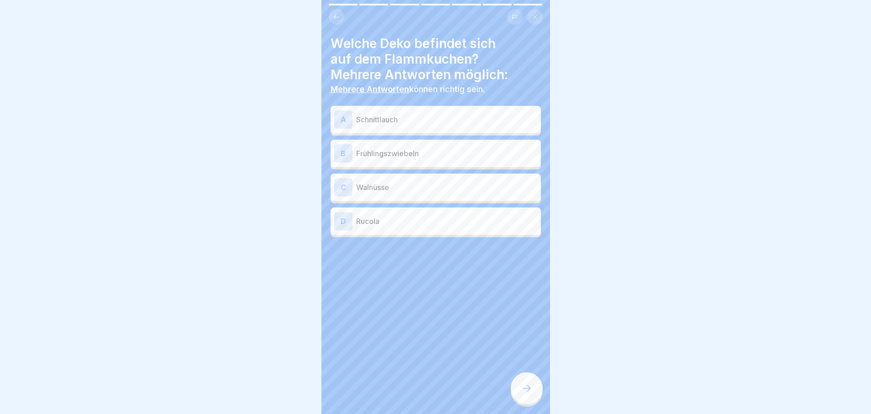
click at [394, 158] on p "Frühlingszwiebeln" at bounding box center [446, 153] width 181 height 11
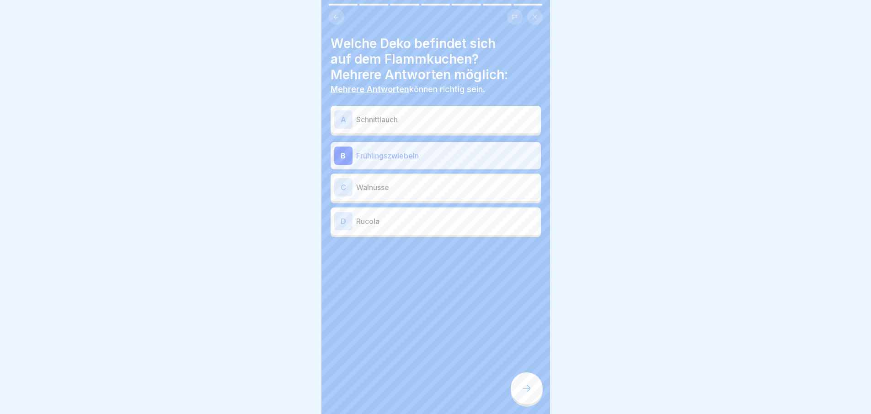
click at [408, 190] on p "Walnüsse" at bounding box center [446, 187] width 181 height 11
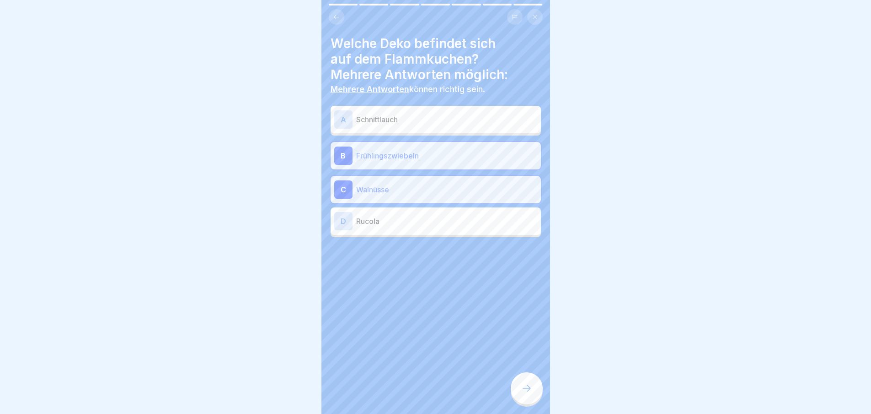
click at [393, 226] on p "Rucola" at bounding box center [446, 220] width 181 height 11
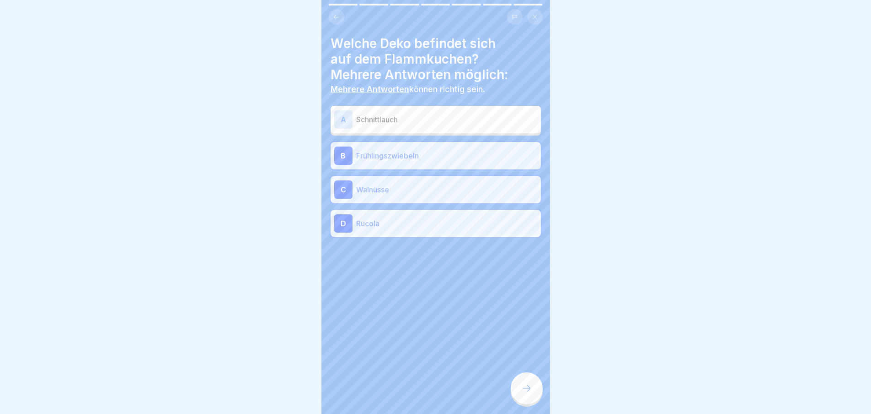
click at [525, 393] on icon at bounding box center [527, 387] width 11 height 11
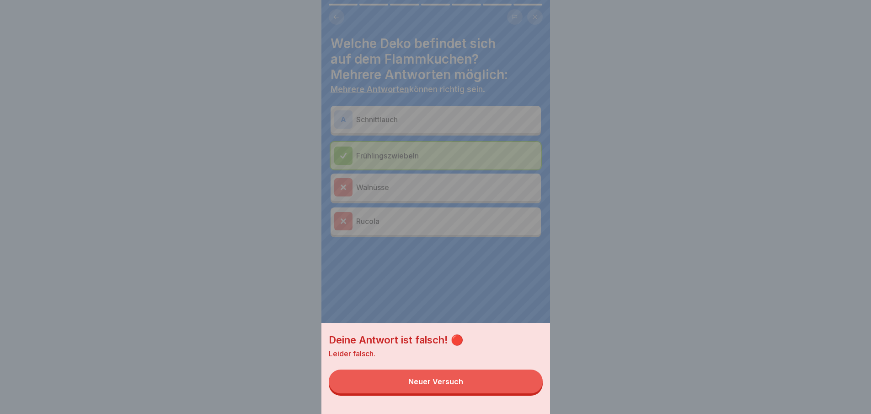
click at [520, 387] on button "Neuer Versuch" at bounding box center [436, 381] width 214 height 24
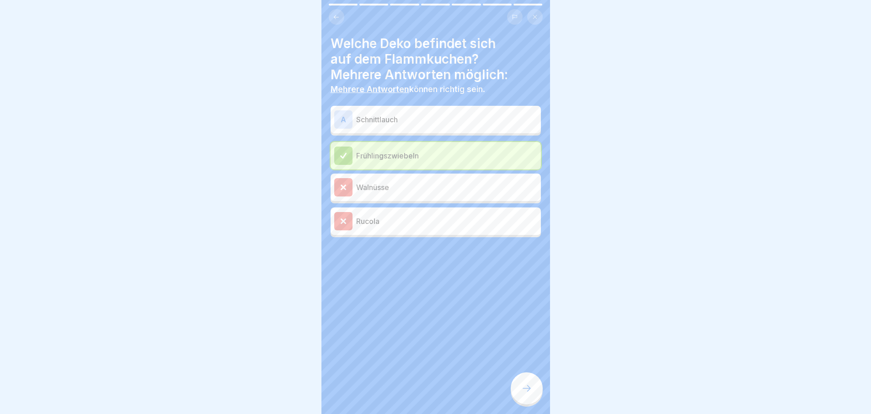
click at [524, 390] on icon at bounding box center [527, 387] width 11 height 11
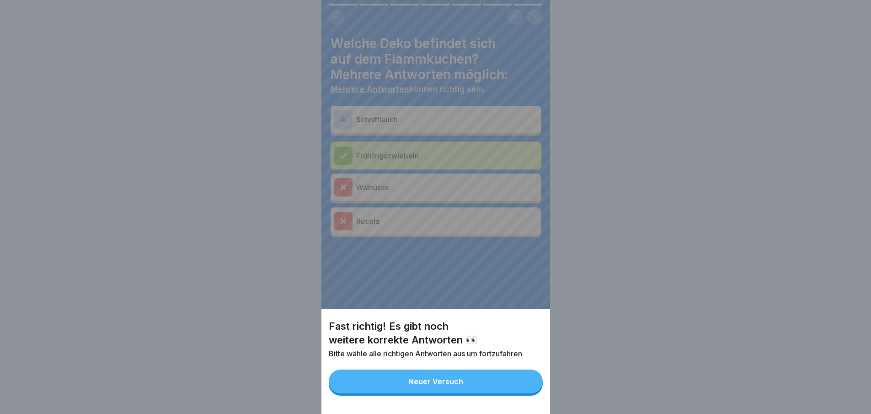
click at [523, 391] on button "Neuer Versuch" at bounding box center [436, 381] width 214 height 24
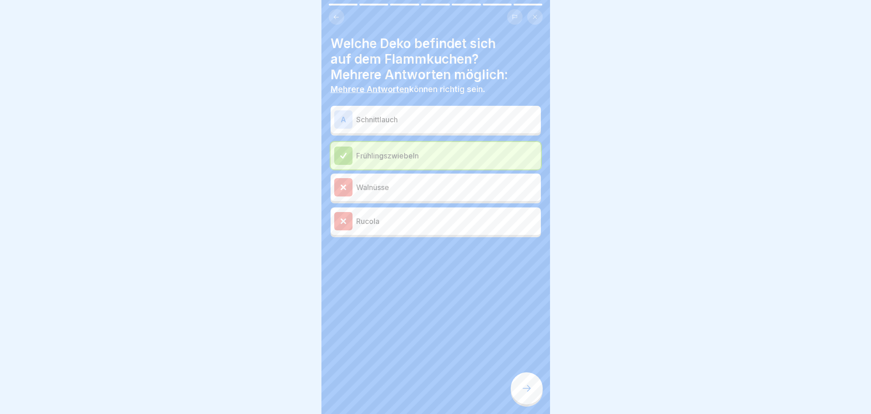
click at [523, 391] on icon at bounding box center [527, 387] width 11 height 11
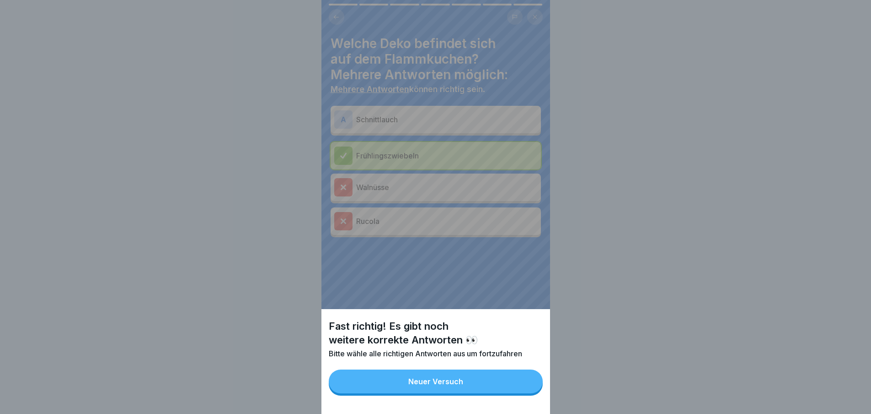
click at [523, 391] on button "Neuer Versuch" at bounding box center [436, 381] width 214 height 24
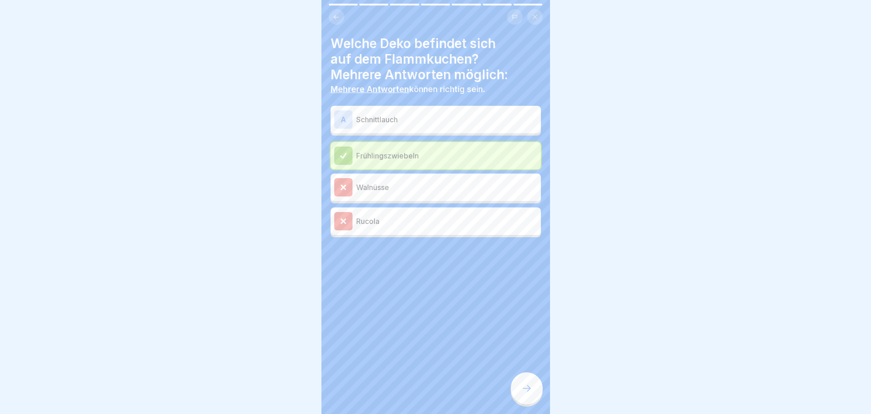
click at [433, 228] on div "Rucola" at bounding box center [435, 221] width 203 height 18
click at [424, 216] on p "Rucola" at bounding box center [446, 220] width 181 height 11
click at [394, 118] on p "Schnittlauch" at bounding box center [446, 119] width 181 height 11
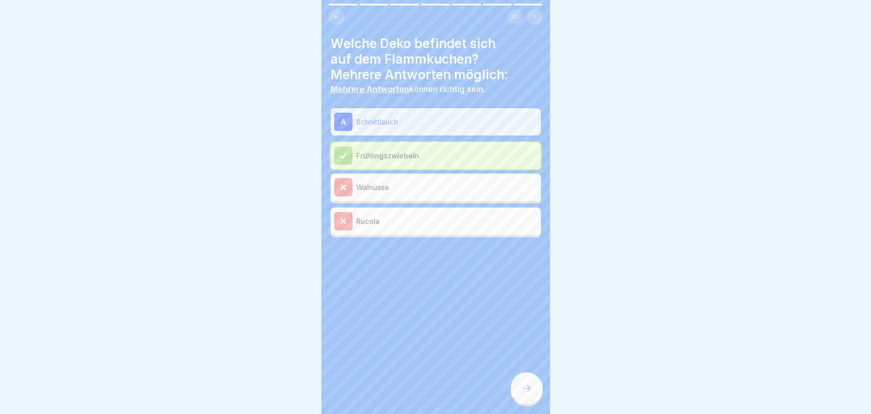
click at [538, 398] on div at bounding box center [527, 388] width 32 height 32
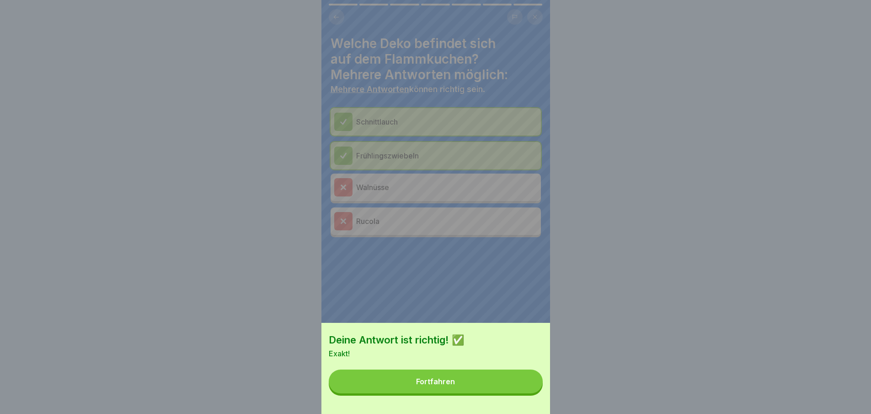
click at [519, 393] on button "Fortfahren" at bounding box center [436, 381] width 214 height 24
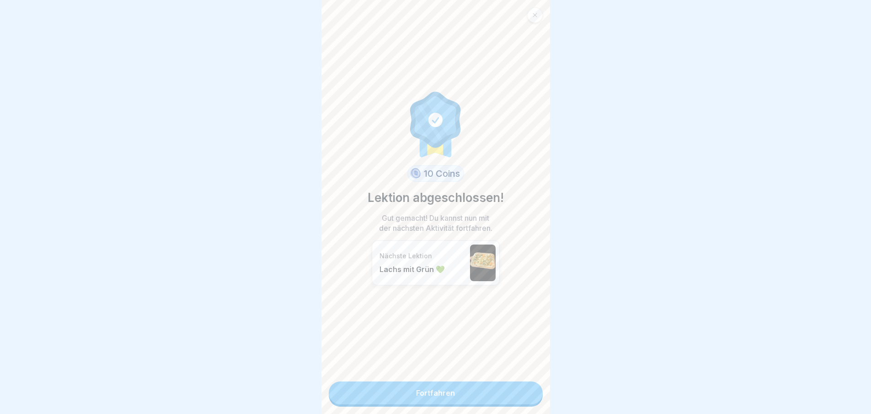
click at [489, 386] on link "Fortfahren" at bounding box center [436, 392] width 214 height 23
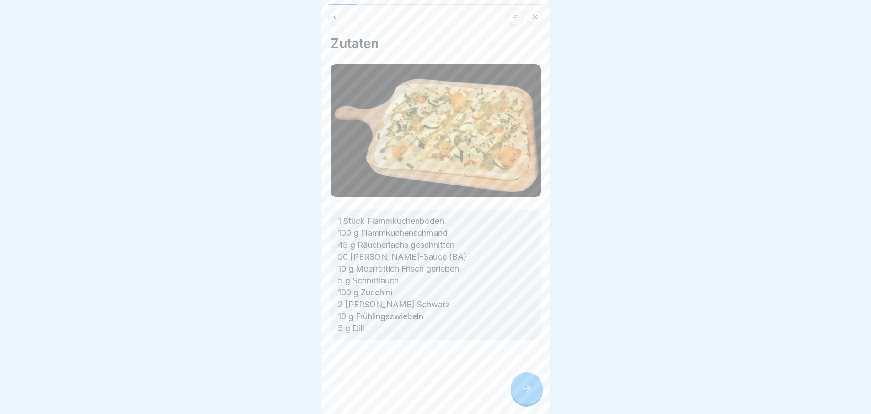
click at [489, 386] on div at bounding box center [436, 366] width 210 height 55
click at [519, 391] on div at bounding box center [527, 388] width 32 height 32
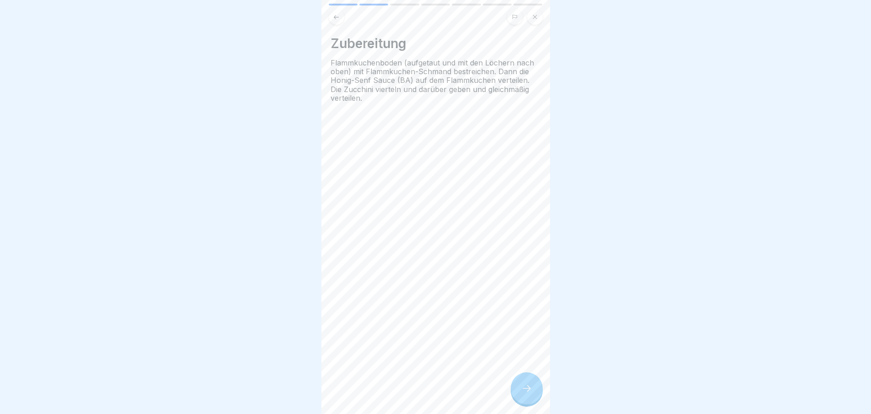
click at [521, 388] on div at bounding box center [527, 388] width 32 height 32
click at [522, 390] on div at bounding box center [527, 388] width 32 height 32
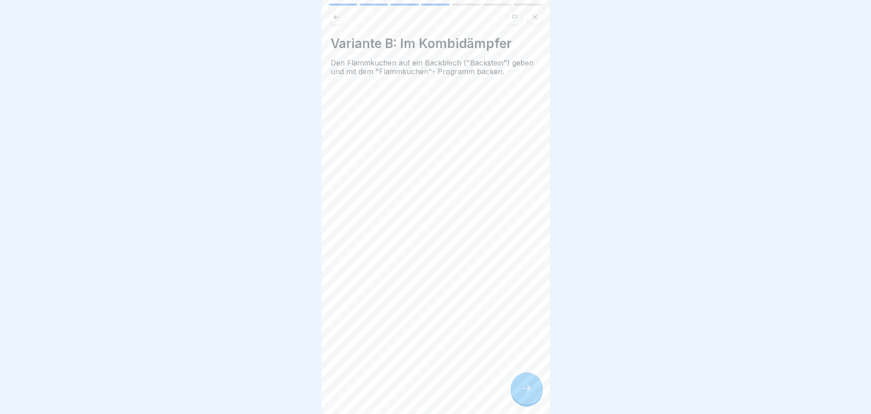
click at [524, 390] on div at bounding box center [527, 388] width 32 height 32
click at [524, 390] on icon at bounding box center [527, 387] width 11 height 11
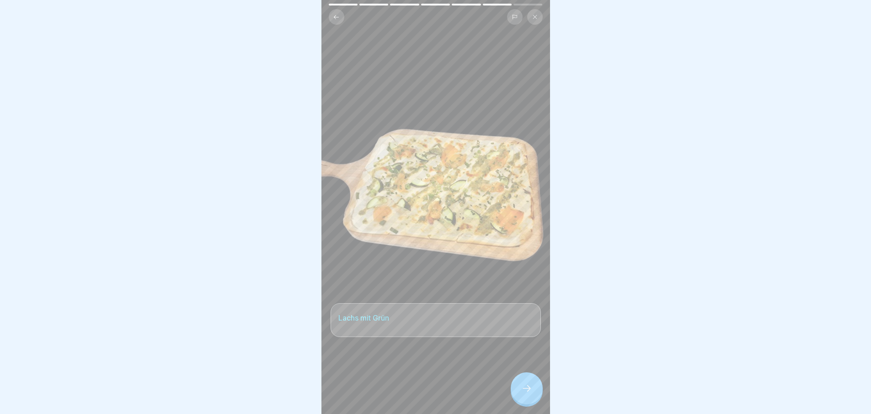
click at [524, 390] on icon at bounding box center [527, 387] width 11 height 11
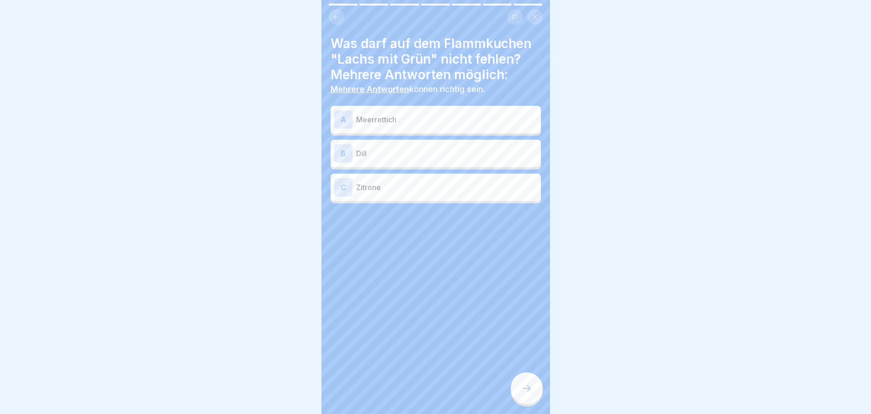
click at [524, 390] on icon at bounding box center [527, 387] width 11 height 11
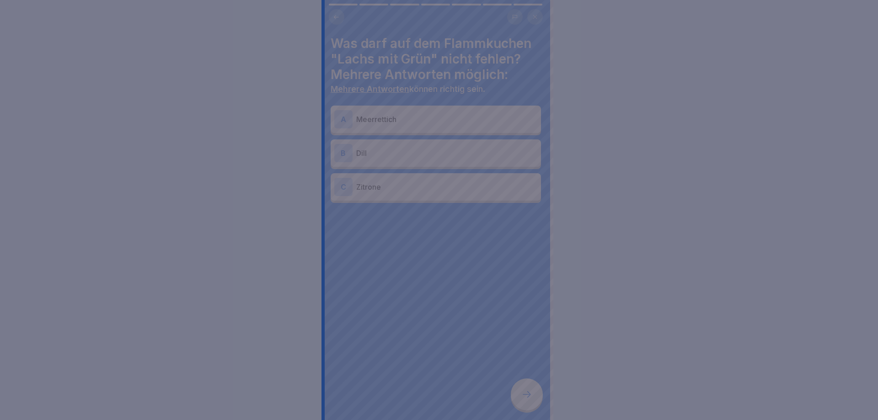
click at [524, 390] on div at bounding box center [439, 210] width 878 height 420
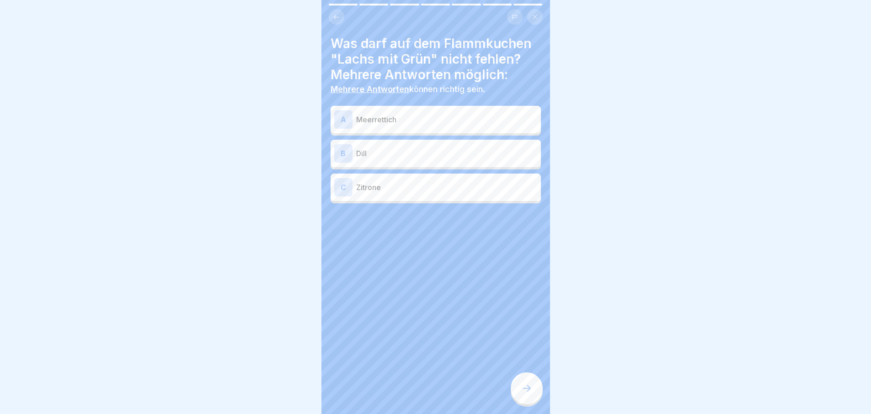
click at [415, 119] on p "Meerrettich" at bounding box center [446, 119] width 181 height 11
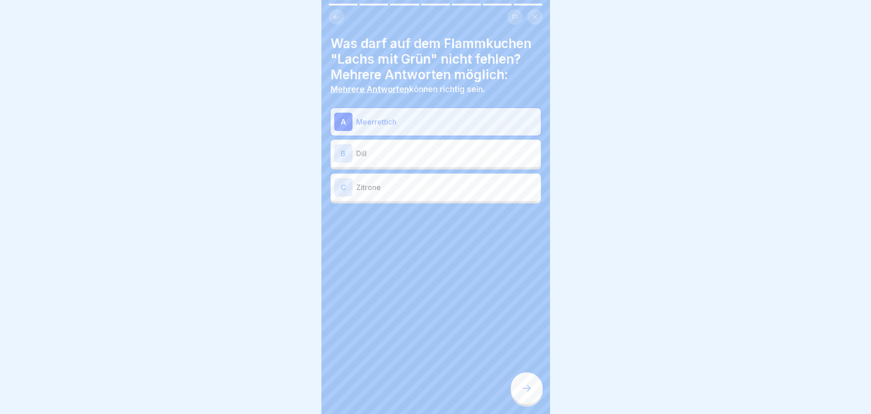
click at [414, 154] on p "Dill" at bounding box center [446, 153] width 181 height 11
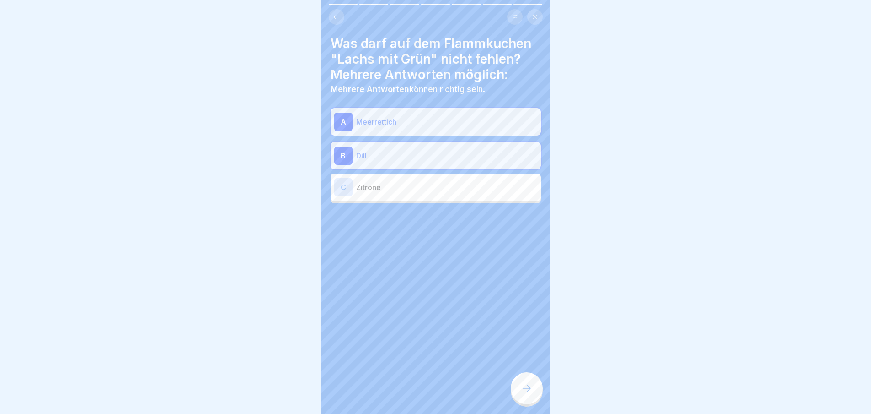
click at [532, 393] on icon at bounding box center [527, 387] width 11 height 11
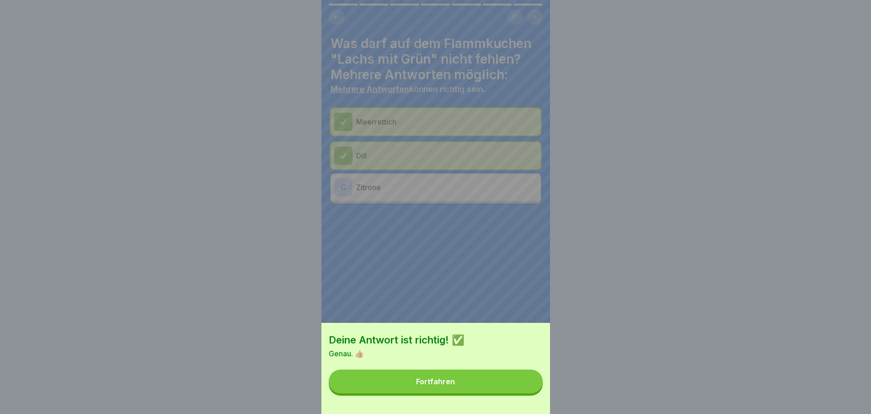
click at [532, 393] on button "Fortfahren" at bounding box center [436, 381] width 214 height 24
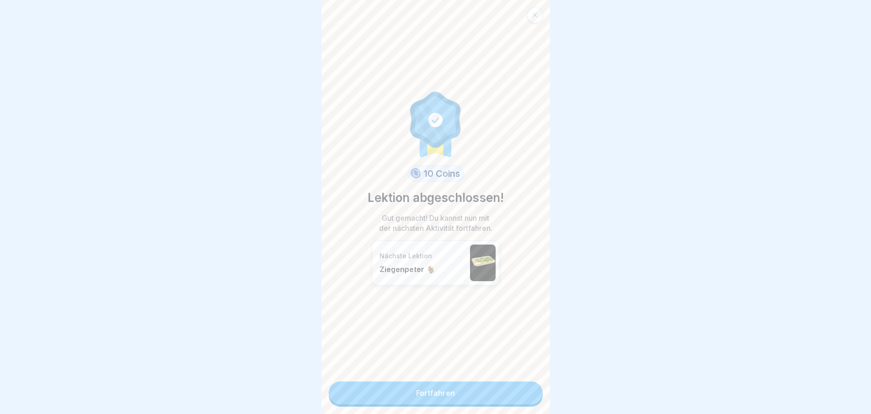
click at [532, 398] on link "Fortfahren" at bounding box center [436, 392] width 214 height 23
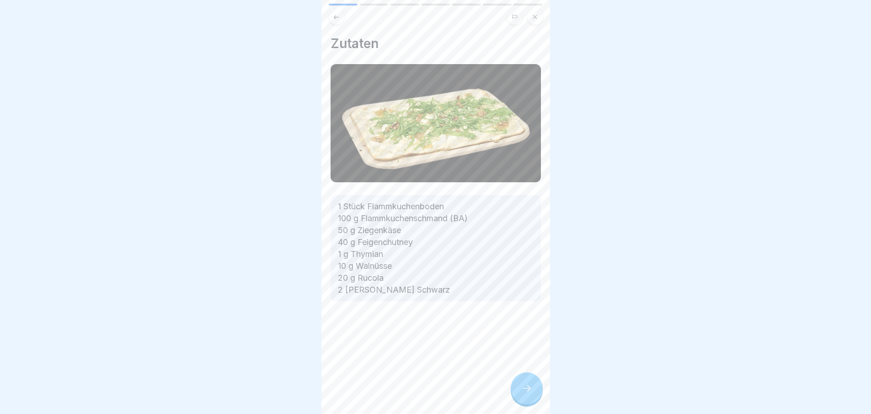
click at [518, 395] on div "Zutaten 1 Stück Flammkuchenboden 100 g Flammkuchenschmand (BA) 50 g Ziegenkäse …" at bounding box center [436, 207] width 229 height 414
click at [518, 395] on div at bounding box center [527, 388] width 32 height 32
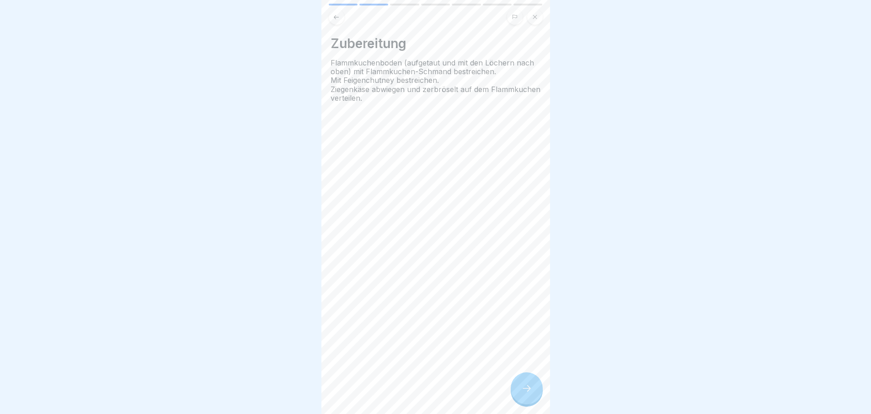
click at [522, 393] on icon at bounding box center [527, 387] width 11 height 11
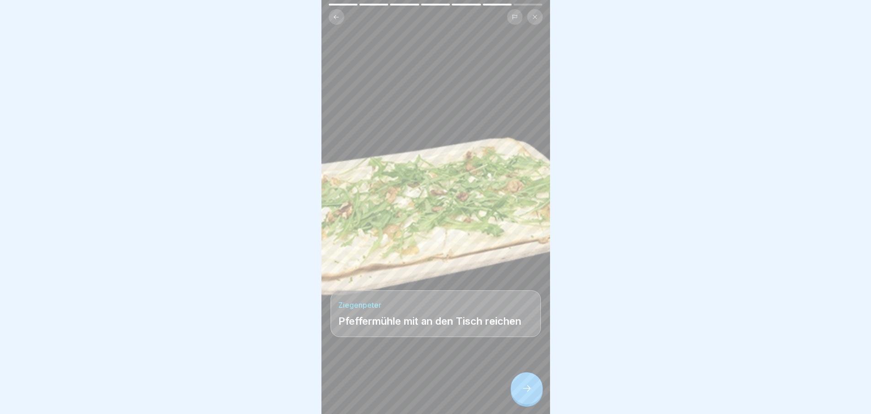
click at [522, 393] on icon at bounding box center [527, 387] width 11 height 11
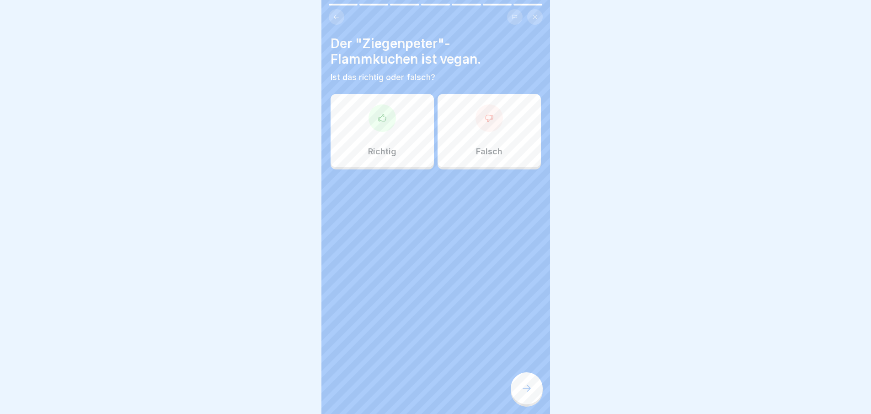
click at [522, 393] on icon at bounding box center [527, 387] width 11 height 11
click at [380, 122] on icon at bounding box center [382, 117] width 9 height 9
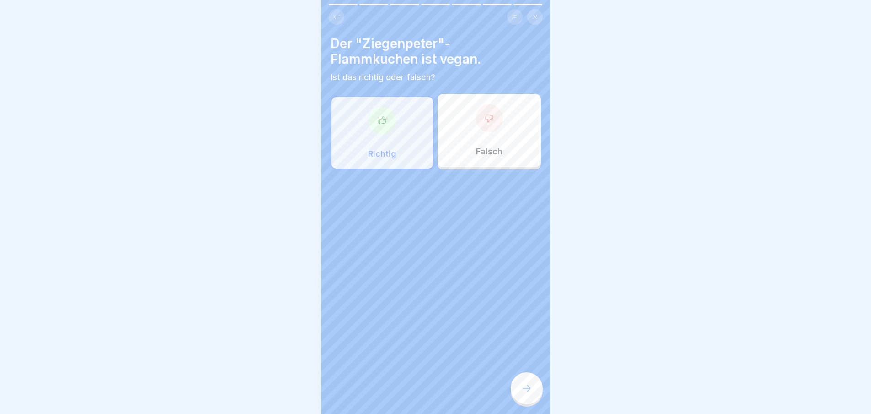
click at [516, 390] on div at bounding box center [527, 388] width 32 height 32
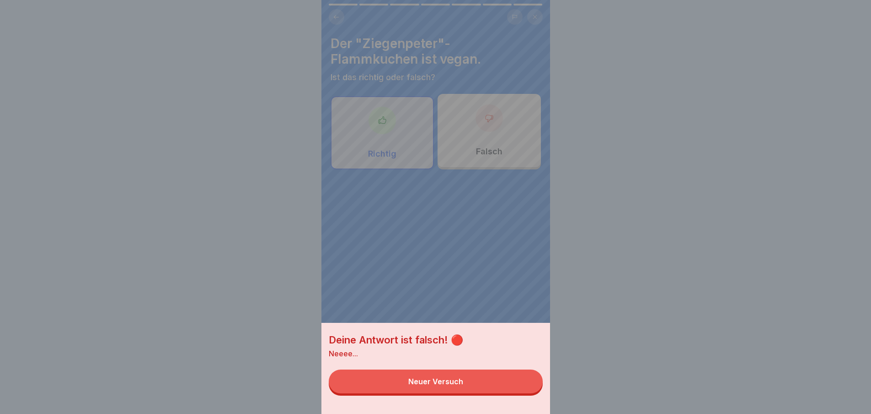
click at [516, 390] on button "Neuer Versuch" at bounding box center [436, 381] width 214 height 24
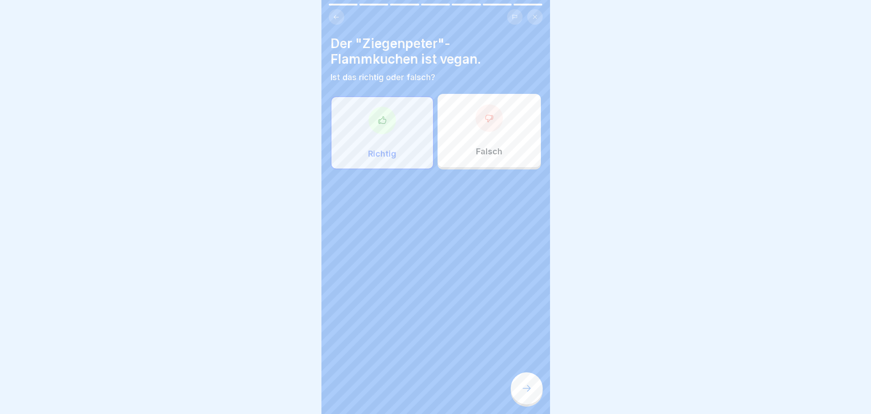
click at [490, 112] on div at bounding box center [489, 117] width 27 height 27
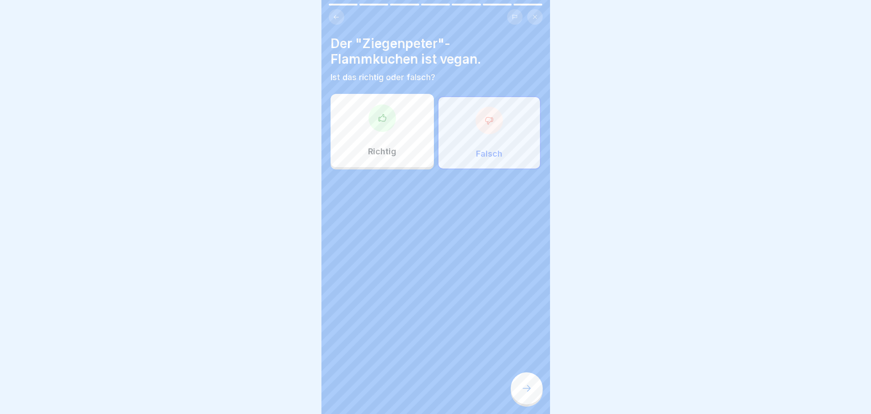
click at [521, 383] on div at bounding box center [527, 388] width 32 height 32
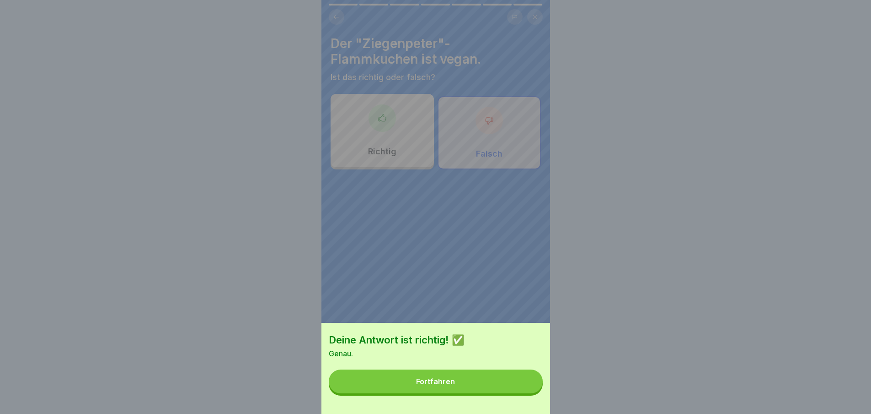
click at [516, 378] on button "Fortfahren" at bounding box center [436, 381] width 214 height 24
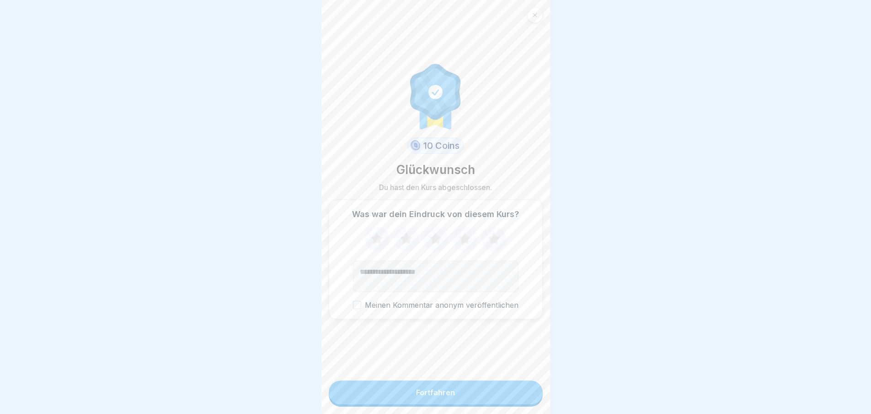
click at [501, 392] on button "Fortfahren" at bounding box center [436, 392] width 214 height 24
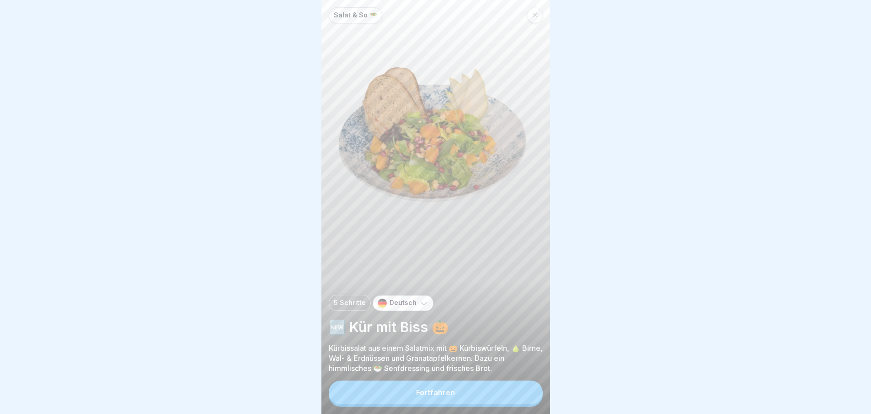
click at [500, 393] on button "Fortfahren" at bounding box center [436, 392] width 214 height 24
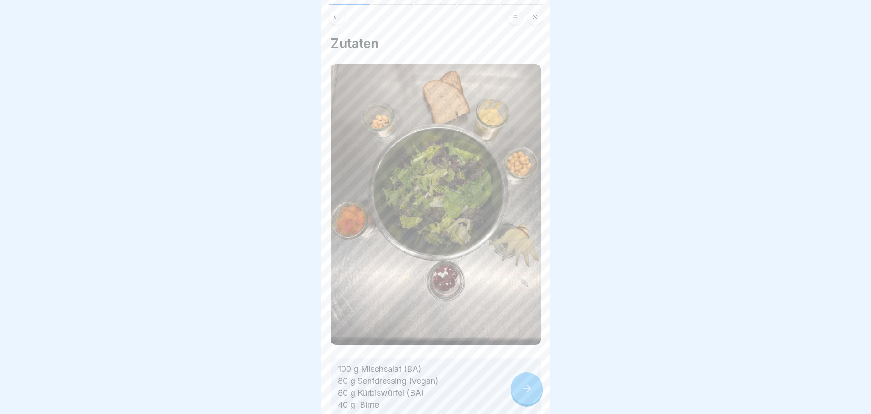
click at [531, 393] on icon at bounding box center [527, 387] width 11 height 11
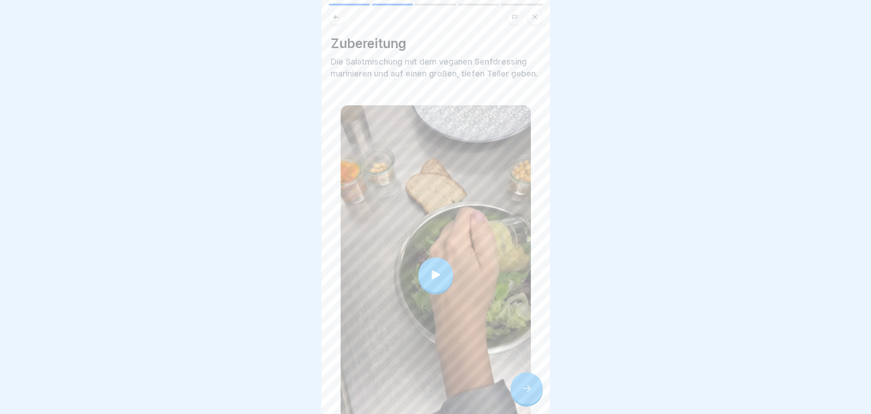
click at [530, 393] on icon at bounding box center [527, 387] width 11 height 11
click at [528, 389] on div at bounding box center [527, 388] width 32 height 32
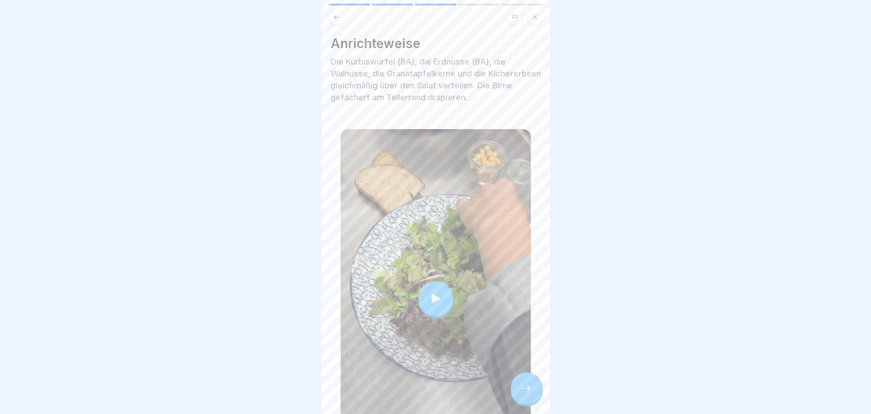
click at [528, 389] on div at bounding box center [527, 388] width 32 height 32
click at [528, 393] on icon at bounding box center [527, 387] width 11 height 11
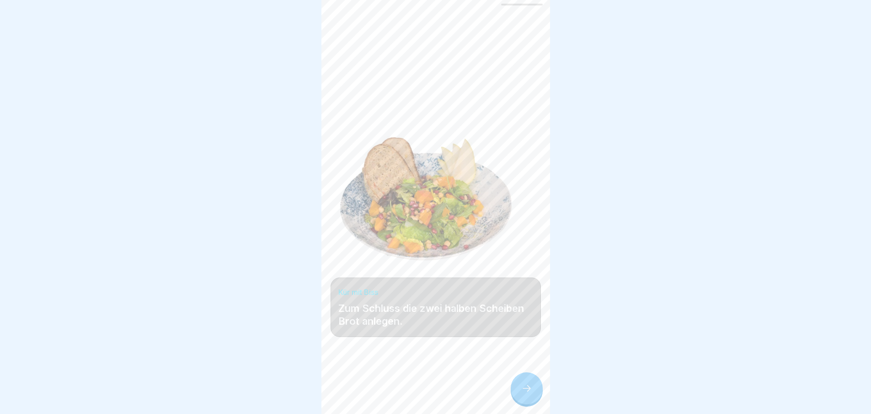
click at [528, 393] on icon at bounding box center [527, 387] width 11 height 11
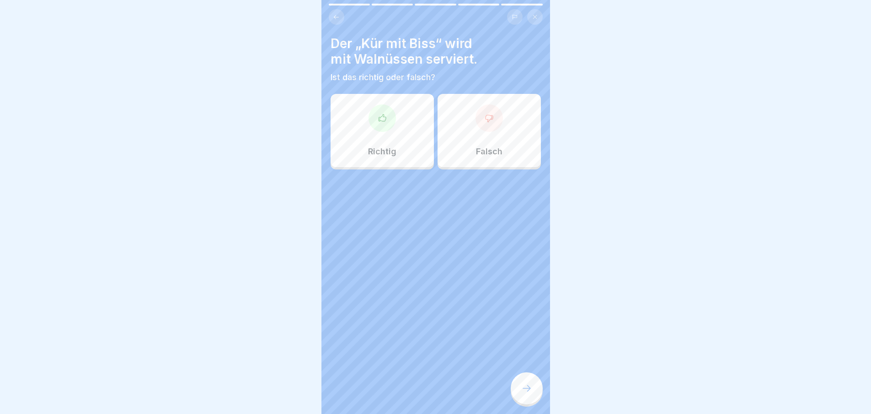
click at [528, 393] on icon at bounding box center [527, 387] width 11 height 11
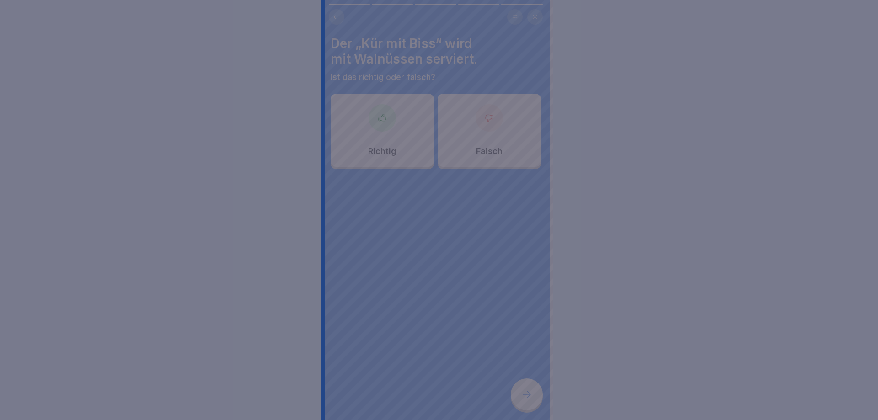
click at [528, 397] on div at bounding box center [439, 210] width 878 height 420
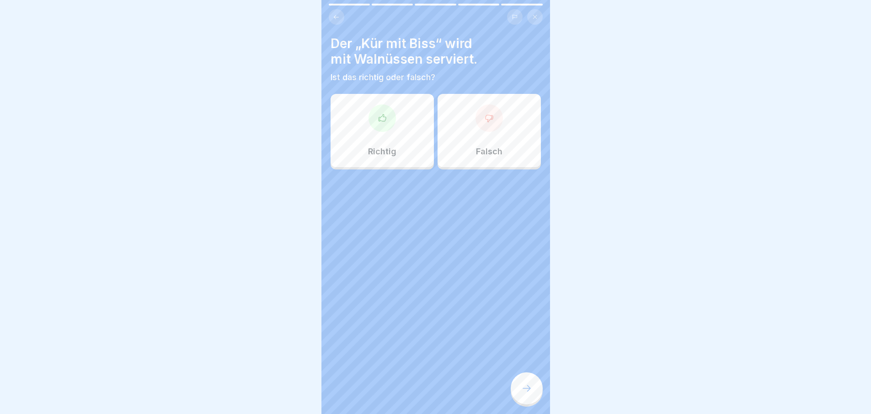
click at [398, 134] on div "Richtig" at bounding box center [382, 130] width 103 height 73
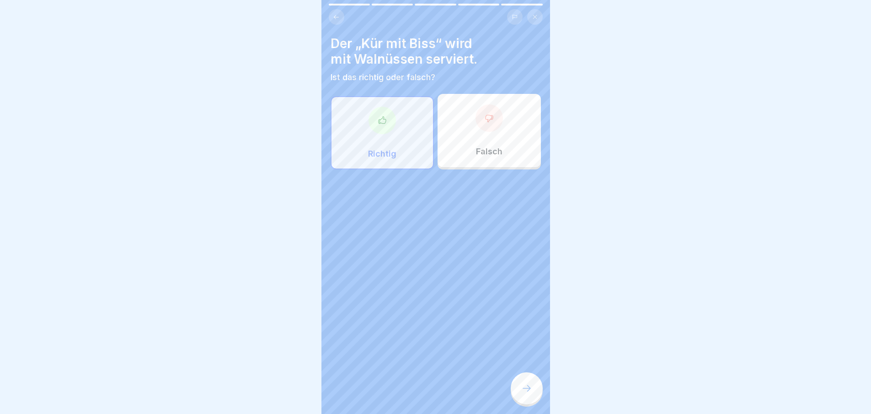
click at [528, 390] on div at bounding box center [527, 388] width 32 height 32
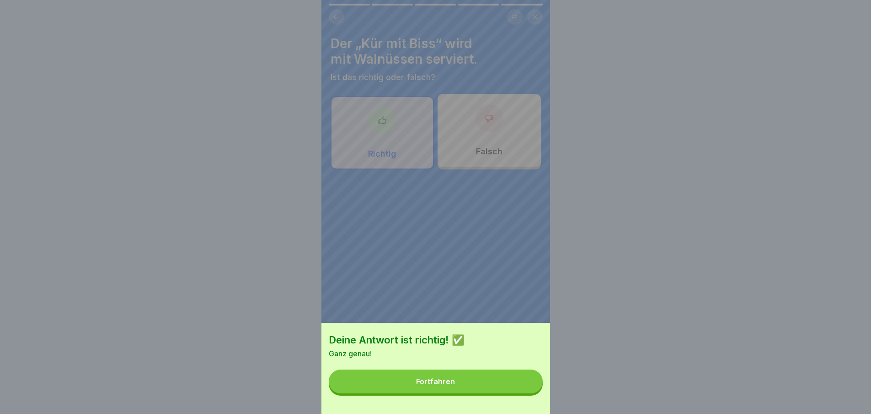
click at [523, 393] on button "Fortfahren" at bounding box center [436, 381] width 214 height 24
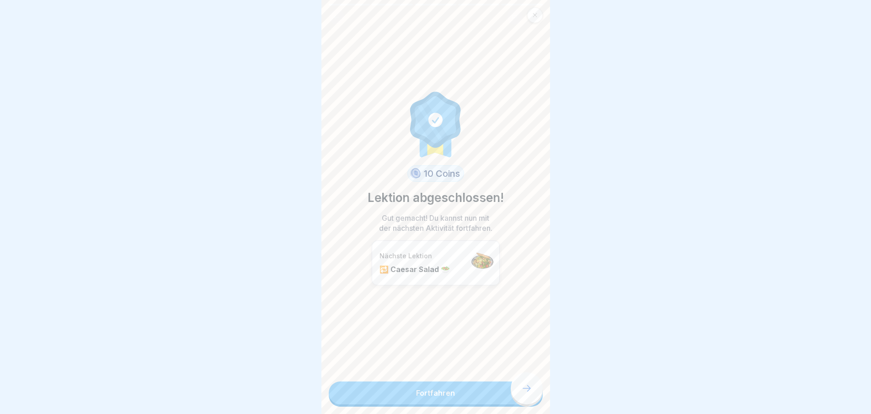
click at [522, 397] on link "Fortfahren" at bounding box center [436, 392] width 214 height 23
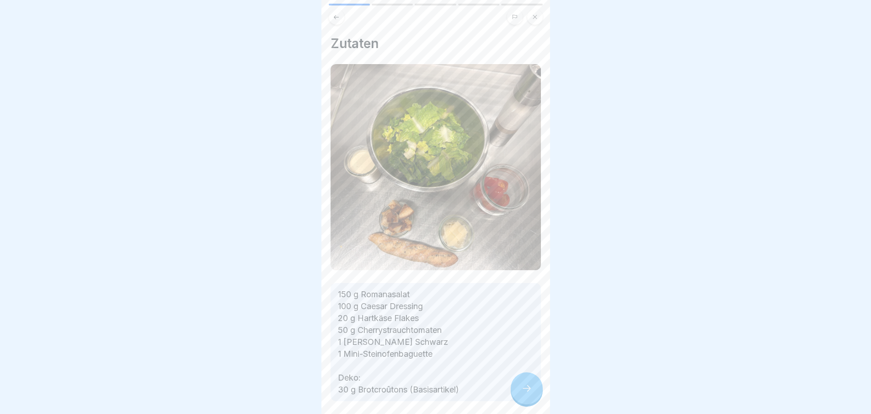
click at [520, 396] on div at bounding box center [527, 388] width 32 height 32
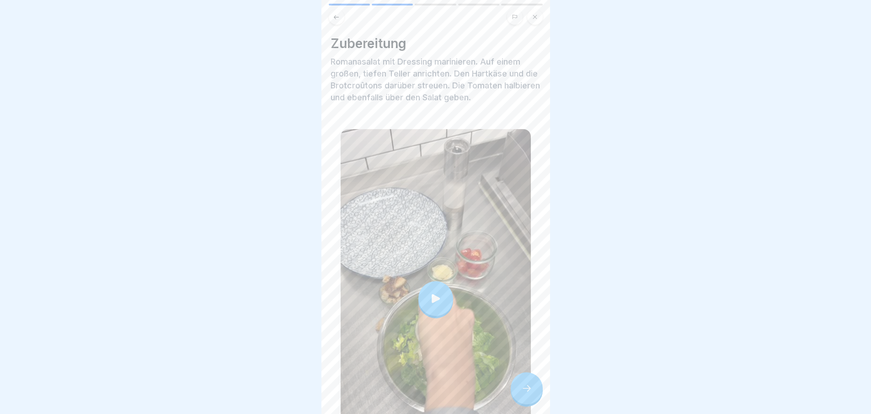
click at [520, 396] on div at bounding box center [527, 388] width 32 height 32
click at [519, 394] on div at bounding box center [527, 388] width 32 height 32
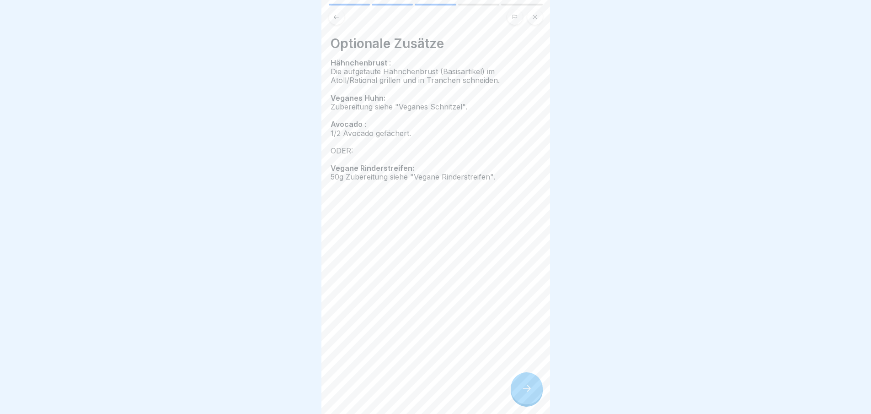
click at [528, 393] on icon at bounding box center [527, 387] width 11 height 11
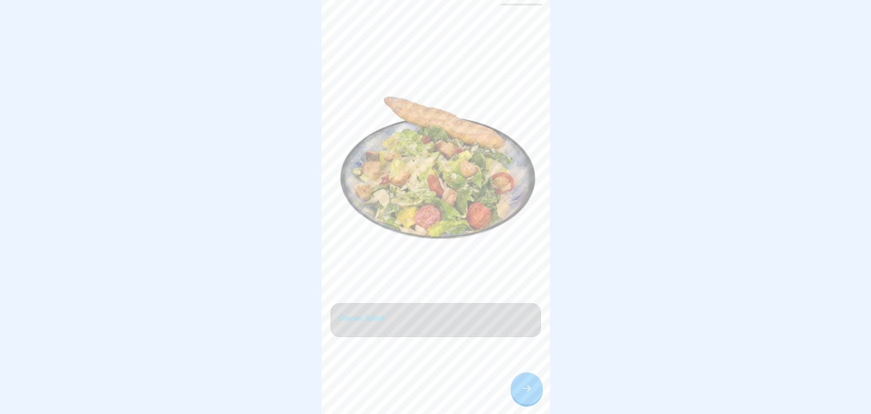
click at [528, 393] on icon at bounding box center [527, 387] width 11 height 11
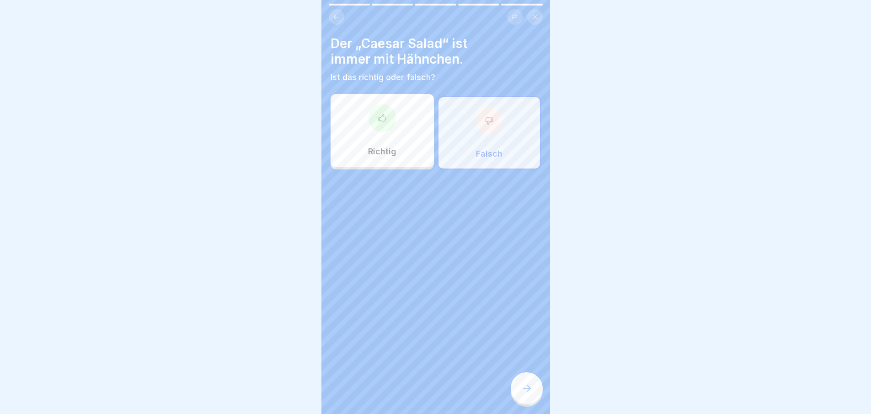
click at [528, 393] on icon at bounding box center [527, 387] width 11 height 11
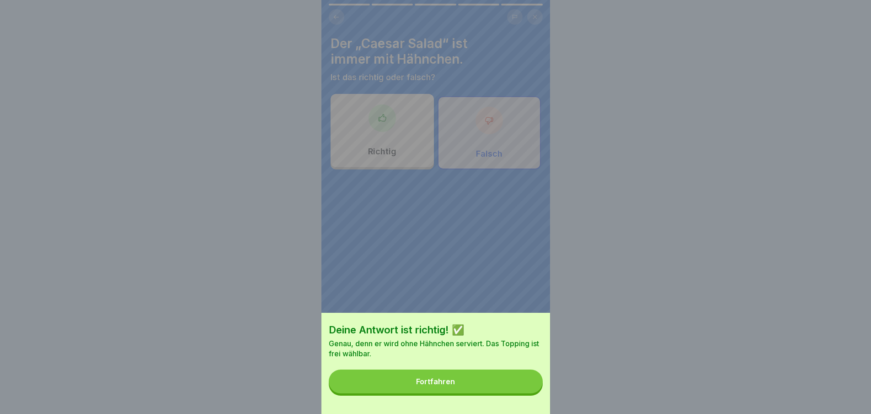
click at [528, 393] on button "Fortfahren" at bounding box center [436, 381] width 214 height 24
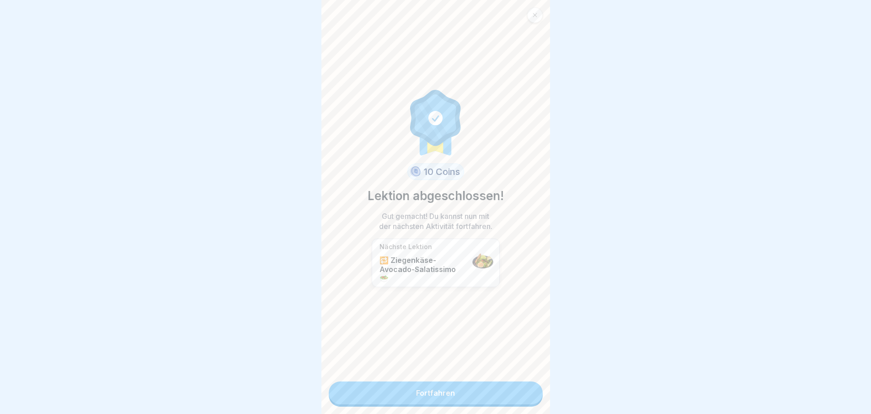
click at [528, 393] on link "Fortfahren" at bounding box center [436, 392] width 214 height 23
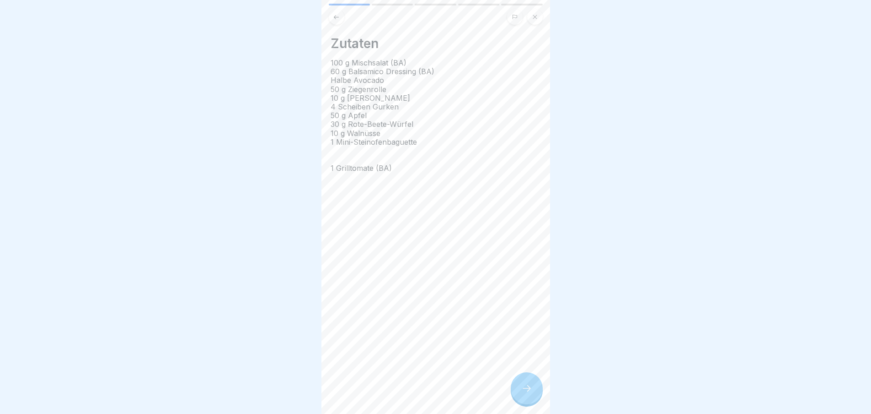
click at [528, 393] on icon at bounding box center [527, 387] width 11 height 11
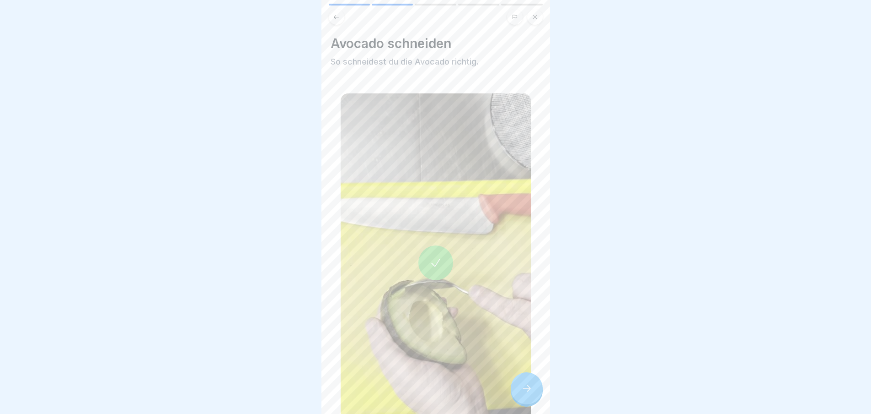
click at [528, 393] on icon at bounding box center [527, 387] width 11 height 11
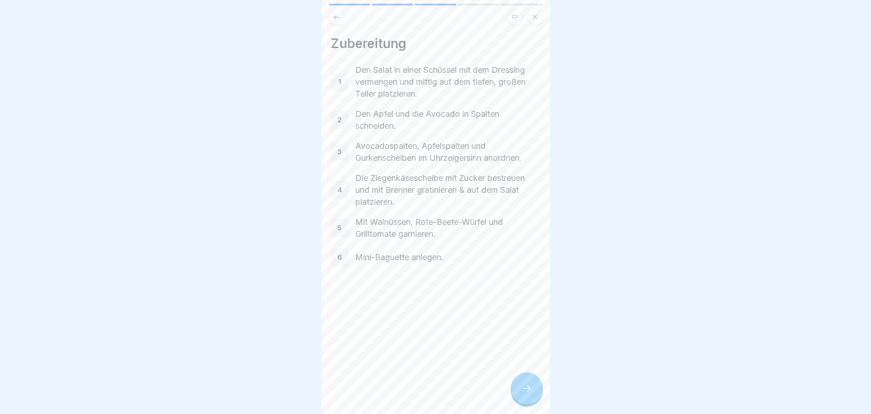
click at [528, 393] on icon at bounding box center [527, 387] width 11 height 11
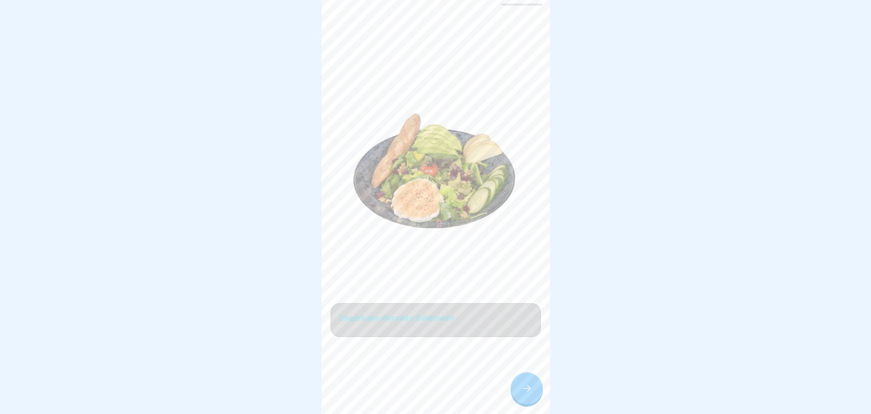
click at [528, 393] on icon at bounding box center [527, 387] width 11 height 11
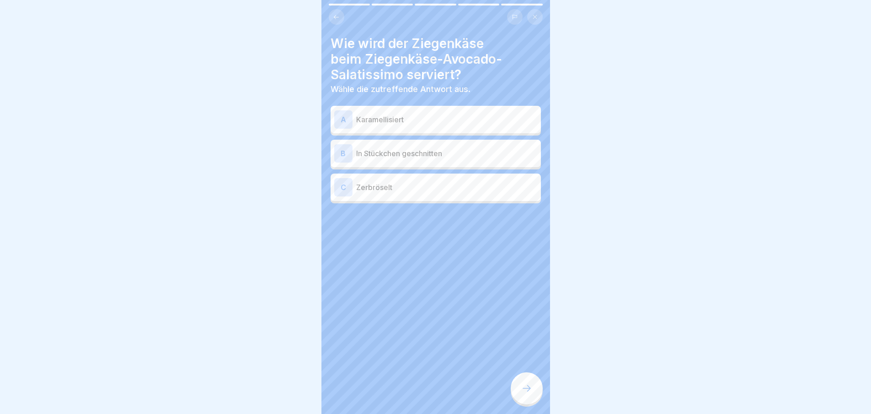
click at [528, 393] on icon at bounding box center [527, 387] width 11 height 11
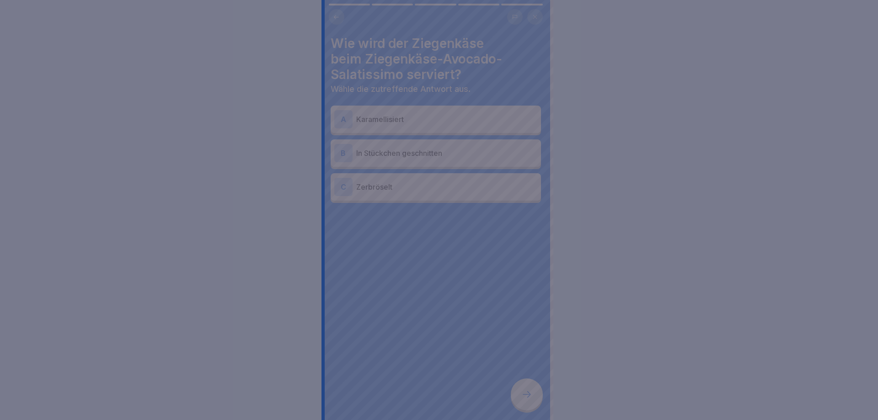
click at [528, 393] on div at bounding box center [439, 210] width 878 height 420
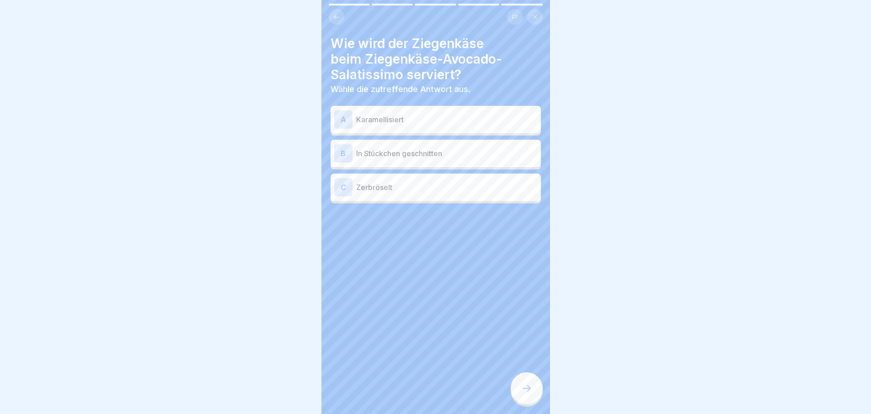
click at [472, 122] on p "Karamellisiert" at bounding box center [446, 119] width 181 height 11
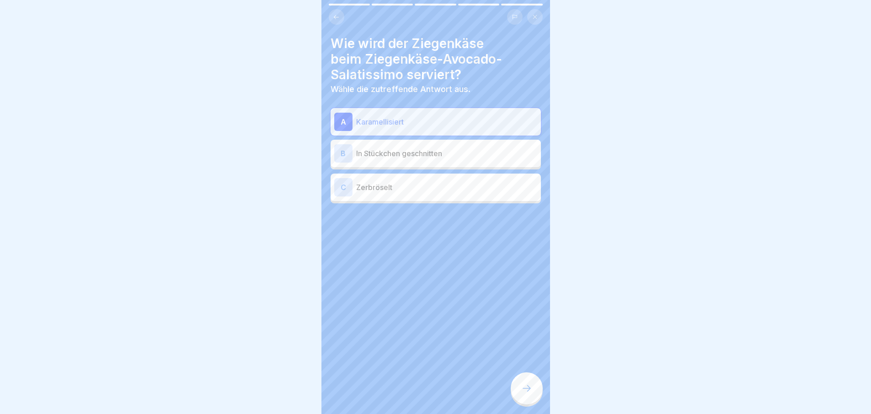
click at [532, 401] on div at bounding box center [527, 388] width 32 height 32
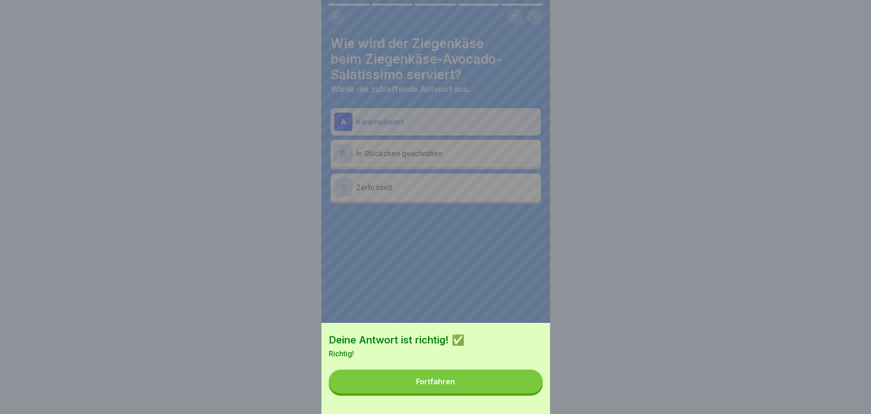
click at [532, 401] on div "Deine Antwort ist richtig! ✅ Richtig! Fortfahren" at bounding box center [436, 368] width 229 height 91
click at [497, 379] on button "Fortfahren" at bounding box center [436, 381] width 214 height 24
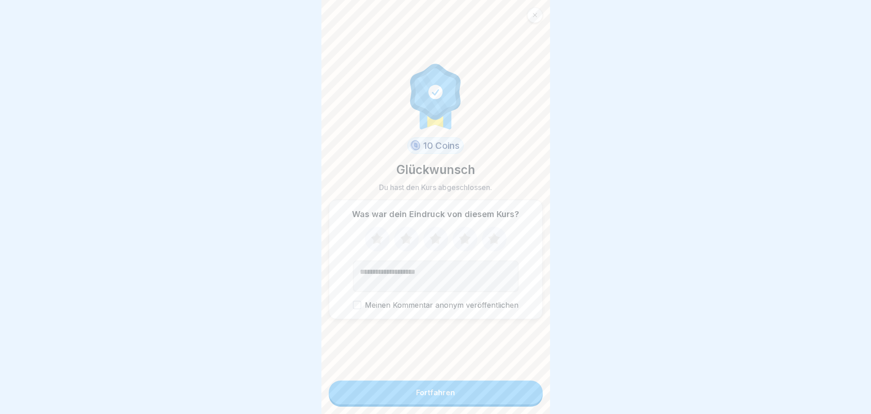
click at [491, 398] on button "Fortfahren" at bounding box center [436, 392] width 214 height 24
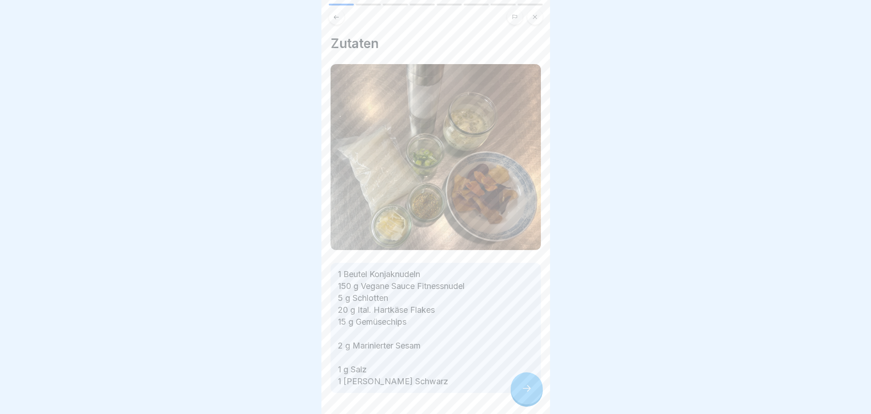
click at [533, 398] on div at bounding box center [527, 388] width 32 height 32
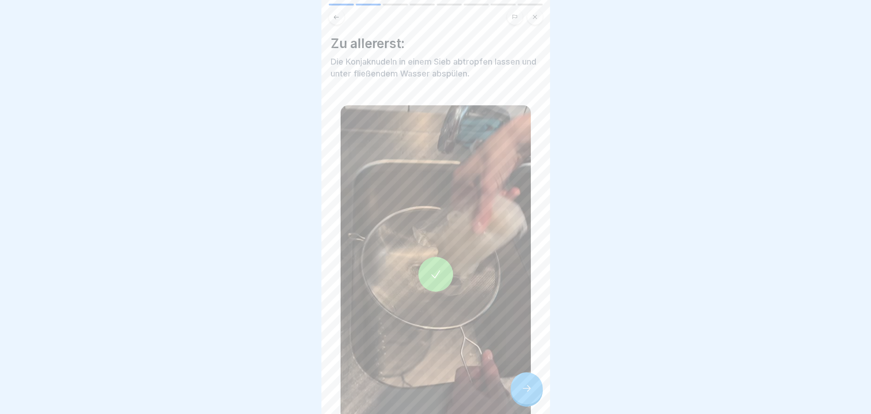
click at [533, 398] on div at bounding box center [527, 388] width 32 height 32
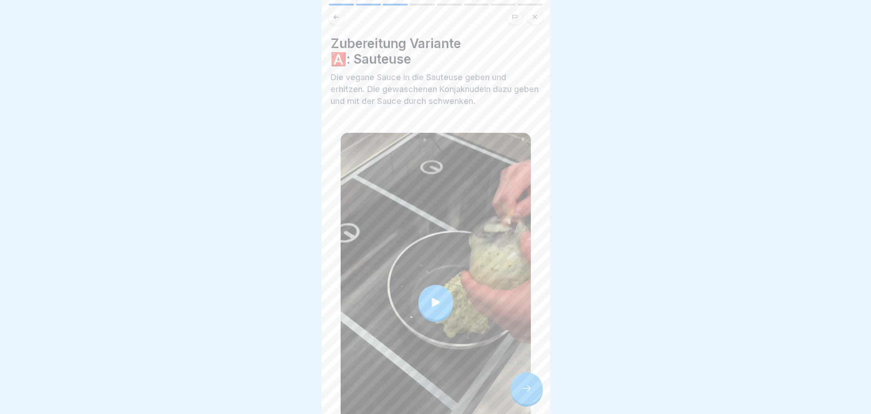
click at [533, 398] on div at bounding box center [527, 388] width 32 height 32
click at [515, 389] on div at bounding box center [527, 388] width 32 height 32
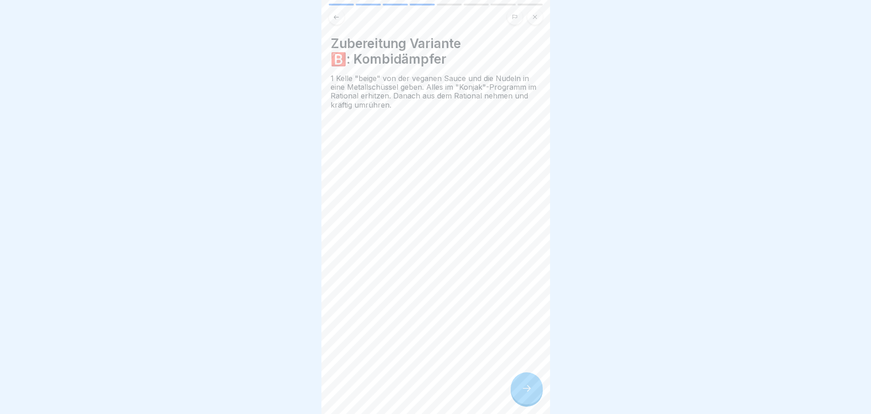
click at [528, 392] on icon at bounding box center [527, 387] width 11 height 11
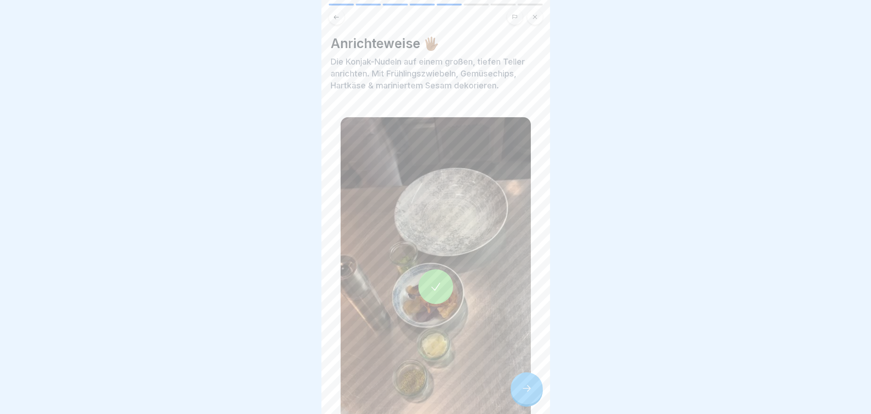
click at [528, 392] on icon at bounding box center [527, 387] width 11 height 11
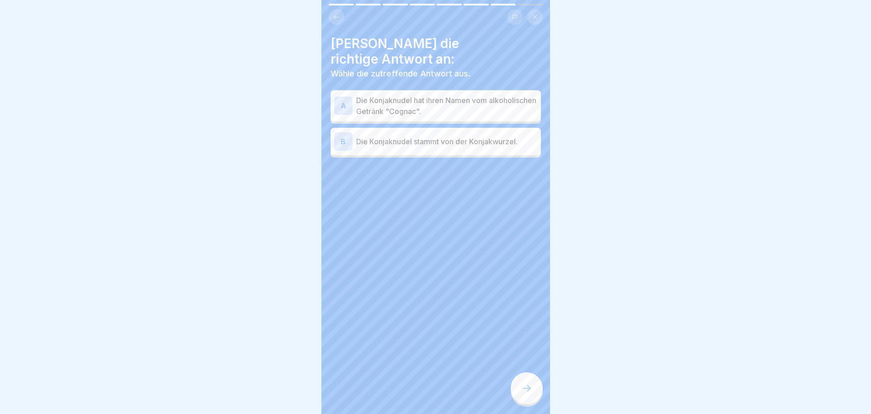
click at [528, 392] on icon at bounding box center [527, 387] width 11 height 11
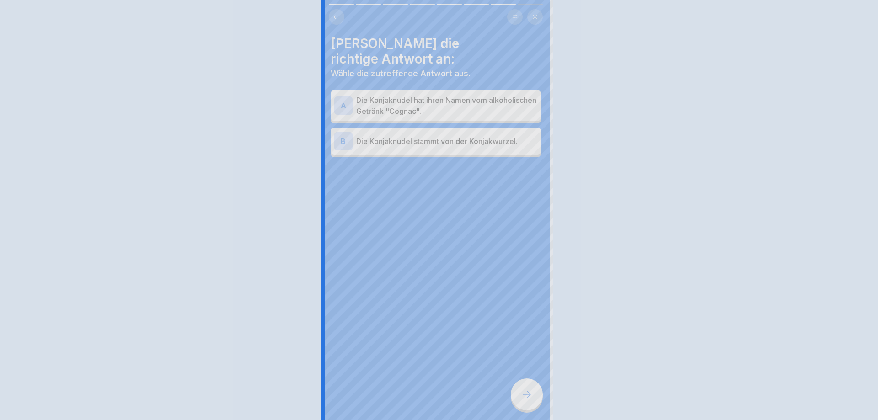
click at [528, 392] on div at bounding box center [439, 210] width 878 height 420
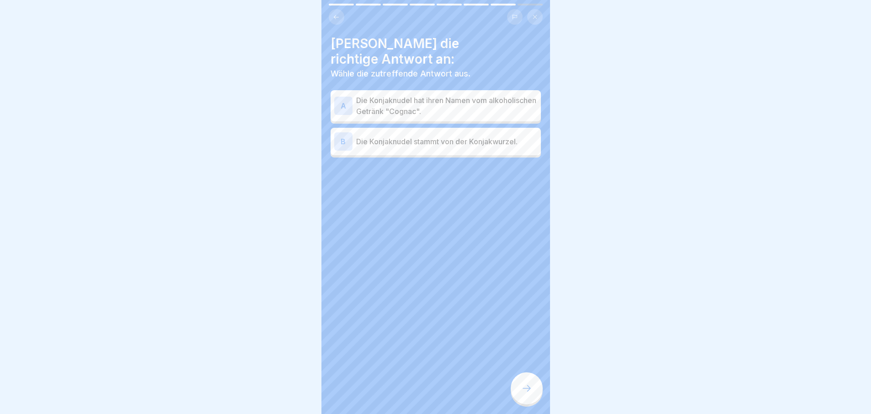
click at [528, 392] on icon at bounding box center [527, 387] width 11 height 11
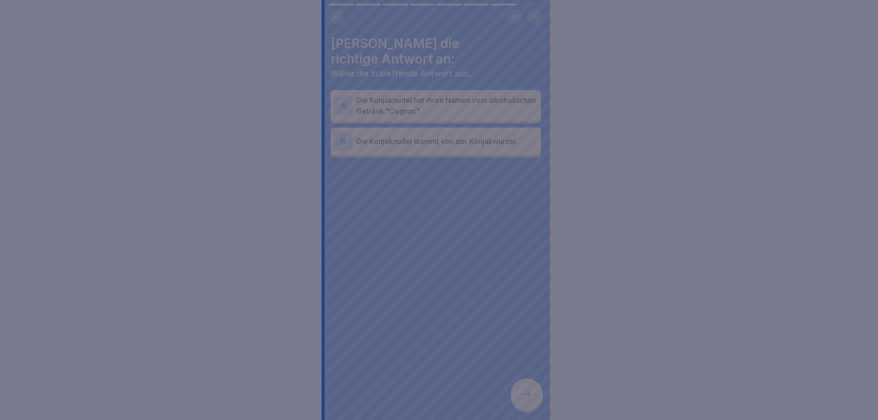
click at [528, 392] on div at bounding box center [439, 210] width 878 height 420
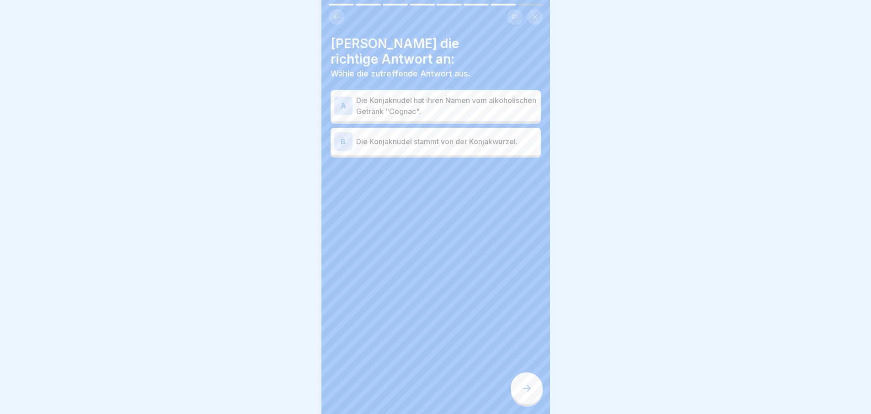
click at [457, 136] on p "Die Konjaknudel stammt von der Konjakwurzel." at bounding box center [446, 141] width 181 height 11
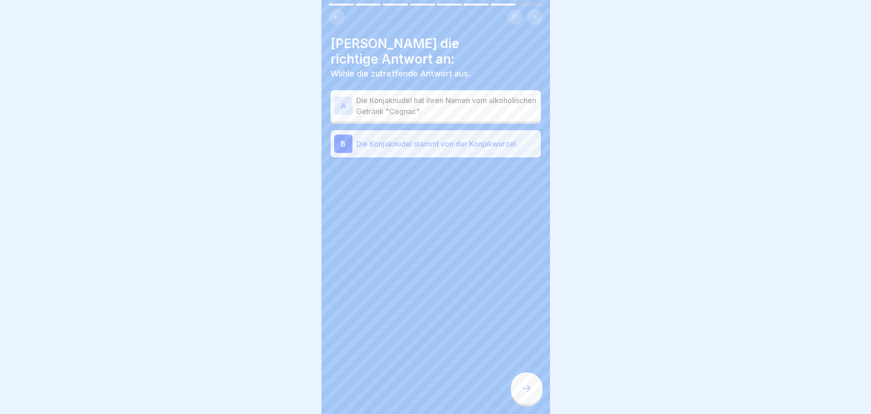
click at [524, 393] on icon at bounding box center [527, 387] width 11 height 11
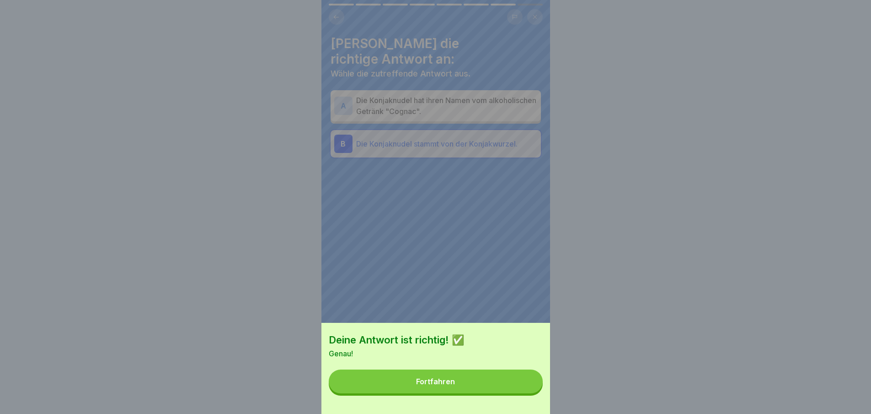
click at [524, 393] on button "Fortfahren" at bounding box center [436, 381] width 214 height 24
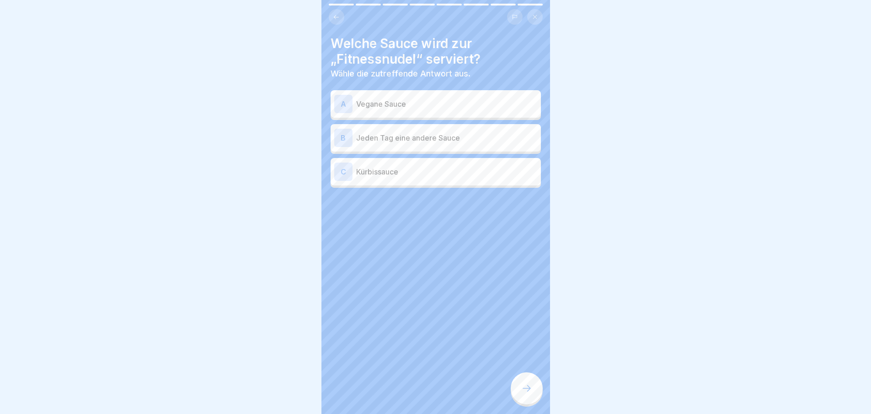
click at [524, 393] on icon at bounding box center [527, 387] width 11 height 11
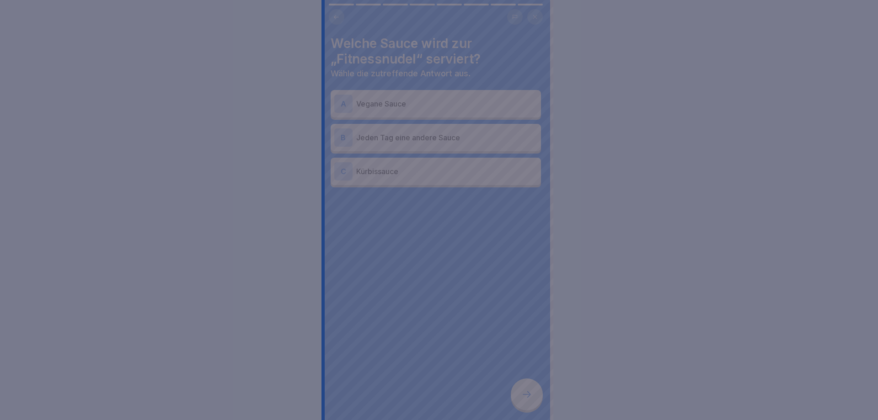
click at [524, 398] on div at bounding box center [439, 210] width 878 height 420
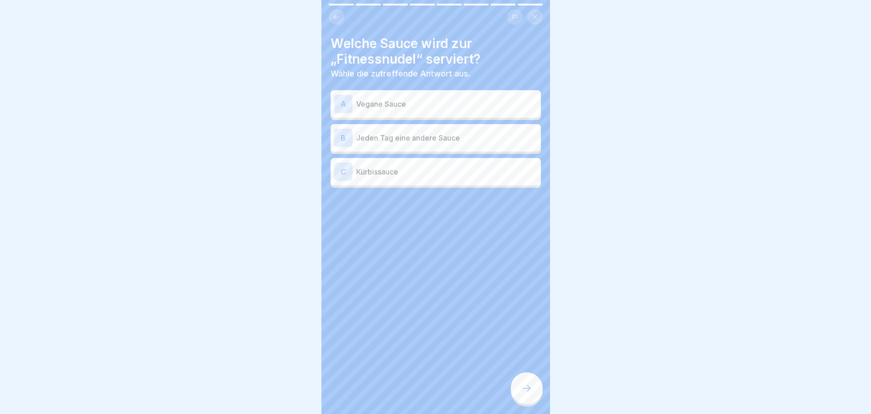
click at [440, 106] on p "Vegane Sauce" at bounding box center [446, 103] width 181 height 11
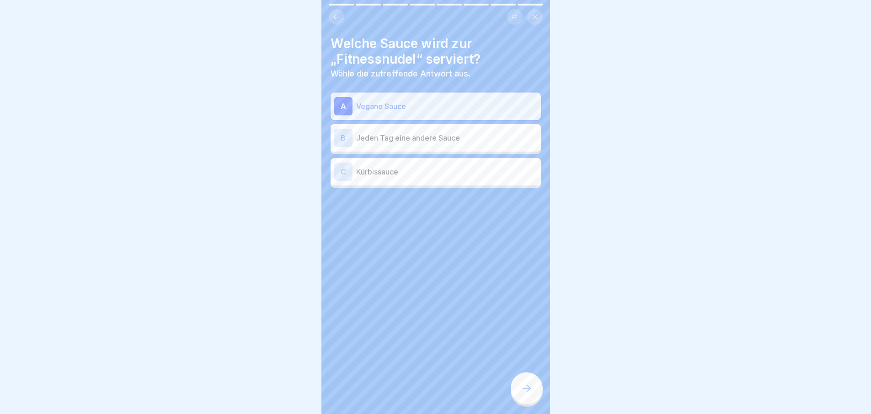
click at [522, 393] on icon at bounding box center [527, 387] width 11 height 11
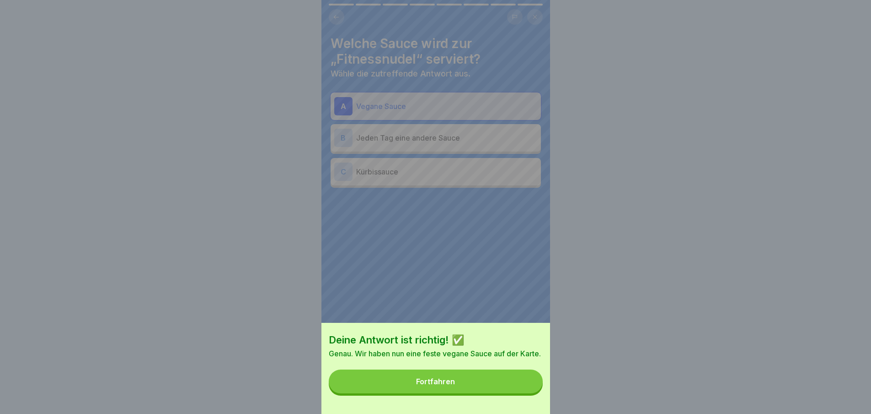
click at [522, 393] on button "Fortfahren" at bounding box center [436, 381] width 214 height 24
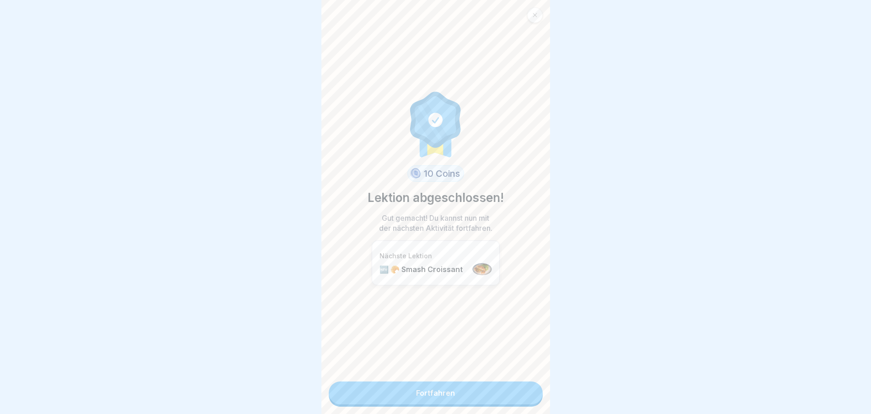
click at [522, 394] on link "Fortfahren" at bounding box center [436, 392] width 214 height 23
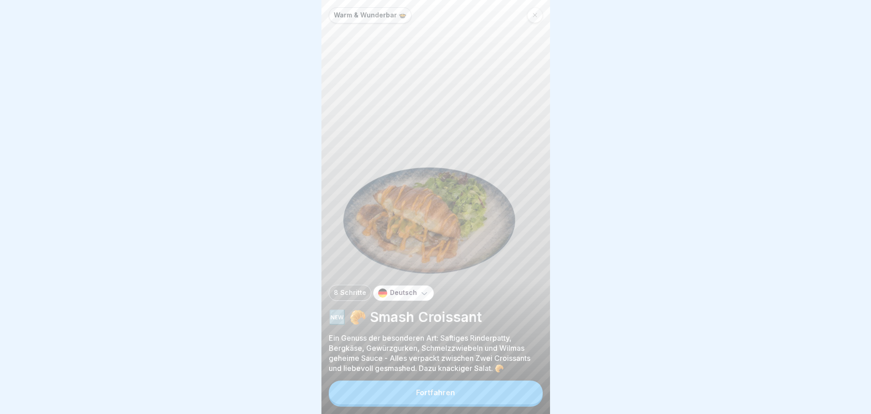
click at [522, 394] on button "Fortfahren" at bounding box center [436, 392] width 214 height 24
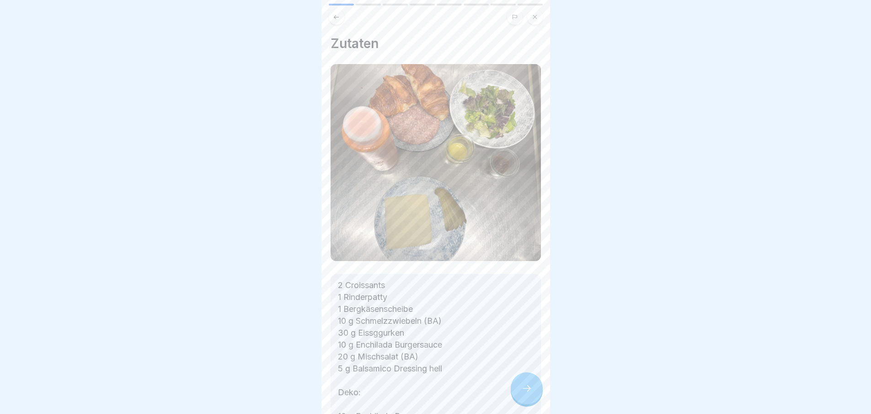
click at [522, 393] on icon at bounding box center [527, 387] width 11 height 11
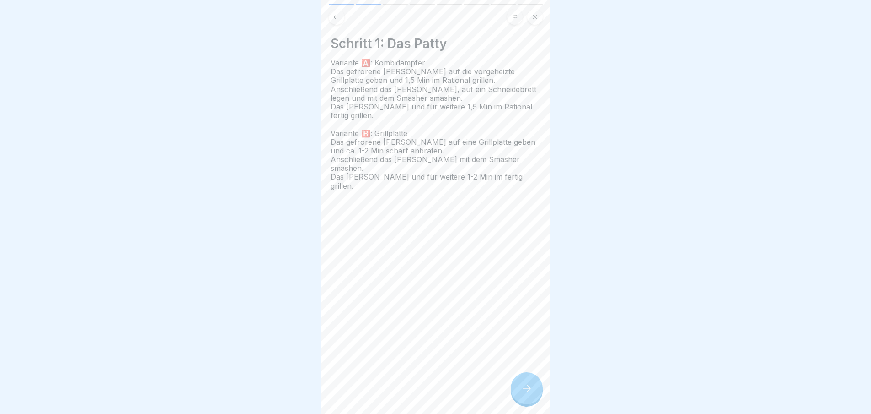
click at [522, 393] on icon at bounding box center [527, 387] width 11 height 11
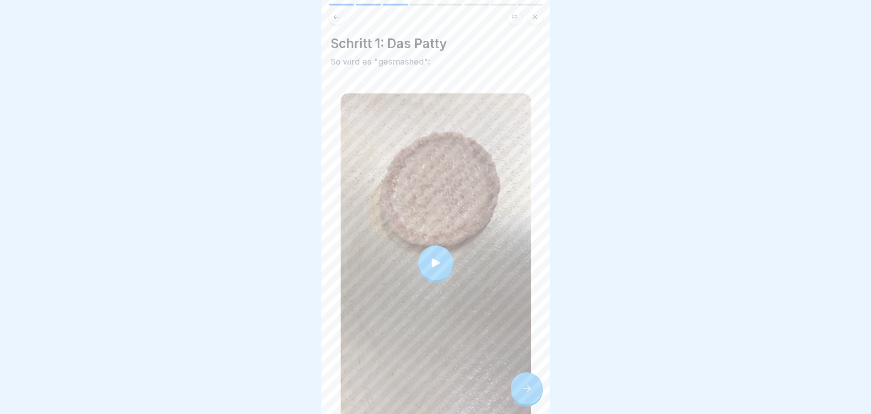
click at [522, 393] on icon at bounding box center [527, 387] width 11 height 11
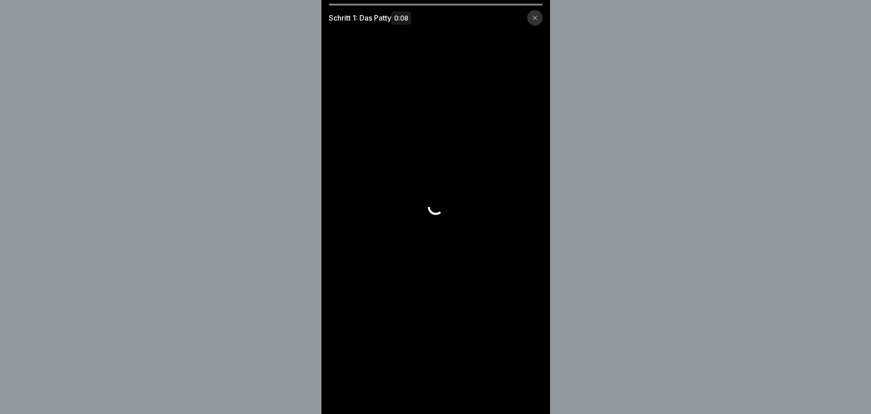
click at [522, 394] on video at bounding box center [436, 207] width 229 height 414
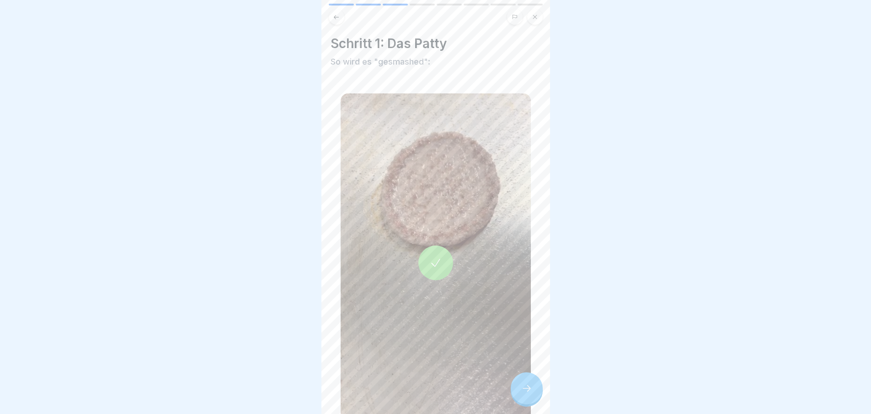
click at [535, 392] on div at bounding box center [527, 388] width 32 height 32
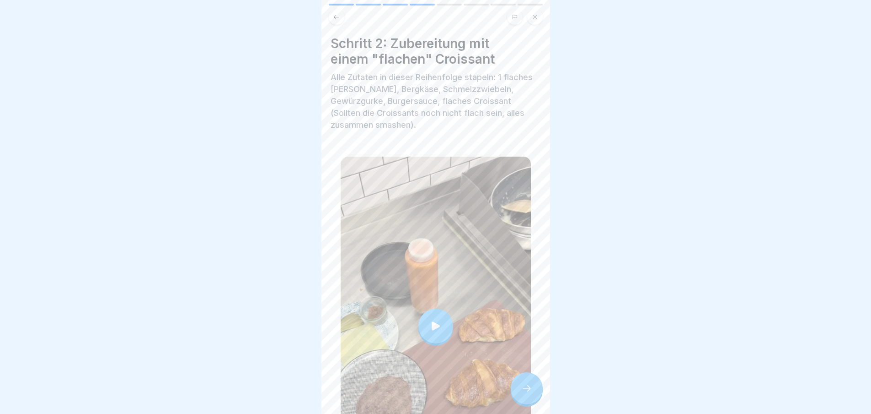
click at [535, 392] on div at bounding box center [527, 388] width 32 height 32
click at [519, 379] on div at bounding box center [436, 325] width 190 height 339
click at [528, 385] on div at bounding box center [527, 388] width 32 height 32
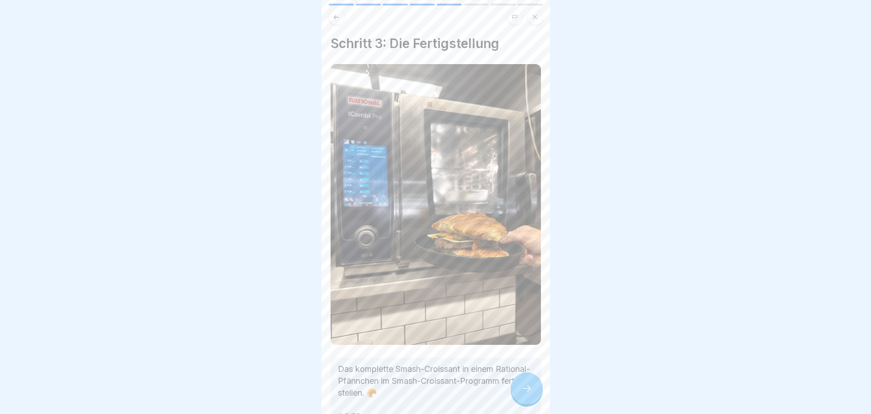
click at [528, 385] on div at bounding box center [527, 388] width 32 height 32
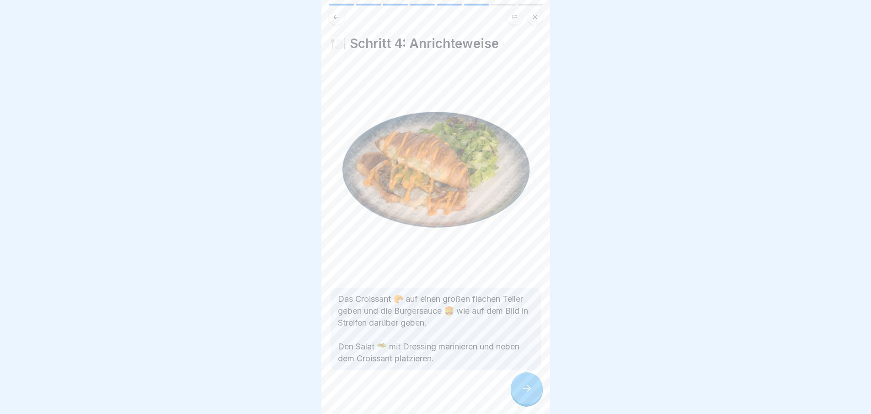
click at [528, 385] on div at bounding box center [527, 388] width 32 height 32
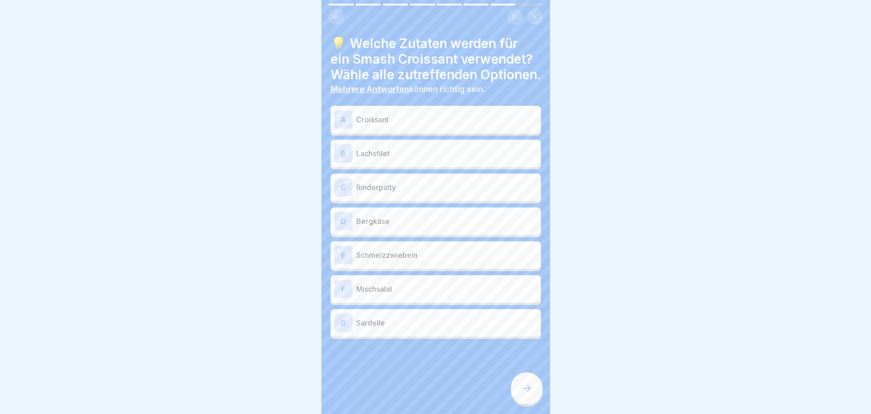
click at [528, 385] on div at bounding box center [527, 388] width 32 height 32
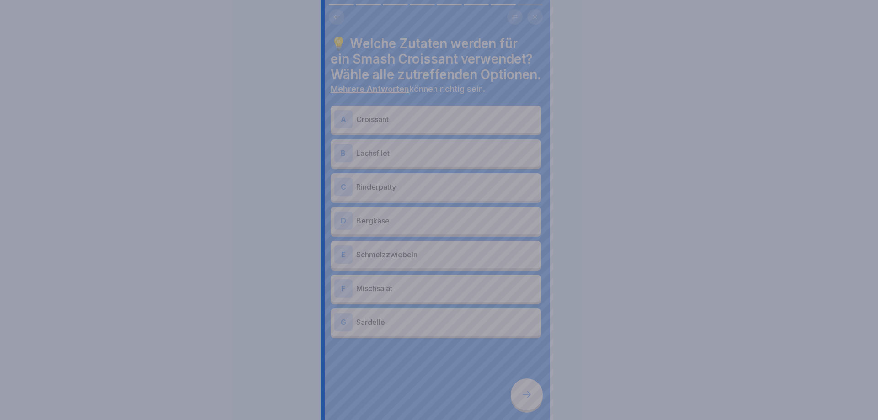
click at [528, 385] on div at bounding box center [439, 210] width 878 height 420
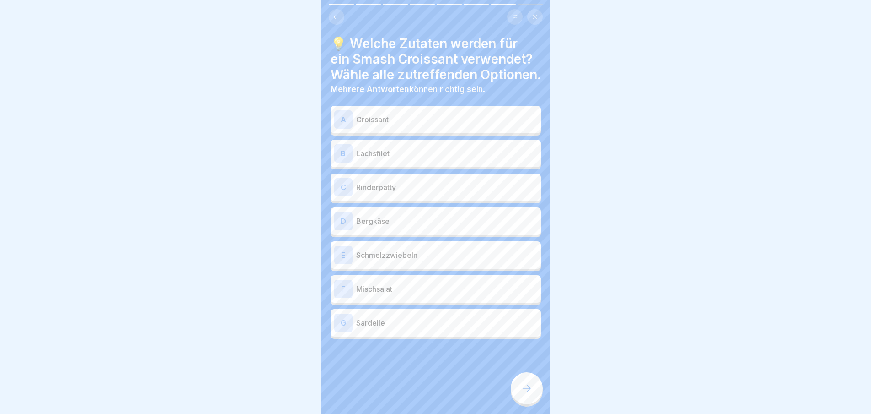
click at [403, 125] on p "Croissant" at bounding box center [446, 119] width 181 height 11
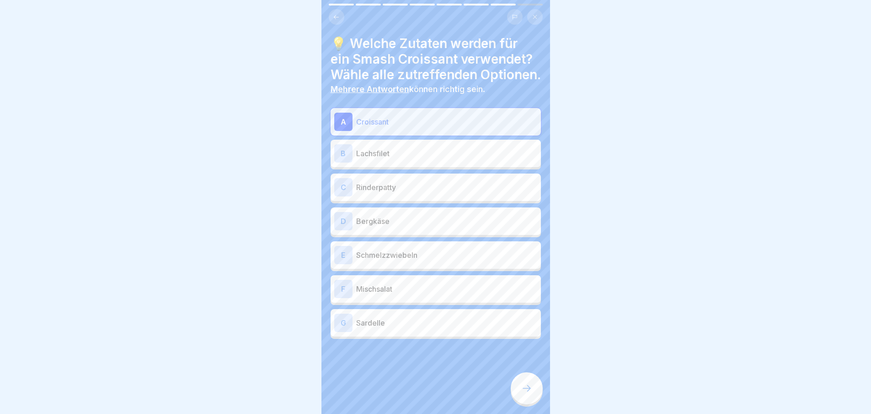
click at [399, 193] on p "Rinderpatty" at bounding box center [446, 187] width 181 height 11
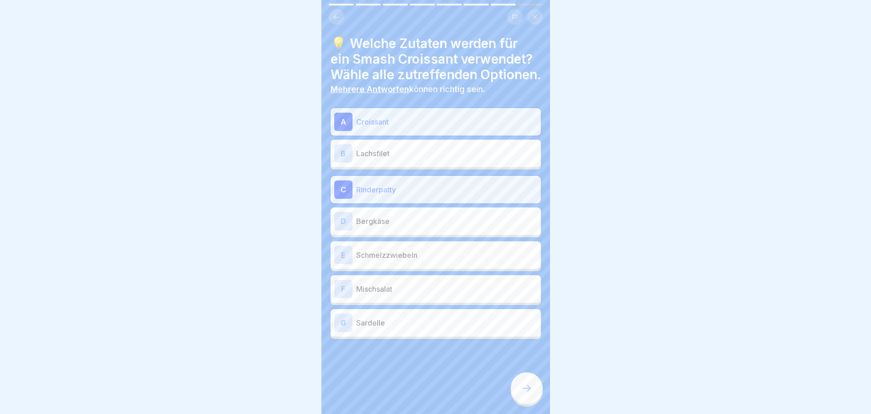
click at [401, 230] on div "D Bergkäse" at bounding box center [435, 221] width 203 height 18
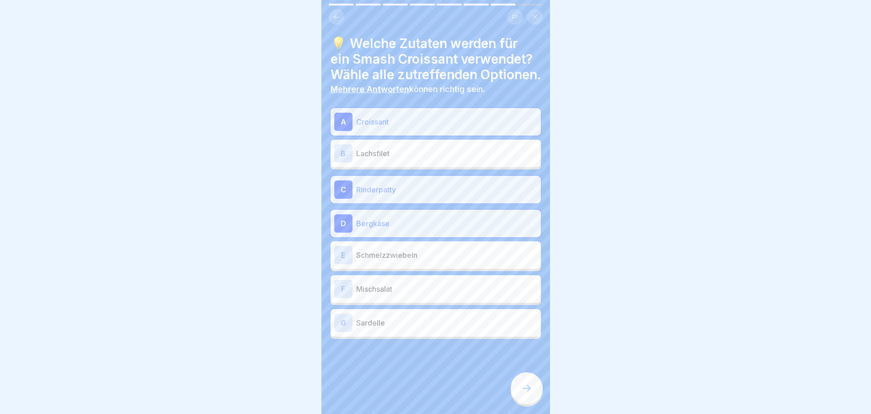
click at [401, 260] on p "Schmelzzwiebeln" at bounding box center [446, 254] width 181 height 11
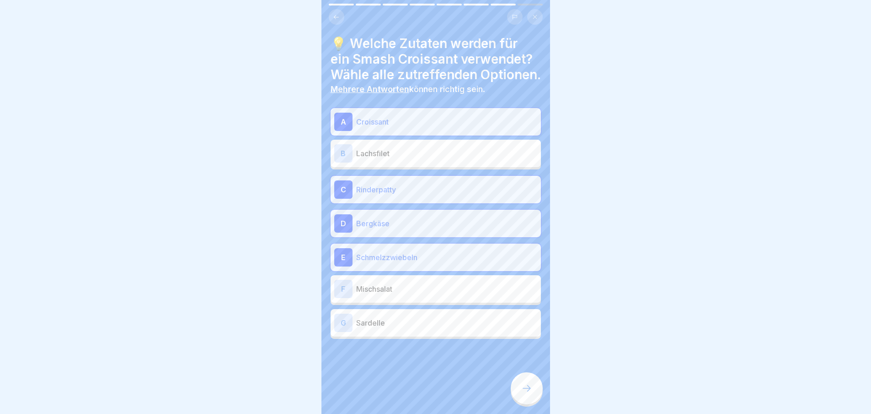
click at [406, 294] on p "Mischsalat" at bounding box center [446, 288] width 181 height 11
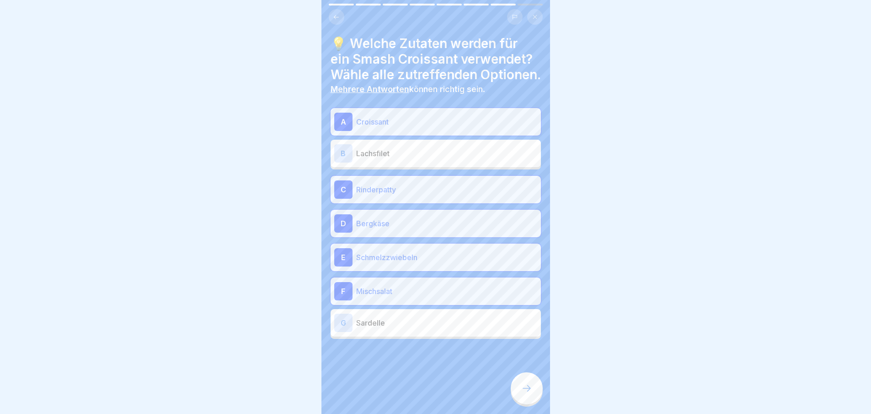
click at [537, 403] on div at bounding box center [527, 388] width 32 height 32
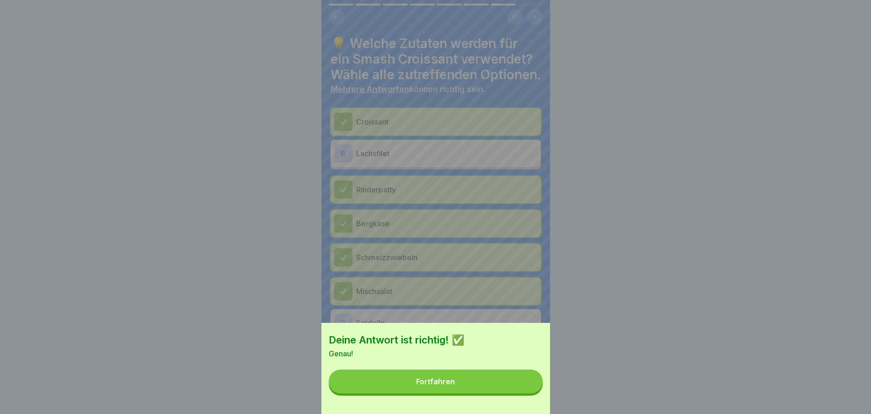
click at [535, 400] on div "Deine Antwort ist richtig! ✅ Genau! Fortfahren" at bounding box center [436, 368] width 229 height 91
click at [528, 393] on button "Fortfahren" at bounding box center [436, 381] width 214 height 24
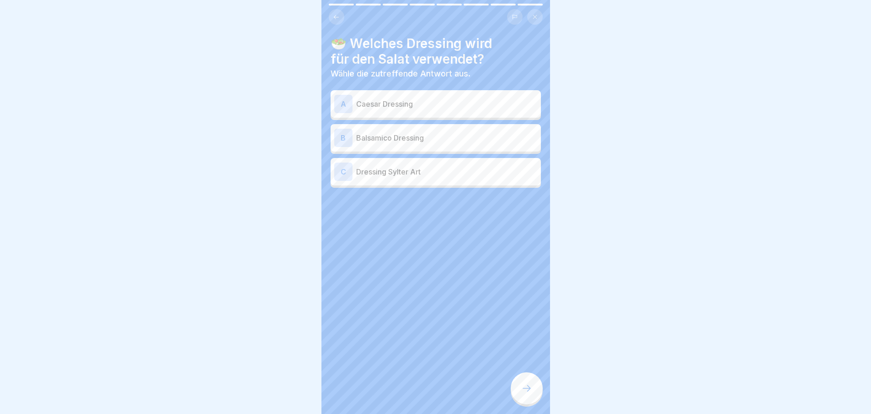
click at [528, 393] on icon at bounding box center [527, 387] width 11 height 11
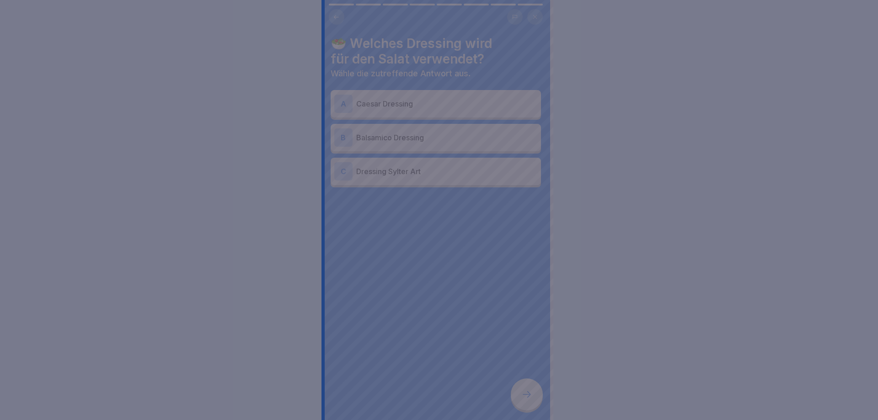
click at [528, 394] on div at bounding box center [439, 210] width 878 height 420
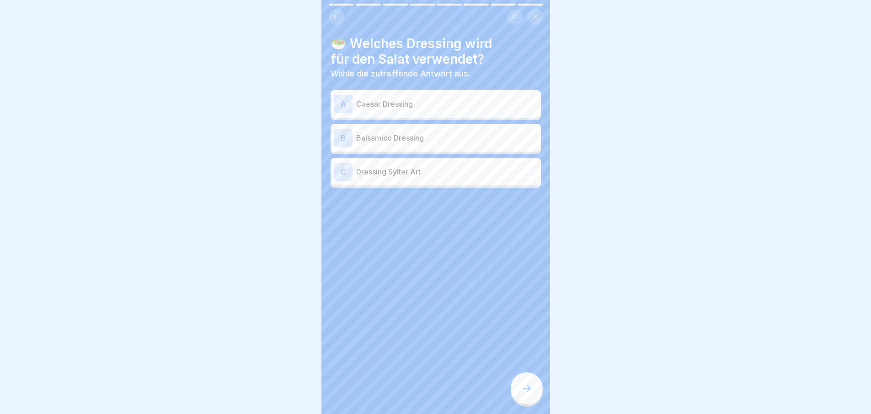
click at [405, 140] on p "Balsamico Dressing" at bounding box center [446, 137] width 181 height 11
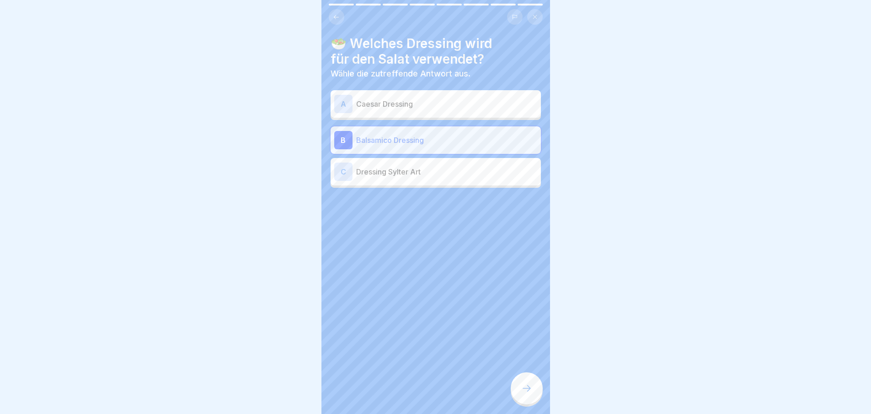
click at [528, 387] on div at bounding box center [527, 388] width 32 height 32
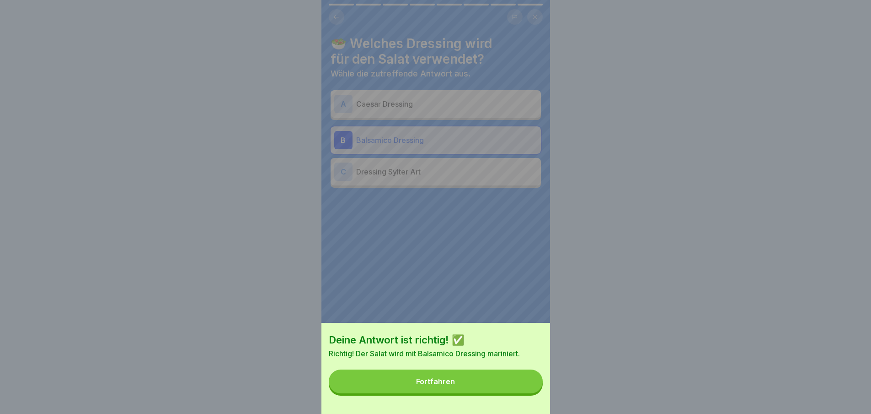
click at [518, 387] on button "Fortfahren" at bounding box center [436, 381] width 214 height 24
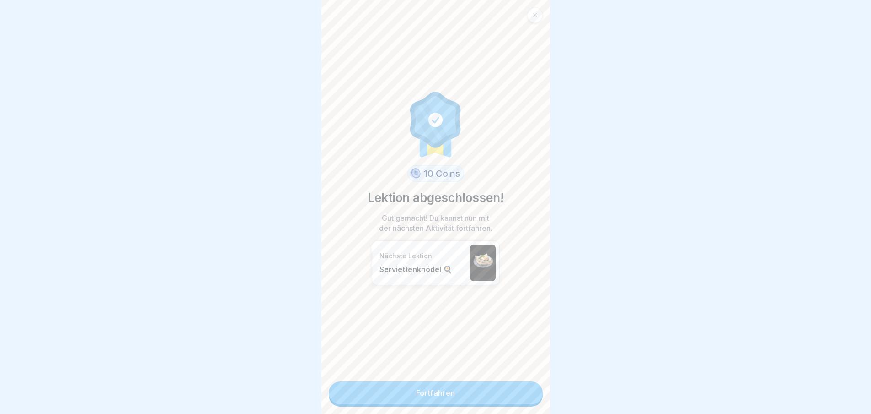
click at [514, 391] on link "Fortfahren" at bounding box center [436, 392] width 214 height 23
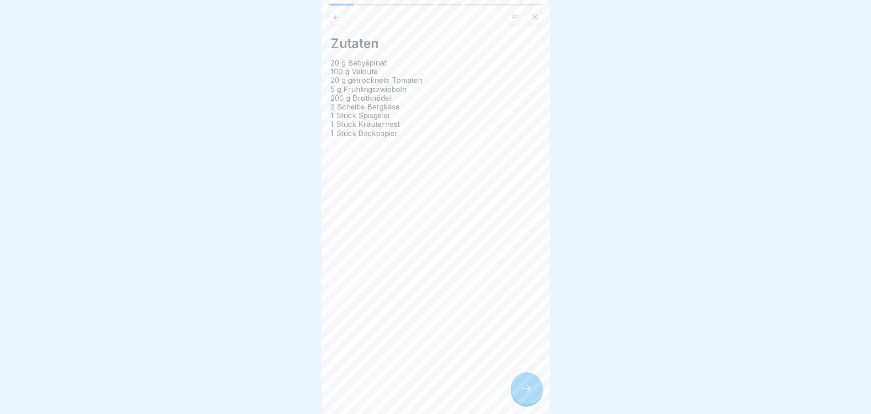
click at [529, 390] on div at bounding box center [527, 388] width 32 height 32
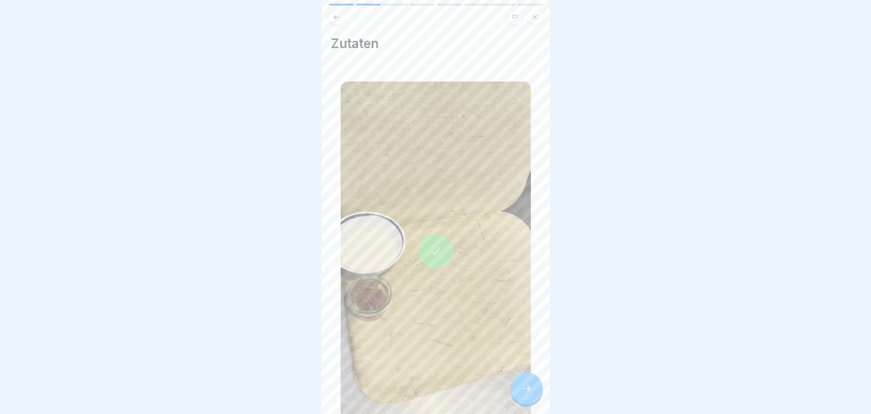
click at [529, 390] on icon at bounding box center [527, 387] width 11 height 11
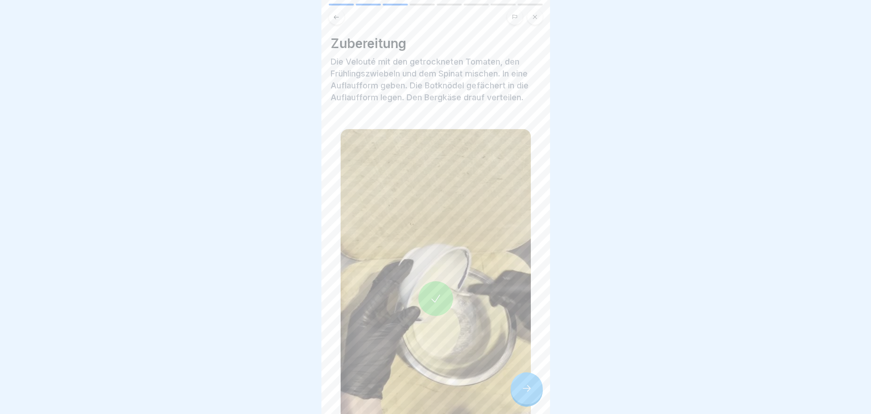
click at [529, 390] on div at bounding box center [527, 388] width 32 height 32
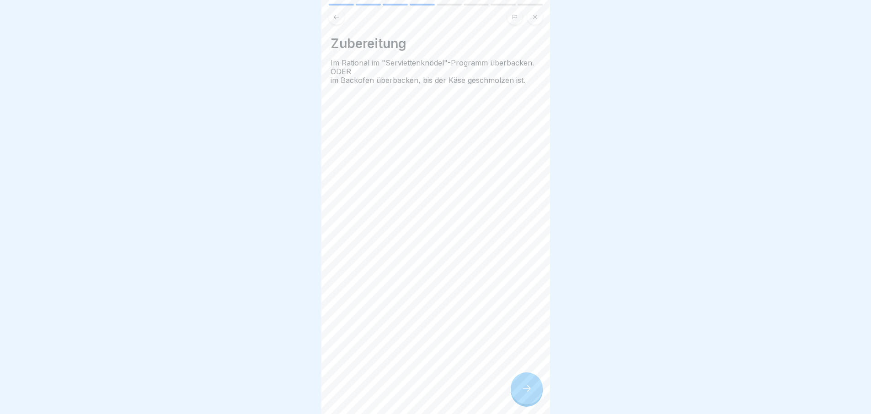
click at [529, 390] on icon at bounding box center [527, 387] width 11 height 11
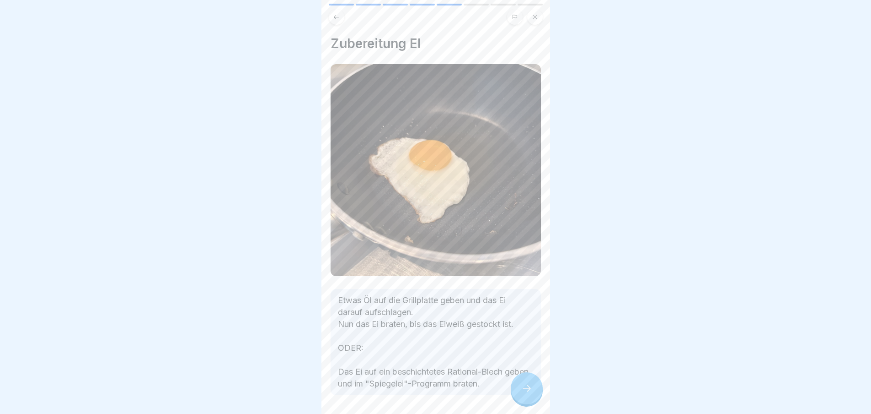
click at [529, 390] on icon at bounding box center [527, 387] width 11 height 11
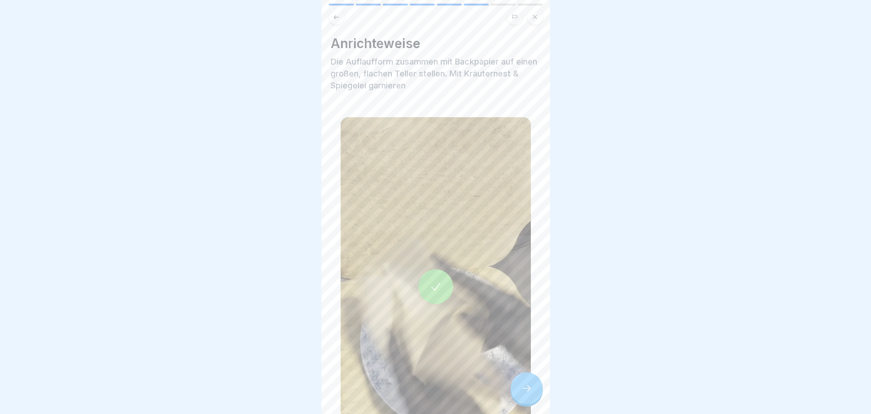
click at [529, 390] on icon at bounding box center [527, 387] width 11 height 11
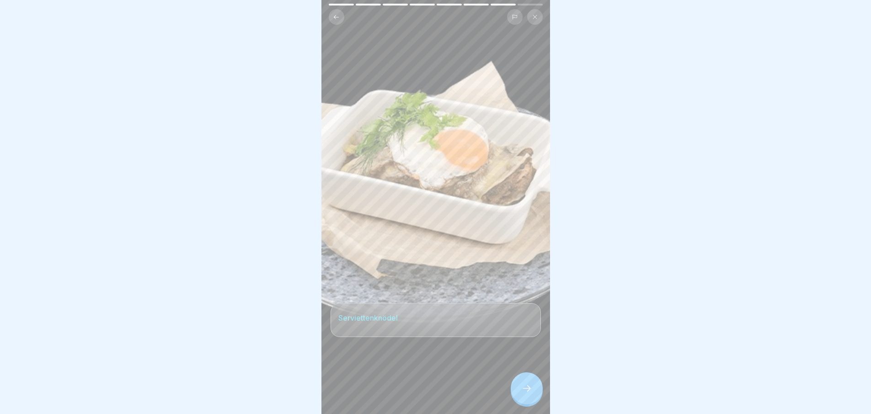
click at [529, 390] on icon at bounding box center [527, 387] width 11 height 11
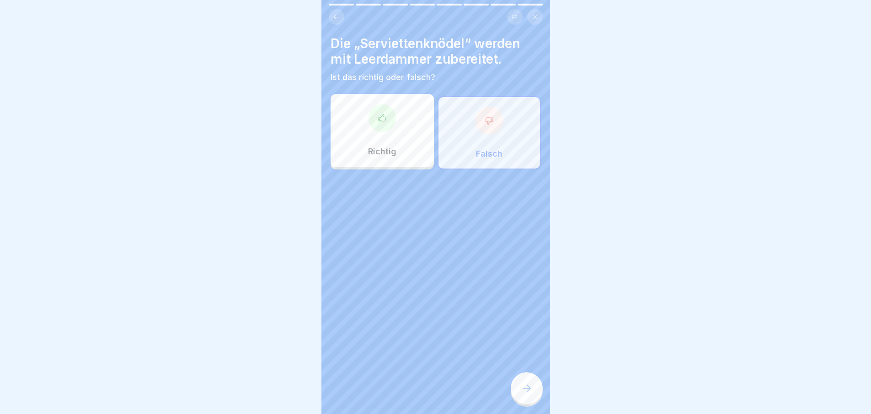
click at [529, 390] on icon at bounding box center [527, 387] width 11 height 11
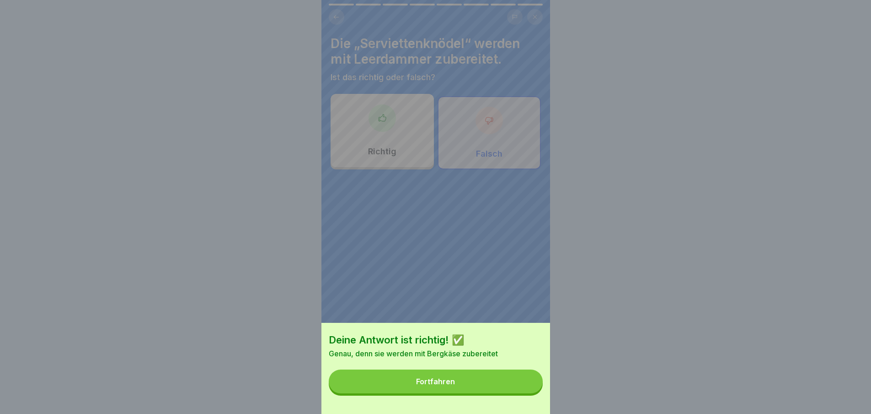
click at [529, 390] on button "Fortfahren" at bounding box center [436, 381] width 214 height 24
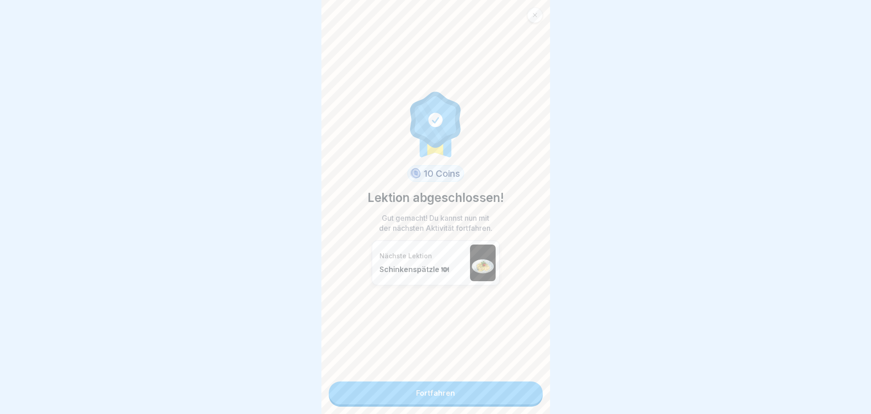
click at [529, 390] on link "Fortfahren" at bounding box center [436, 392] width 214 height 23
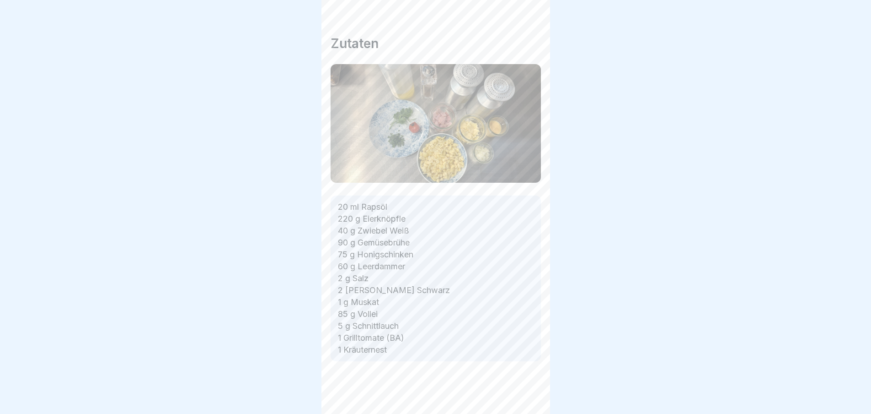
click at [529, 390] on div "Warm & [PERSON_NAME] 🍲 6 Schritte Deutsch Schinkenspätzle 🍽 Der Klassiker Schin…" at bounding box center [436, 207] width 229 height 414
click at [529, 390] on icon at bounding box center [527, 387] width 11 height 11
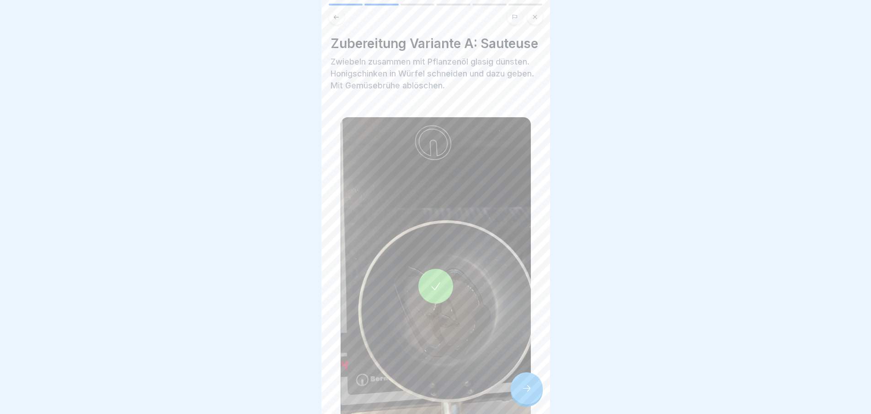
click at [529, 390] on div at bounding box center [527, 388] width 32 height 32
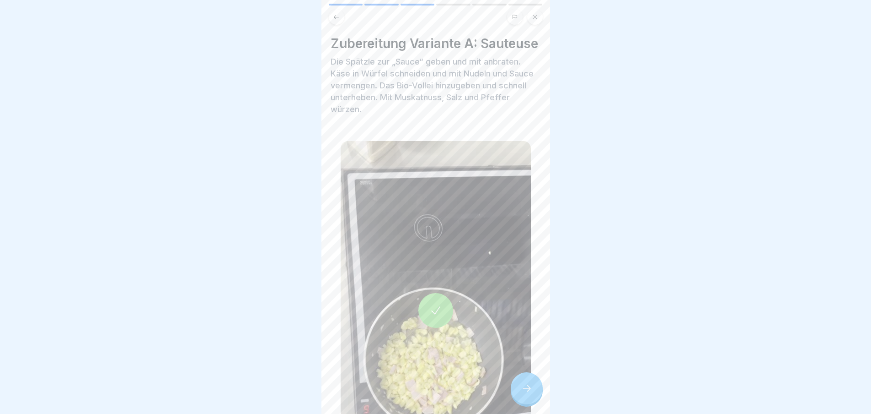
click at [529, 390] on icon at bounding box center [527, 387] width 11 height 11
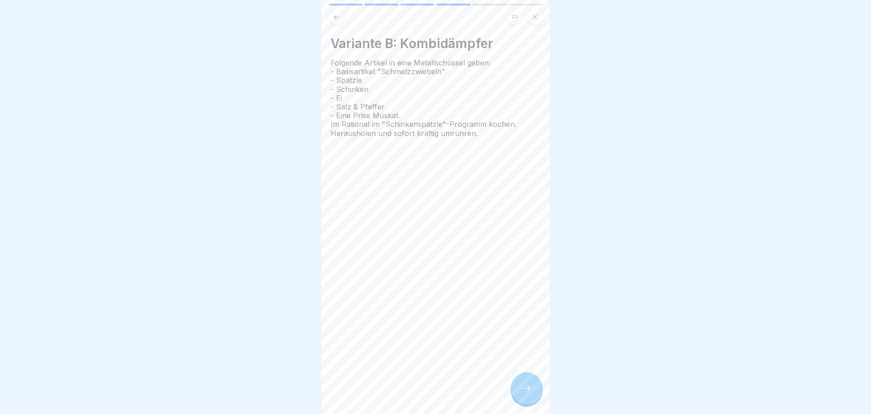
click at [529, 390] on icon at bounding box center [527, 387] width 11 height 11
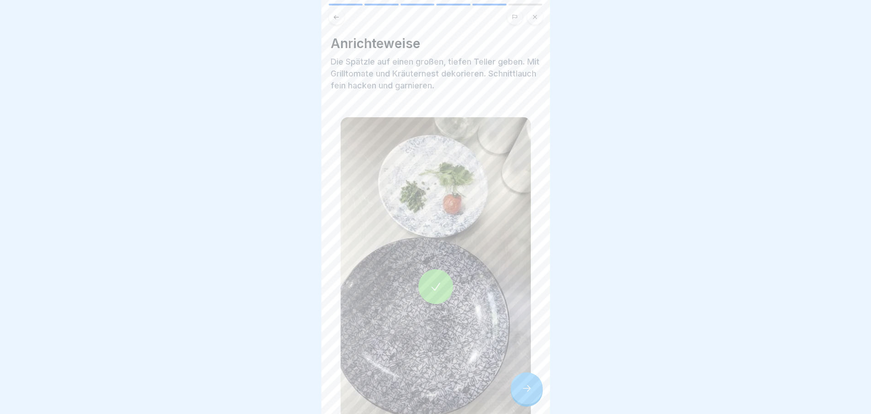
click at [529, 390] on icon at bounding box center [527, 387] width 11 height 11
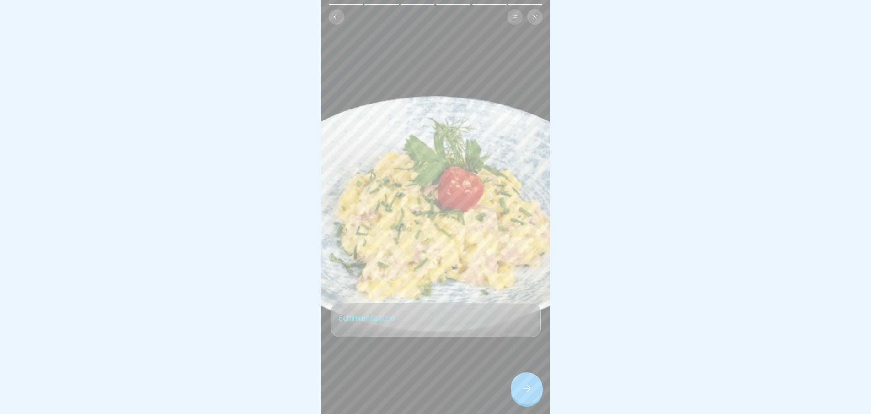
click at [529, 390] on icon at bounding box center [527, 387] width 11 height 11
click at [558, 390] on link "Fortfahren" at bounding box center [665, 392] width 214 height 23
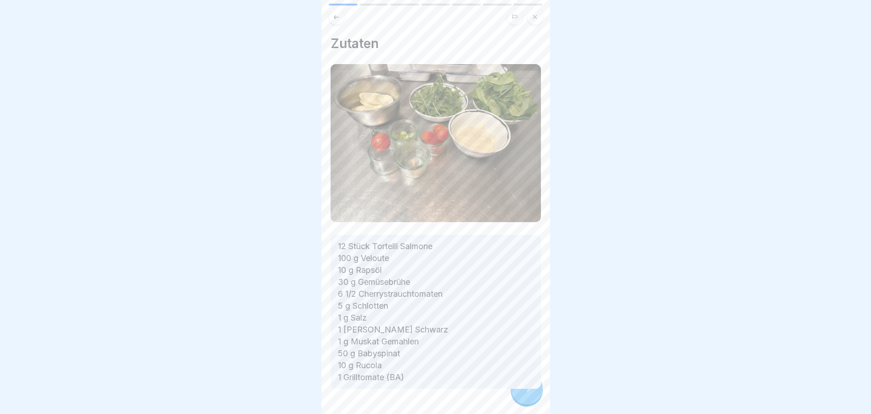
click at [529, 390] on div at bounding box center [436, 415] width 210 height 55
click at [529, 390] on icon at bounding box center [527, 387] width 11 height 11
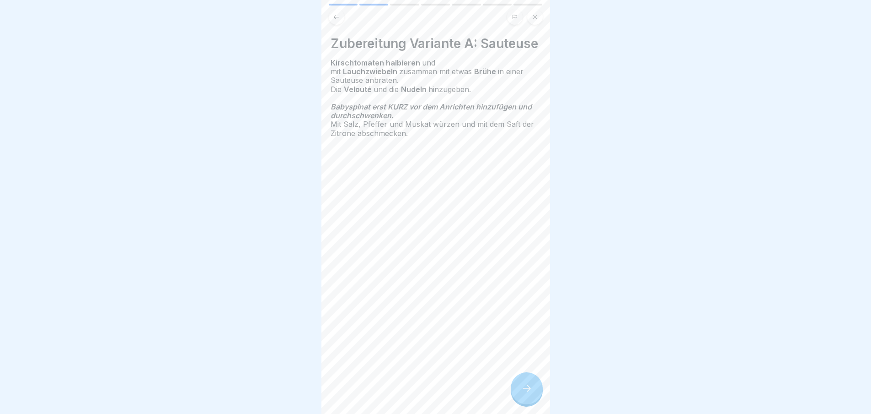
click at [529, 390] on div at bounding box center [527, 388] width 32 height 32
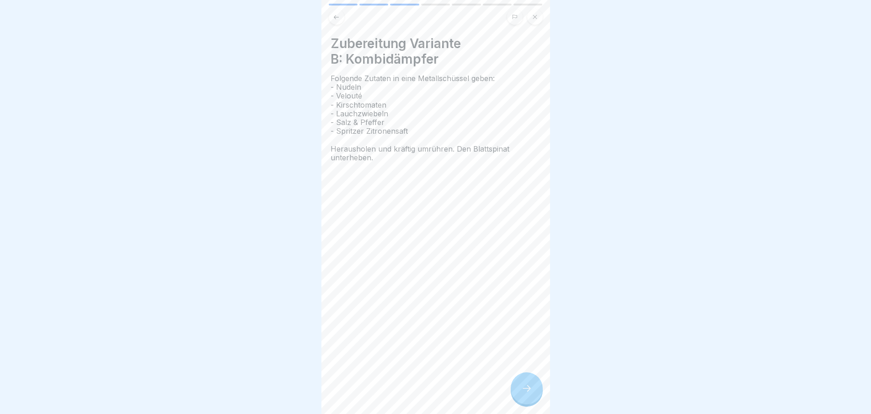
click at [529, 390] on div at bounding box center [527, 388] width 32 height 32
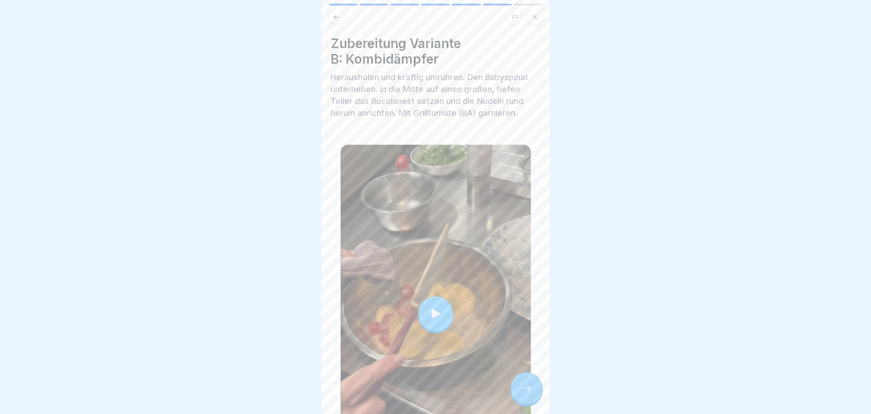
click at [529, 390] on div at bounding box center [527, 388] width 32 height 32
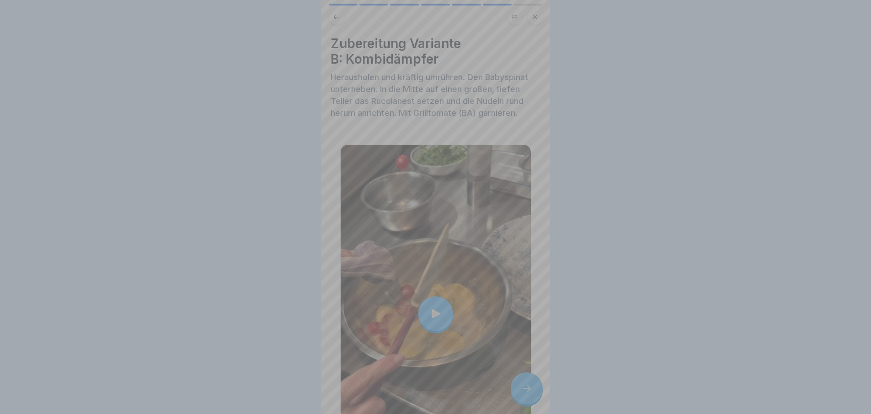
click at [529, 390] on video at bounding box center [436, 207] width 229 height 414
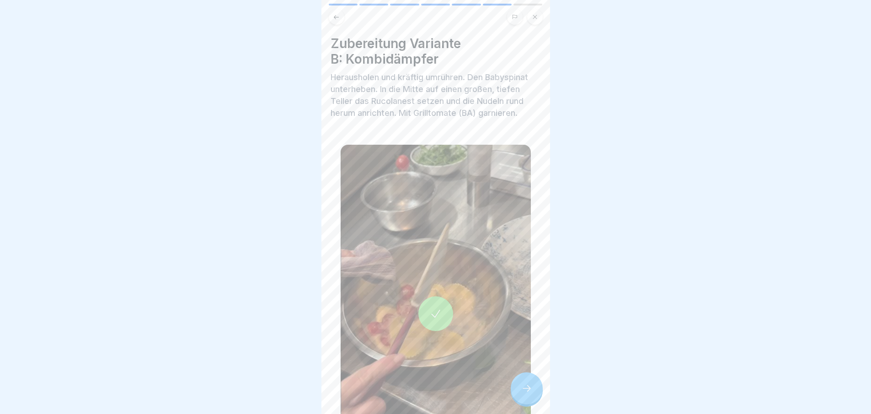
click at [522, 385] on div at bounding box center [527, 388] width 32 height 32
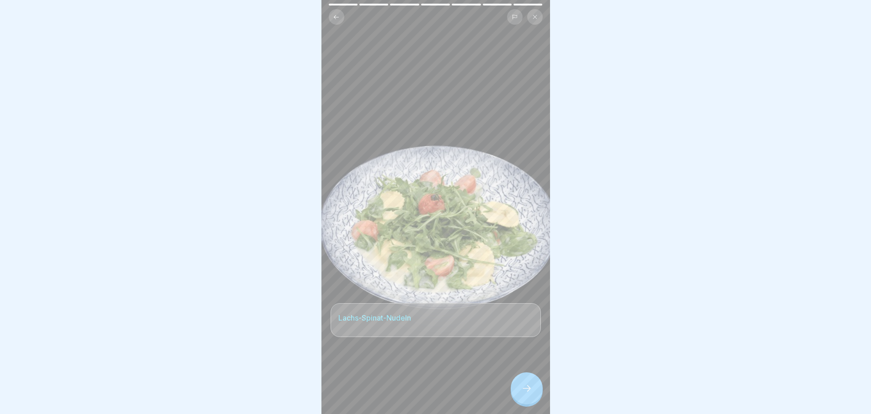
click at [529, 391] on icon at bounding box center [527, 388] width 8 height 6
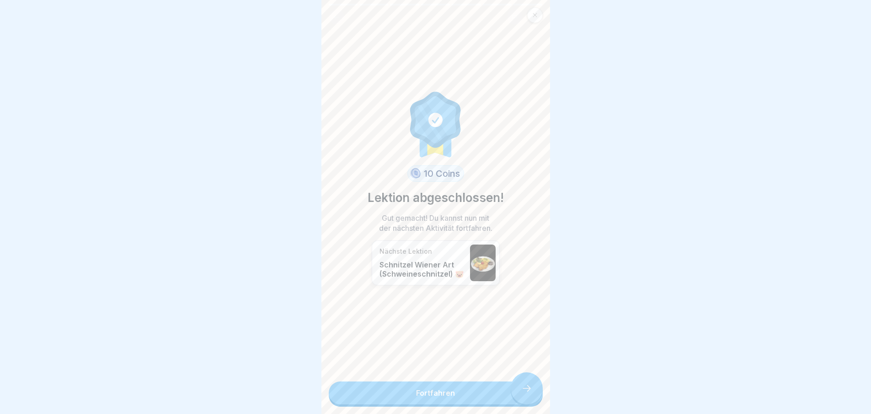
click at [529, 396] on link "Fortfahren" at bounding box center [436, 392] width 214 height 23
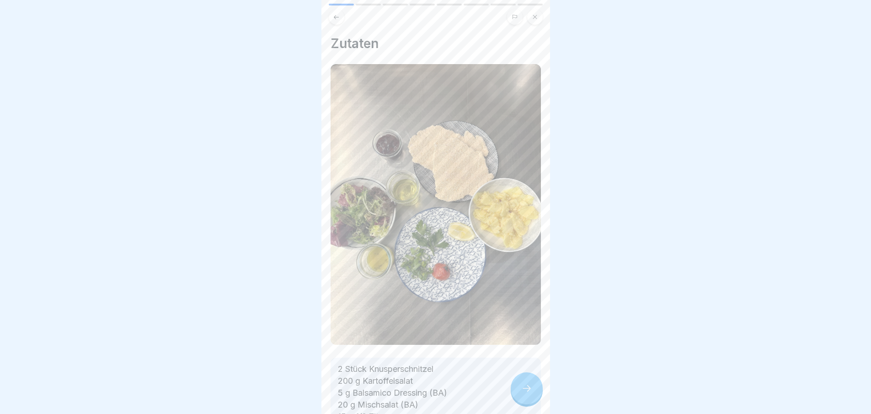
click at [522, 393] on icon at bounding box center [527, 387] width 11 height 11
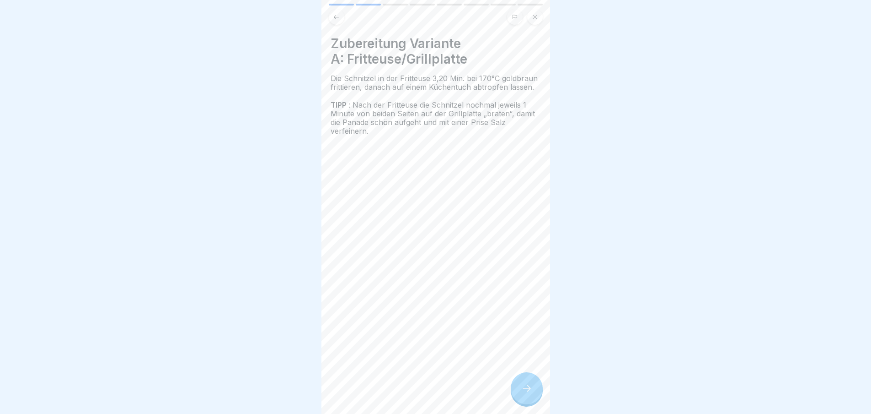
click at [522, 393] on icon at bounding box center [527, 387] width 11 height 11
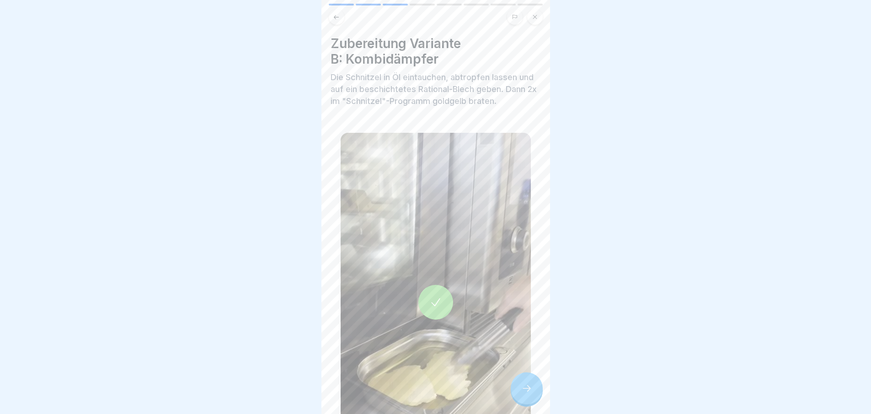
click at [522, 393] on icon at bounding box center [527, 387] width 11 height 11
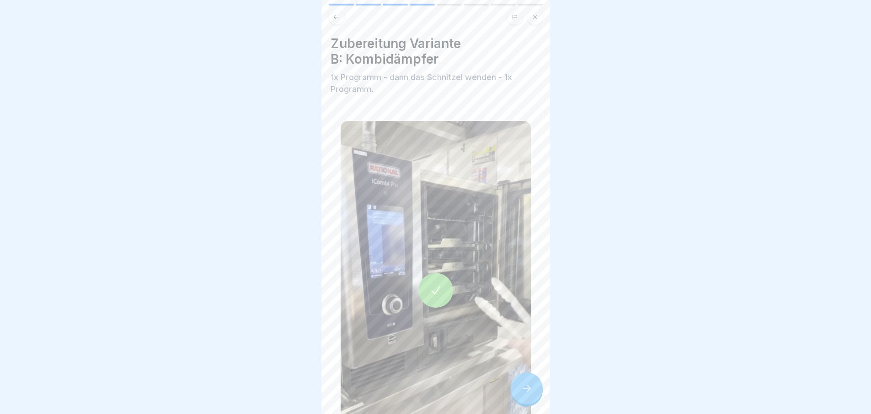
click at [522, 393] on icon at bounding box center [527, 387] width 11 height 11
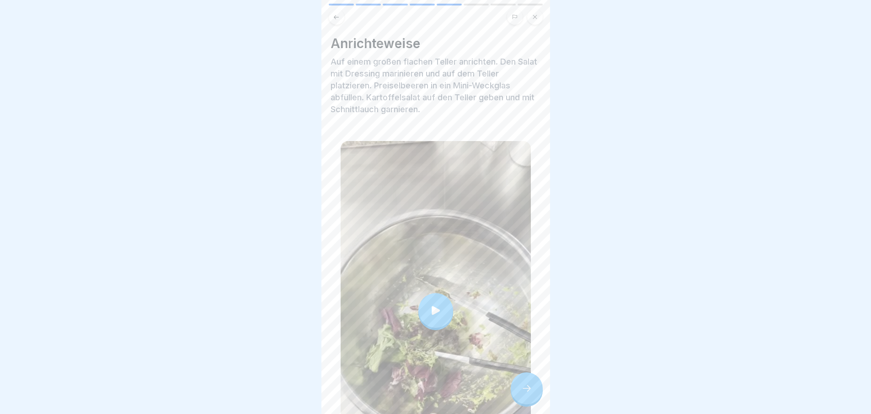
click at [522, 393] on icon at bounding box center [527, 387] width 11 height 11
click at [524, 391] on icon at bounding box center [527, 387] width 11 height 11
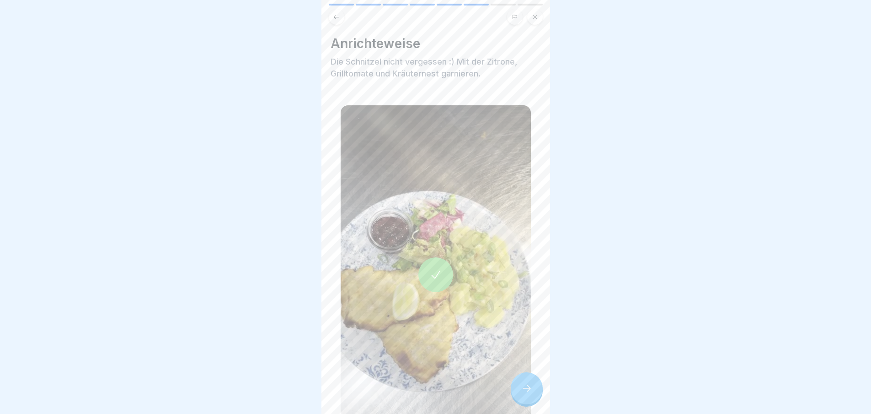
click at [524, 391] on icon at bounding box center [527, 387] width 11 height 11
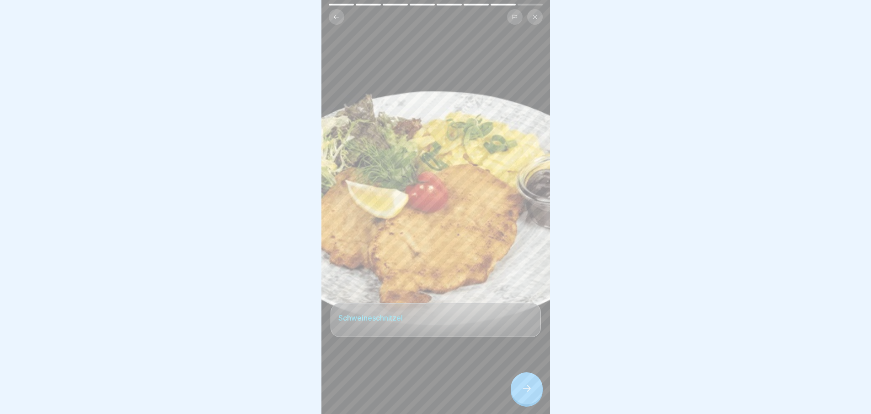
click at [527, 390] on div at bounding box center [527, 388] width 32 height 32
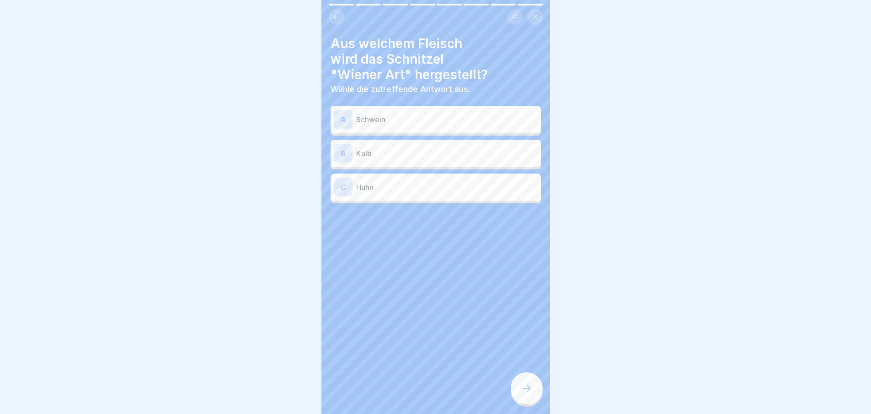
click at [527, 390] on icon at bounding box center [527, 387] width 11 height 11
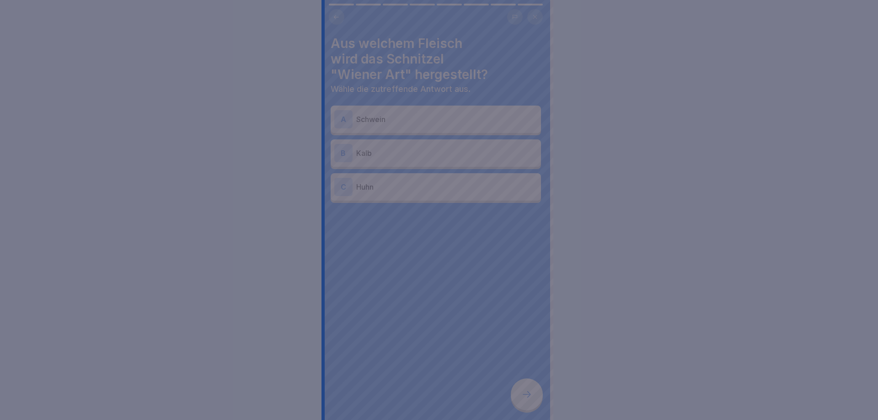
click at [527, 390] on div at bounding box center [439, 210] width 878 height 420
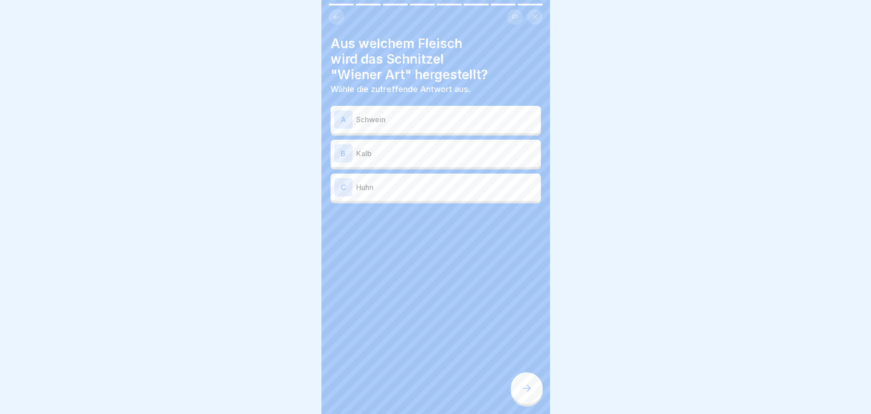
click at [385, 130] on div "A Schwein" at bounding box center [436, 119] width 210 height 27
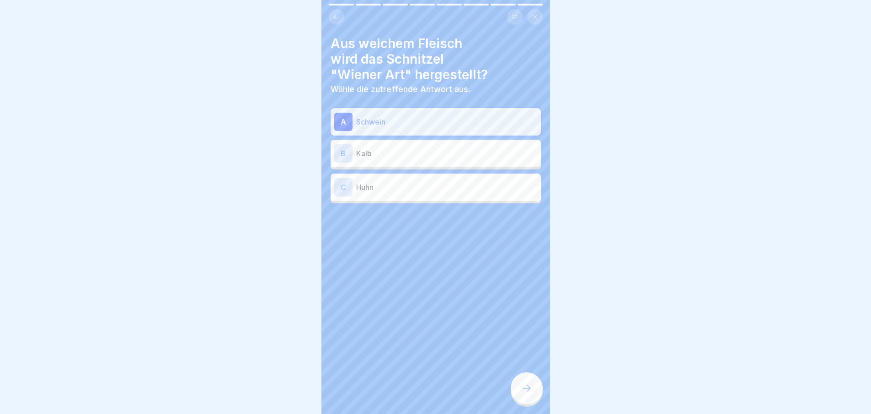
click at [530, 401] on div at bounding box center [527, 388] width 32 height 32
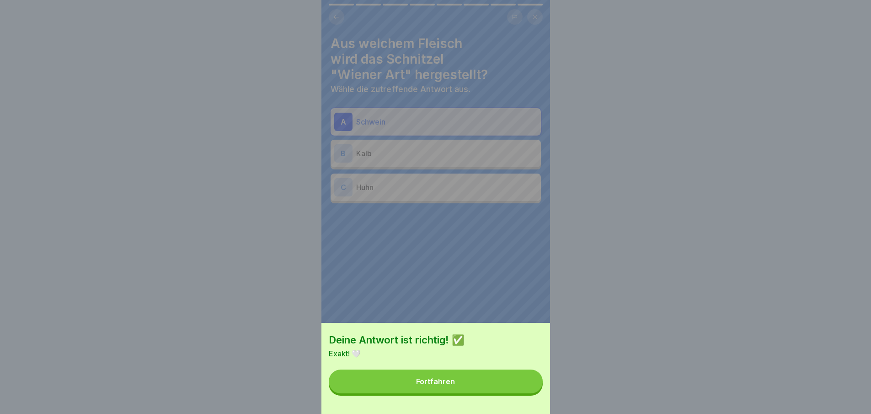
click at [511, 389] on button "Fortfahren" at bounding box center [436, 381] width 214 height 24
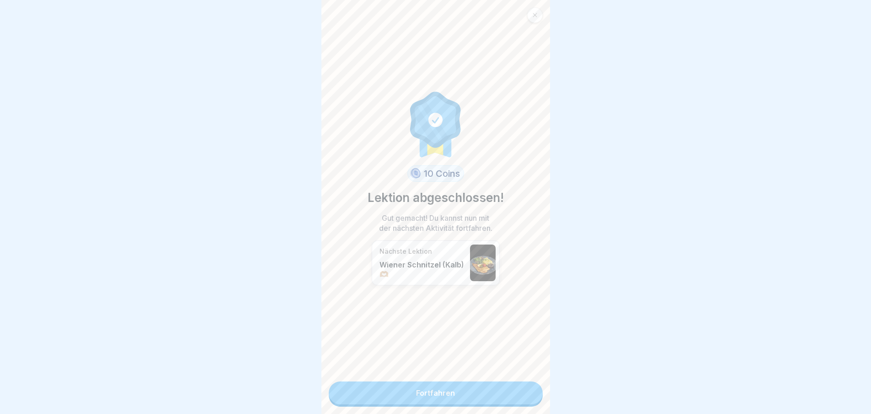
click at [513, 397] on link "Fortfahren" at bounding box center [436, 392] width 214 height 23
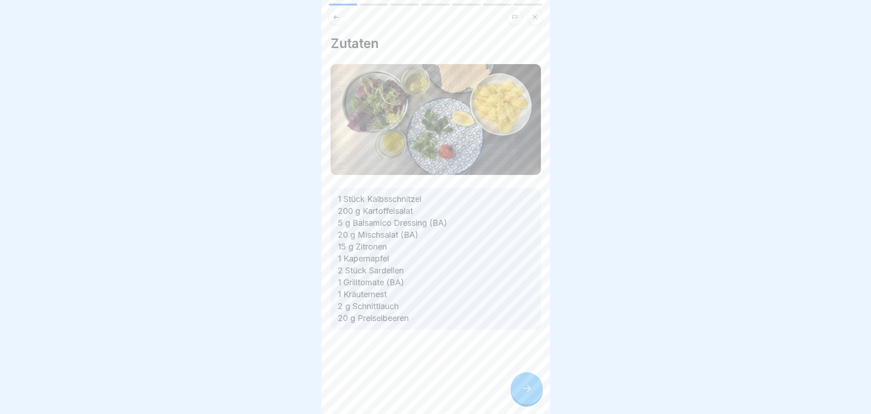
click at [522, 393] on icon at bounding box center [527, 387] width 11 height 11
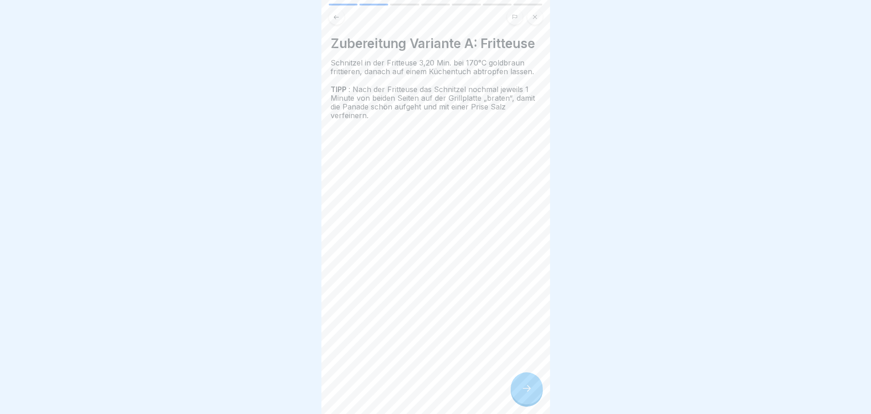
click at [522, 393] on icon at bounding box center [527, 387] width 11 height 11
click at [525, 390] on div at bounding box center [527, 388] width 32 height 32
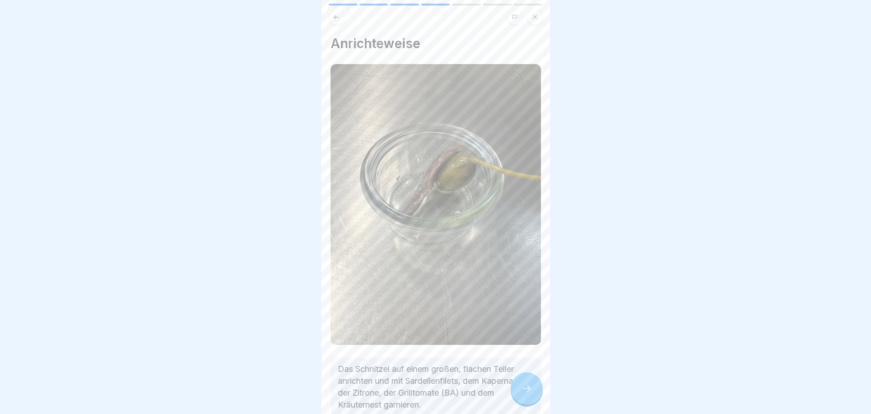
click at [525, 389] on div at bounding box center [527, 388] width 32 height 32
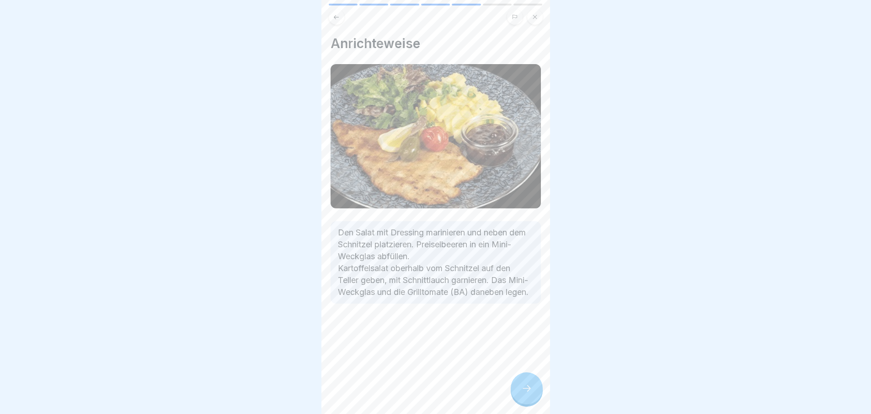
click at [522, 393] on icon at bounding box center [527, 387] width 11 height 11
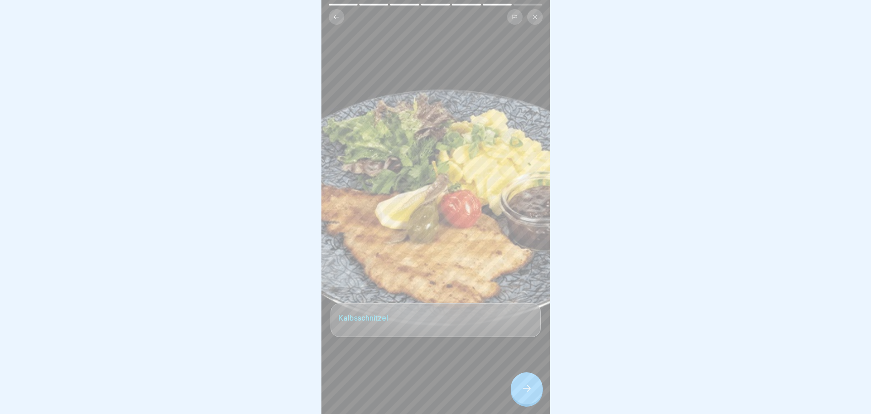
click at [522, 393] on icon at bounding box center [527, 387] width 11 height 11
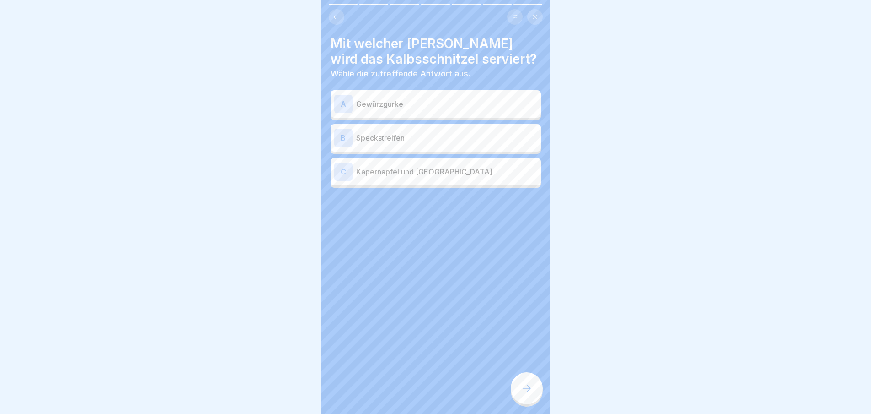
click at [420, 173] on p "Kapernapfel und [GEOGRAPHIC_DATA]" at bounding box center [446, 171] width 181 height 11
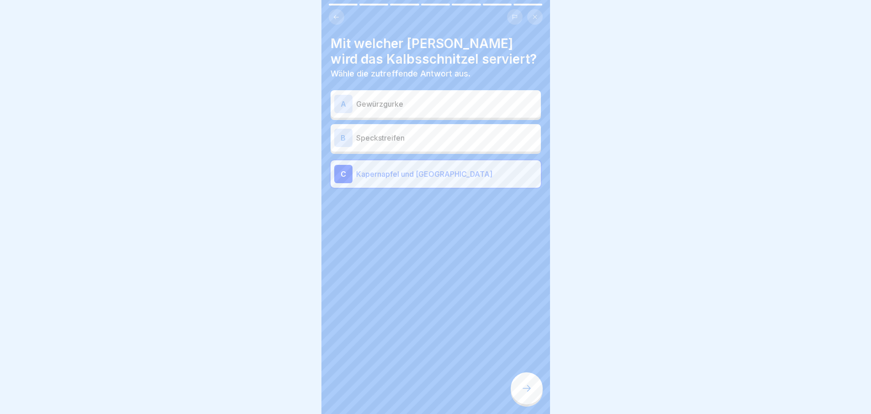
click at [527, 392] on icon at bounding box center [527, 387] width 11 height 11
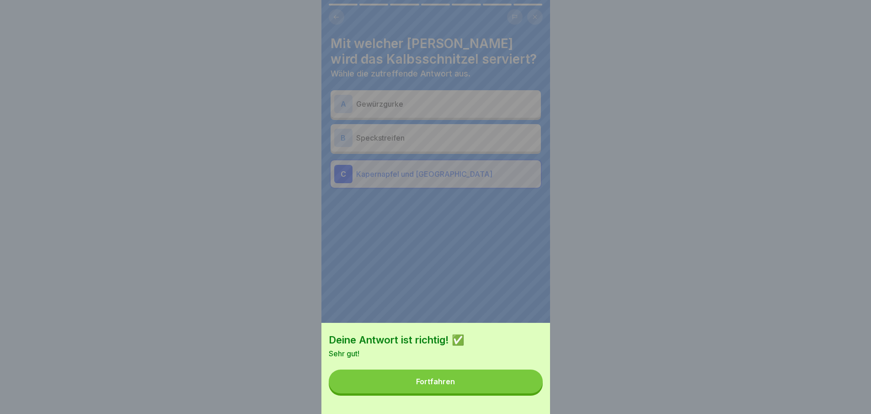
click at [526, 392] on button "Fortfahren" at bounding box center [436, 381] width 214 height 24
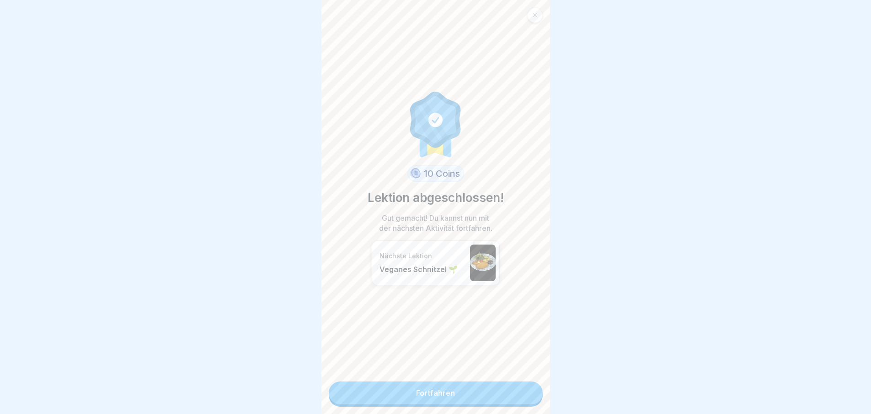
click at [526, 392] on link "Fortfahren" at bounding box center [436, 392] width 214 height 23
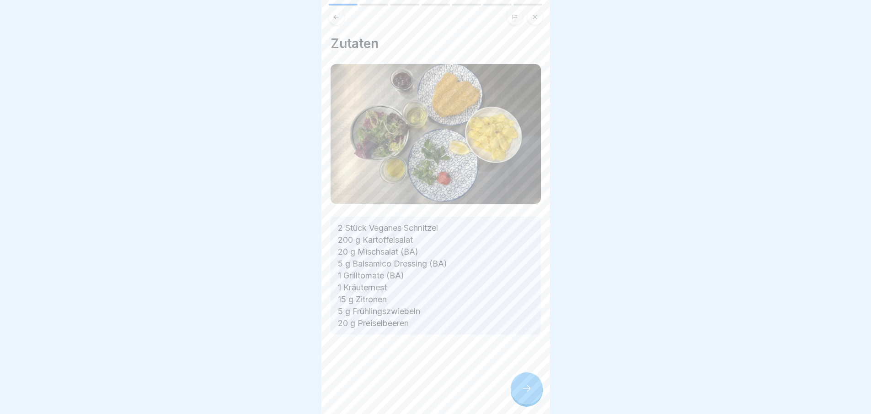
click at [525, 392] on icon at bounding box center [527, 387] width 11 height 11
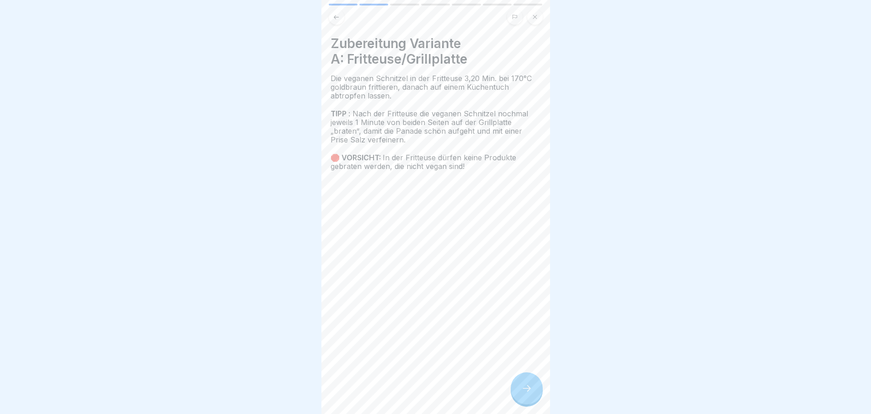
click at [525, 392] on icon at bounding box center [527, 387] width 11 height 11
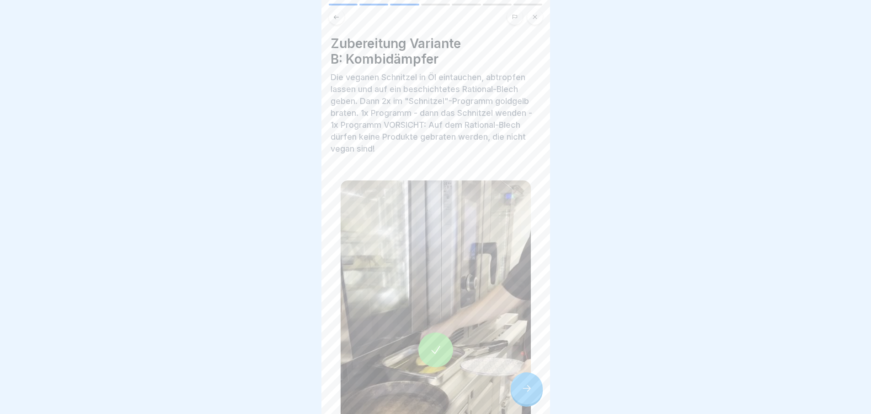
click at [525, 392] on icon at bounding box center [527, 387] width 11 height 11
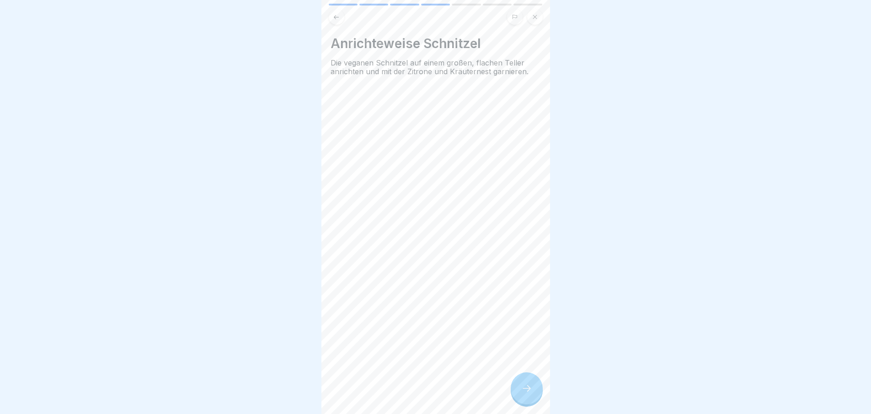
click at [525, 392] on icon at bounding box center [527, 387] width 11 height 11
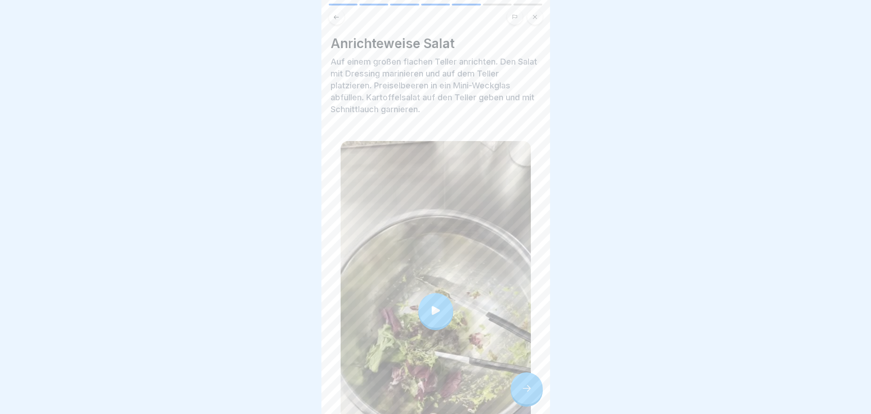
click at [525, 392] on icon at bounding box center [527, 387] width 11 height 11
click at [536, 398] on div at bounding box center [527, 388] width 32 height 32
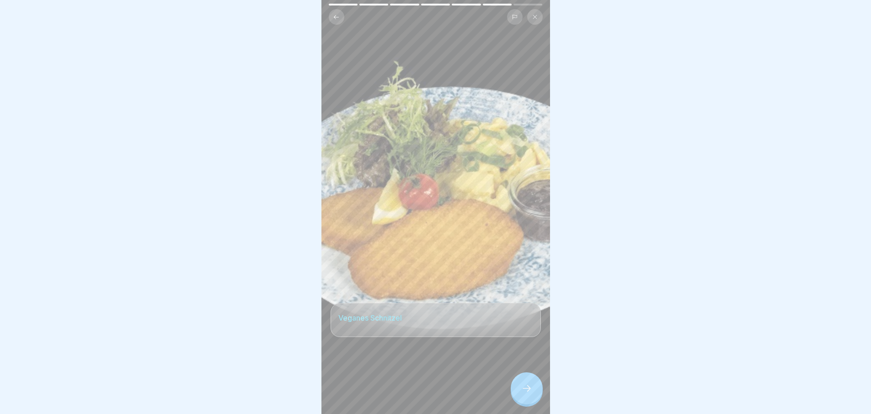
click at [577, 399] on div at bounding box center [435, 207] width 871 height 414
click at [514, 398] on div at bounding box center [527, 388] width 32 height 32
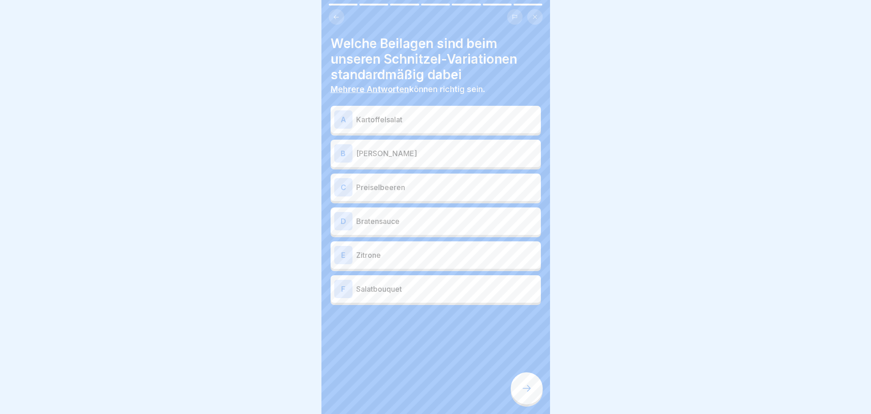
click at [431, 129] on div "A Kartoffelsalat" at bounding box center [436, 119] width 210 height 27
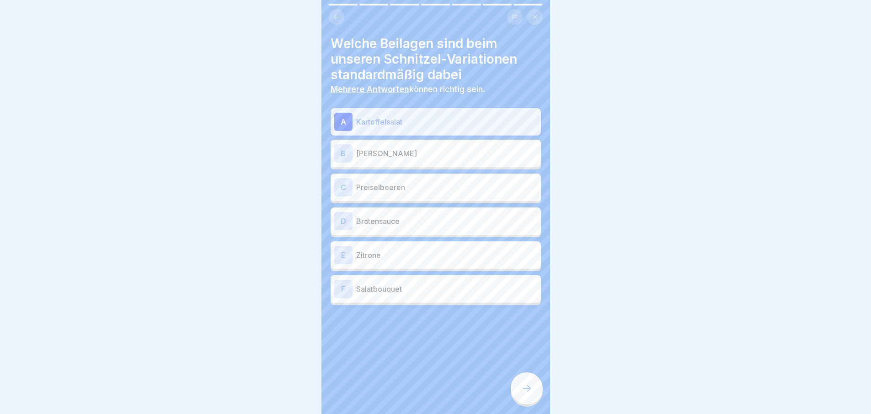
click at [428, 190] on p "Preiselbeeren" at bounding box center [446, 187] width 181 height 11
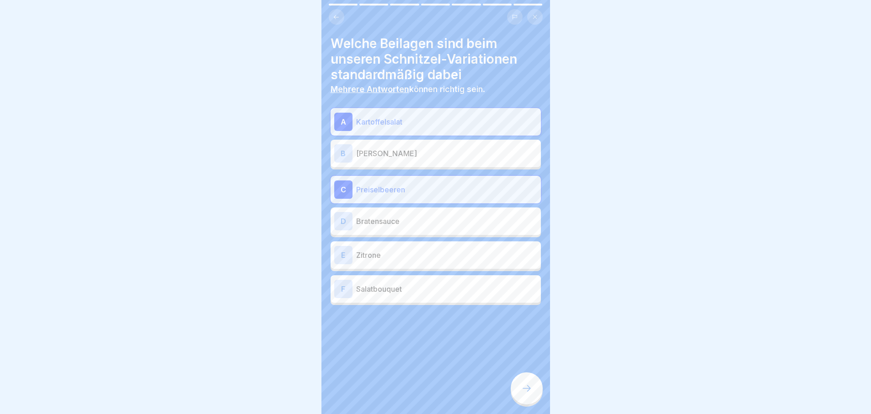
click at [431, 261] on div "E Zitrone" at bounding box center [435, 255] width 203 height 18
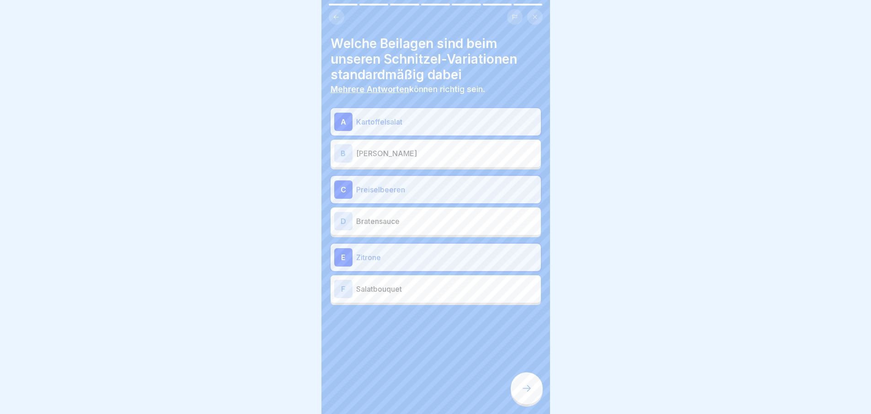
click at [435, 291] on p "Salatbouquet" at bounding box center [446, 288] width 181 height 11
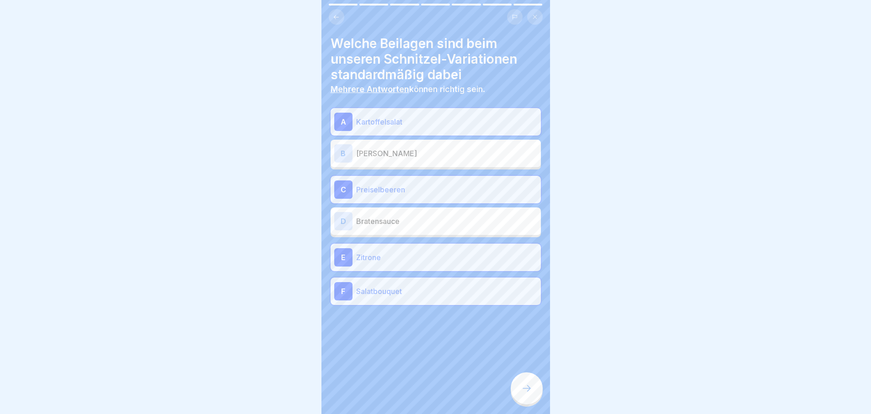
click at [538, 399] on div at bounding box center [527, 388] width 32 height 32
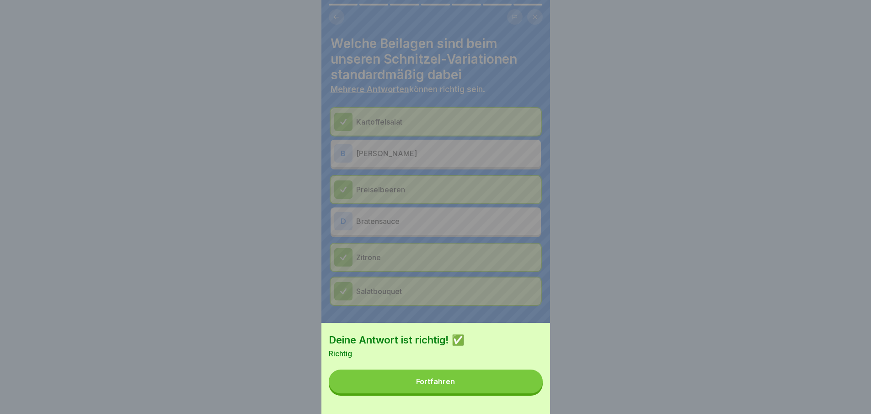
click at [522, 390] on button "Fortfahren" at bounding box center [436, 381] width 214 height 24
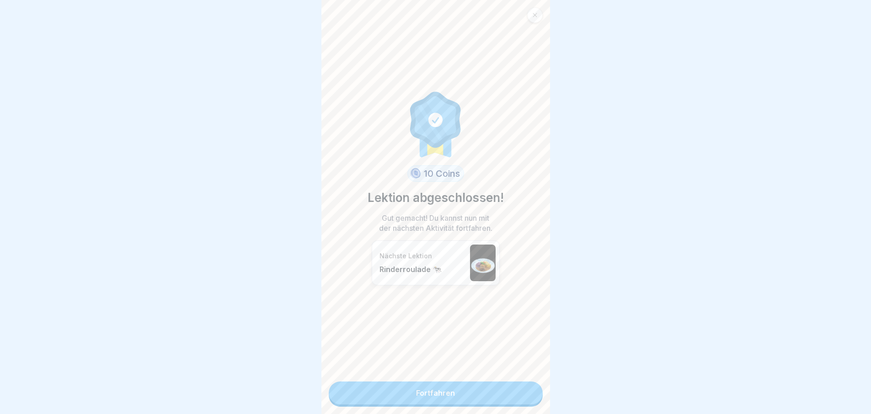
click at [403, 391] on link "Fortfahren" at bounding box center [436, 392] width 214 height 23
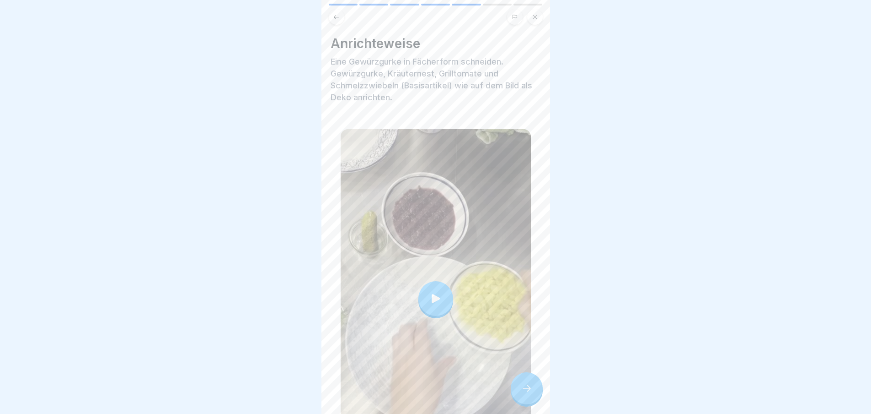
click at [430, 298] on icon at bounding box center [436, 298] width 13 height 13
click at [520, 397] on div at bounding box center [527, 388] width 32 height 32
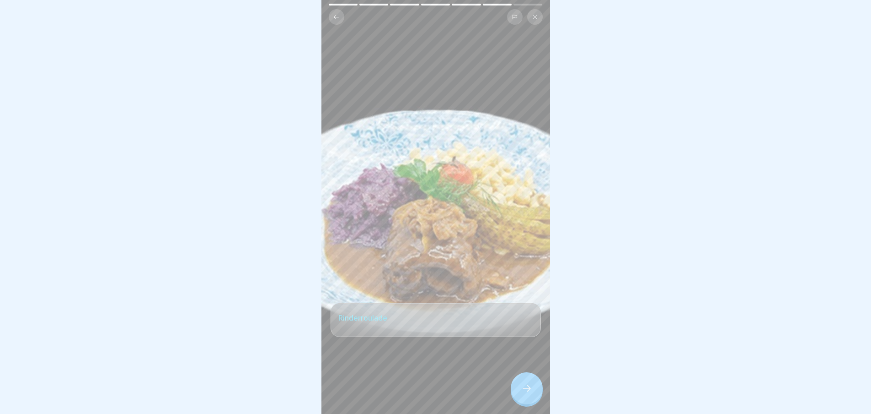
click at [529, 393] on icon at bounding box center [527, 387] width 11 height 11
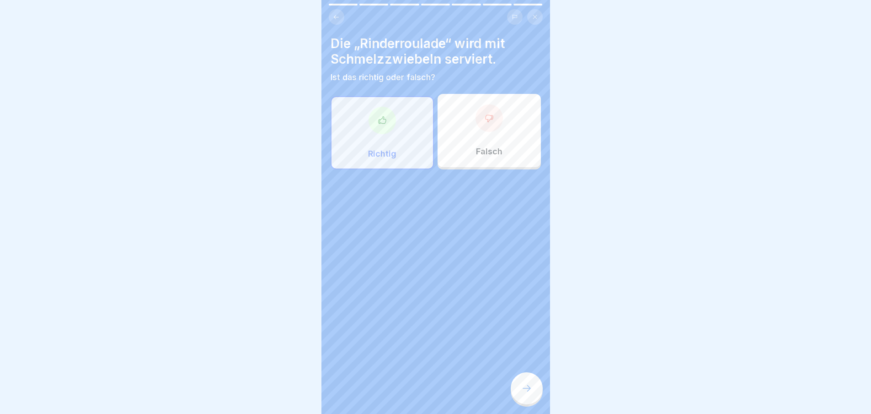
click at [529, 393] on icon at bounding box center [527, 387] width 11 height 11
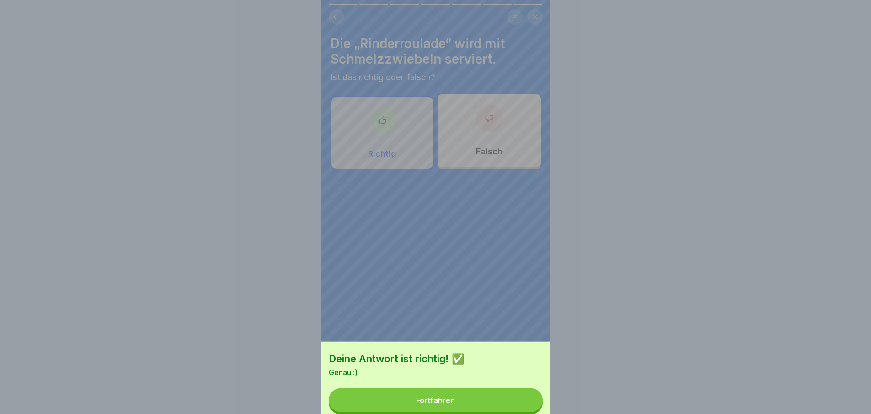
click at [529, 395] on button "Fortfahren" at bounding box center [436, 400] width 214 height 24
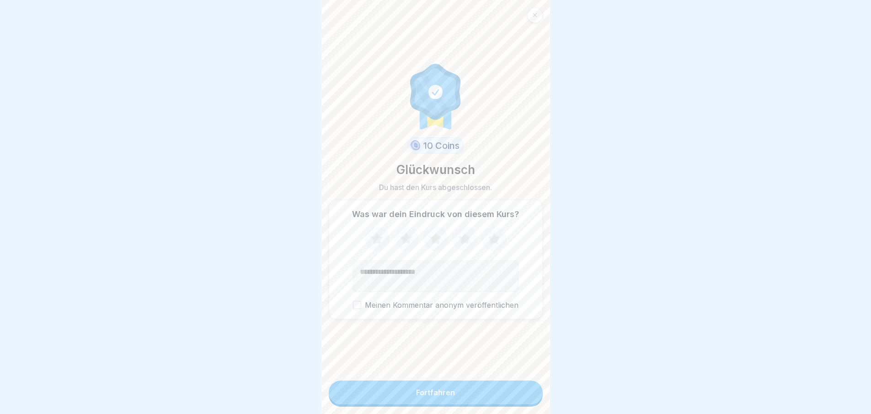
click at [441, 394] on button "Fortfahren" at bounding box center [436, 392] width 214 height 24
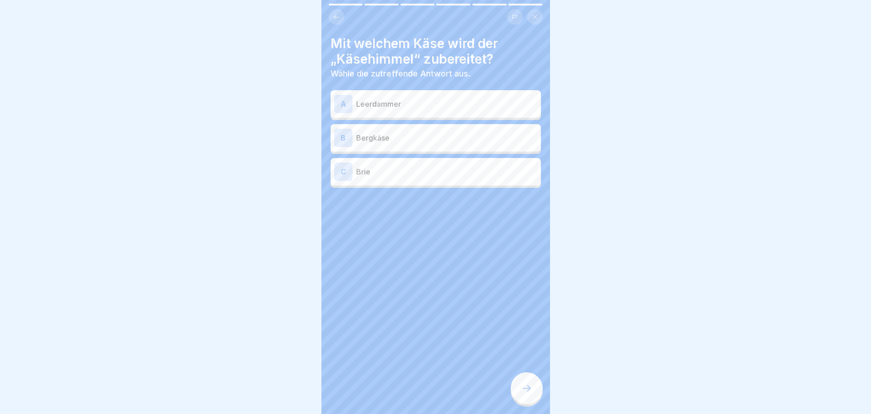
click at [410, 103] on p "Leerdammer" at bounding box center [446, 103] width 181 height 11
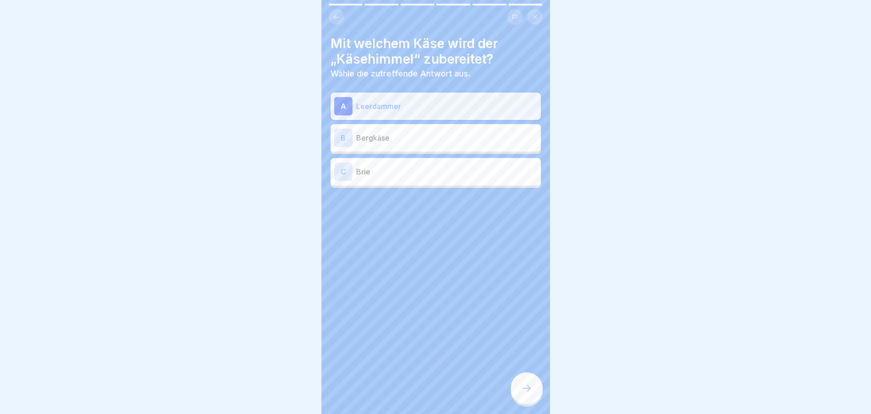
click at [523, 393] on icon at bounding box center [527, 387] width 11 height 11
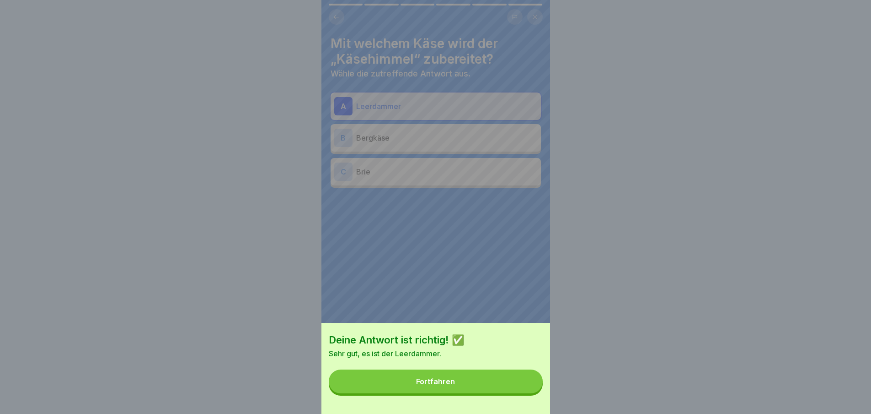
click at [523, 393] on button "Fortfahren" at bounding box center [436, 381] width 214 height 24
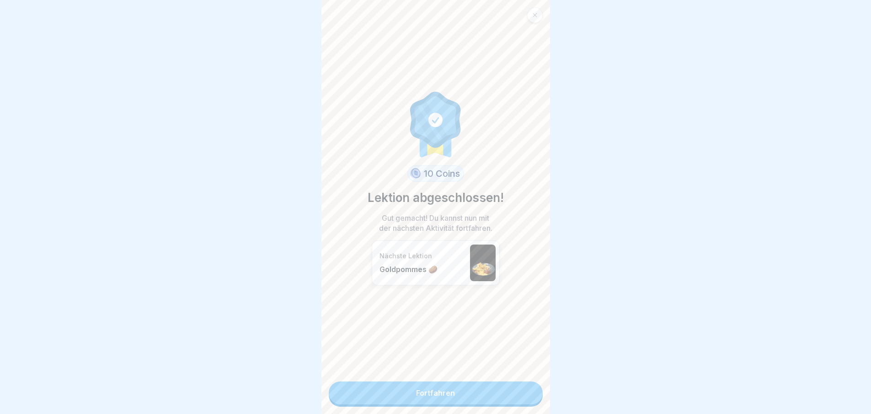
click at [523, 390] on link "Fortfahren" at bounding box center [436, 392] width 214 height 23
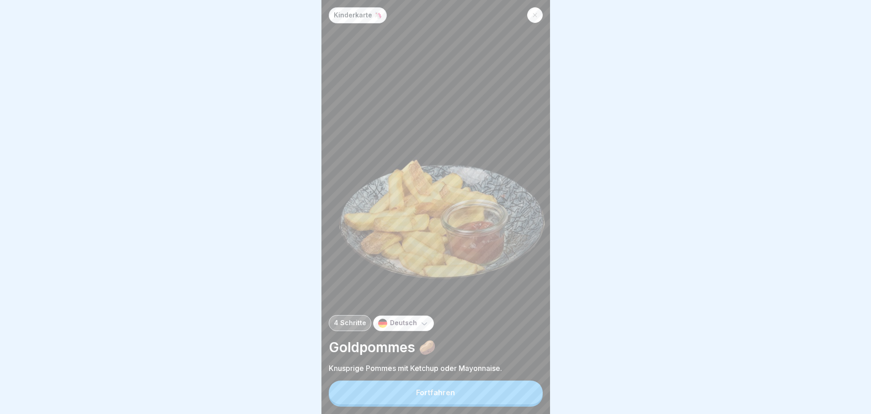
click at [511, 401] on button "Fortfahren" at bounding box center [436, 392] width 214 height 24
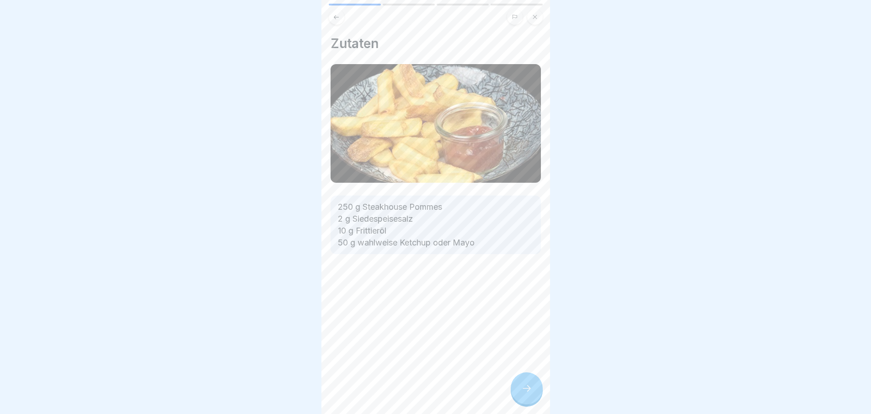
click at [516, 401] on div at bounding box center [527, 388] width 32 height 32
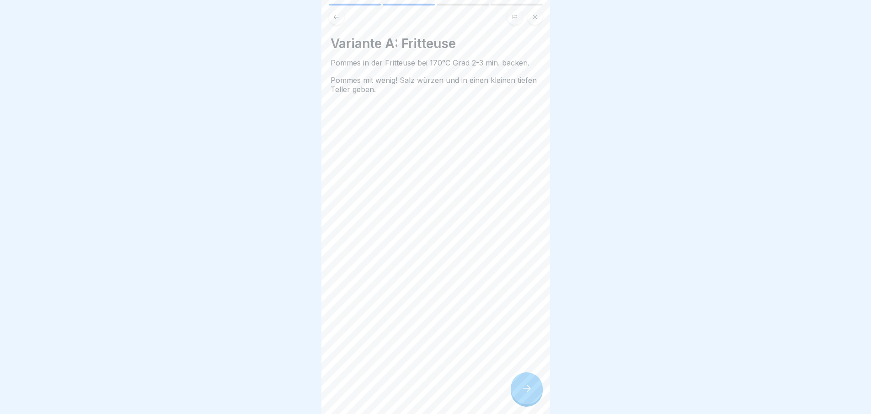
click at [521, 398] on div at bounding box center [527, 388] width 32 height 32
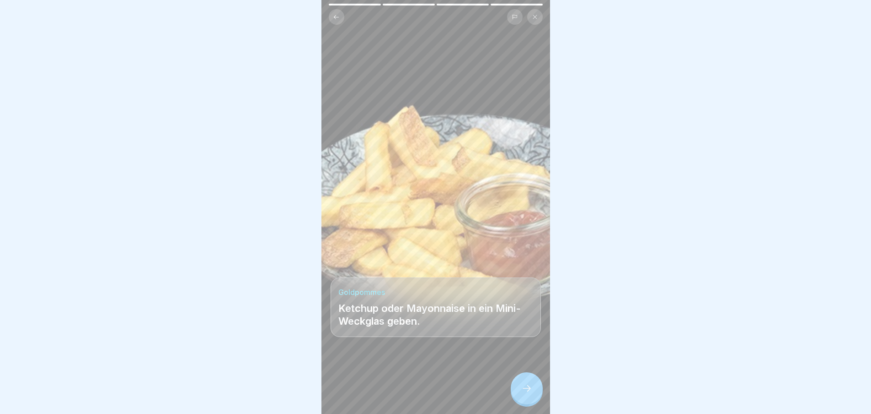
click at [522, 393] on icon at bounding box center [527, 387] width 11 height 11
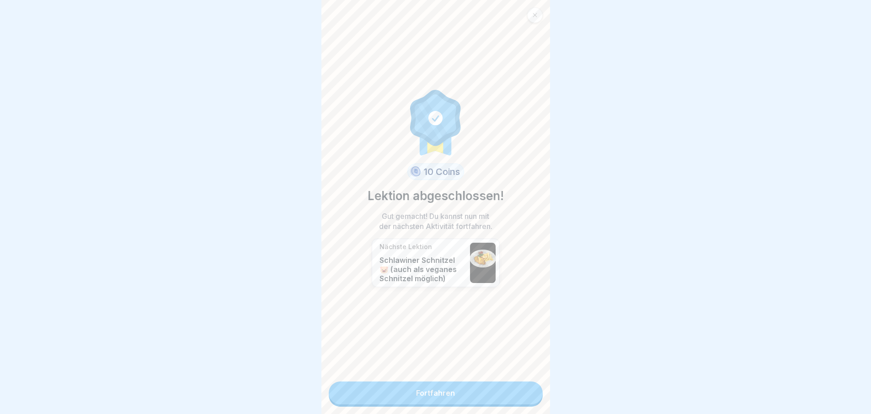
click at [521, 397] on link "Fortfahren" at bounding box center [436, 392] width 214 height 23
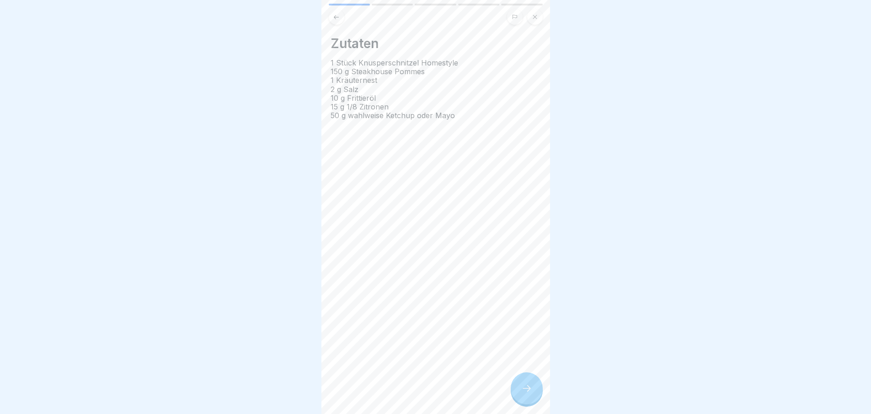
click at [522, 393] on icon at bounding box center [527, 387] width 11 height 11
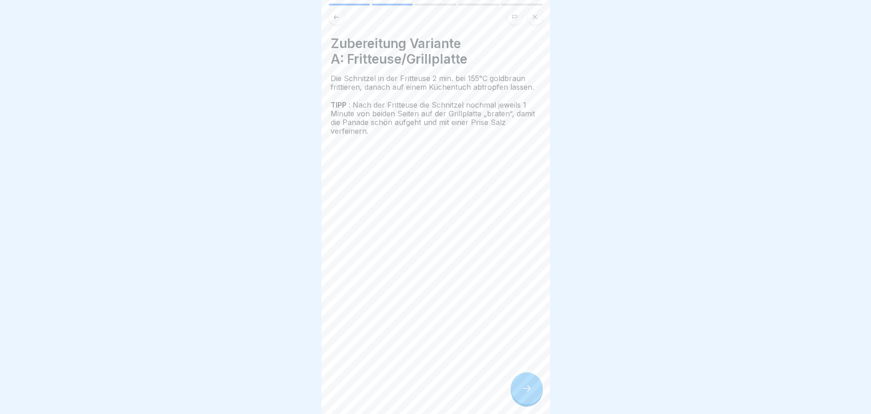
click at [522, 393] on icon at bounding box center [527, 387] width 11 height 11
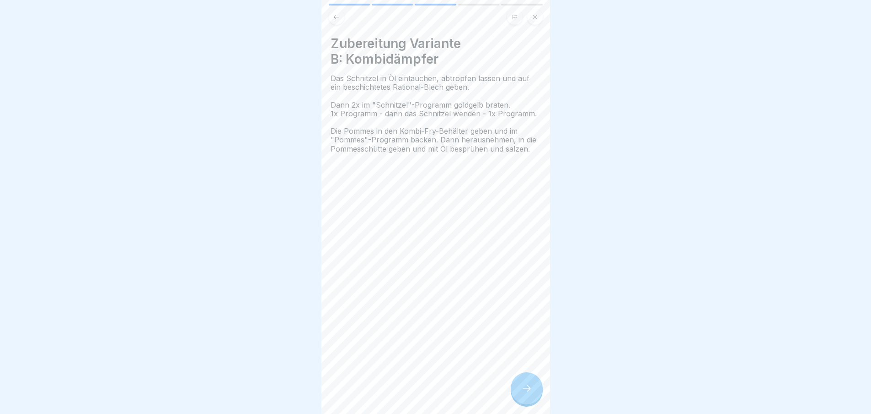
click at [522, 393] on icon at bounding box center [527, 387] width 11 height 11
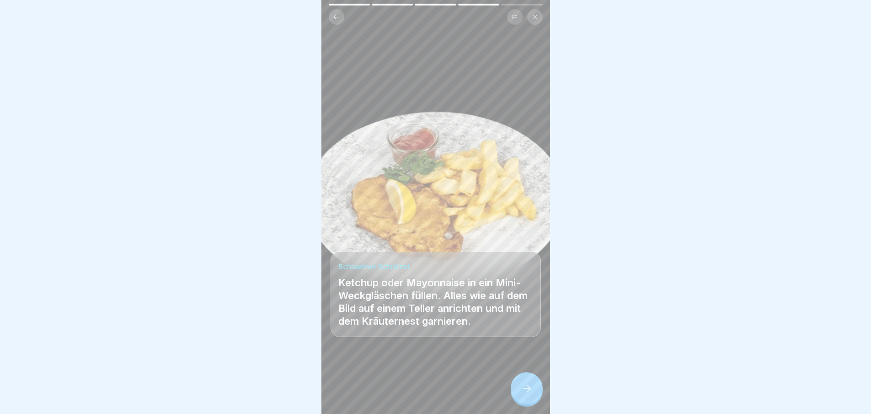
click at [522, 393] on icon at bounding box center [527, 387] width 11 height 11
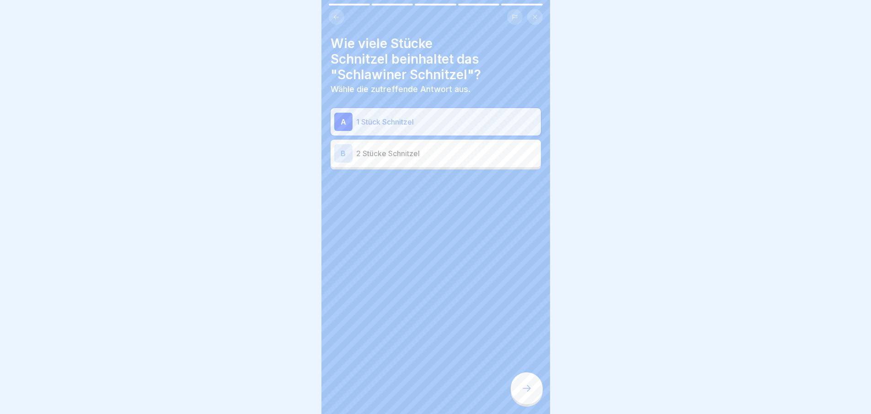
click at [522, 393] on icon at bounding box center [527, 387] width 11 height 11
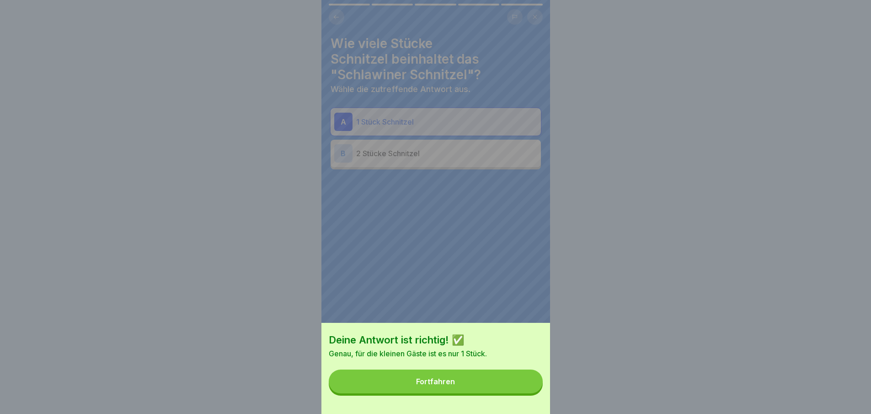
click at [521, 393] on button "Fortfahren" at bounding box center [436, 381] width 214 height 24
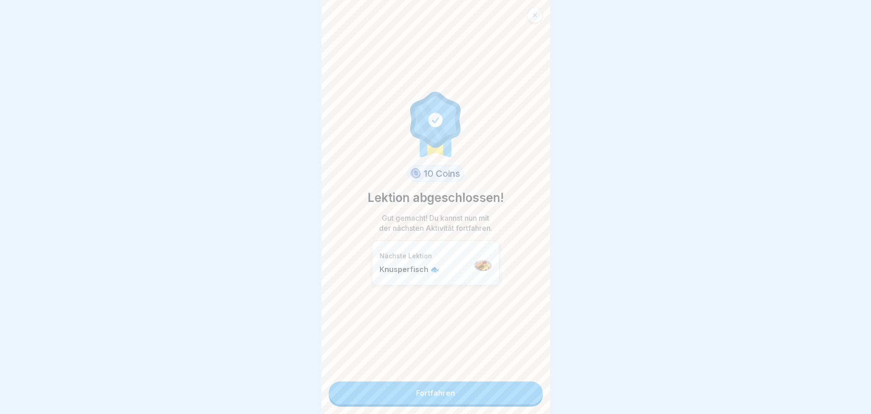
click at [521, 397] on link "Fortfahren" at bounding box center [436, 392] width 214 height 23
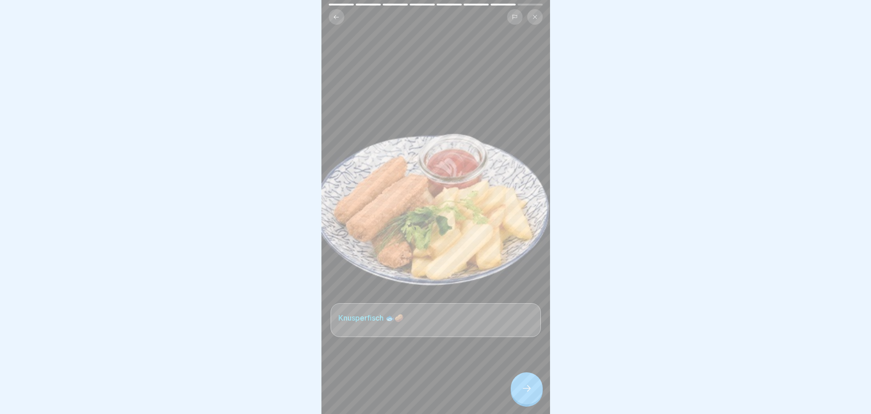
click at [522, 393] on icon at bounding box center [527, 387] width 11 height 11
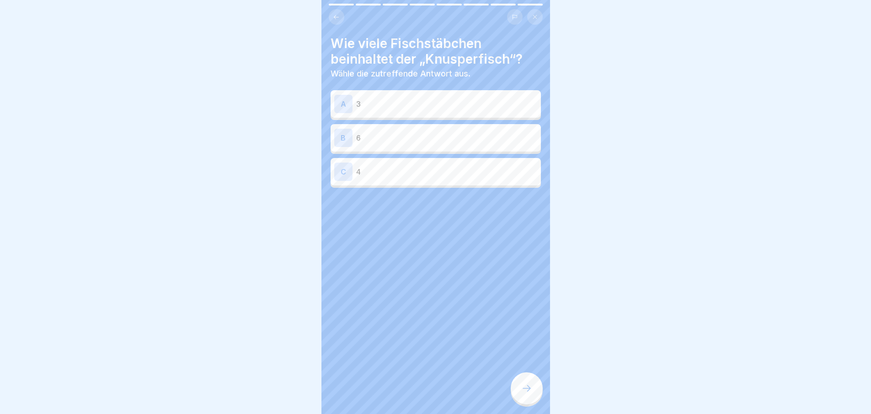
click at [382, 174] on p "4" at bounding box center [446, 171] width 181 height 11
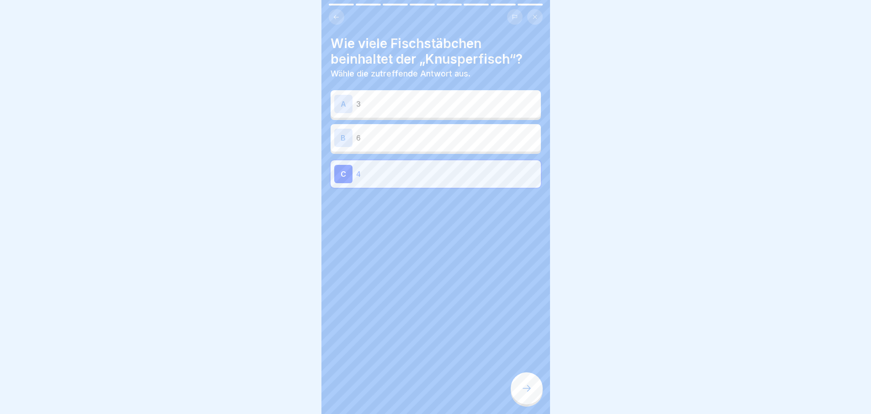
click at [535, 394] on div at bounding box center [527, 388] width 32 height 32
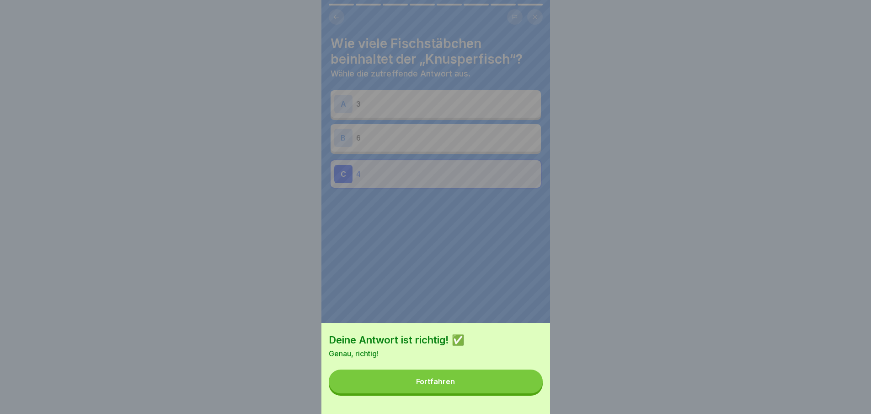
click at [531, 391] on button "Fortfahren" at bounding box center [436, 381] width 214 height 24
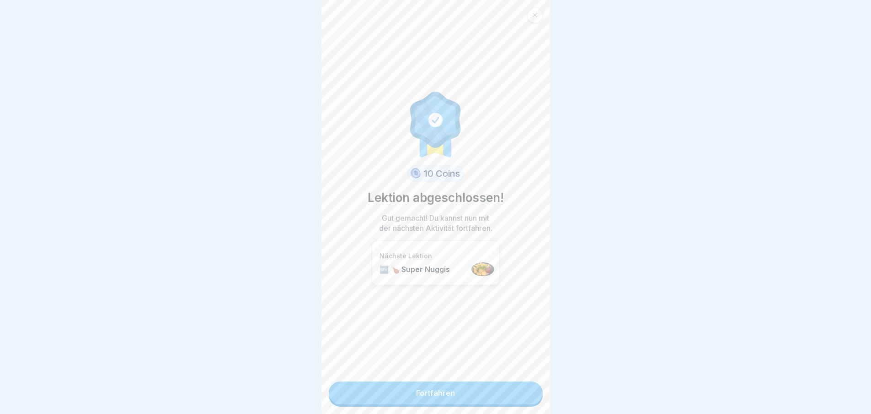
click at [531, 391] on link "Fortfahren" at bounding box center [436, 392] width 214 height 23
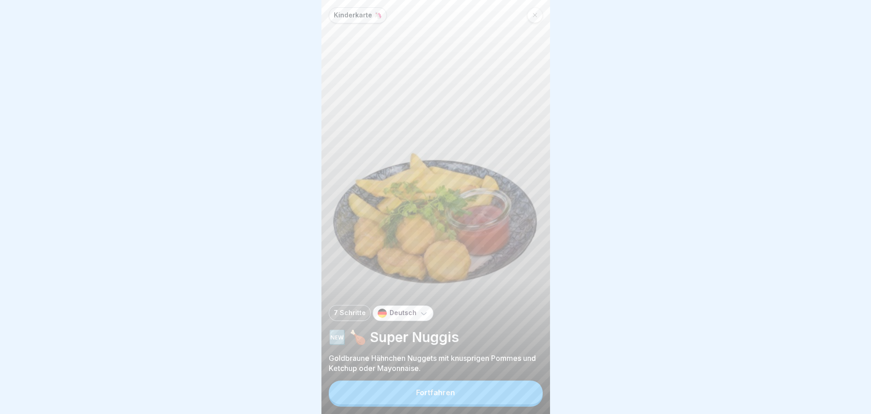
click at [531, 391] on button "Fortfahren" at bounding box center [436, 392] width 214 height 24
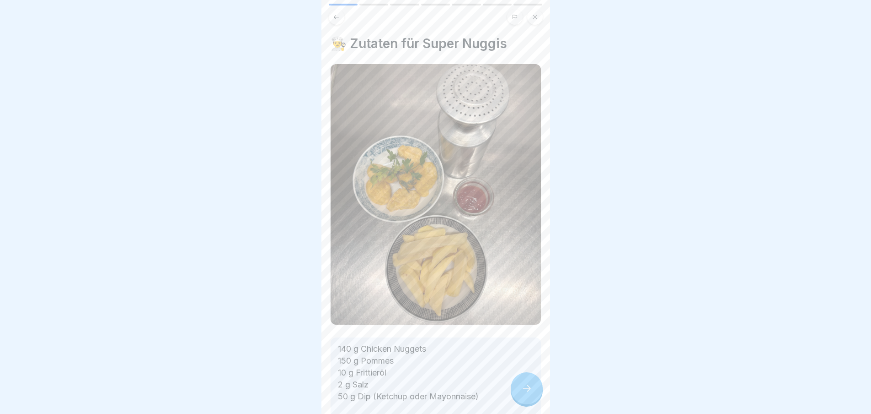
click at [528, 393] on icon at bounding box center [527, 387] width 11 height 11
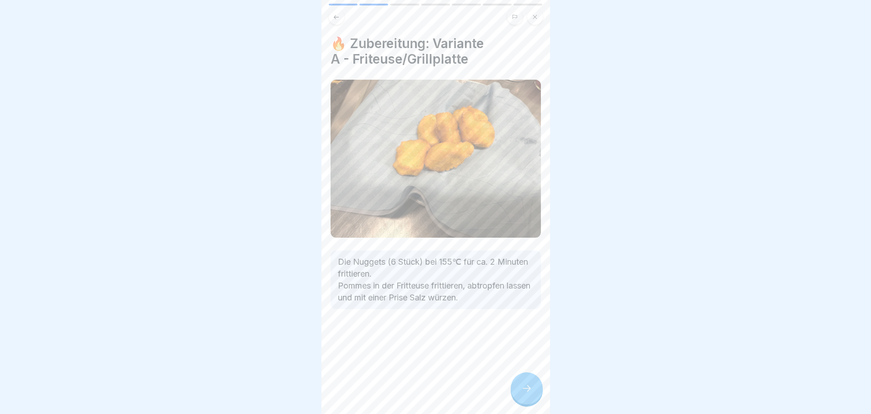
click at [528, 393] on icon at bounding box center [527, 387] width 11 height 11
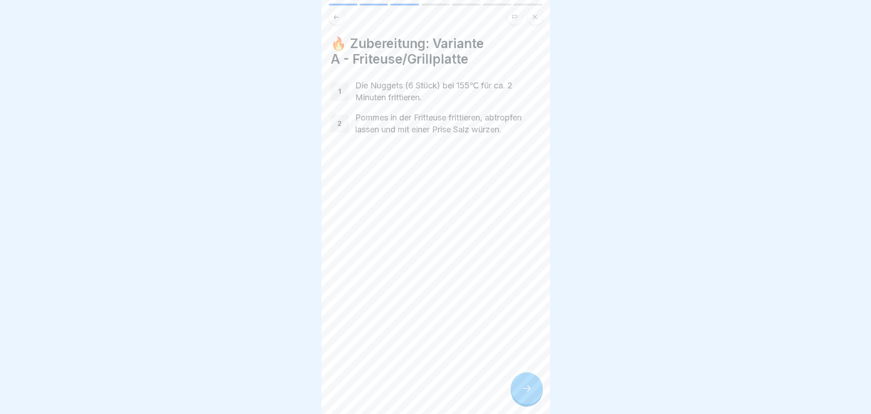
click at [528, 393] on icon at bounding box center [527, 387] width 11 height 11
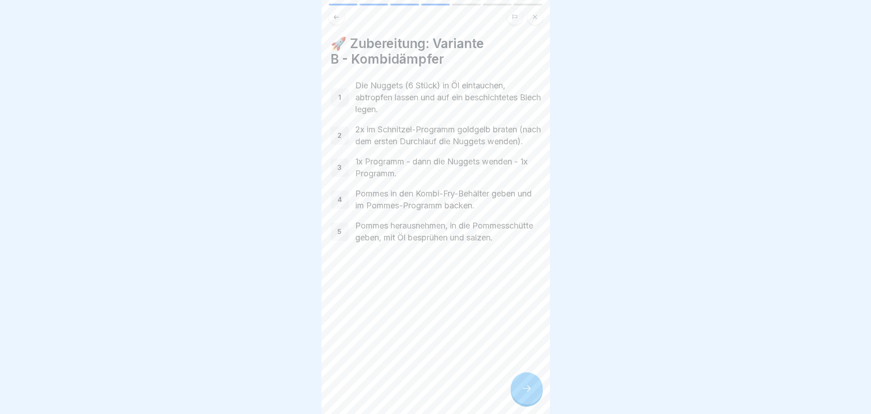
click at [528, 393] on icon at bounding box center [527, 387] width 11 height 11
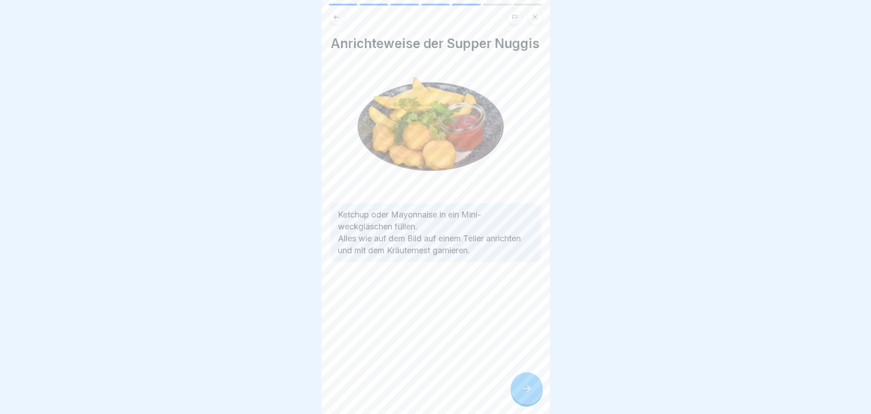
click at [528, 393] on icon at bounding box center [527, 387] width 11 height 11
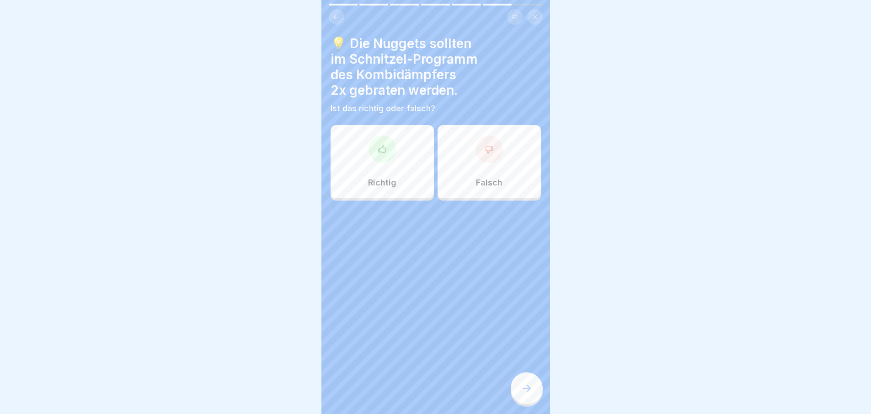
click at [529, 393] on icon at bounding box center [527, 387] width 11 height 11
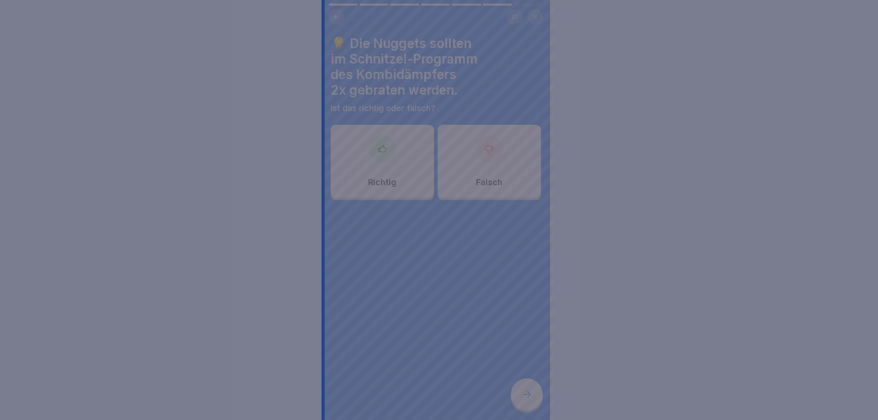
click at [530, 393] on div at bounding box center [439, 210] width 878 height 420
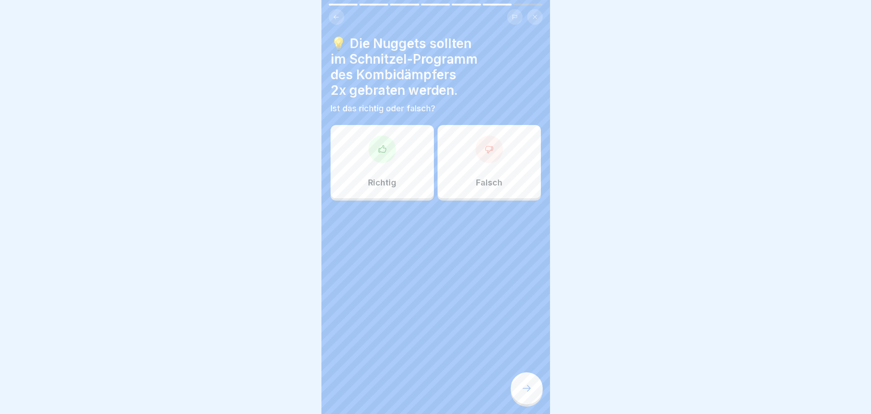
click at [388, 172] on div "Richtig" at bounding box center [382, 161] width 103 height 73
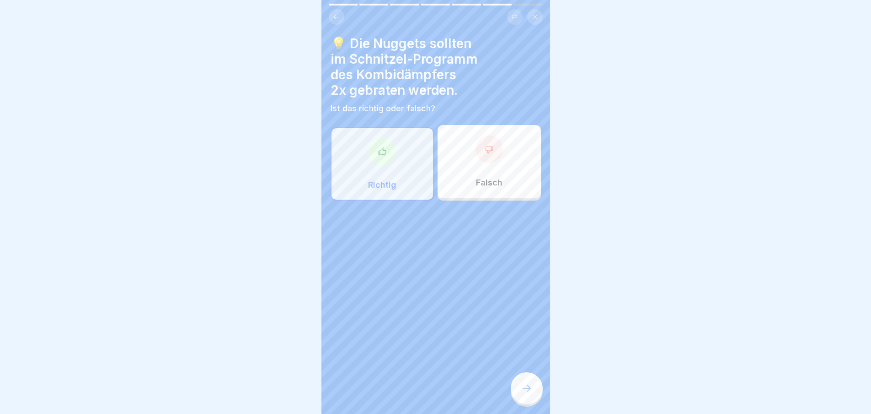
click at [526, 389] on div at bounding box center [527, 388] width 32 height 32
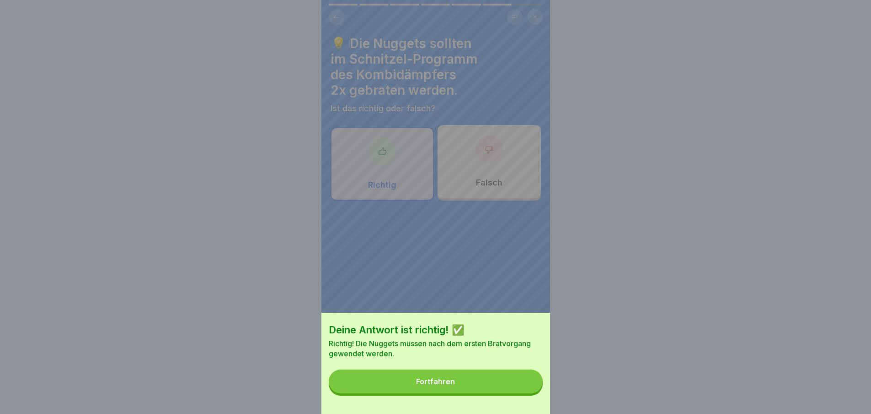
click at [507, 390] on button "Fortfahren" at bounding box center [436, 381] width 214 height 24
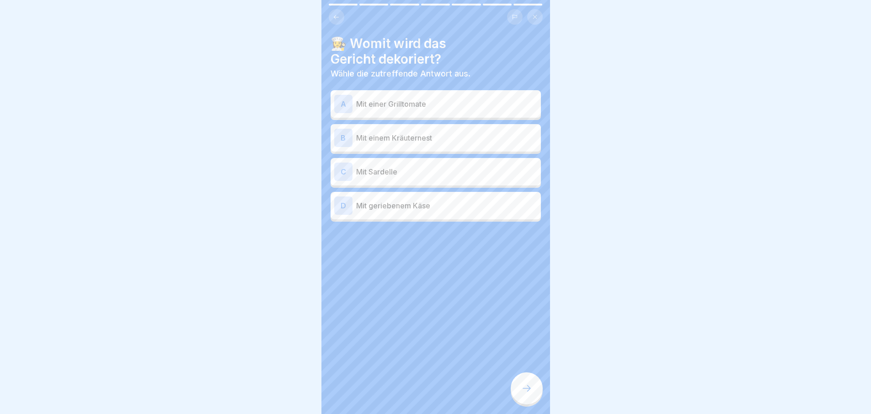
click at [427, 131] on div "B Mit einem Kräuternest" at bounding box center [435, 138] width 203 height 18
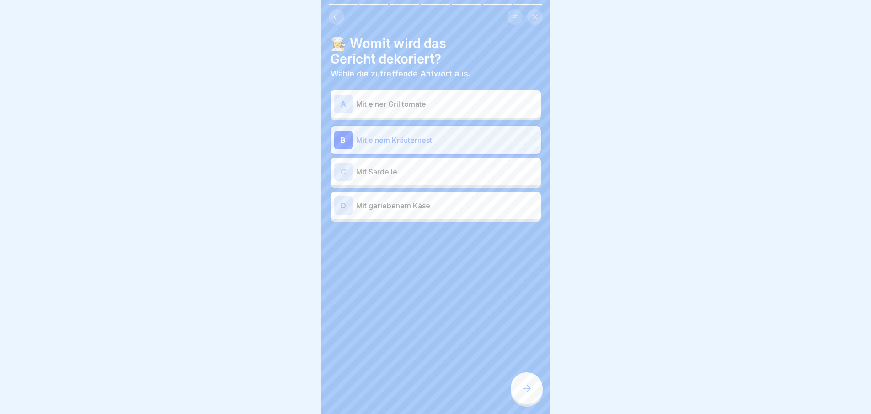
click at [527, 401] on div at bounding box center [527, 388] width 32 height 32
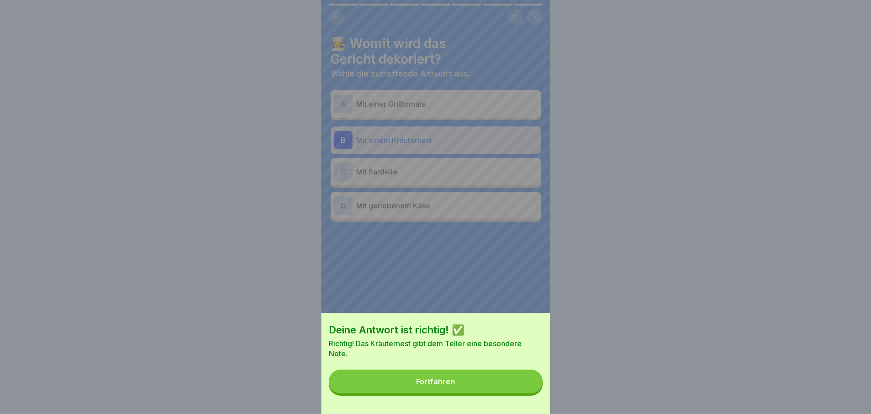
click at [514, 393] on button "Fortfahren" at bounding box center [436, 381] width 214 height 24
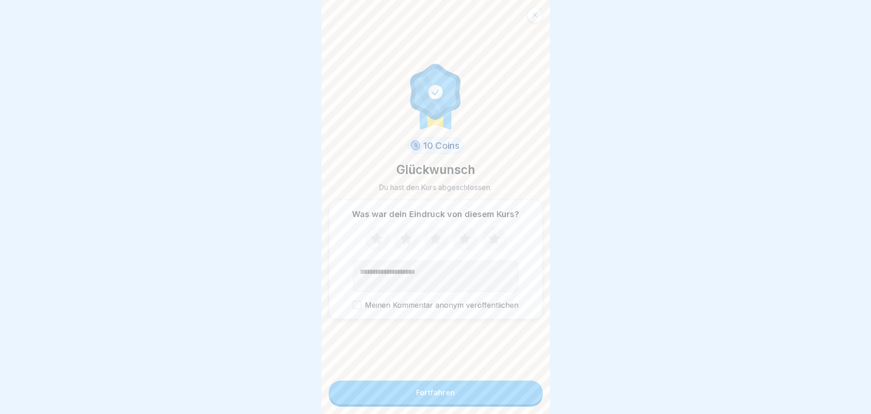
click at [514, 394] on button "Fortfahren" at bounding box center [436, 392] width 214 height 24
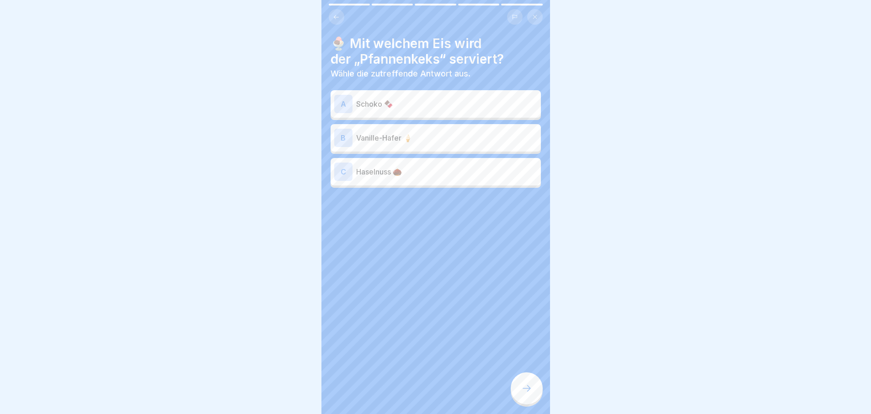
click at [445, 140] on p "Vanille-Hafer 🍦" at bounding box center [446, 137] width 181 height 11
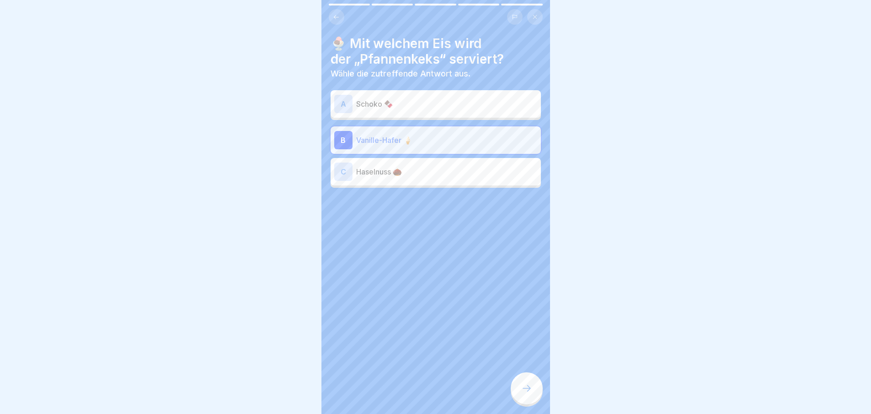
click at [528, 387] on div at bounding box center [527, 388] width 32 height 32
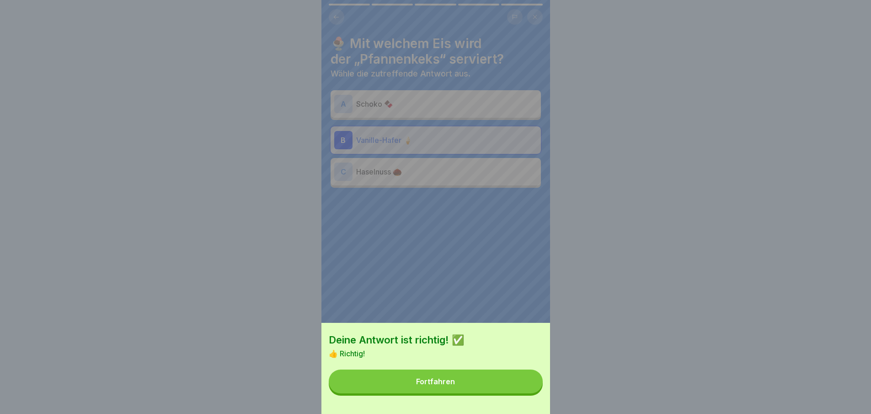
click at [523, 388] on button "Fortfahren" at bounding box center [436, 381] width 214 height 24
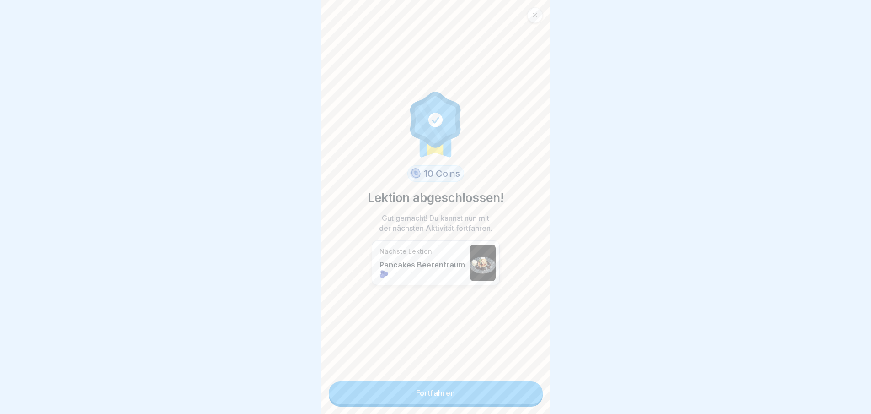
click at [513, 396] on link "Fortfahren" at bounding box center [436, 392] width 214 height 23
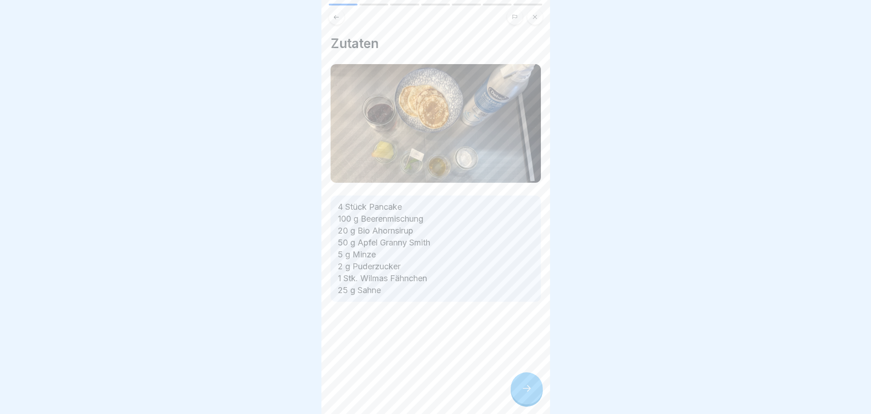
click at [513, 396] on div at bounding box center [527, 388] width 32 height 32
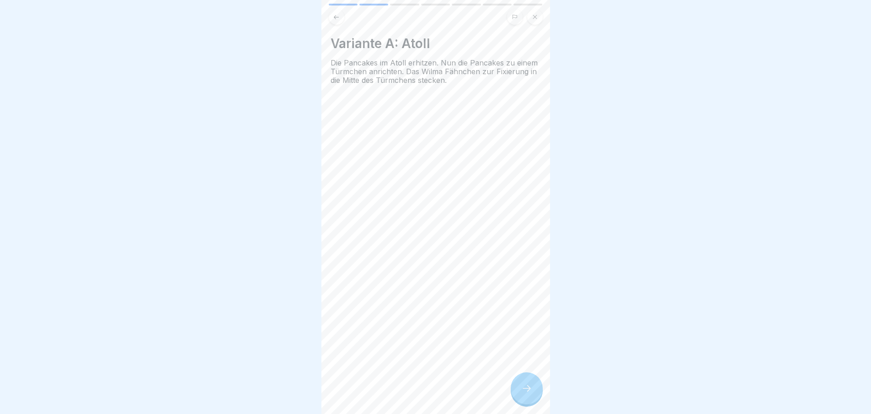
click at [528, 393] on icon at bounding box center [527, 387] width 11 height 11
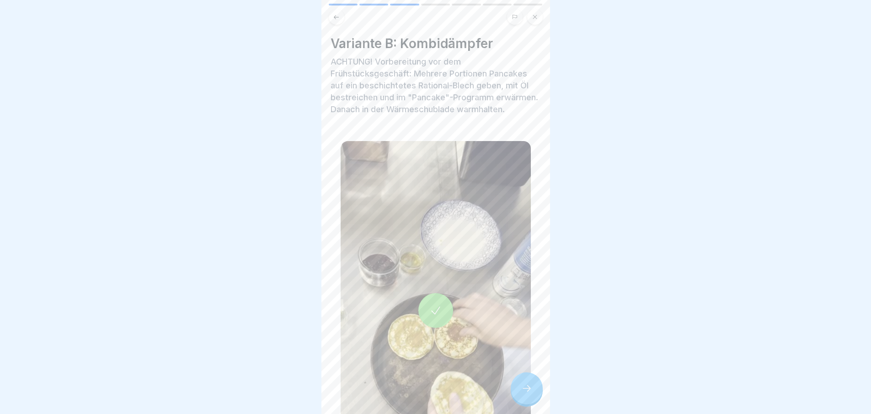
click at [528, 393] on icon at bounding box center [527, 387] width 11 height 11
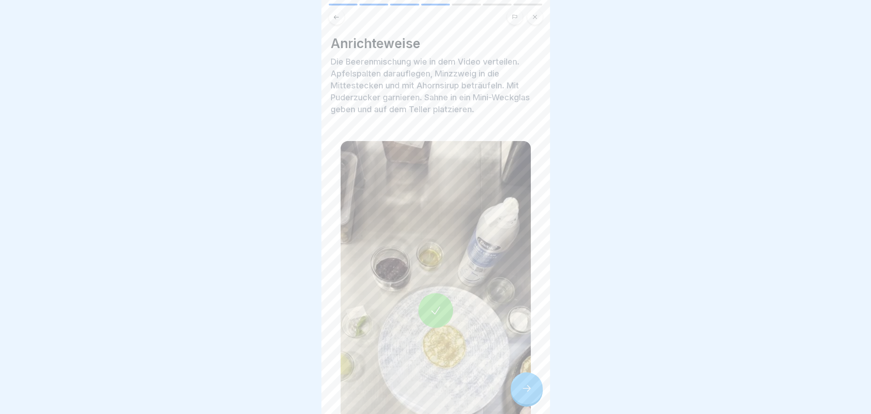
click at [528, 393] on icon at bounding box center [527, 387] width 11 height 11
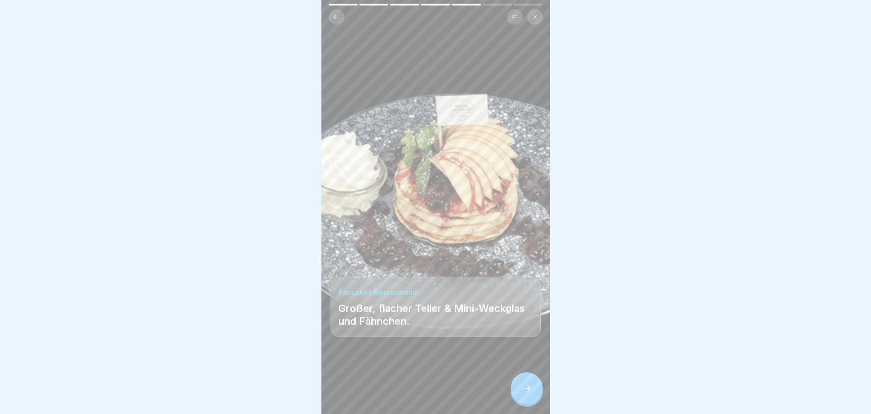
click at [528, 393] on icon at bounding box center [527, 387] width 11 height 11
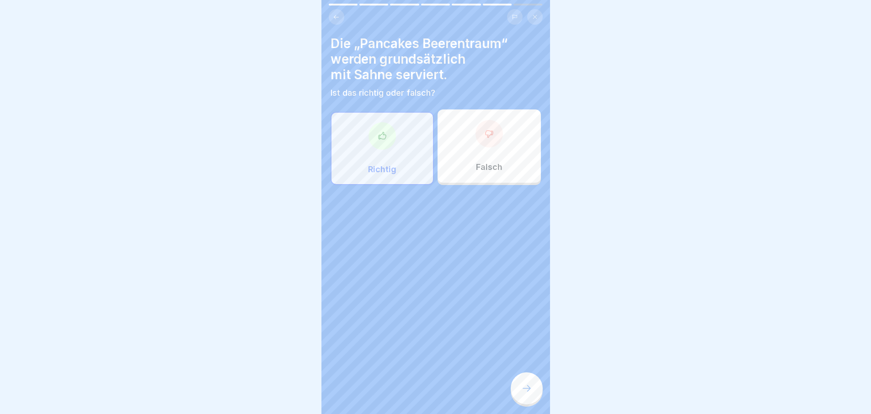
click at [528, 393] on icon at bounding box center [527, 387] width 11 height 11
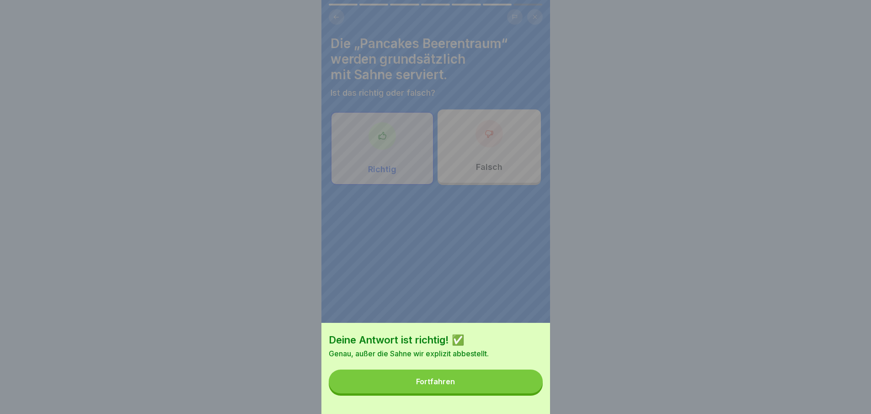
click at [528, 393] on button "Fortfahren" at bounding box center [436, 381] width 214 height 24
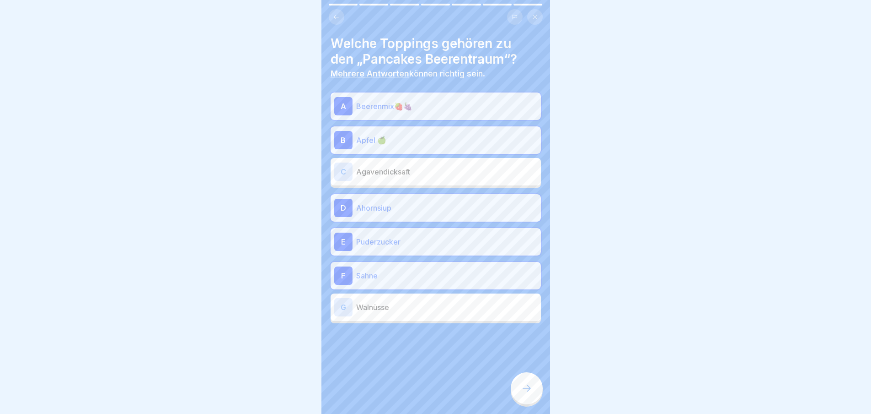
click at [527, 384] on div at bounding box center [527, 388] width 32 height 32
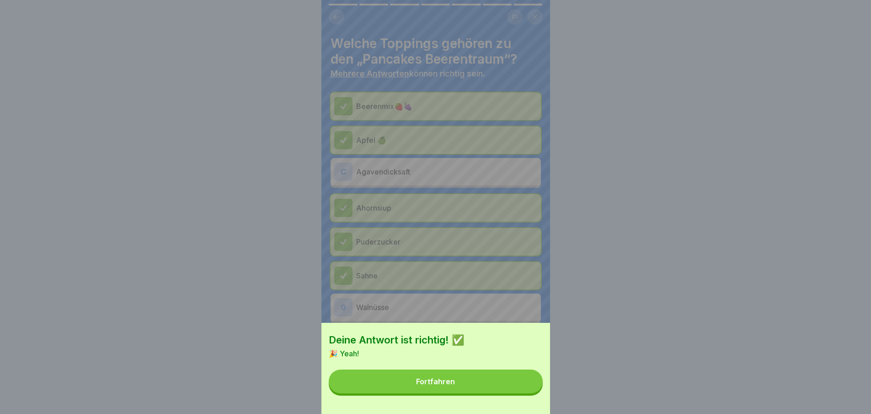
click at [520, 393] on button "Fortfahren" at bounding box center [436, 381] width 214 height 24
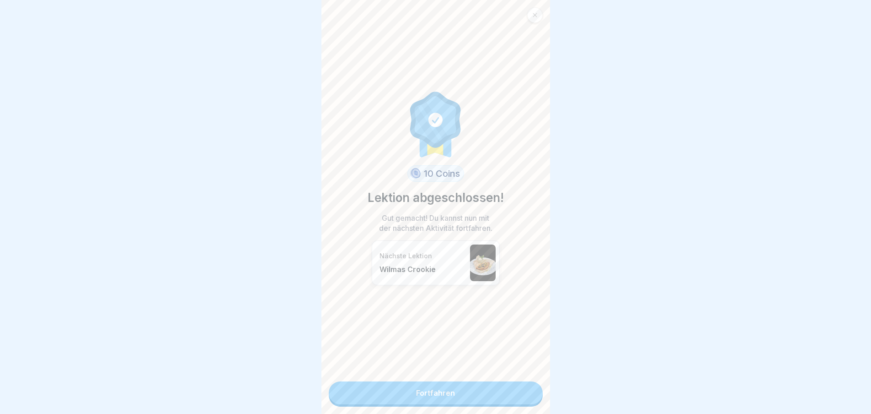
click at [520, 396] on link "Fortfahren" at bounding box center [436, 392] width 214 height 23
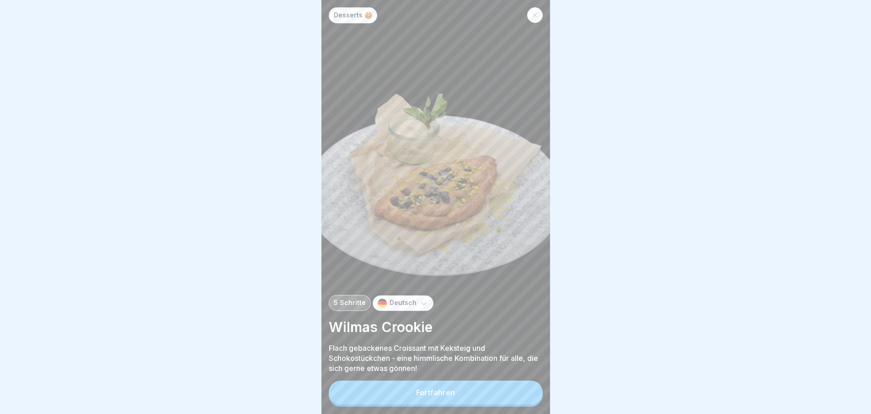
click at [520, 396] on button "Fortfahren" at bounding box center [436, 392] width 214 height 24
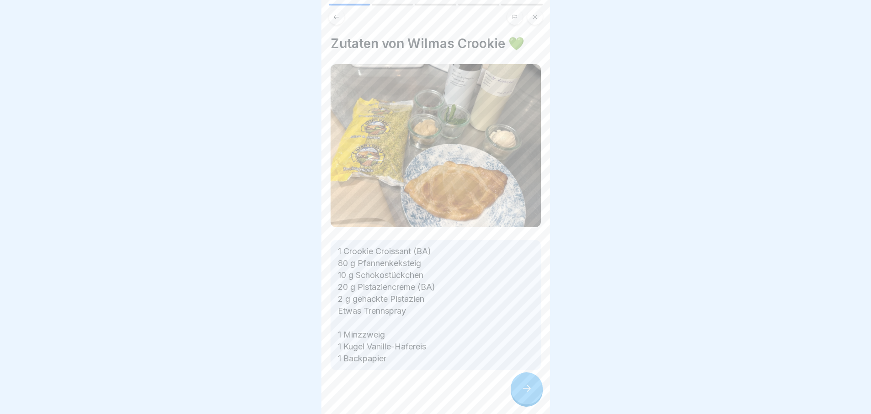
click at [520, 396] on div at bounding box center [527, 388] width 32 height 32
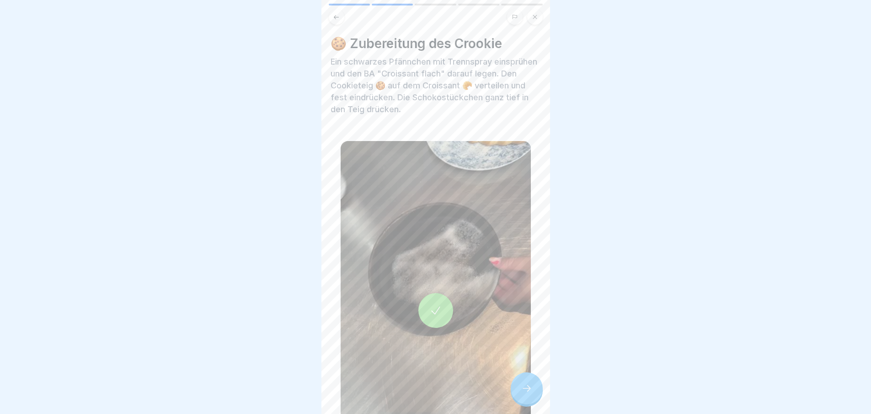
click at [520, 396] on div at bounding box center [527, 388] width 32 height 32
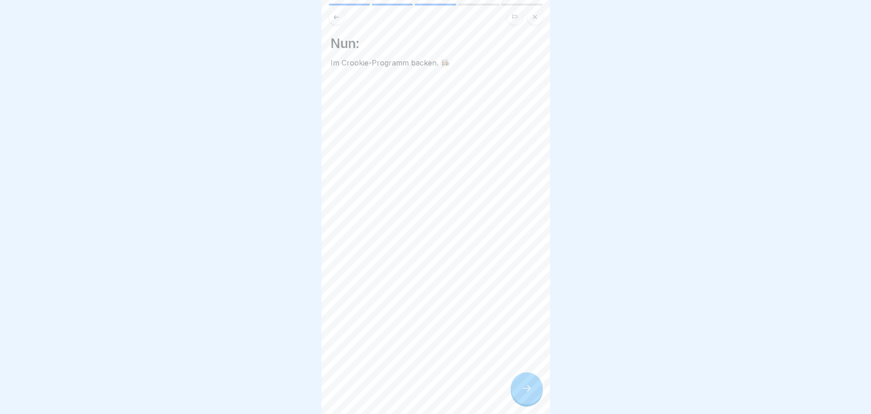
click at [520, 396] on div at bounding box center [527, 388] width 32 height 32
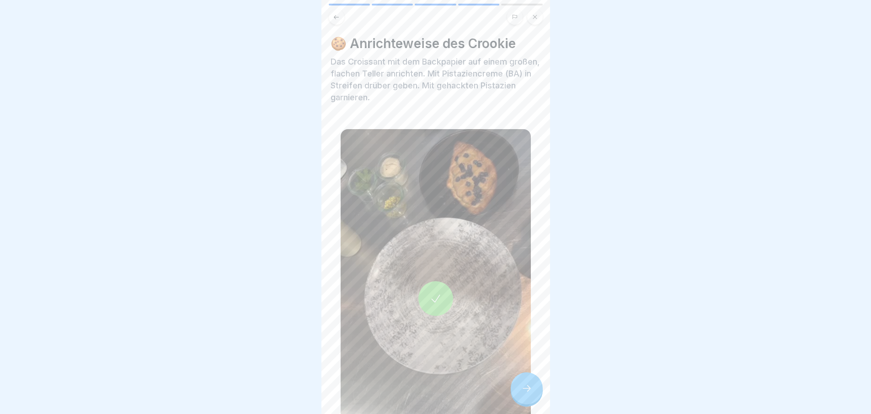
click at [520, 396] on div at bounding box center [527, 388] width 32 height 32
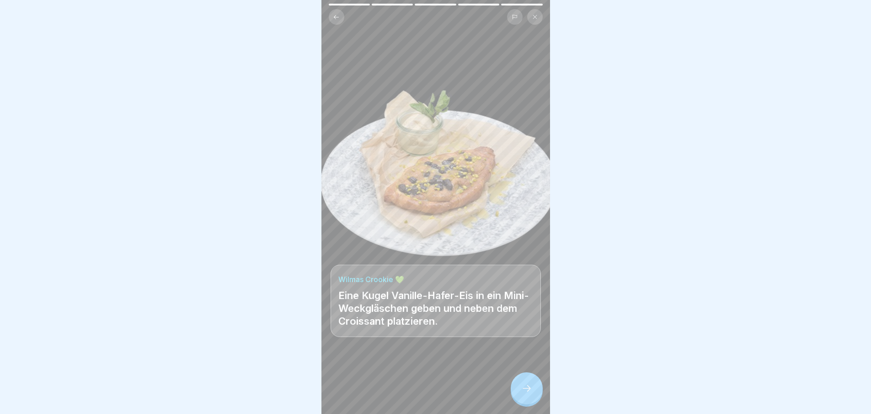
click at [520, 396] on div at bounding box center [527, 388] width 32 height 32
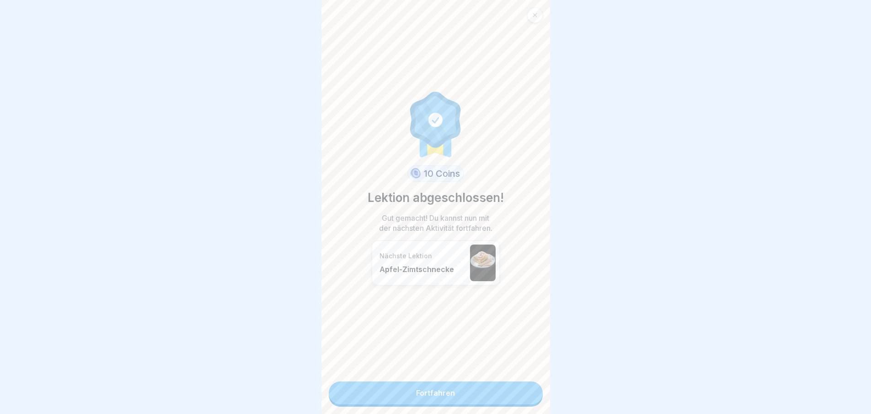
click at [520, 396] on link "Fortfahren" at bounding box center [436, 392] width 214 height 23
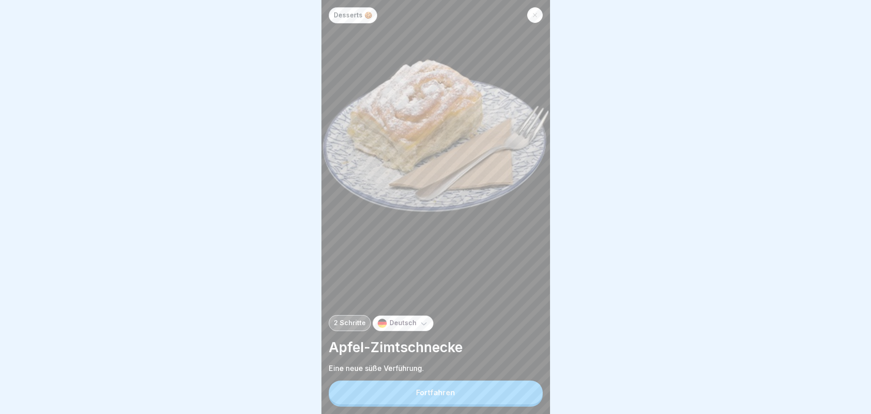
click at [520, 396] on button "Fortfahren" at bounding box center [436, 392] width 214 height 24
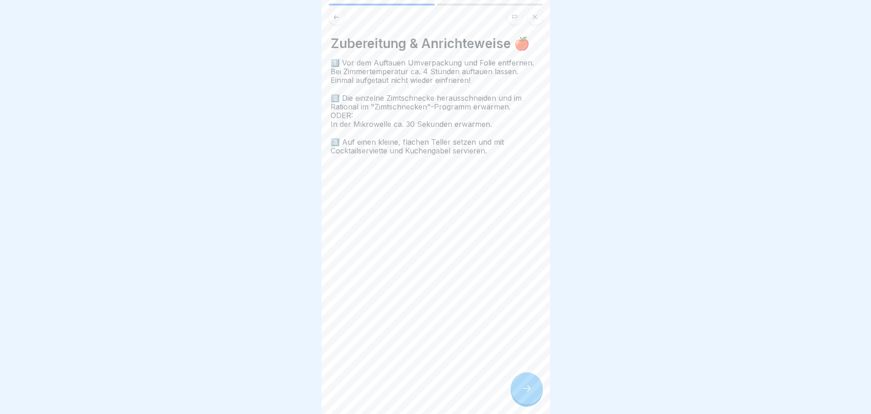
click at [520, 396] on div at bounding box center [527, 388] width 32 height 32
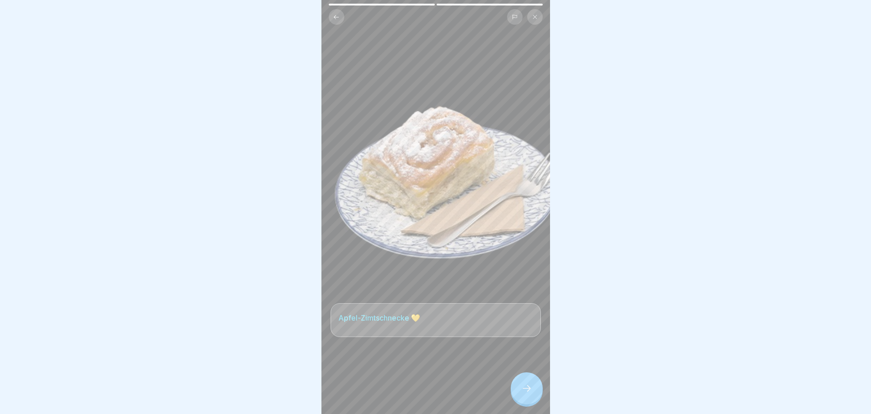
click at [522, 393] on icon at bounding box center [527, 387] width 11 height 11
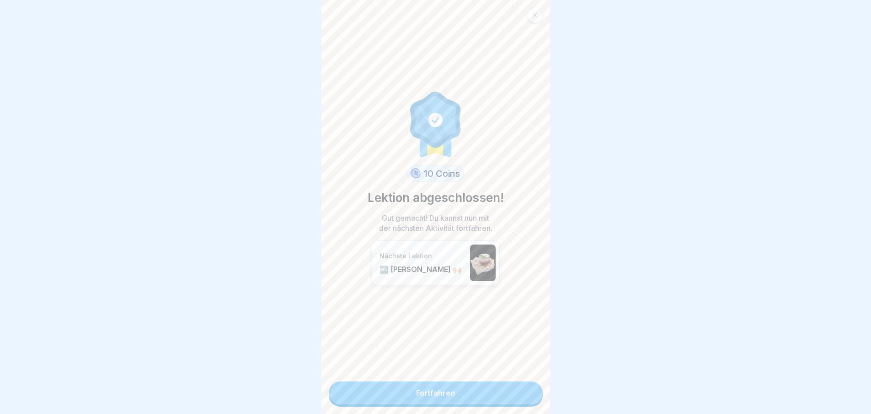
click at [521, 396] on link "Fortfahren" at bounding box center [436, 392] width 214 height 23
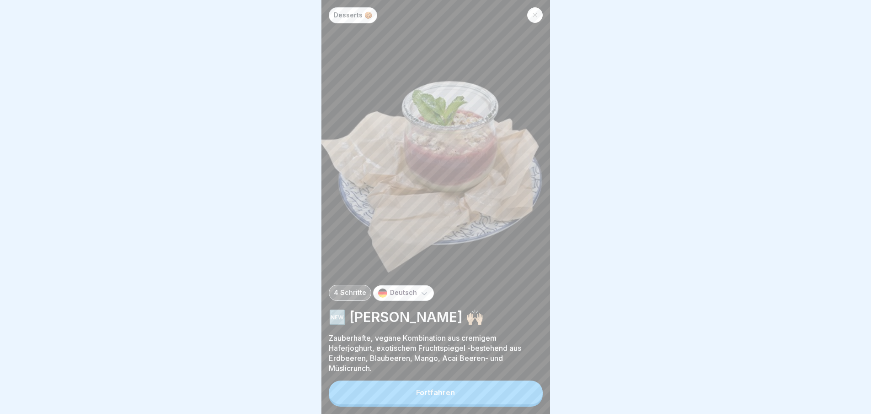
click at [521, 396] on button "Fortfahren" at bounding box center [436, 392] width 214 height 24
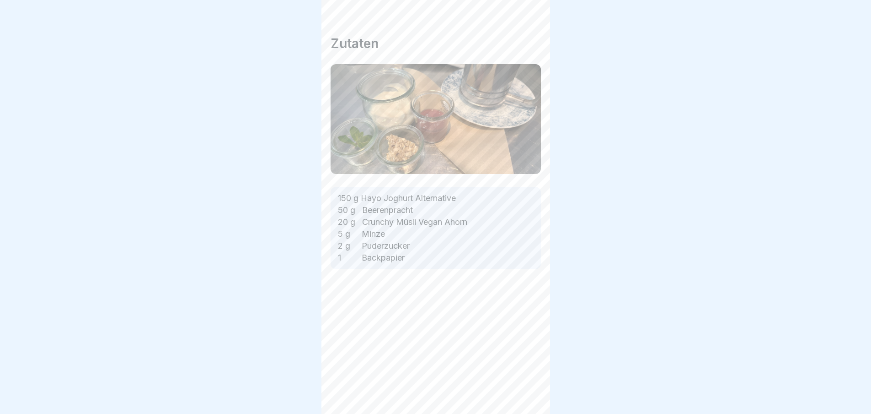
click at [522, 393] on icon at bounding box center [527, 387] width 11 height 11
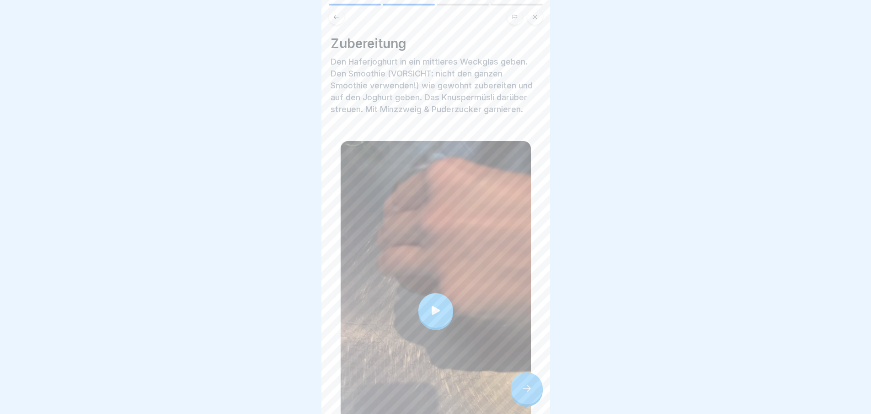
click at [522, 393] on icon at bounding box center [527, 387] width 11 height 11
click at [538, 395] on div at bounding box center [527, 388] width 32 height 32
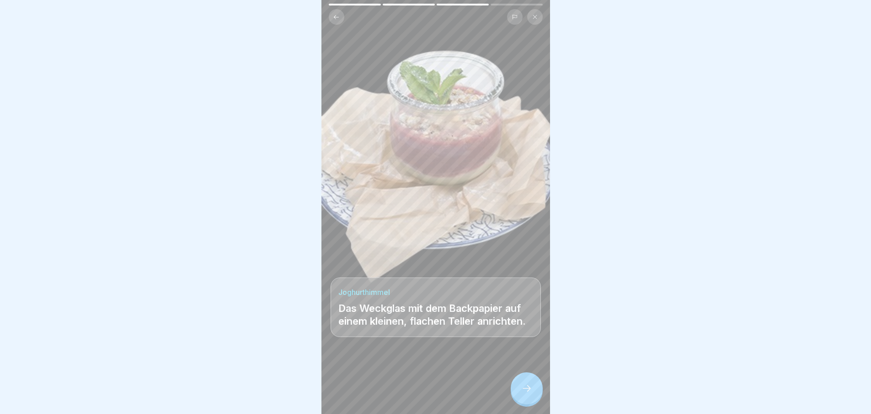
click at [540, 395] on div at bounding box center [527, 388] width 32 height 32
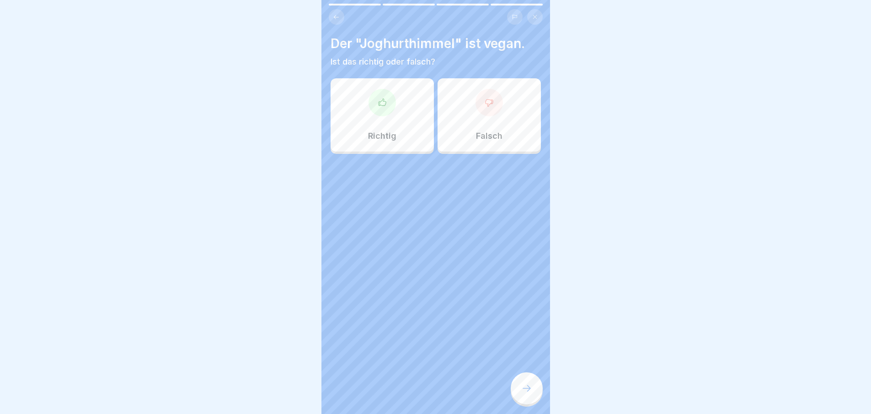
click at [392, 111] on div "Richtig" at bounding box center [382, 114] width 103 height 73
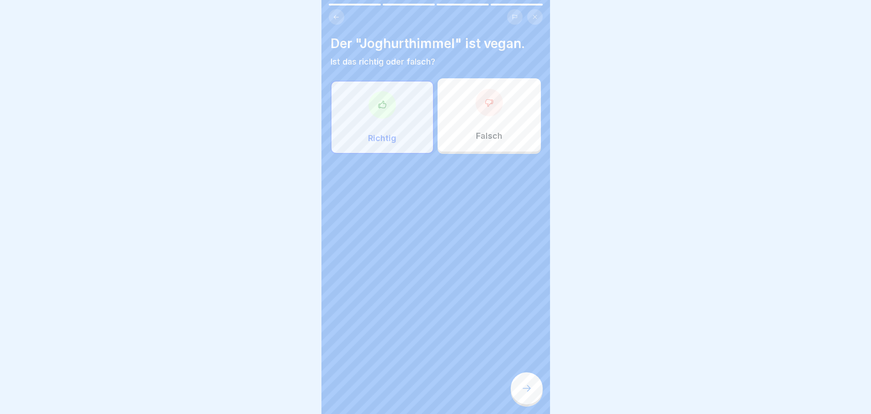
click at [532, 398] on div at bounding box center [527, 388] width 32 height 32
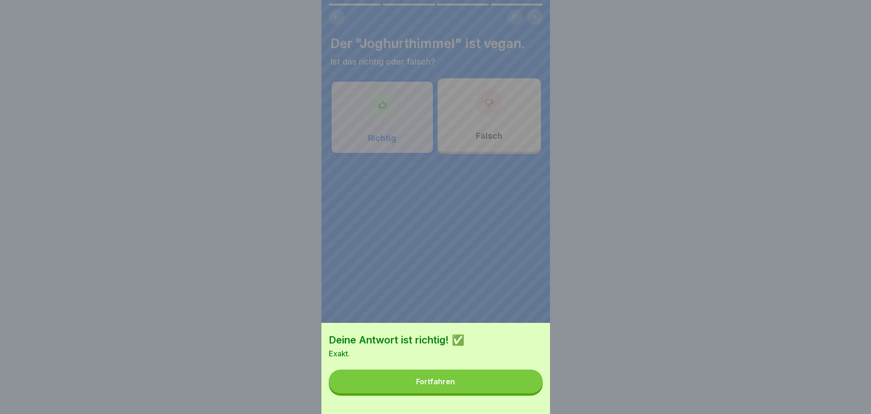
click at [528, 393] on button "Fortfahren" at bounding box center [436, 381] width 214 height 24
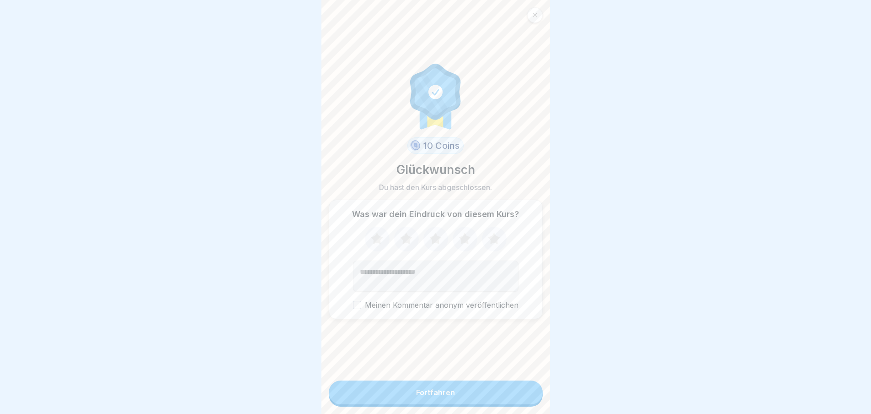
click at [528, 397] on button "Fortfahren" at bounding box center [436, 392] width 214 height 24
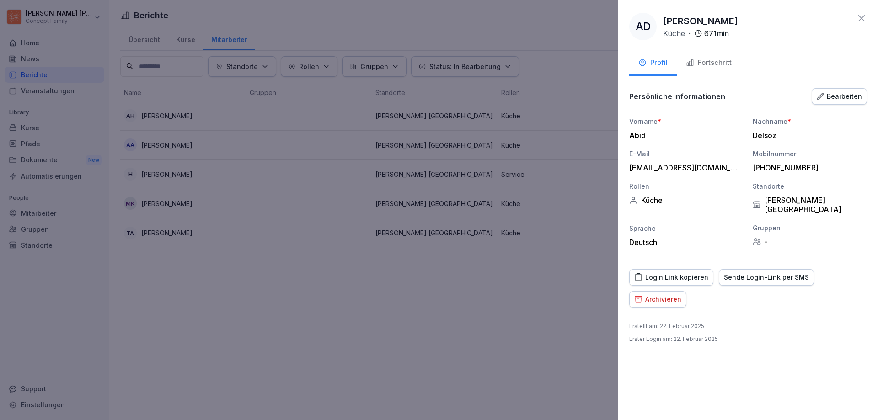
click at [584, 109] on div at bounding box center [439, 210] width 878 height 420
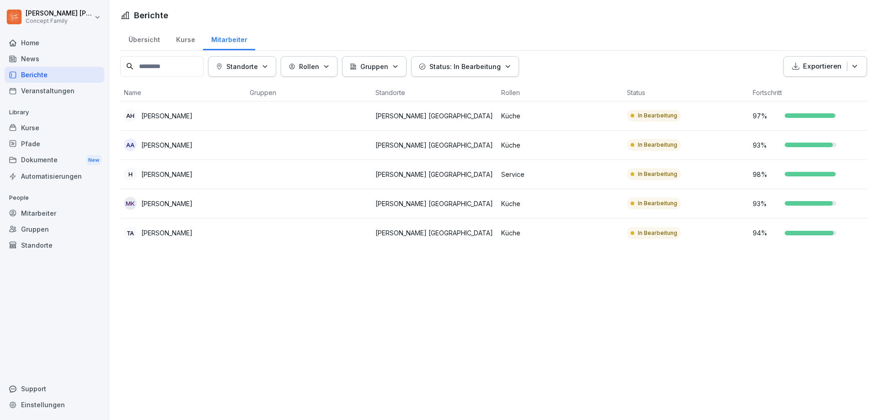
click at [172, 232] on p "Tariq Almas" at bounding box center [166, 233] width 51 height 10
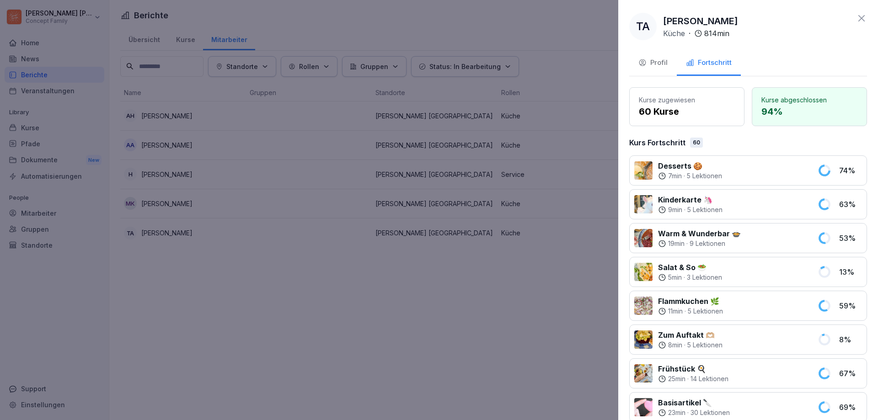
click at [659, 68] on button "Profil" at bounding box center [653, 63] width 48 height 25
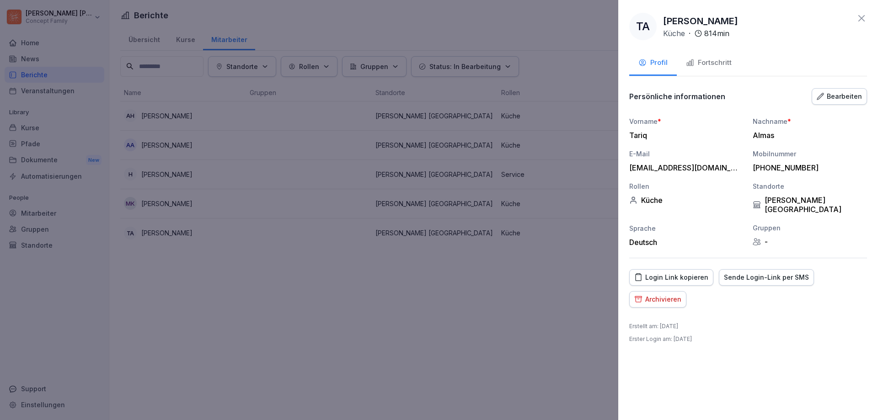
click at [681, 273] on div "Login Link kopieren" at bounding box center [672, 278] width 74 height 10
click at [518, 360] on div at bounding box center [439, 210] width 878 height 420
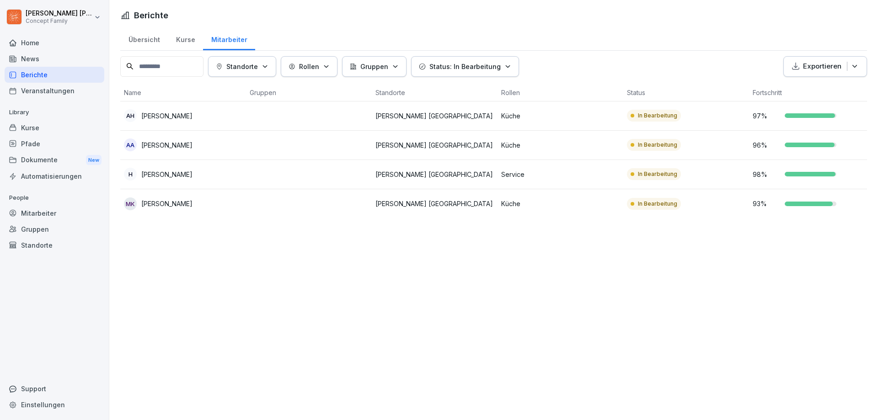
click at [181, 115] on p "Amel Huremovic" at bounding box center [166, 116] width 51 height 10
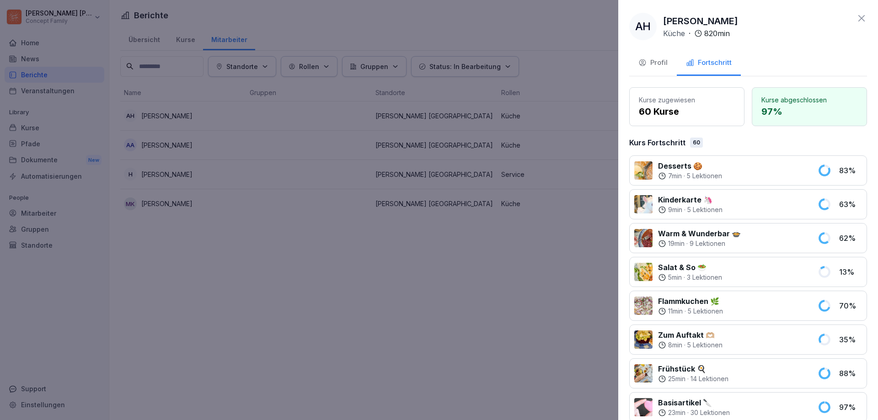
click at [656, 60] on div "Profil" at bounding box center [653, 63] width 29 height 11
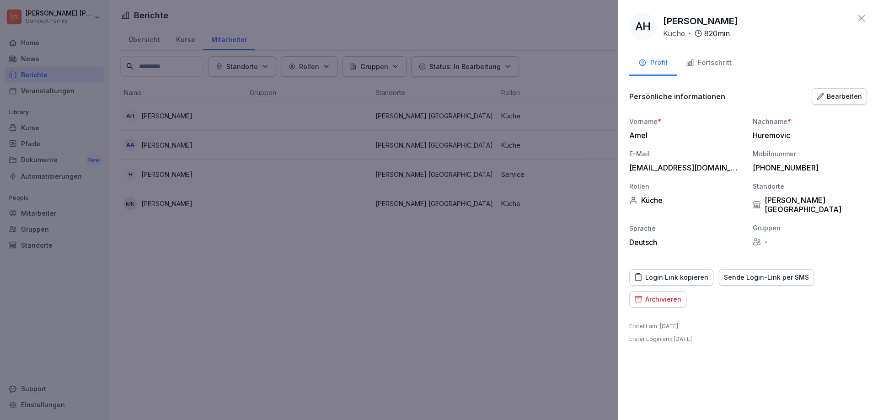
click at [664, 273] on div "Login Link kopieren" at bounding box center [672, 278] width 74 height 10
click at [251, 172] on div at bounding box center [439, 210] width 878 height 420
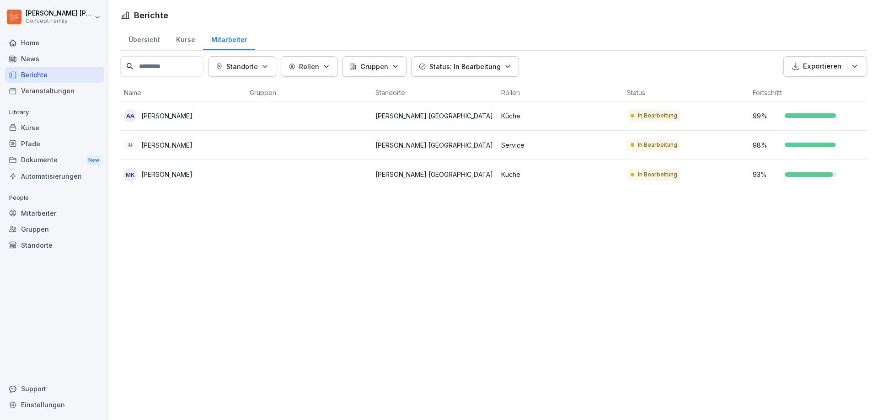
click at [38, 75] on div "Berichte" at bounding box center [55, 75] width 100 height 16
